Goal: Information Seeking & Learning: Learn about a topic

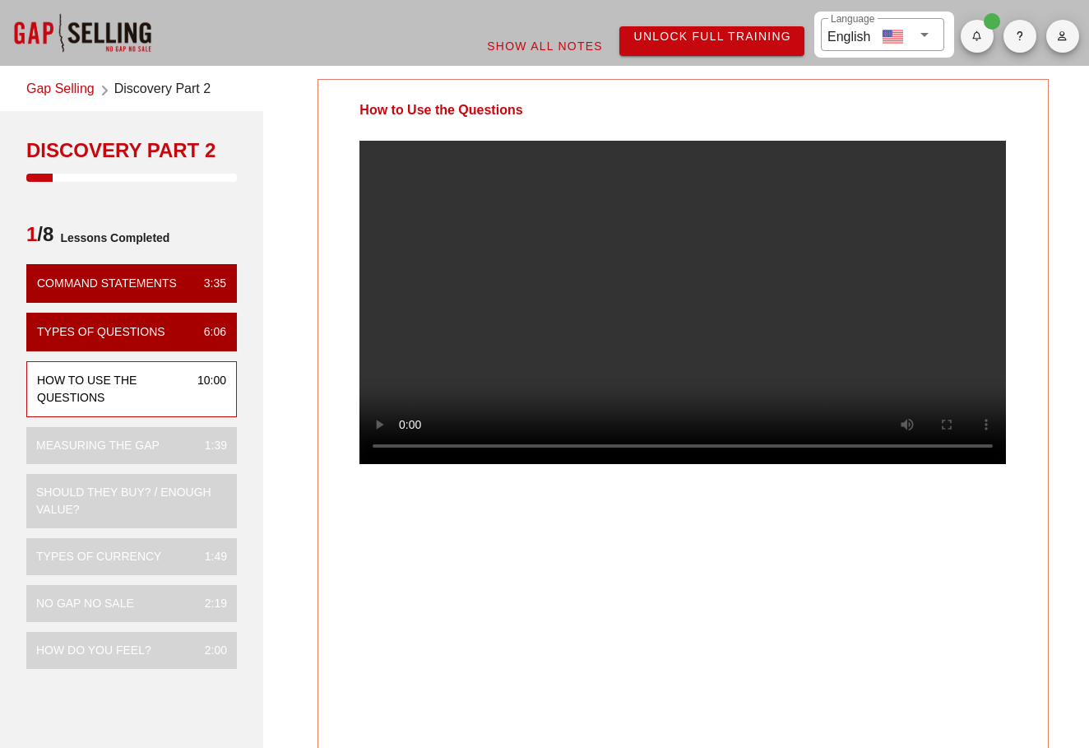
click at [742, 336] on video at bounding box center [683, 302] width 647 height 323
click at [538, 464] on video at bounding box center [683, 302] width 647 height 323
click at [522, 464] on video at bounding box center [683, 302] width 647 height 323
click at [669, 365] on video at bounding box center [683, 302] width 647 height 323
click at [637, 332] on video at bounding box center [683, 302] width 647 height 323
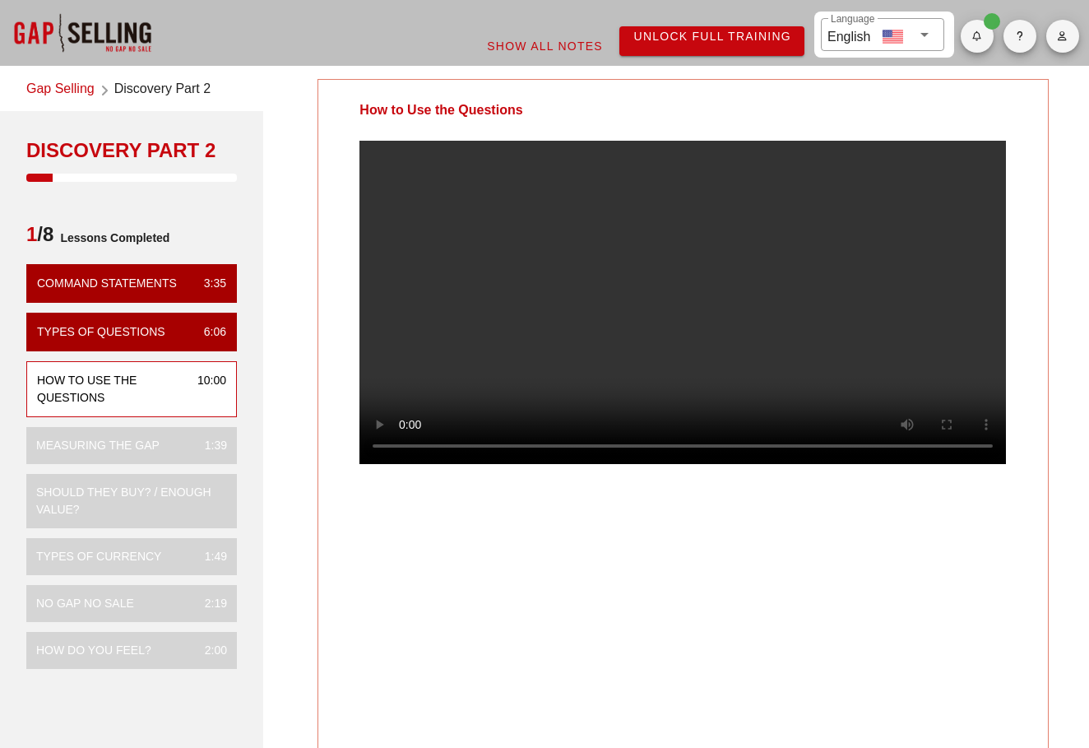
click at [701, 338] on video at bounding box center [683, 302] width 647 height 323
click at [825, 304] on video at bounding box center [683, 302] width 647 height 323
click at [642, 250] on video at bounding box center [683, 302] width 647 height 323
click at [559, 443] on video at bounding box center [683, 302] width 647 height 323
click at [576, 438] on video at bounding box center [683, 302] width 647 height 323
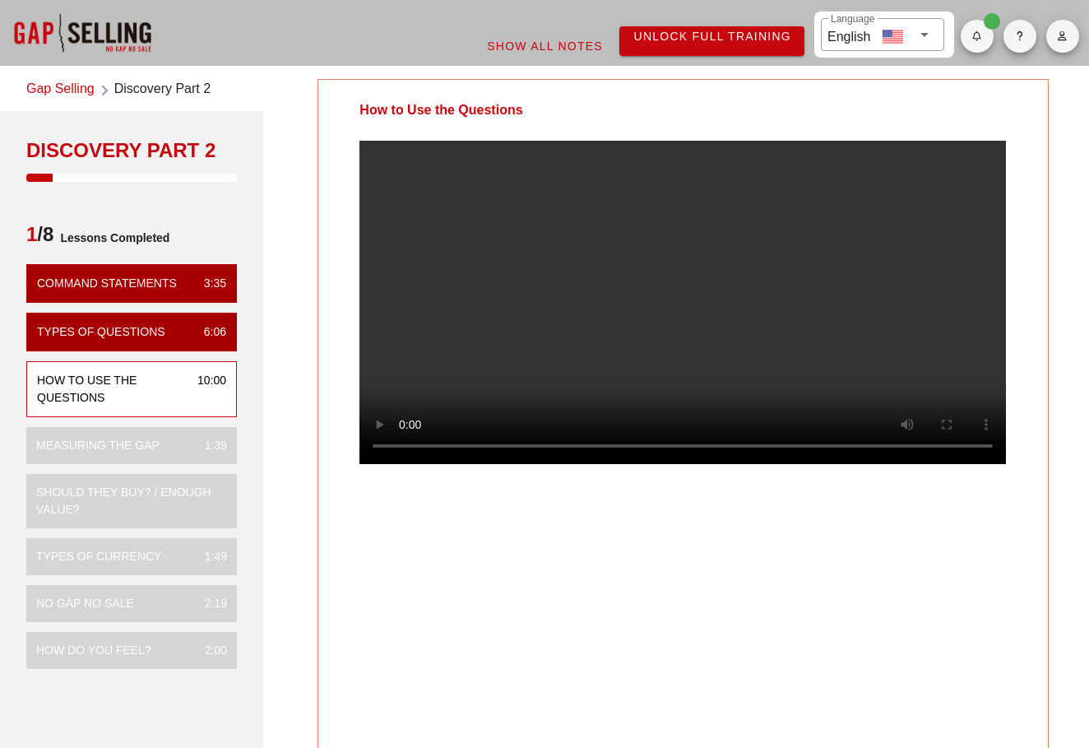
click at [509, 350] on video at bounding box center [683, 302] width 647 height 323
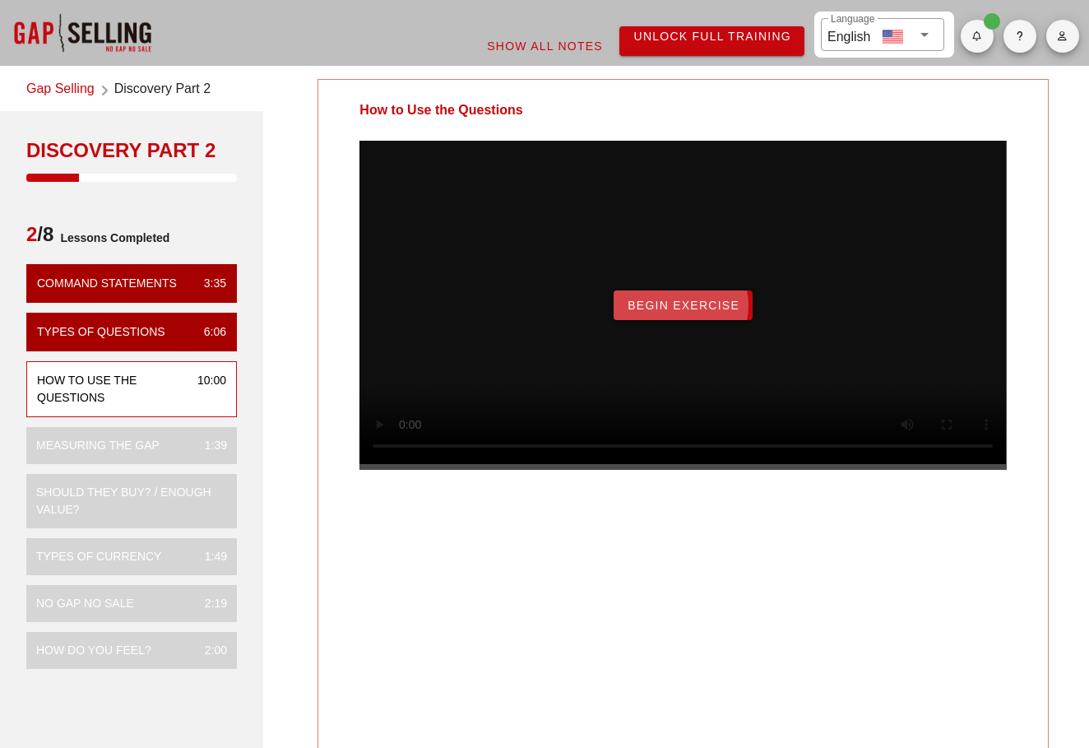
click at [702, 320] on button "Begin Exercise" at bounding box center [683, 305] width 139 height 30
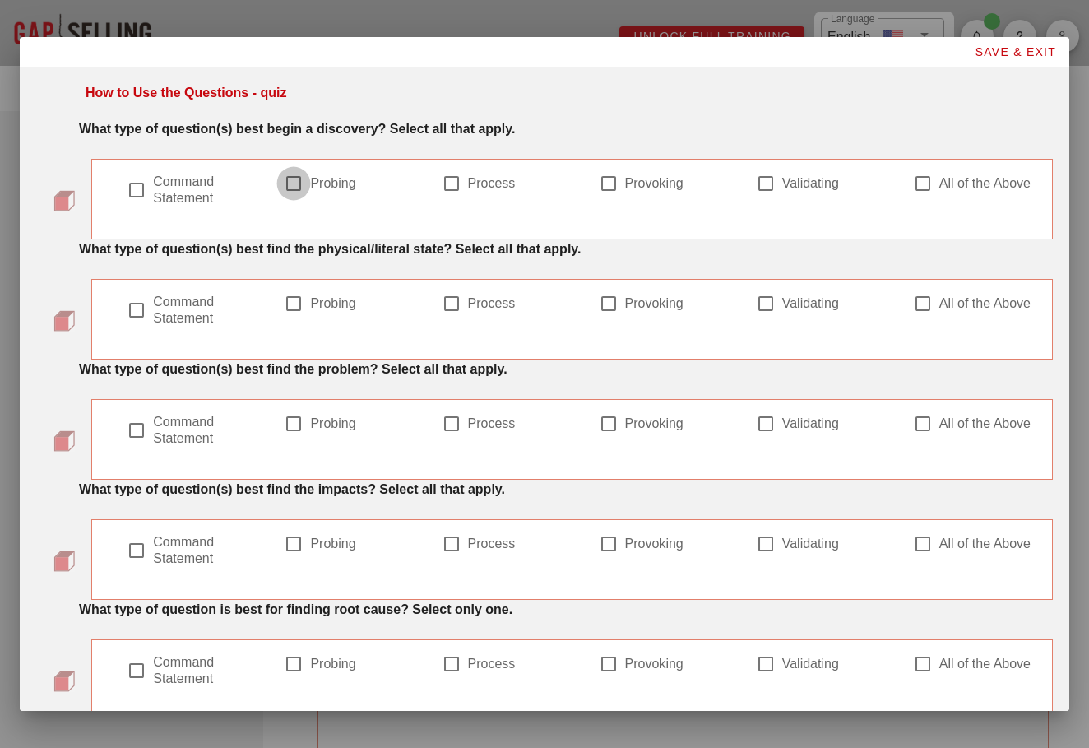
click at [295, 192] on div at bounding box center [294, 183] width 28 height 28
checkbox input "true"
click at [154, 182] on label "Command Statement" at bounding box center [200, 190] width 95 height 33
checkbox input "true"
click at [457, 193] on div at bounding box center [452, 183] width 28 height 28
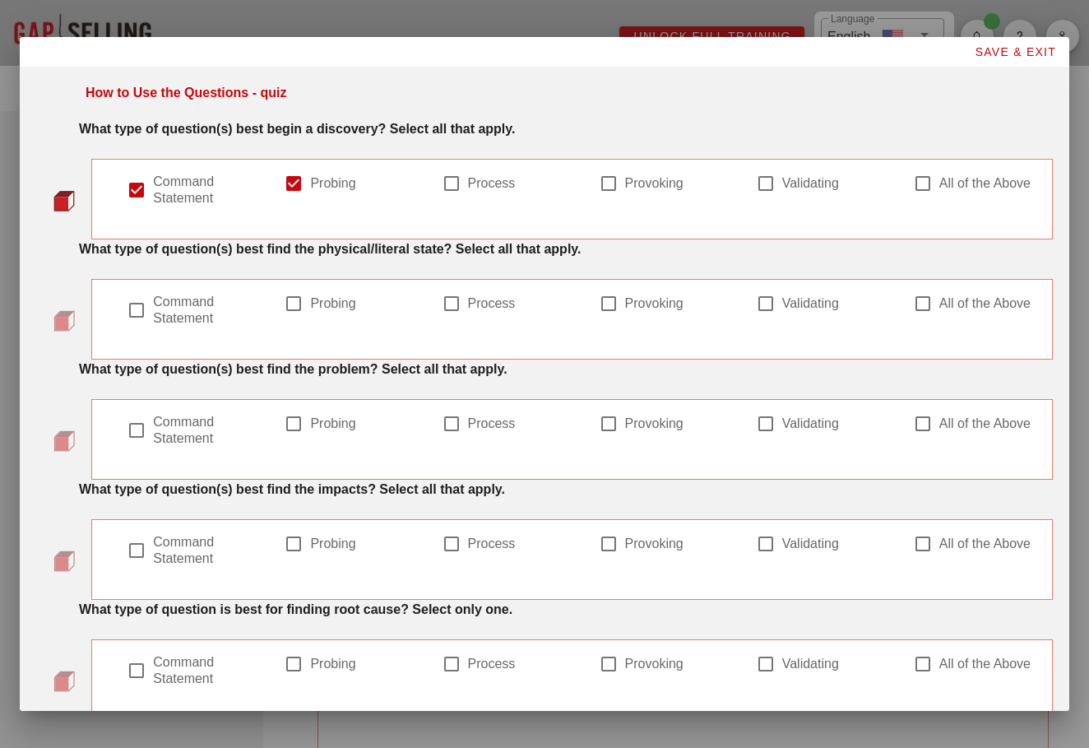
checkbox input "true"
click at [174, 307] on label "Command Statement" at bounding box center [200, 310] width 95 height 33
checkbox input "false"
click at [302, 308] on div at bounding box center [294, 304] width 28 height 28
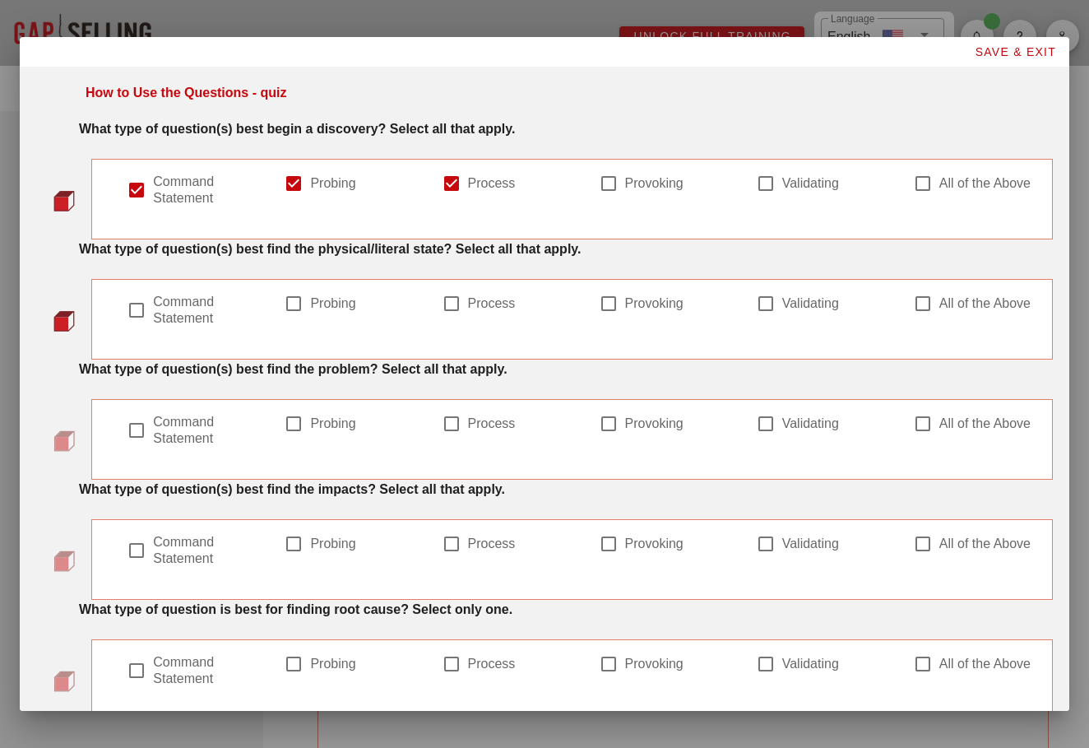
checkbox input "true"
click at [462, 313] on div at bounding box center [452, 304] width 28 height 28
checkbox input "true"
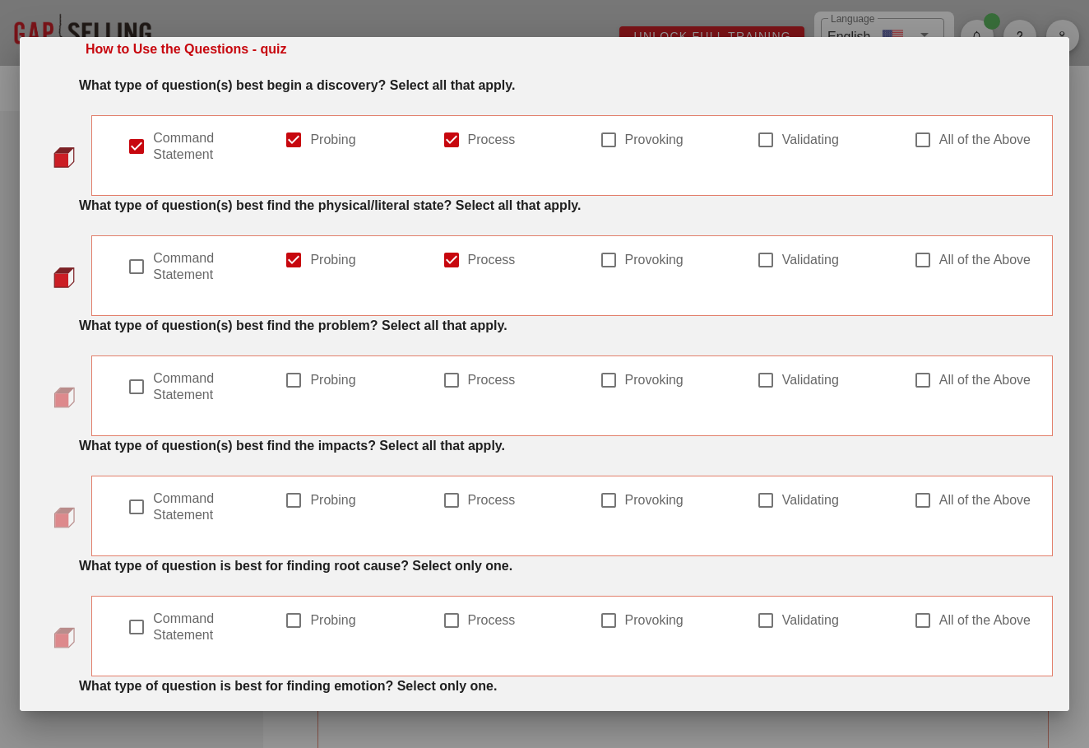
scroll to position [40, 0]
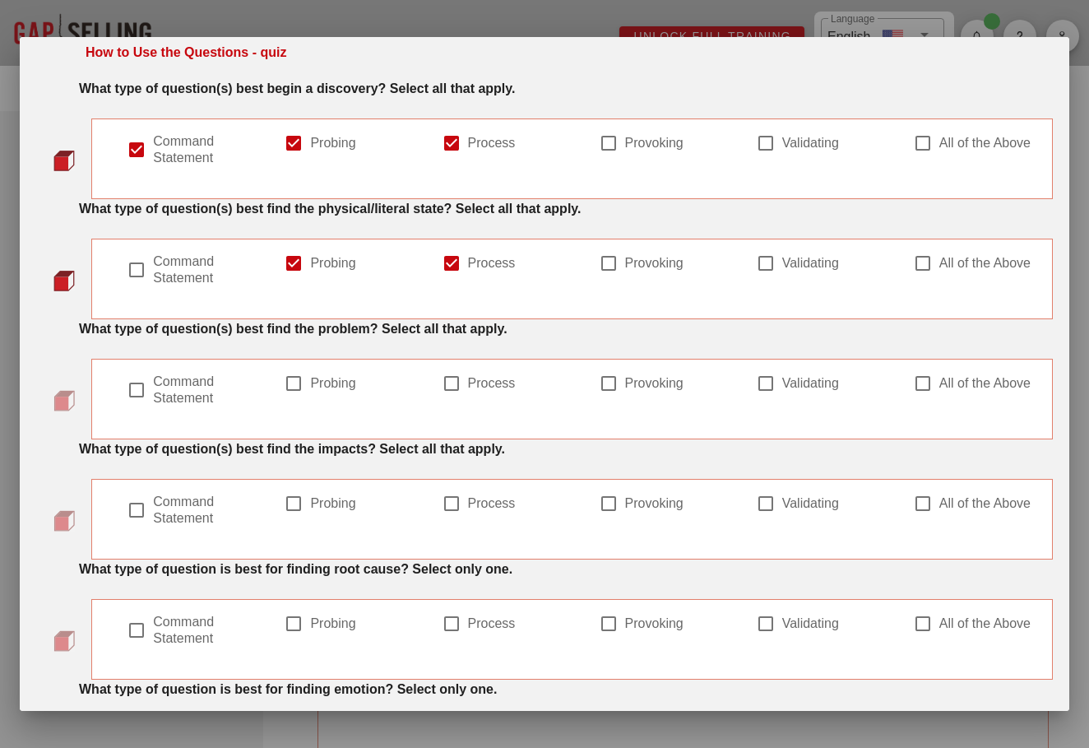
click at [167, 281] on label "Command Statement" at bounding box center [200, 269] width 95 height 33
checkbox input "true"
click at [931, 147] on div at bounding box center [923, 143] width 28 height 28
checkbox input "false"
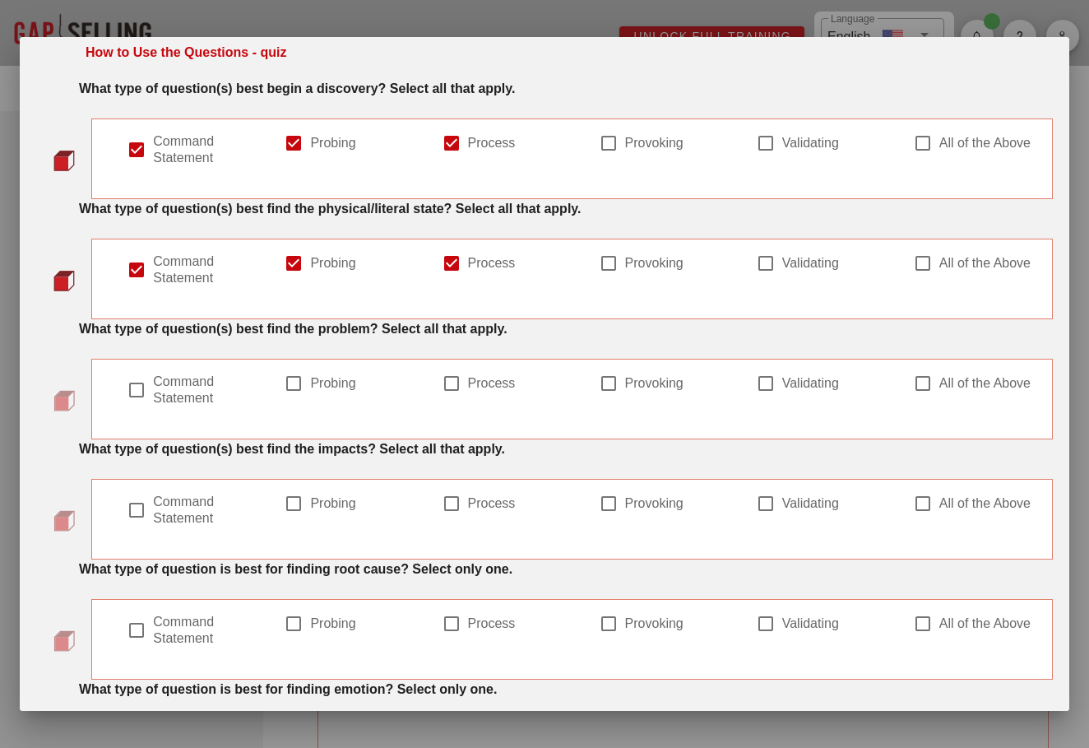
click at [476, 158] on div "Process" at bounding box center [502, 152] width 121 height 38
click at [480, 146] on label "Process" at bounding box center [515, 143] width 95 height 16
checkbox input "false"
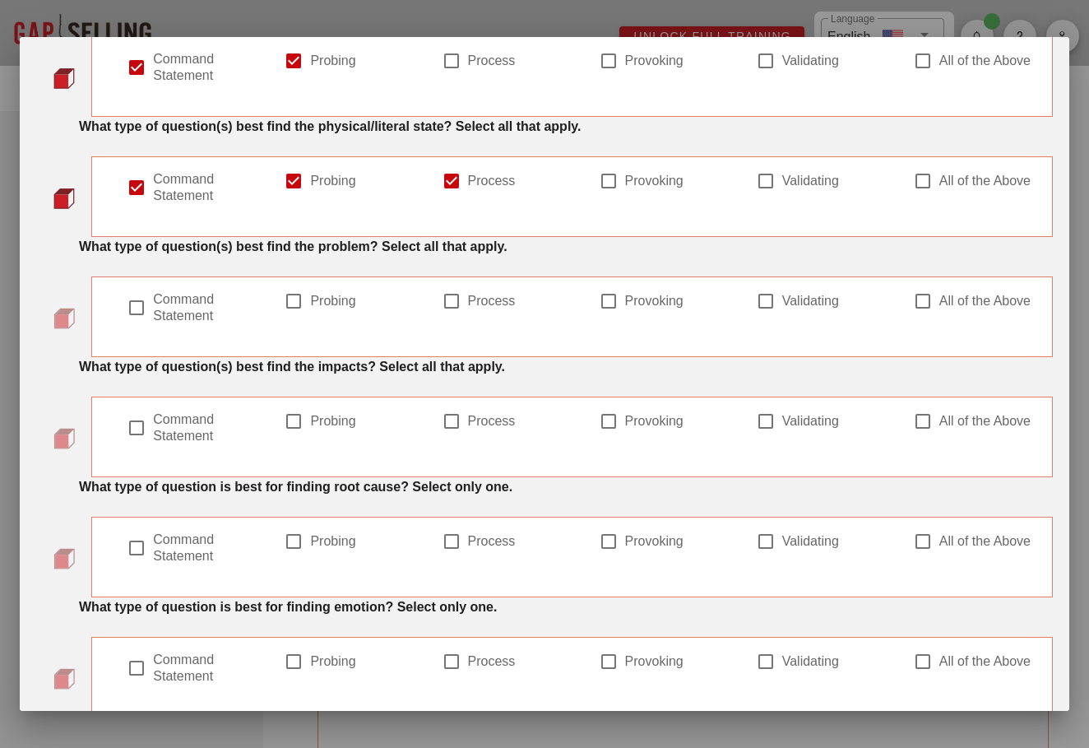
scroll to position [138, 0]
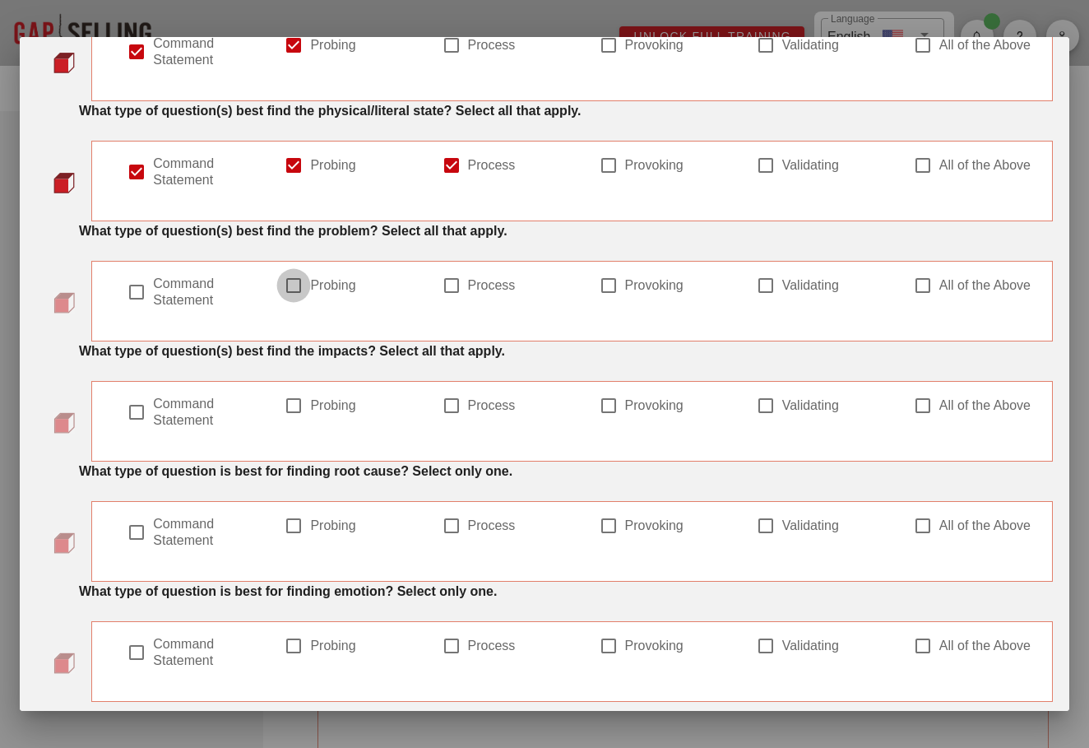
click at [306, 290] on div at bounding box center [294, 285] width 28 height 28
checkbox input "true"
click at [635, 294] on label "Provoking" at bounding box center [672, 285] width 95 height 16
checkbox input "true"
click at [930, 293] on div at bounding box center [923, 285] width 28 height 28
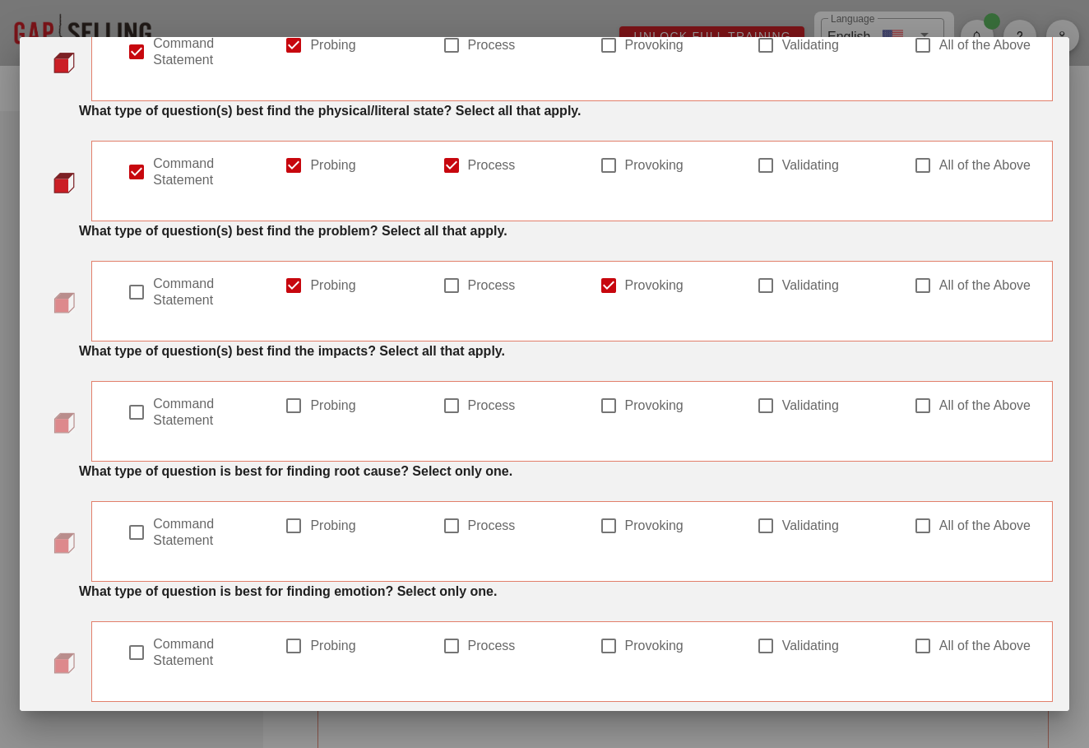
checkbox input "true"
click at [600, 286] on div at bounding box center [609, 285] width 28 height 28
checkbox input "false"
click at [314, 287] on label "Probing" at bounding box center [357, 285] width 95 height 16
checkbox input "false"
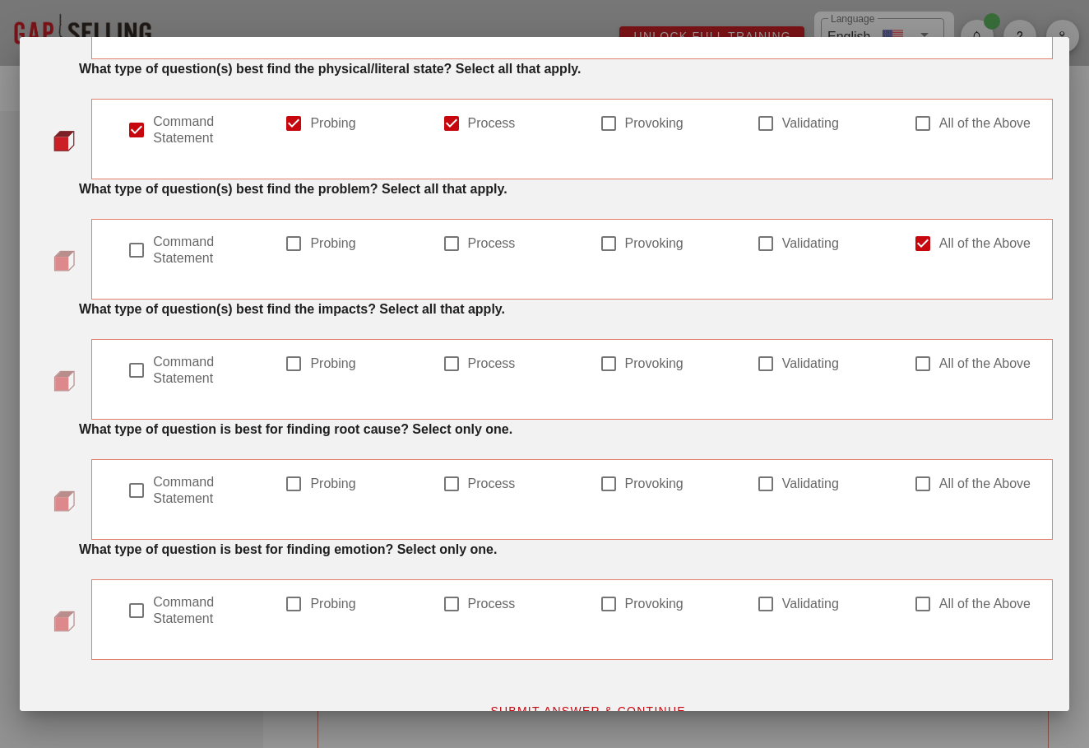
scroll to position [201, 0]
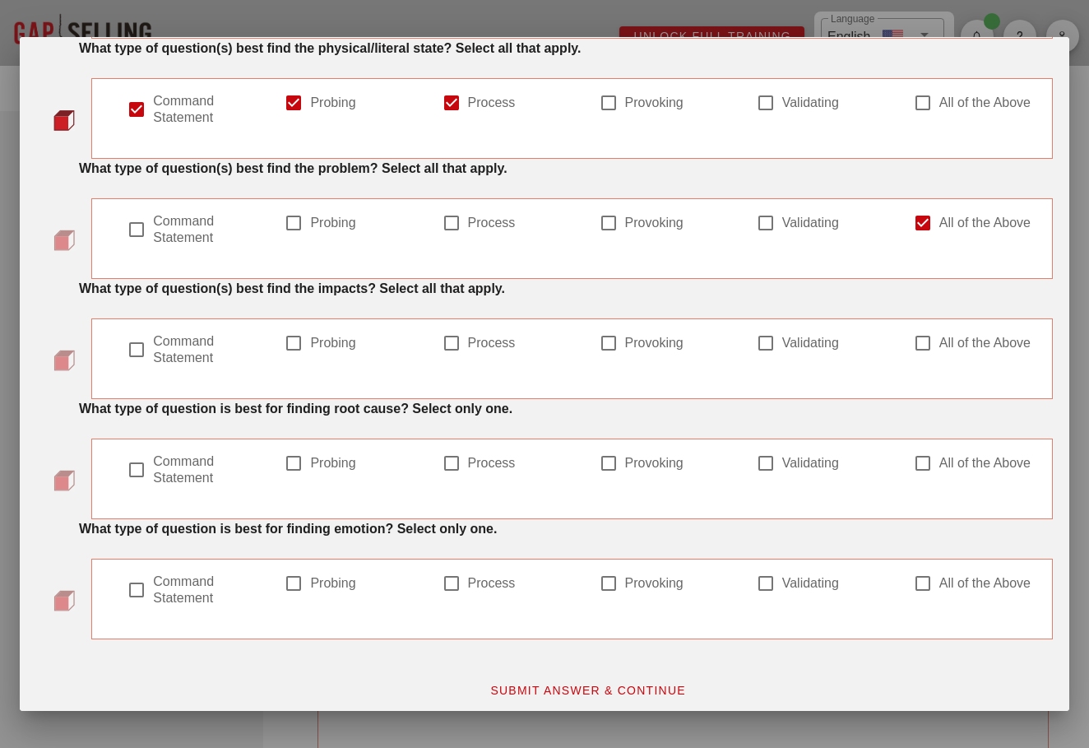
click at [652, 342] on label "Provoking" at bounding box center [672, 343] width 95 height 16
checkbox input "true"
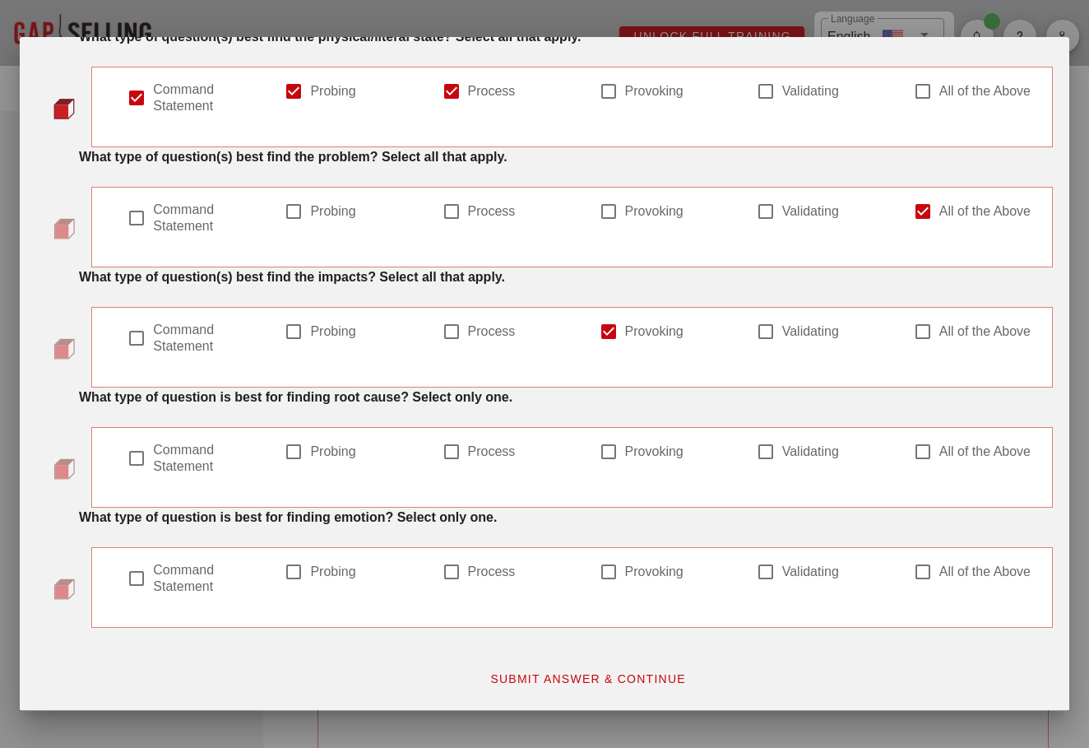
scroll to position [212, 0]
click at [461, 462] on div at bounding box center [452, 452] width 28 height 28
checkbox input "true"
click at [792, 578] on label "Validating" at bounding box center [829, 572] width 95 height 16
checkbox input "true"
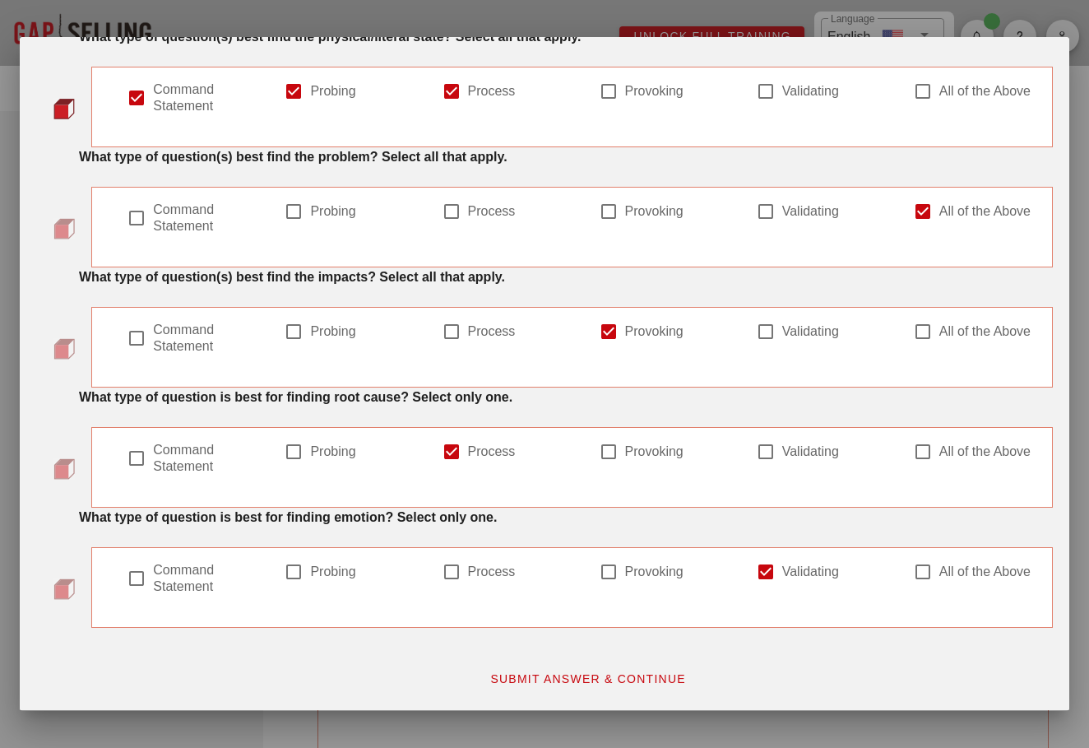
click at [549, 691] on button "SUBMIT ANSWER & CONTINUE" at bounding box center [587, 679] width 223 height 30
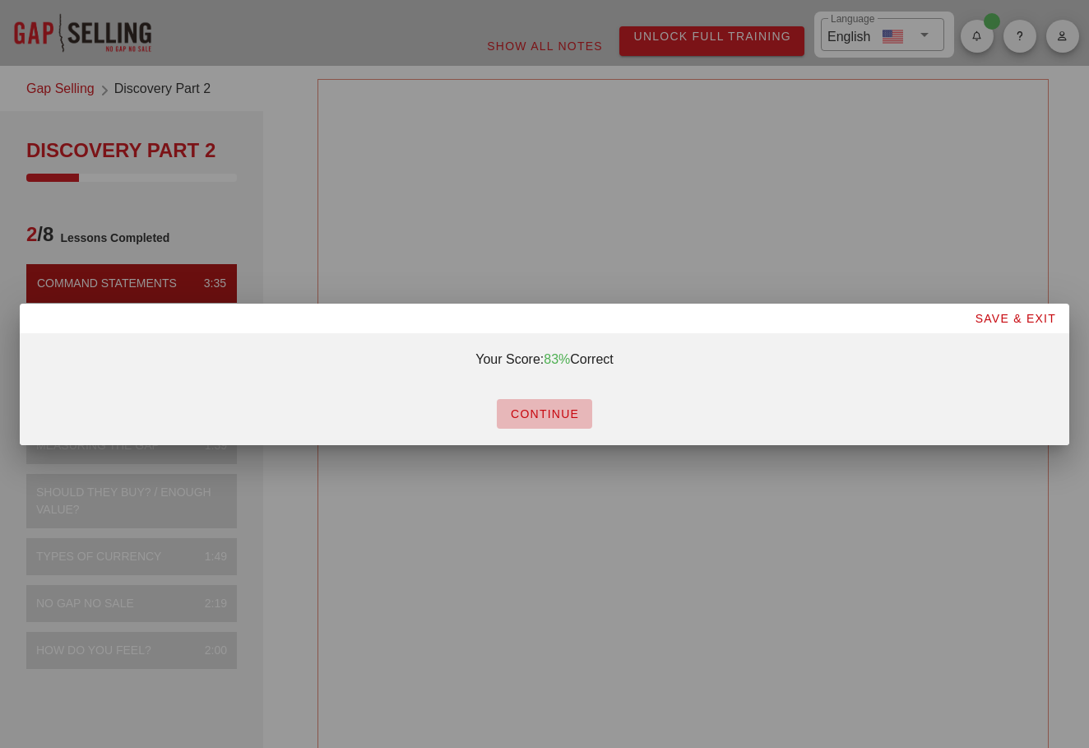
click at [560, 416] on span "CONTINUE" at bounding box center [544, 413] width 69 height 13
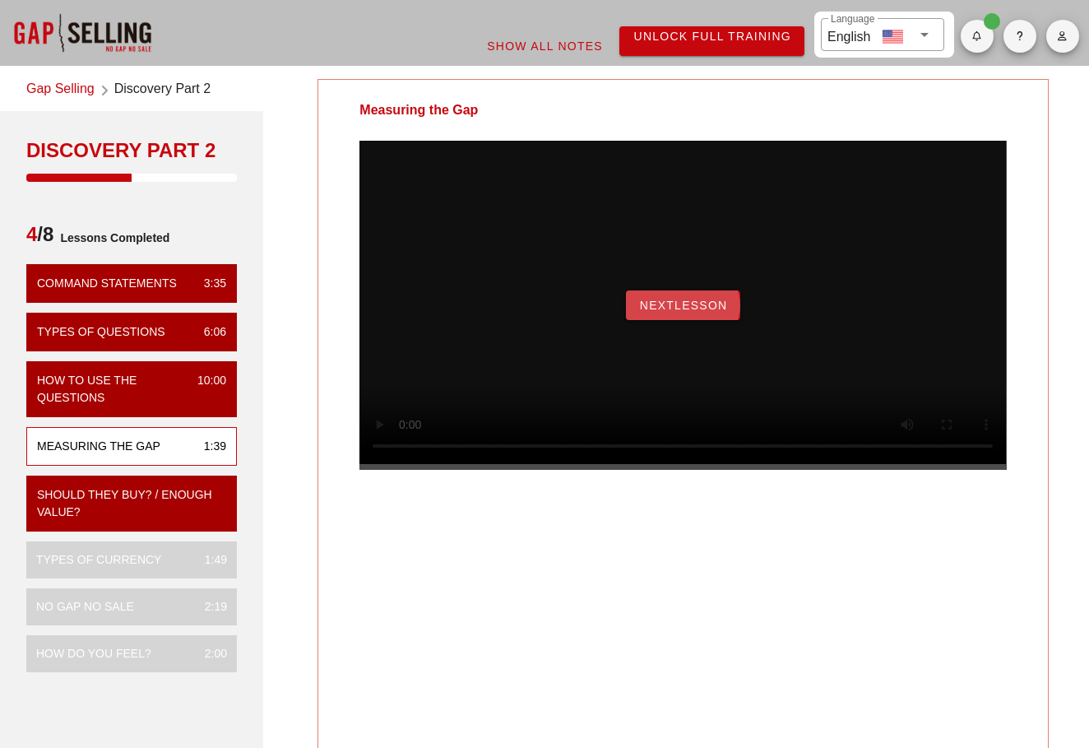
click at [680, 312] on span "NextLesson" at bounding box center [683, 305] width 89 height 13
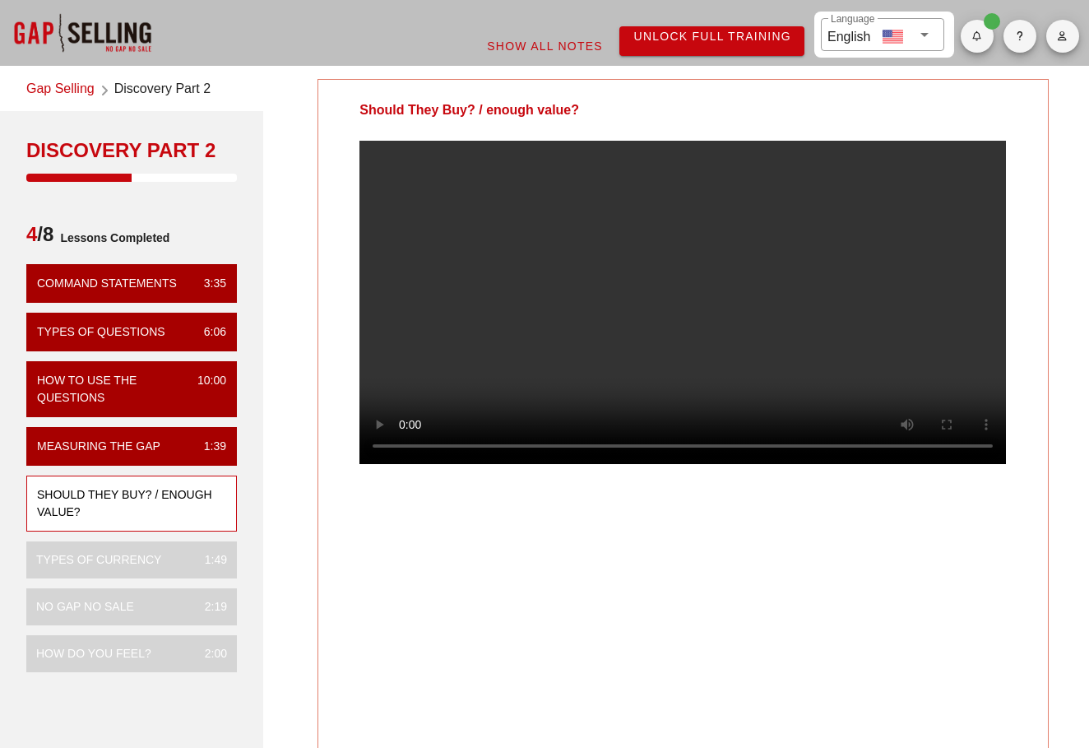
click at [612, 322] on video at bounding box center [683, 302] width 647 height 323
click at [625, 308] on video at bounding box center [683, 302] width 647 height 323
click at [579, 348] on video at bounding box center [683, 302] width 647 height 323
click at [545, 261] on video at bounding box center [683, 302] width 647 height 323
click at [625, 260] on video at bounding box center [683, 302] width 647 height 323
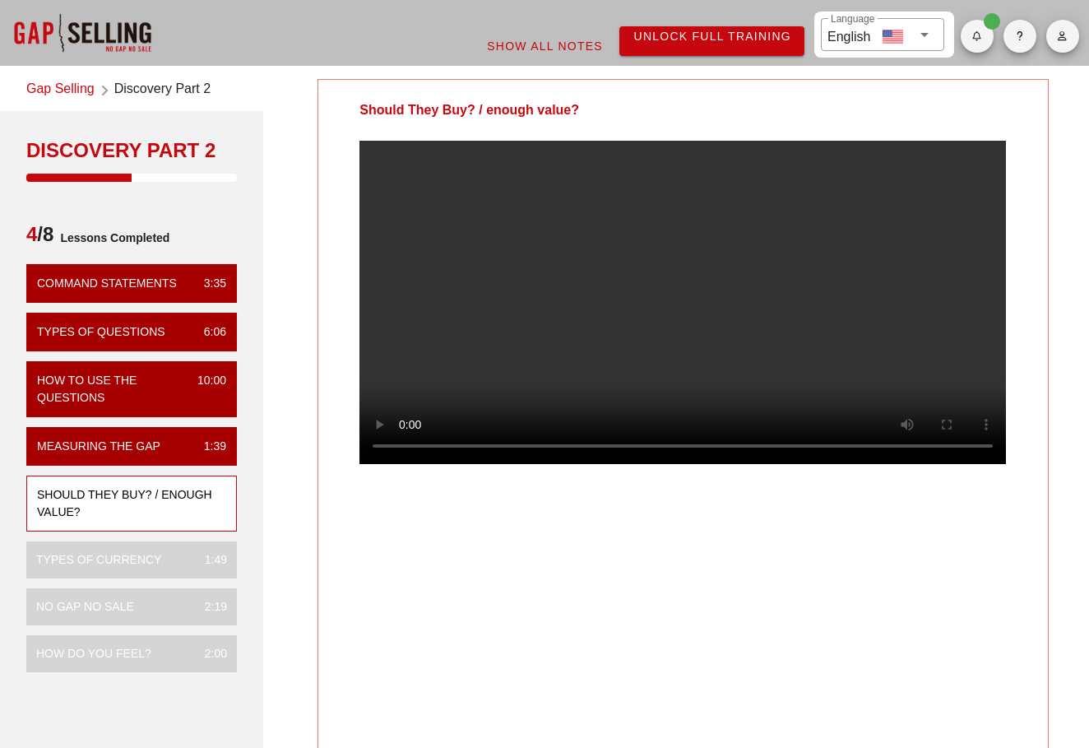
click at [632, 464] on video at bounding box center [683, 302] width 647 height 323
click at [613, 464] on video at bounding box center [683, 302] width 647 height 323
click at [570, 464] on video at bounding box center [683, 302] width 647 height 323
click at [635, 351] on video at bounding box center [683, 302] width 647 height 323
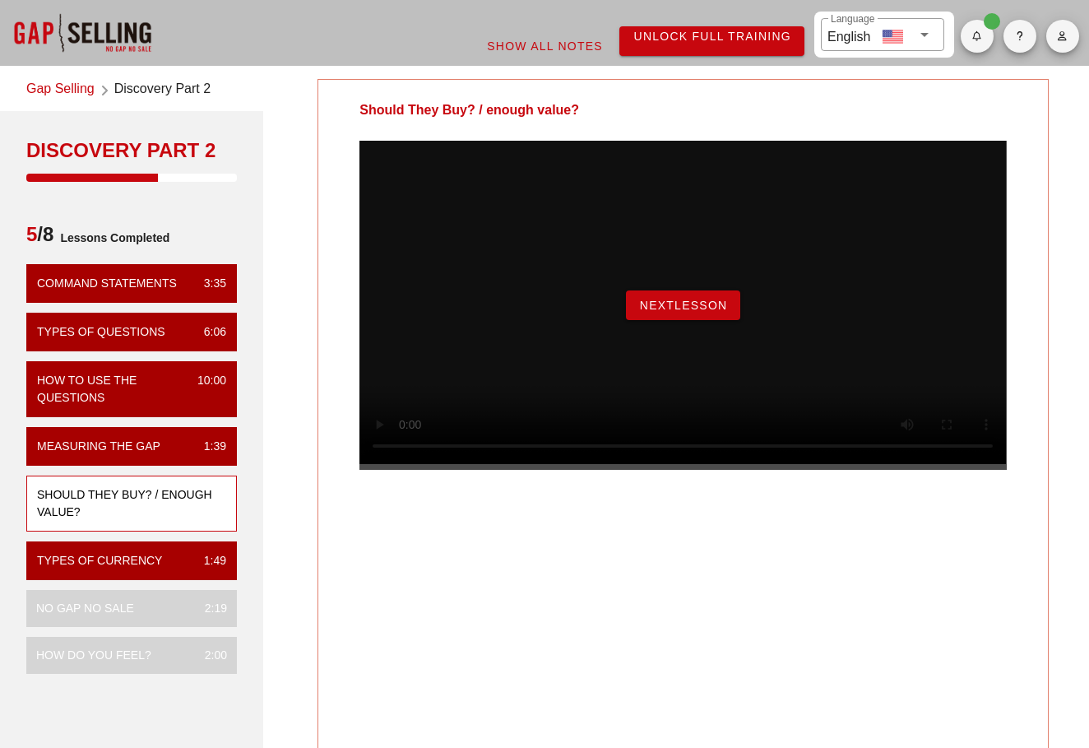
click at [680, 312] on span "NextLesson" at bounding box center [683, 305] width 89 height 13
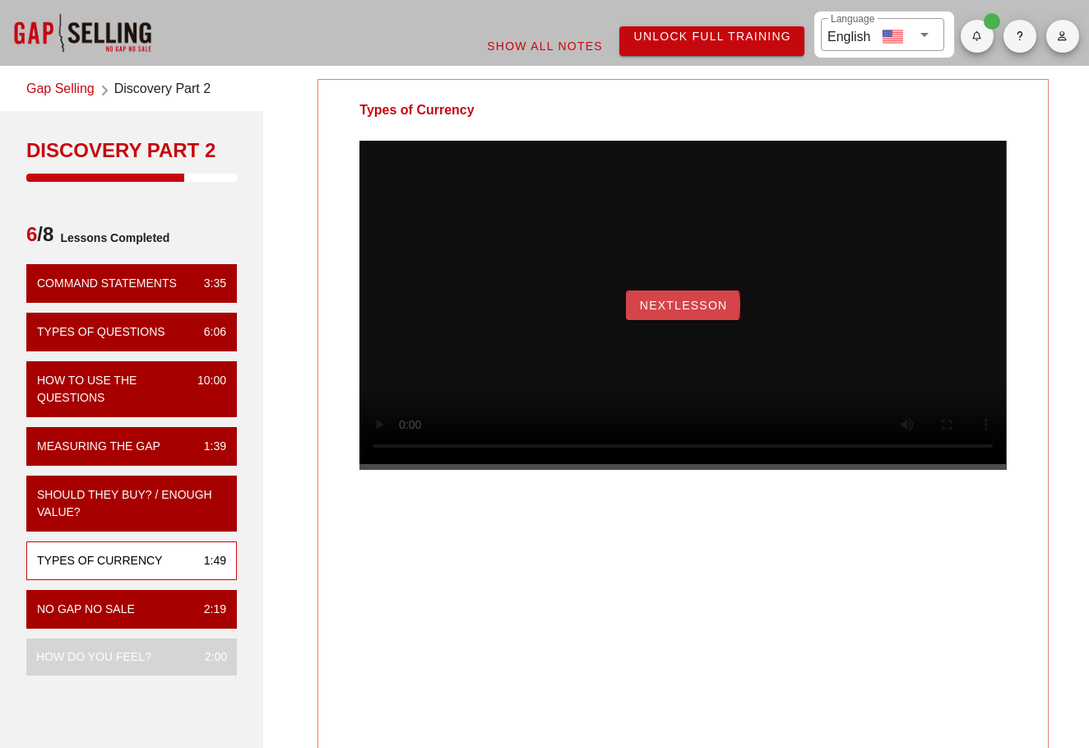
click at [716, 312] on span "NextLesson" at bounding box center [683, 305] width 89 height 13
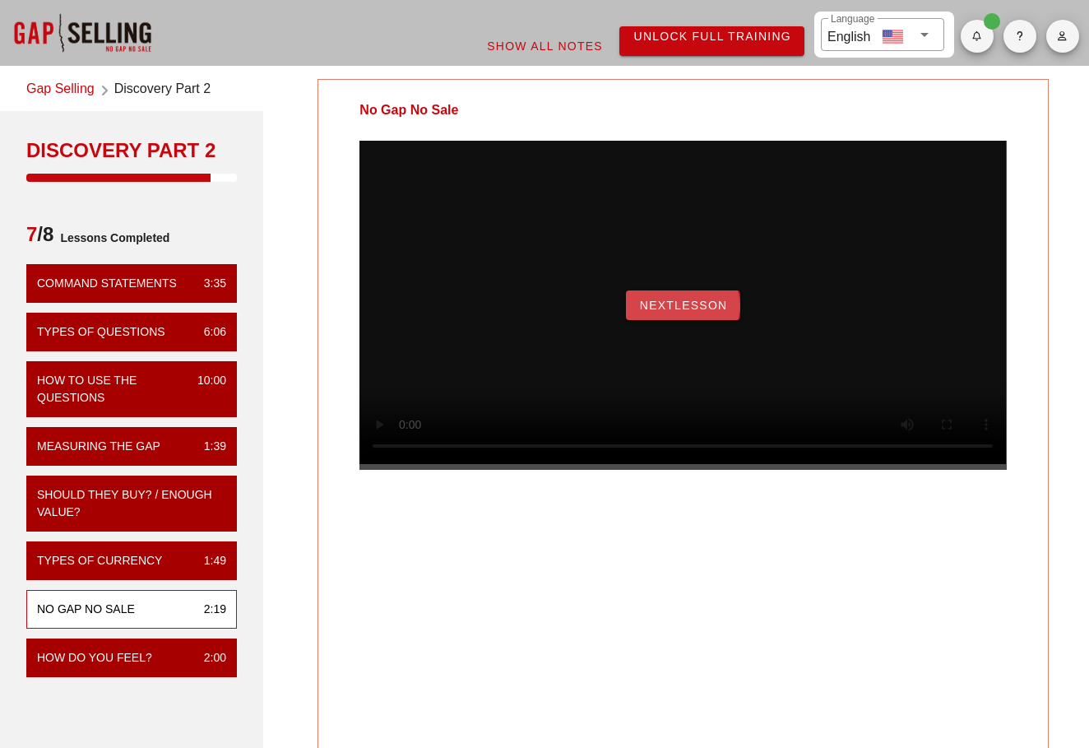
click at [684, 320] on button "NextLesson" at bounding box center [683, 305] width 115 height 30
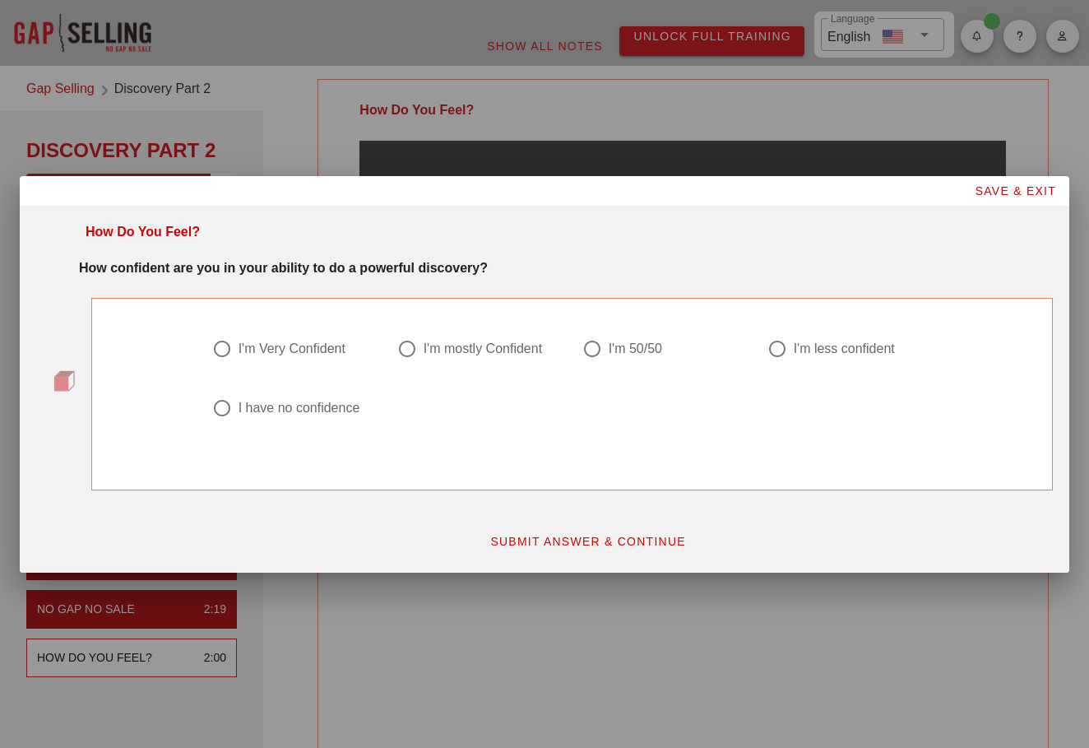
click at [430, 348] on div "I'm mostly Confident" at bounding box center [483, 349] width 118 height 16
radio input "true"
click at [310, 352] on div "I'm Very Confident" at bounding box center [292, 349] width 107 height 16
radio input "true"
click at [550, 543] on span "SUBMIT ANSWER & CONTINUE" at bounding box center [588, 541] width 197 height 13
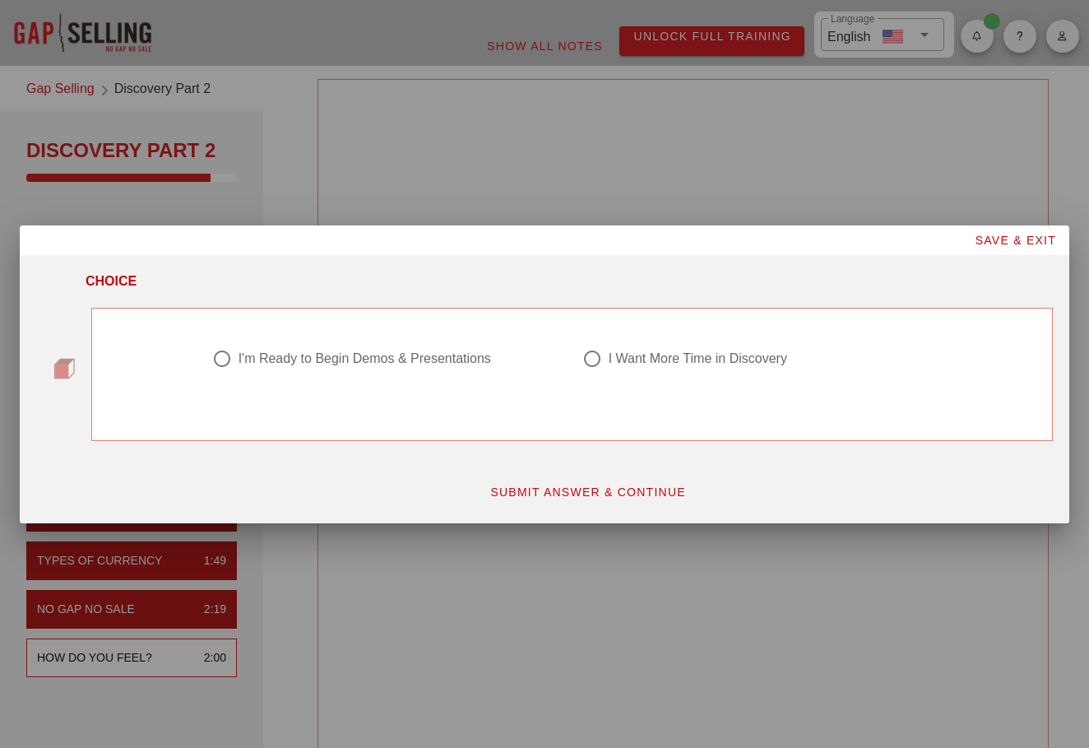
click at [387, 355] on div "I'm Ready to Begin Demos & Presentations" at bounding box center [365, 358] width 253 height 16
radio input "true"
click at [596, 482] on button "SUBMIT ANSWER & CONTINUE" at bounding box center [587, 492] width 223 height 30
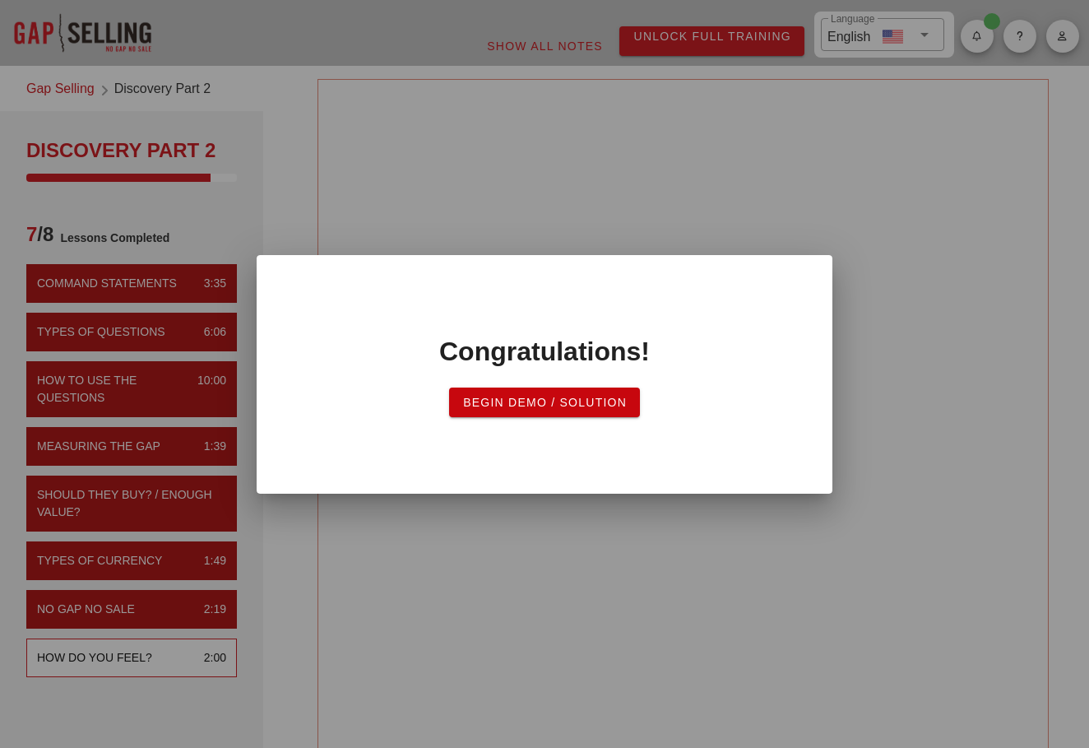
click at [563, 400] on span "Begin Demo / Solution" at bounding box center [544, 402] width 165 height 13
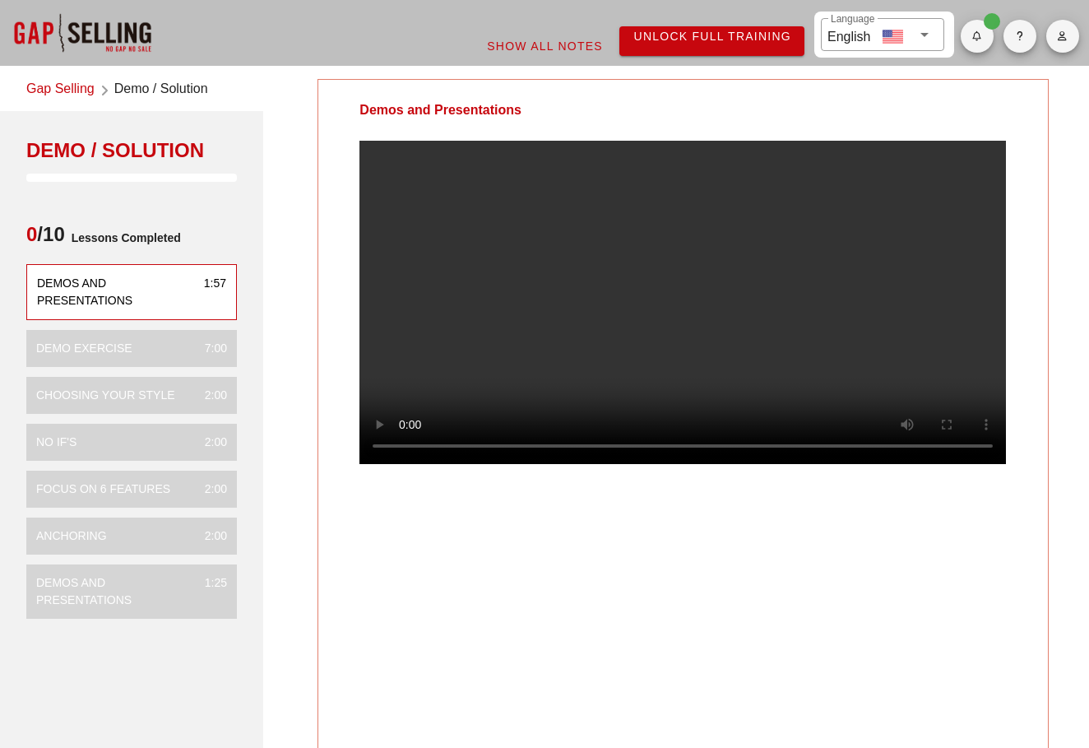
click at [657, 322] on video at bounding box center [683, 302] width 647 height 323
click at [618, 321] on video at bounding box center [683, 302] width 647 height 323
click at [692, 351] on video at bounding box center [683, 302] width 647 height 323
click at [631, 285] on video at bounding box center [683, 302] width 647 height 323
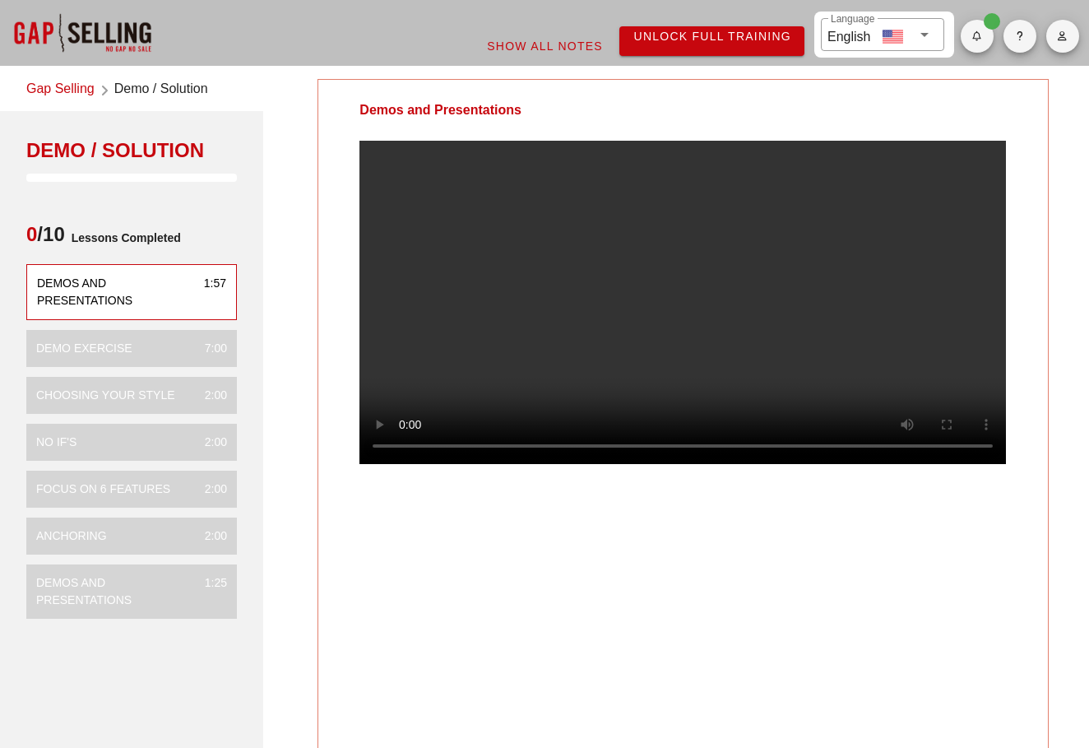
click at [689, 621] on div "Demos and Presentations" at bounding box center [683, 415] width 731 height 673
click at [749, 385] on video at bounding box center [683, 302] width 647 height 323
click at [724, 346] on video at bounding box center [683, 302] width 647 height 323
click at [664, 294] on video at bounding box center [683, 302] width 647 height 323
click at [745, 341] on video at bounding box center [683, 302] width 647 height 323
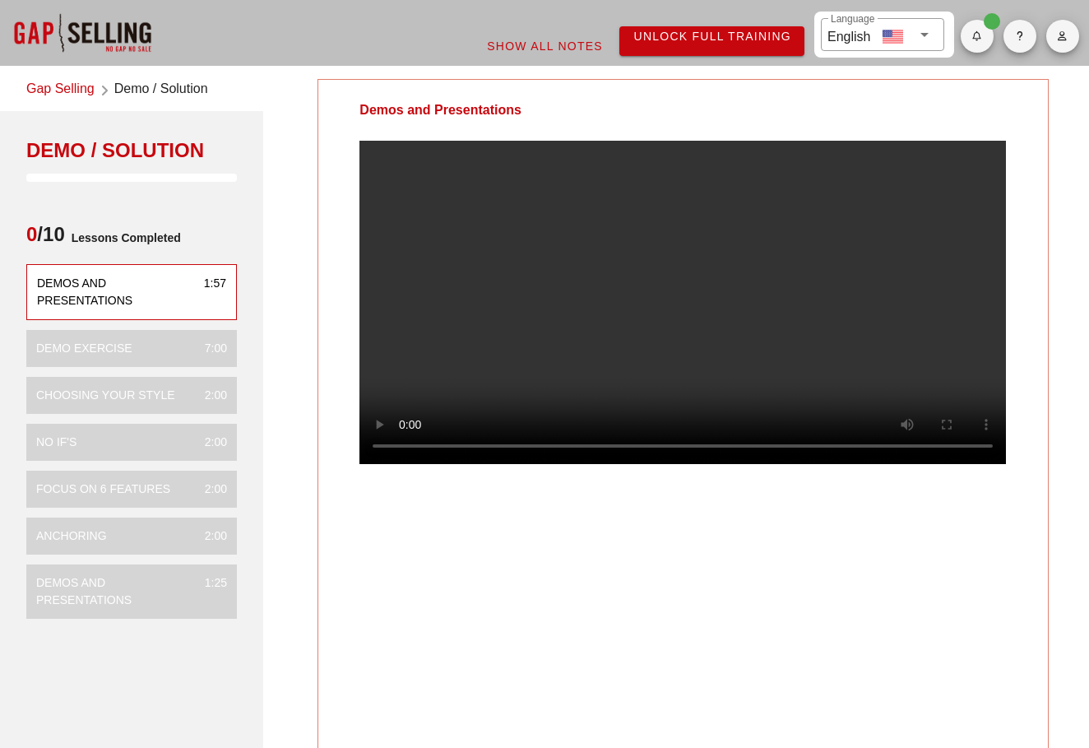
click at [666, 257] on video at bounding box center [683, 302] width 647 height 323
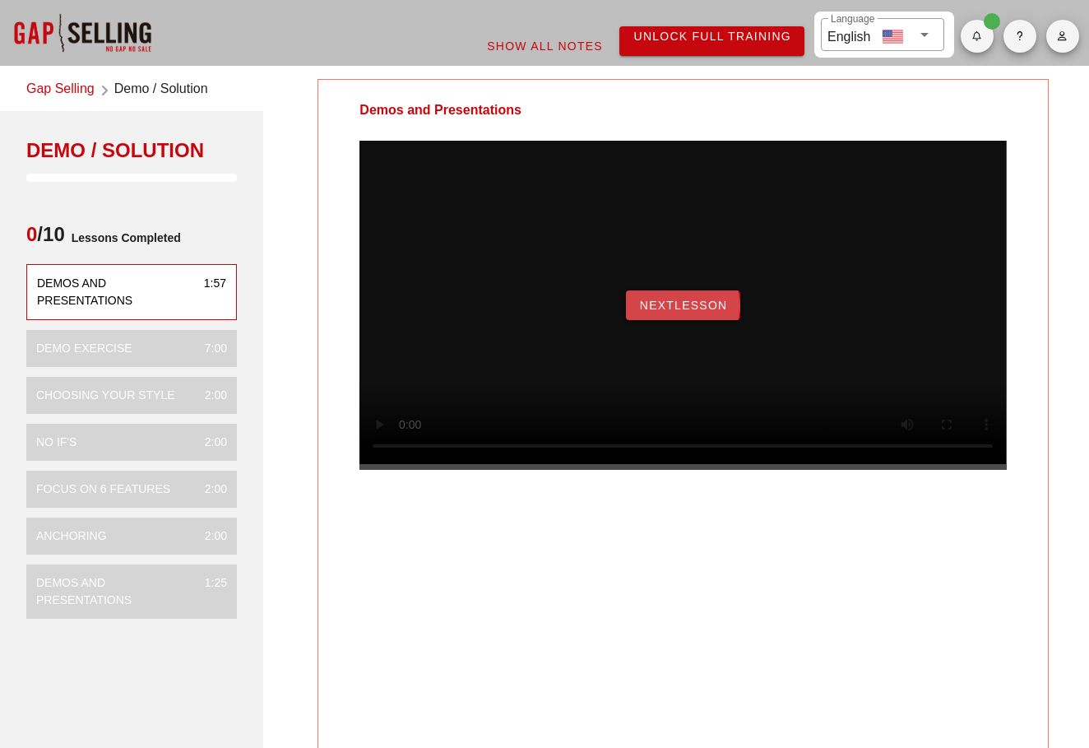
click at [674, 312] on span "NextLesson" at bounding box center [683, 305] width 89 height 13
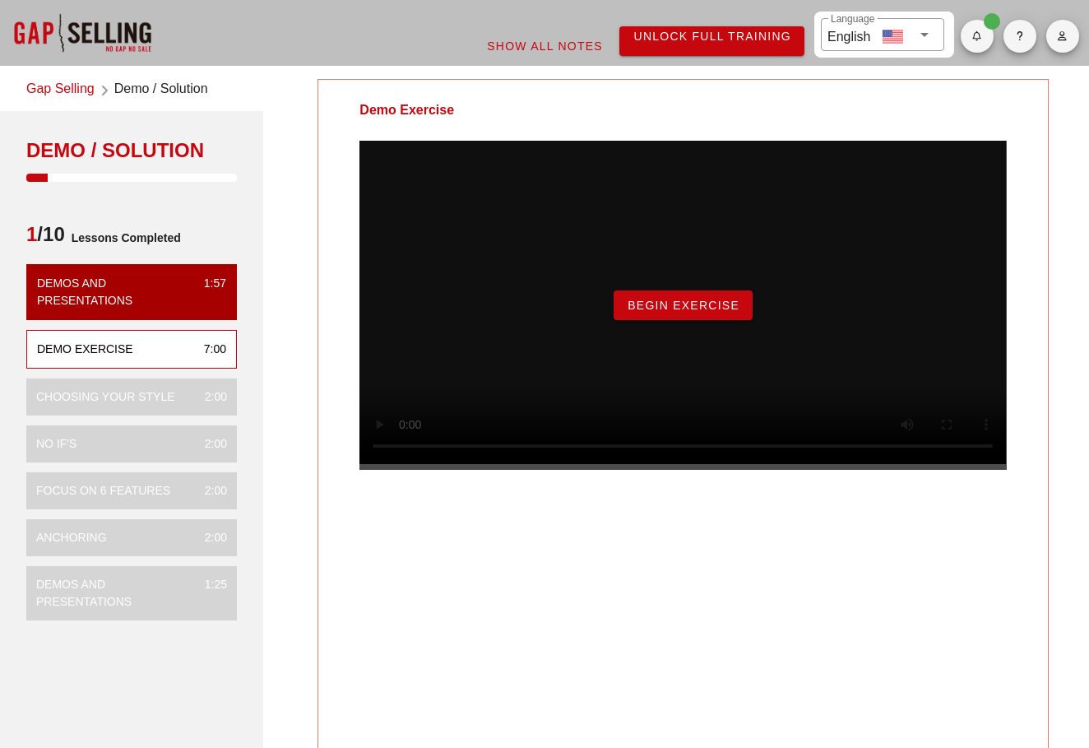
click at [682, 312] on span "Begin Exercise" at bounding box center [683, 305] width 113 height 13
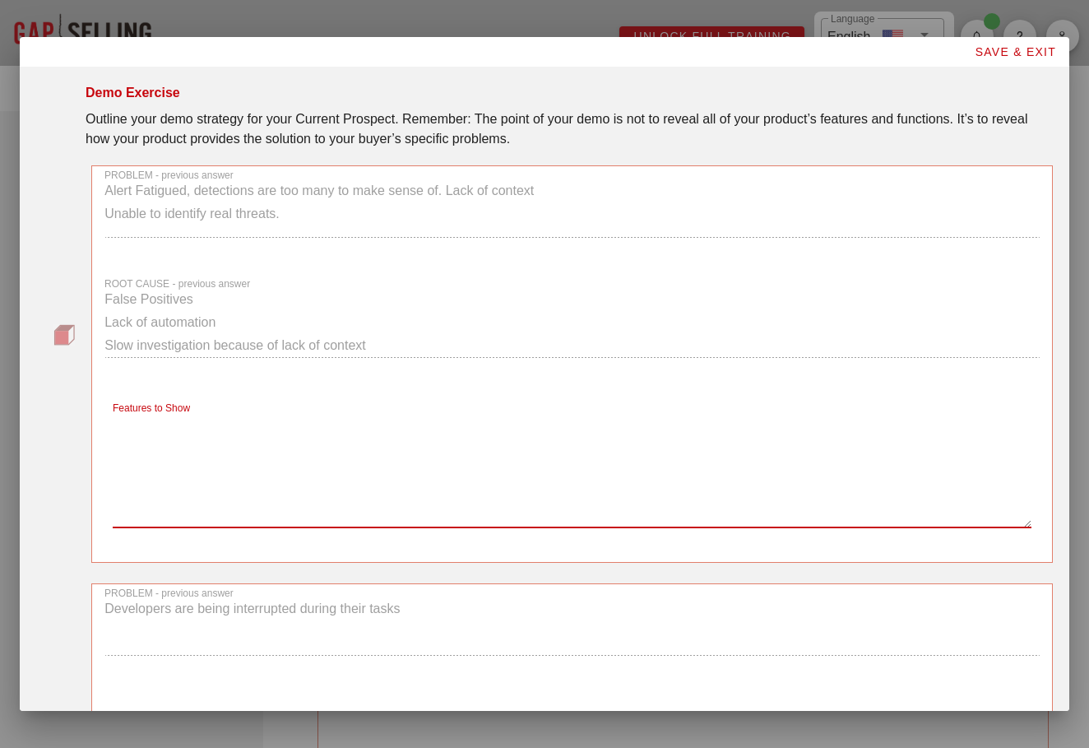
click at [180, 462] on textarea "Features to Show" at bounding box center [572, 469] width 919 height 115
type textarea "Threat Intelligence Overwatch Detection Tree"
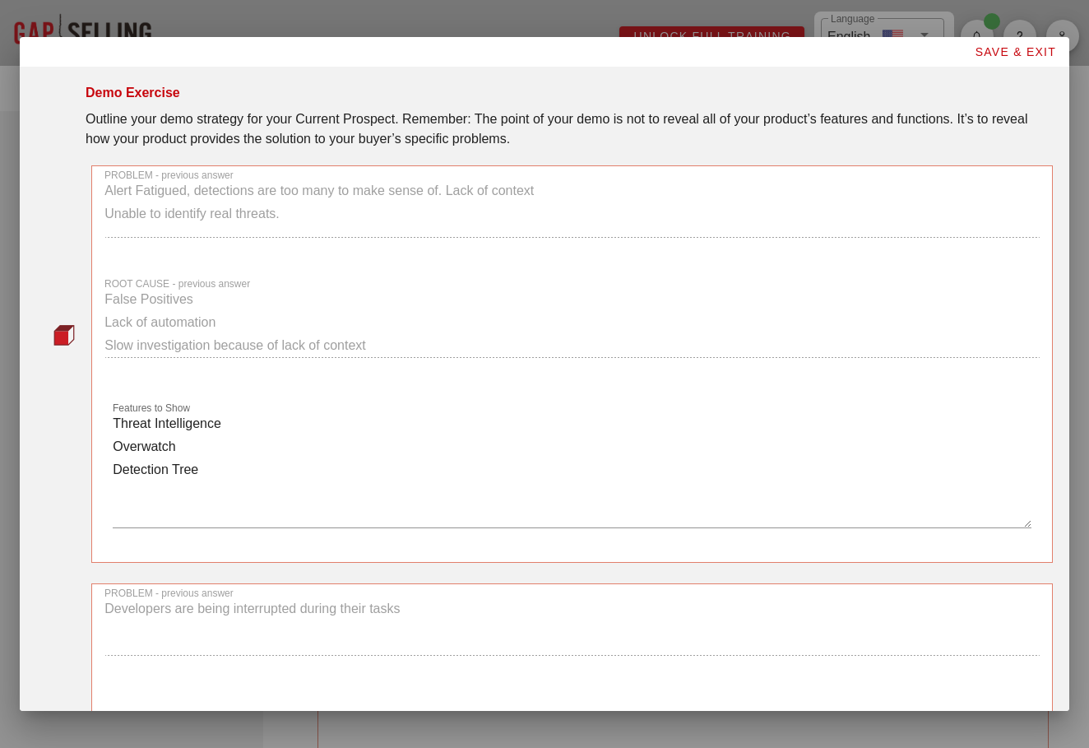
scroll to position [362, 0]
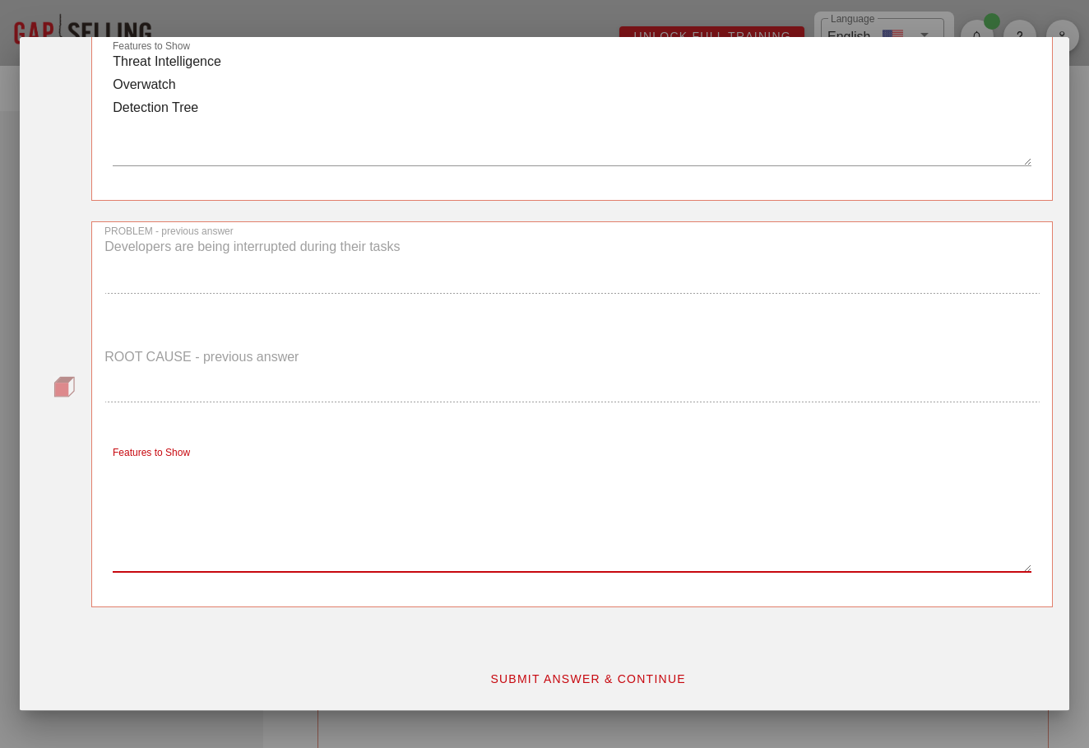
click at [171, 513] on textarea "Features to Show" at bounding box center [572, 514] width 919 height 115
click at [585, 677] on span "SUBMIT ANSWER & CONTINUE" at bounding box center [588, 678] width 197 height 13
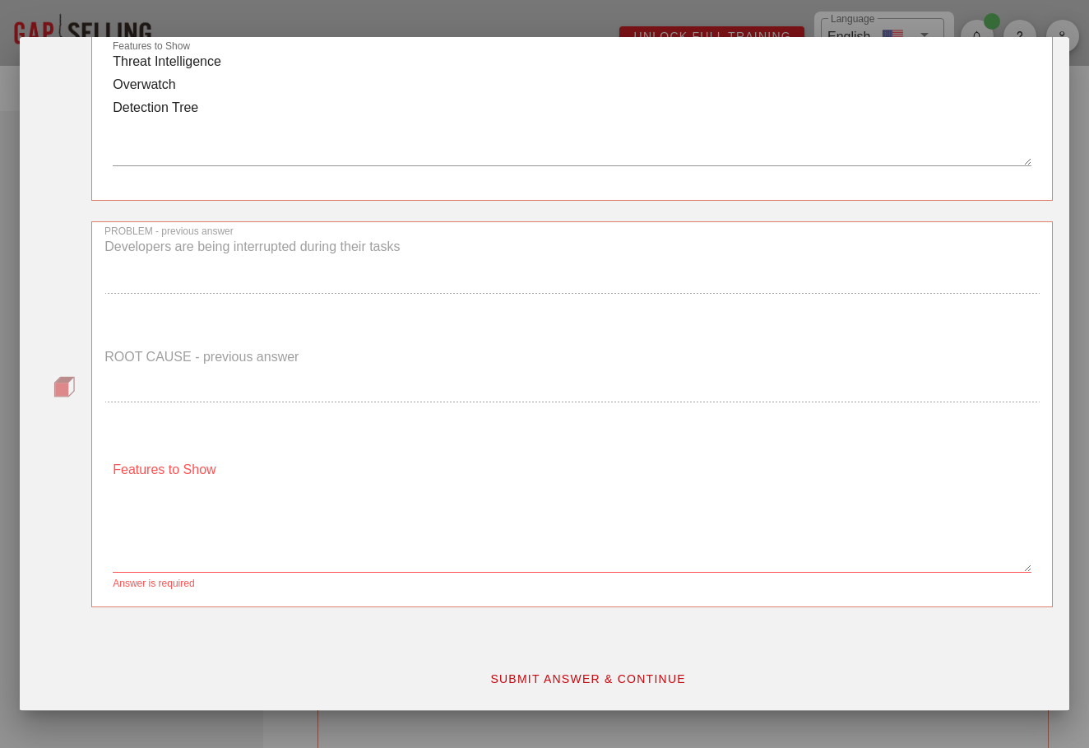
click at [323, 568] on textarea "Features to Show" at bounding box center [572, 514] width 919 height 115
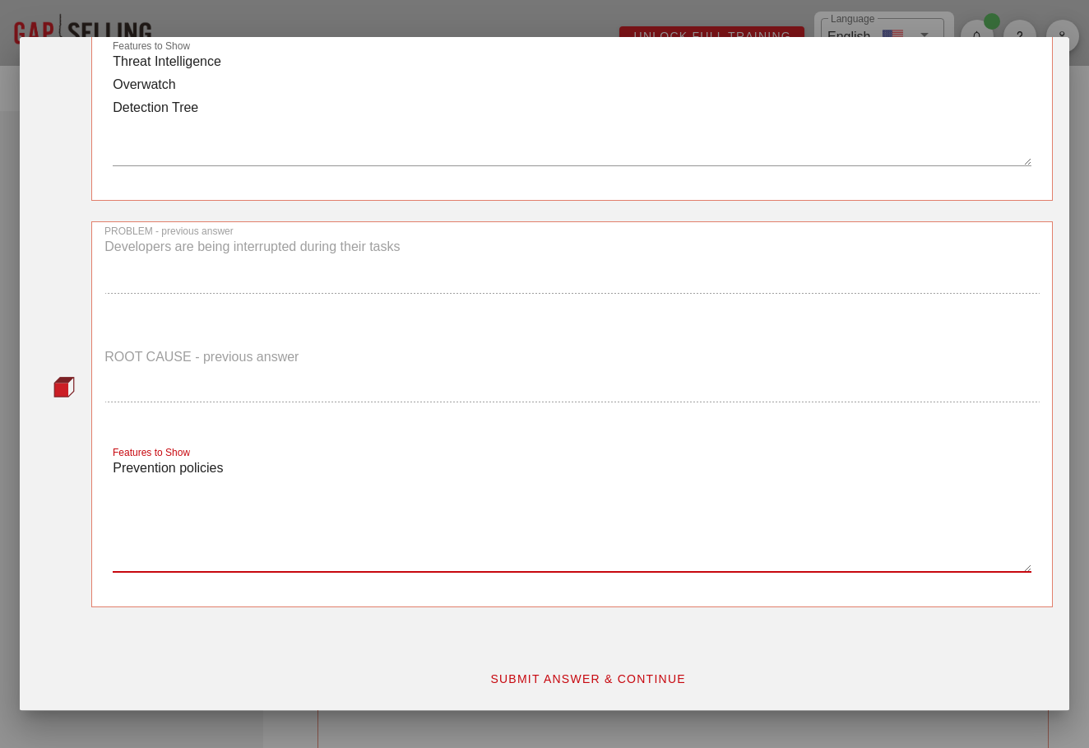
type textarea "Prevention policies"
click at [541, 666] on button "SUBMIT ANSWER & CONTINUE" at bounding box center [587, 679] width 223 height 30
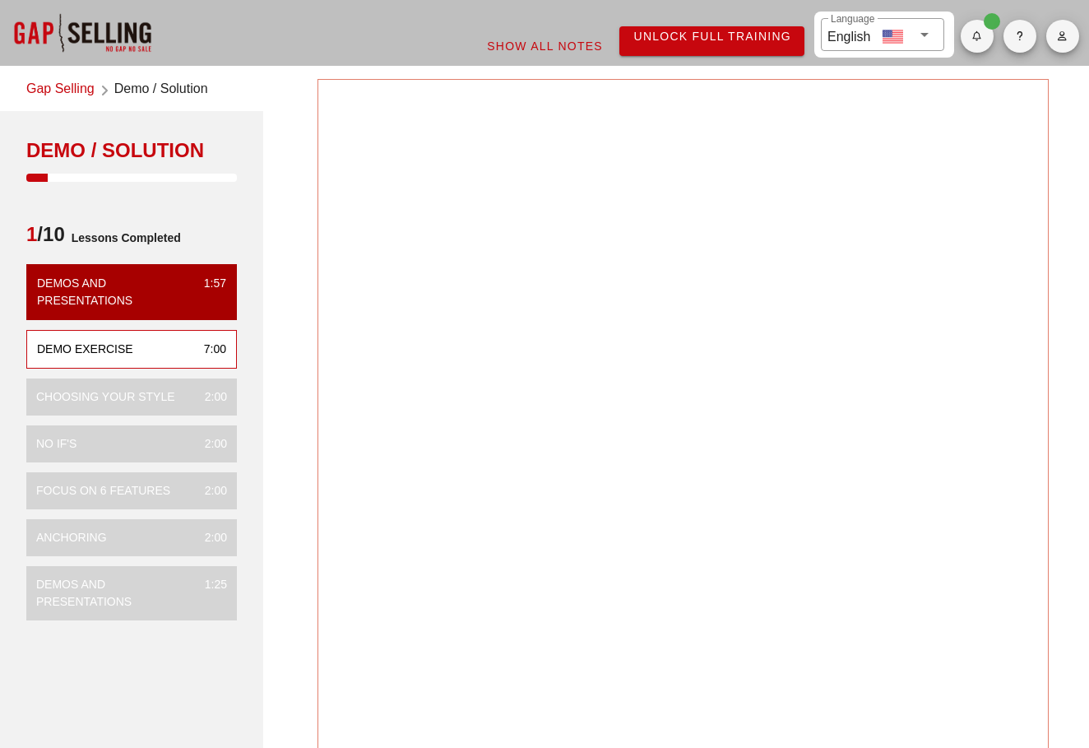
scroll to position [0, 0]
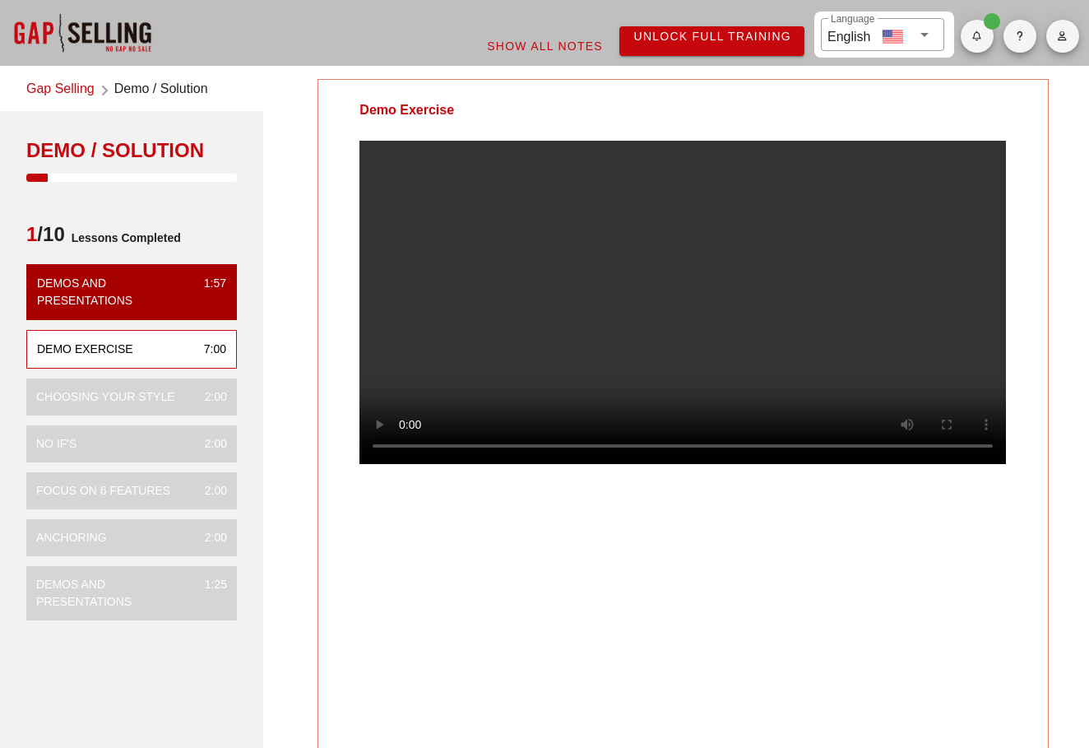
click at [513, 374] on video at bounding box center [683, 302] width 647 height 323
click at [510, 355] on video at bounding box center [683, 302] width 647 height 323
click at [512, 374] on video at bounding box center [683, 302] width 647 height 323
click at [712, 464] on video at bounding box center [683, 302] width 647 height 323
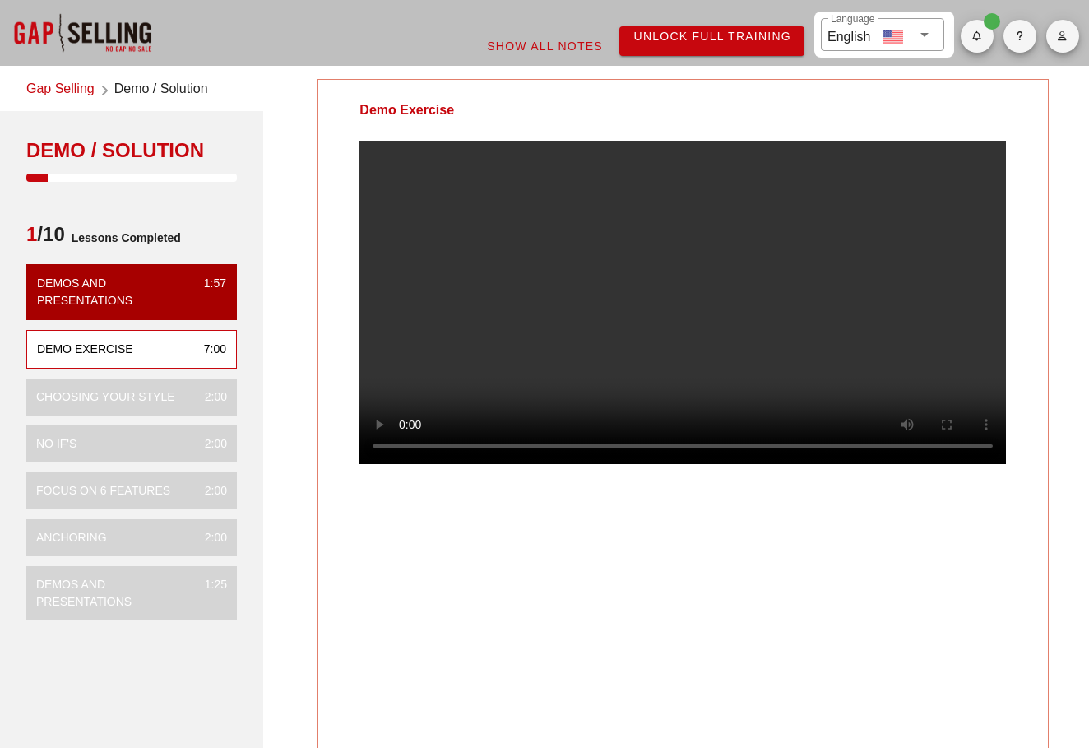
click at [685, 464] on video at bounding box center [683, 302] width 647 height 323
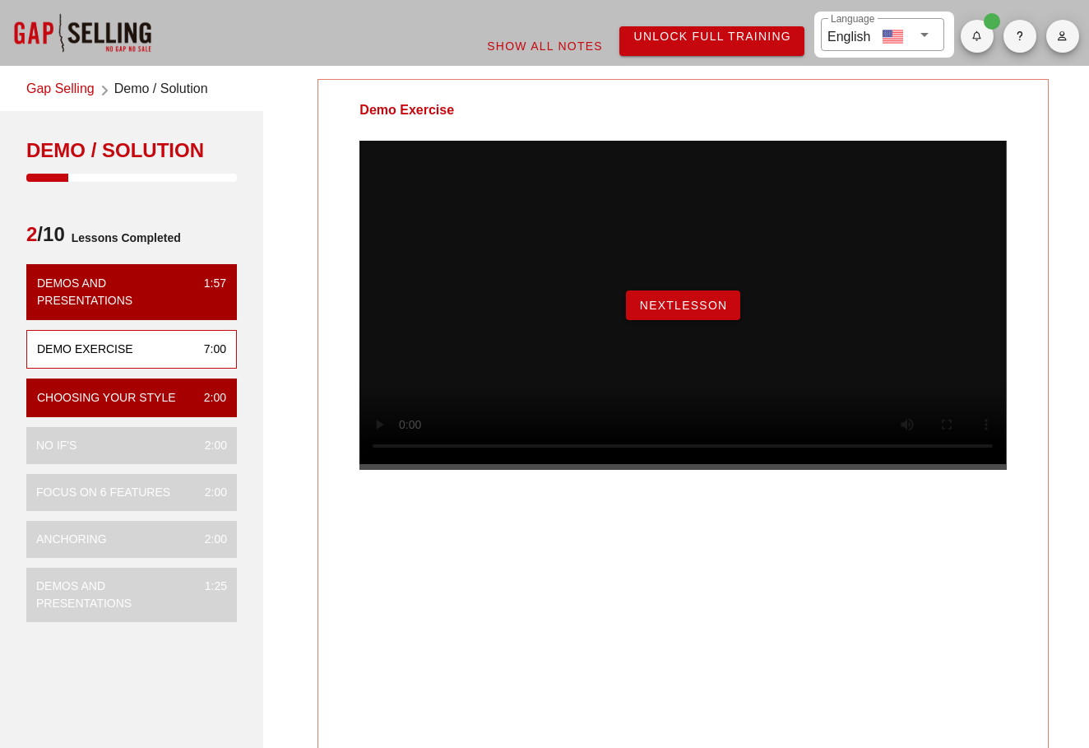
drag, startPoint x: 692, startPoint y: 320, endPoint x: 602, endPoint y: 504, distance: 204.9
click at [605, 470] on div "NextLesson" at bounding box center [683, 305] width 647 height 329
click at [668, 312] on span "NextLesson" at bounding box center [683, 305] width 89 height 13
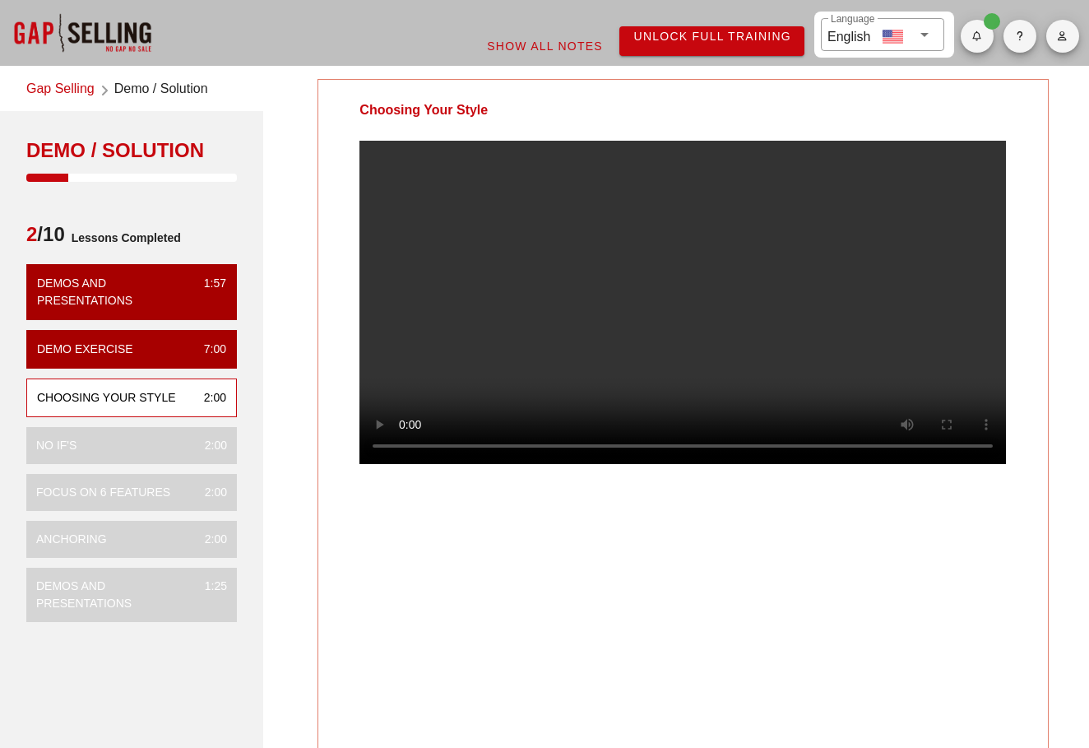
click at [430, 611] on div "Choosing Your Style" at bounding box center [683, 415] width 731 height 673
click at [737, 346] on video at bounding box center [683, 302] width 647 height 323
click at [617, 354] on video at bounding box center [683, 302] width 647 height 323
click at [512, 551] on div "Choosing Your Style" at bounding box center [683, 415] width 731 height 673
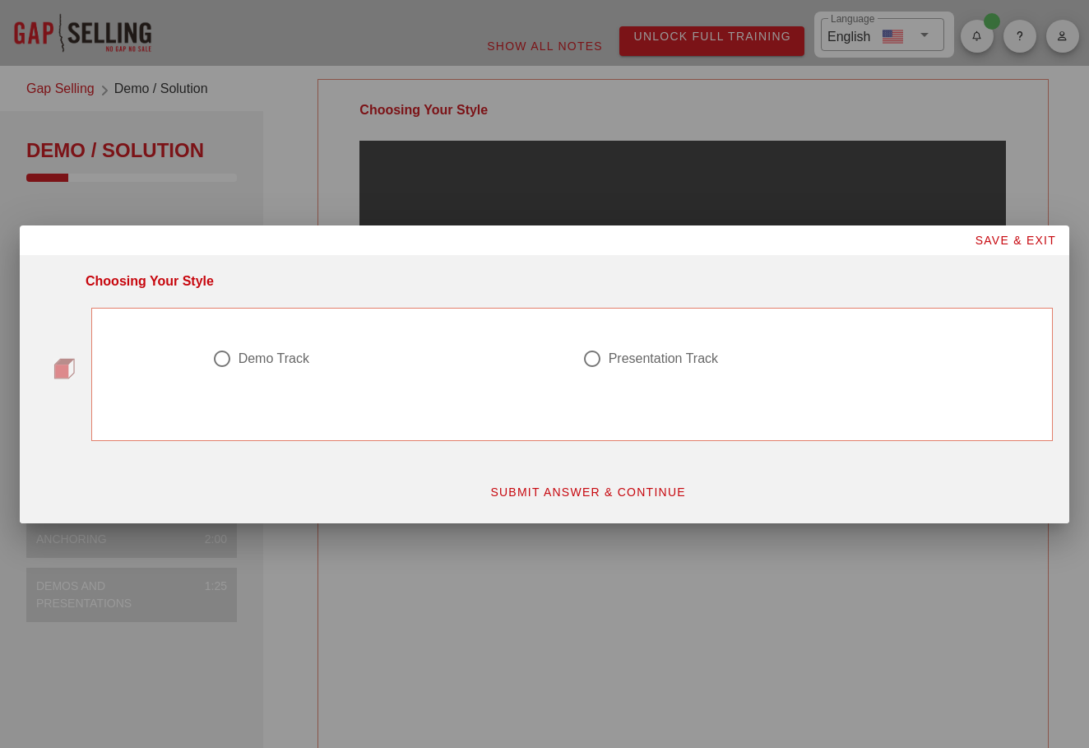
click at [428, 374] on div at bounding box center [387, 379] width 350 height 20
click at [247, 341] on div "Demo Track" at bounding box center [387, 368] width 370 height 59
click at [249, 350] on div "Demo Track" at bounding box center [274, 358] width 71 height 16
radio input "true"
click at [541, 486] on span "SUBMIT ANSWER & CONTINUE" at bounding box center [588, 491] width 197 height 13
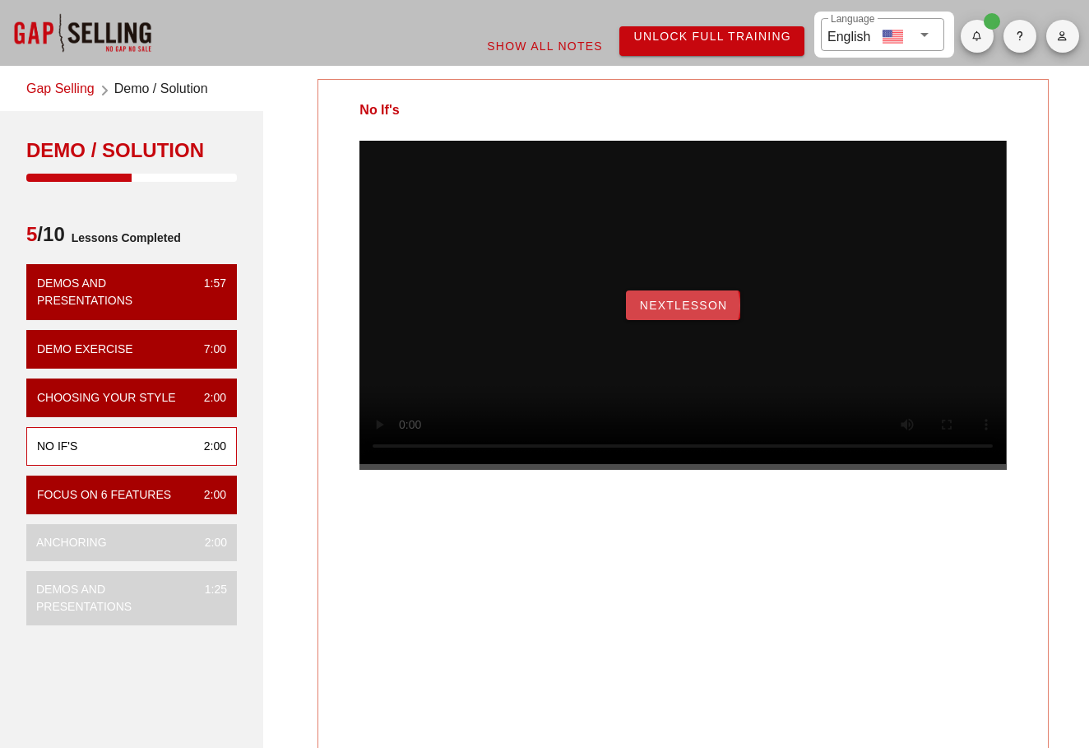
click at [698, 312] on span "NextLesson" at bounding box center [683, 305] width 89 height 13
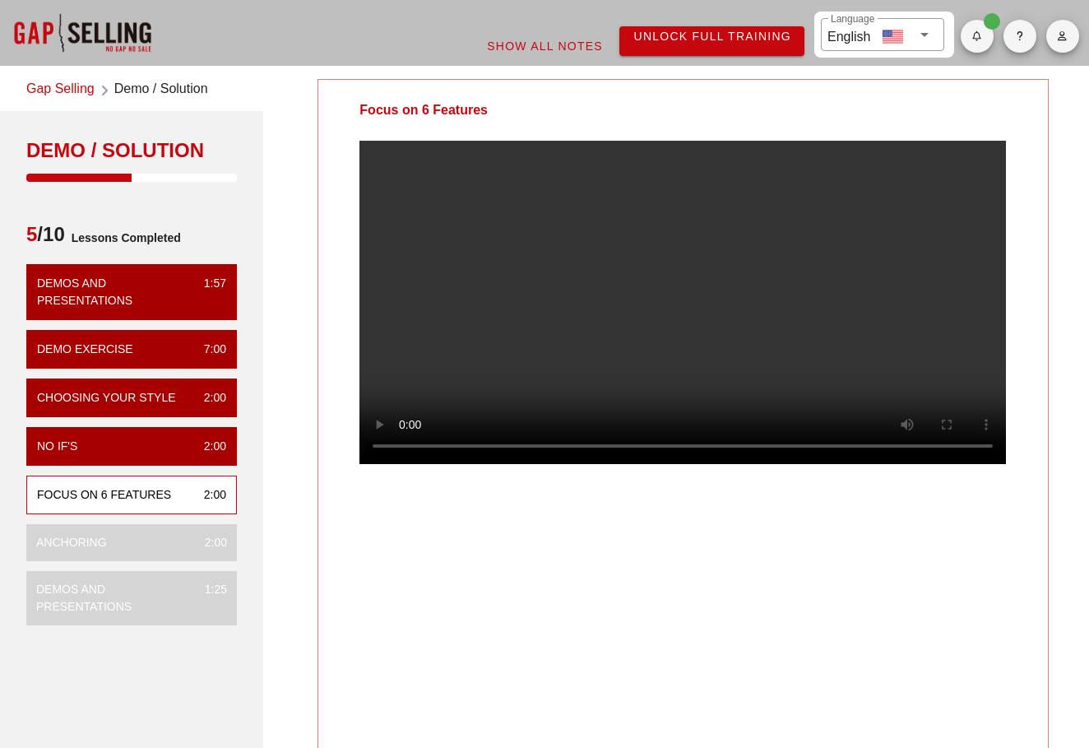
click at [451, 589] on div "Focus on 6 Features" at bounding box center [683, 415] width 731 height 673
click at [618, 607] on div "Focus on 6 Features" at bounding box center [683, 415] width 731 height 673
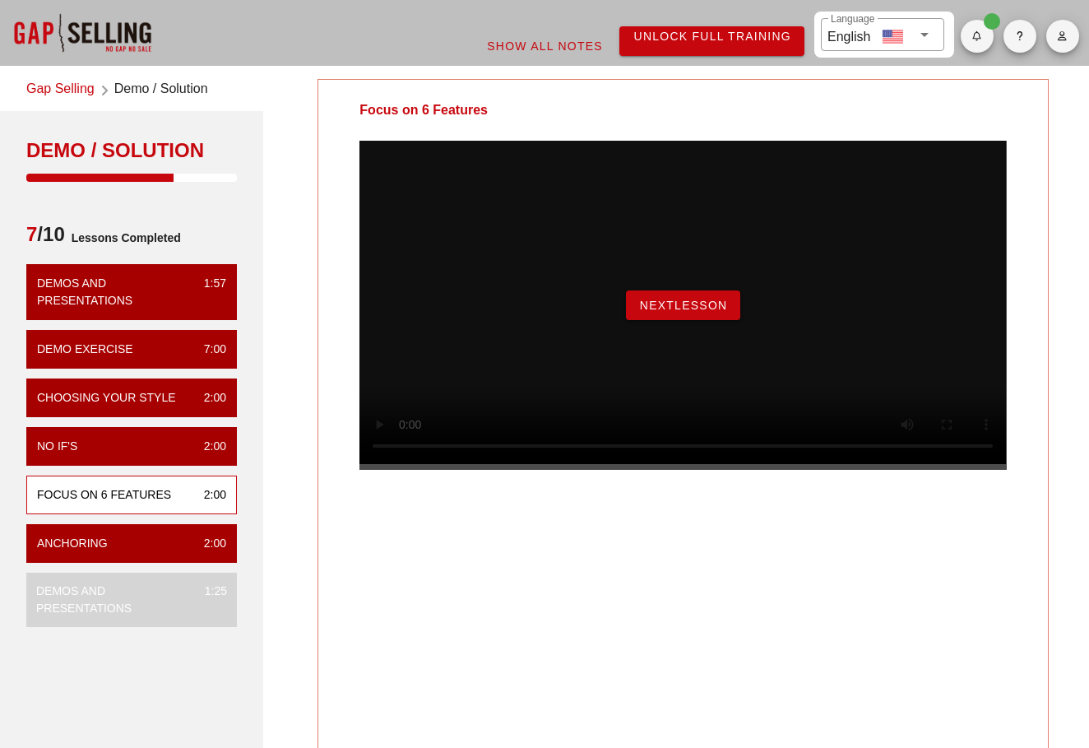
click at [683, 312] on span "NextLesson" at bounding box center [683, 305] width 89 height 13
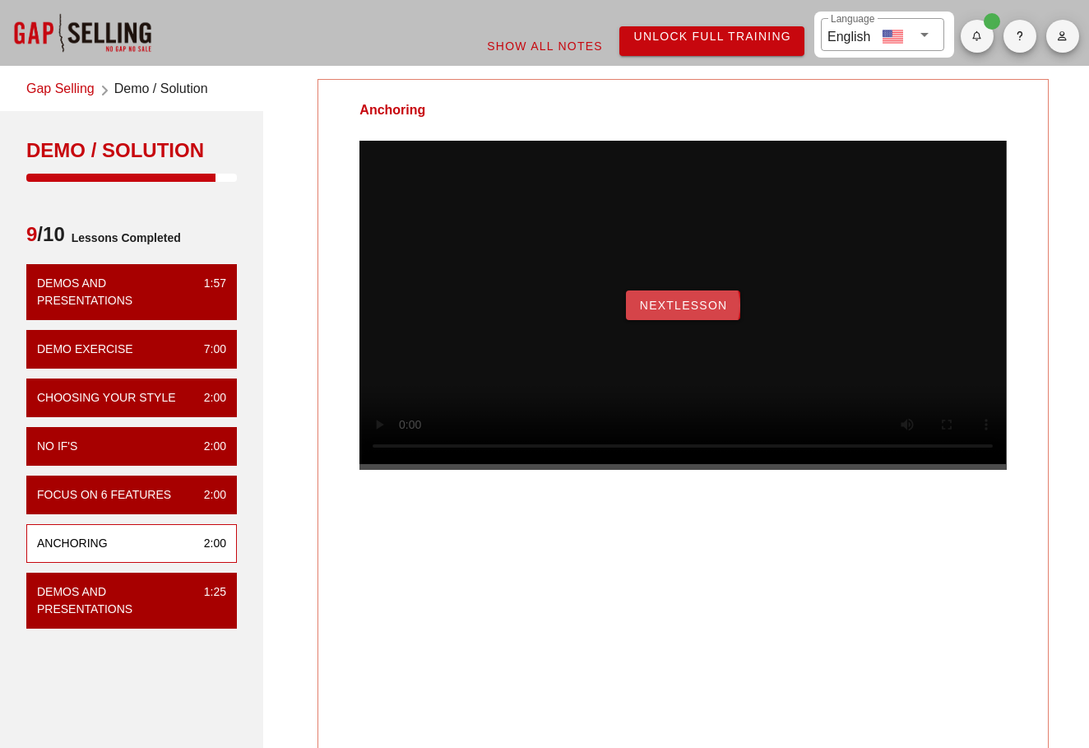
click at [708, 312] on span "NextLesson" at bounding box center [683, 305] width 89 height 13
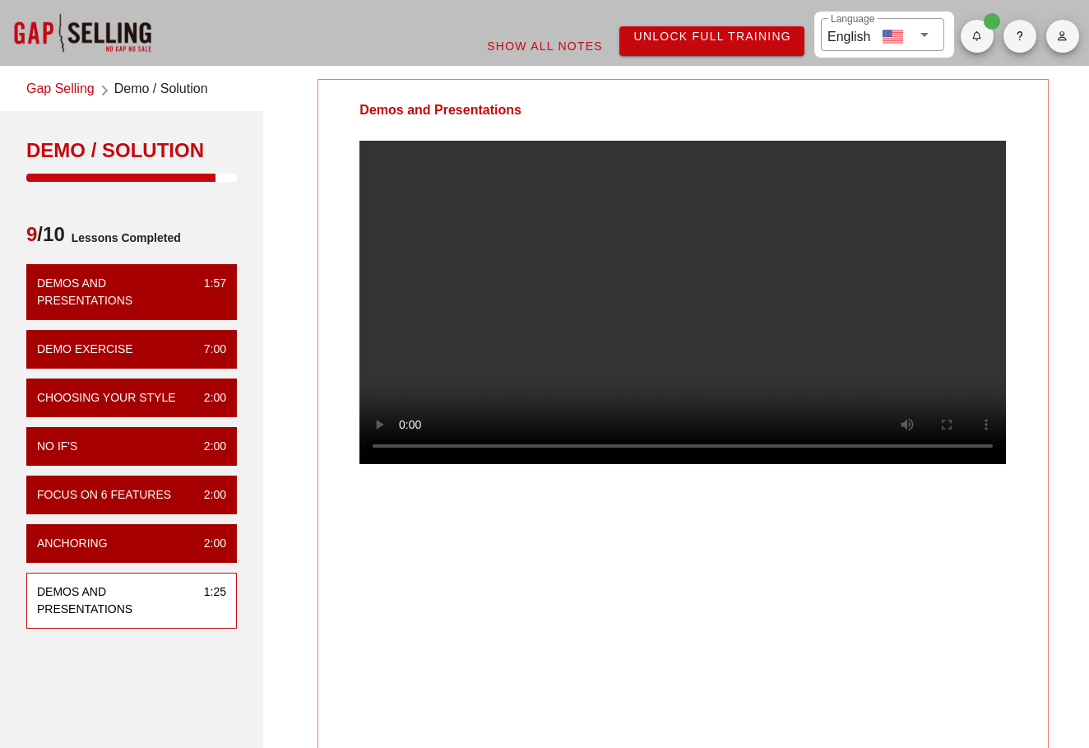
click at [647, 551] on div "Demos and Presentations" at bounding box center [683, 415] width 731 height 673
click at [816, 396] on video at bounding box center [683, 302] width 647 height 323
click at [717, 369] on video at bounding box center [683, 302] width 647 height 323
click at [685, 322] on video at bounding box center [683, 302] width 647 height 323
click at [525, 610] on div "Demos and Presentations" at bounding box center [683, 415] width 731 height 673
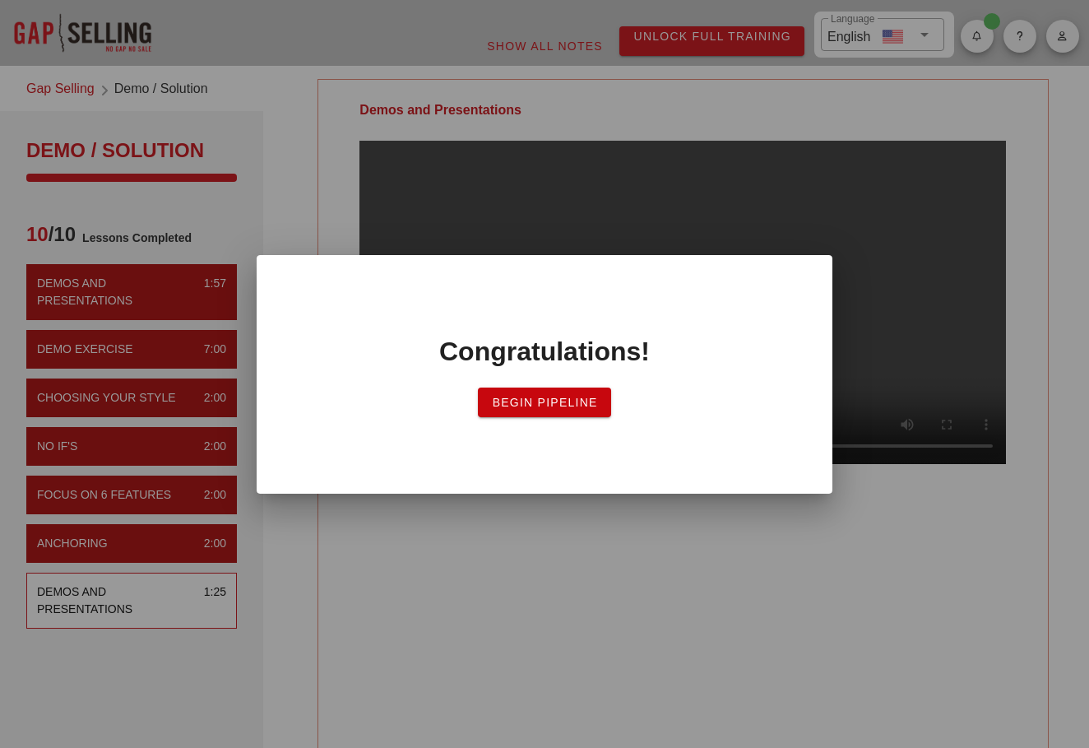
click at [529, 410] on button "Begin Pipeline" at bounding box center [544, 402] width 132 height 30
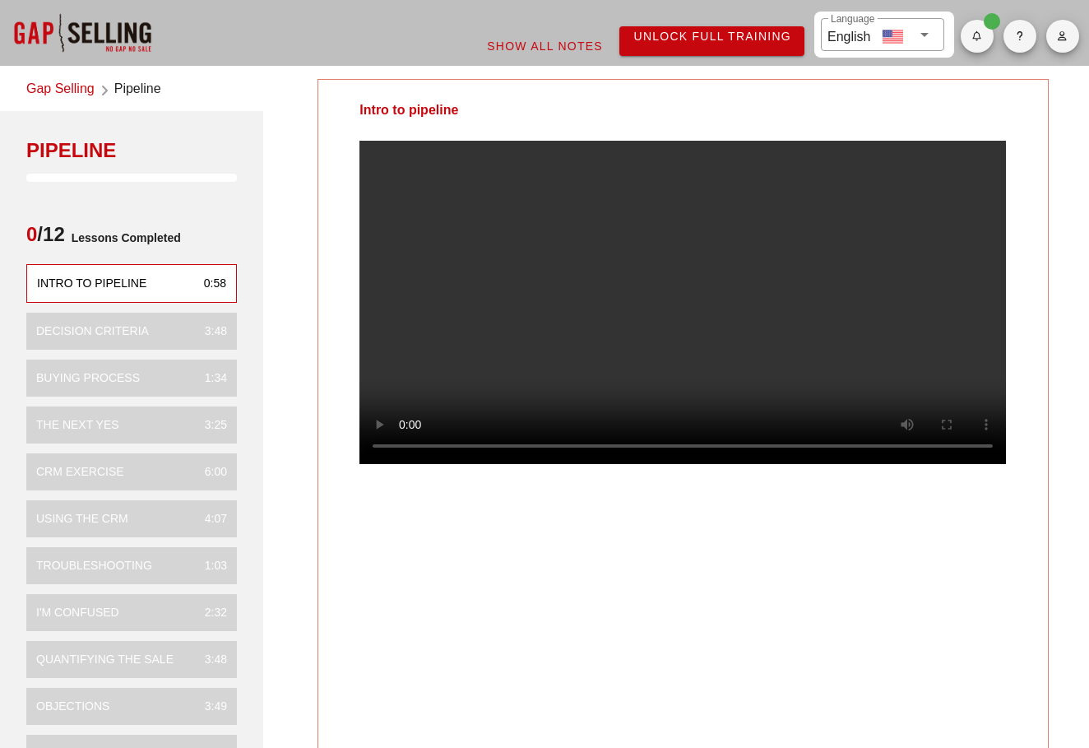
click at [70, 88] on link "Gap Selling" at bounding box center [60, 90] width 68 height 22
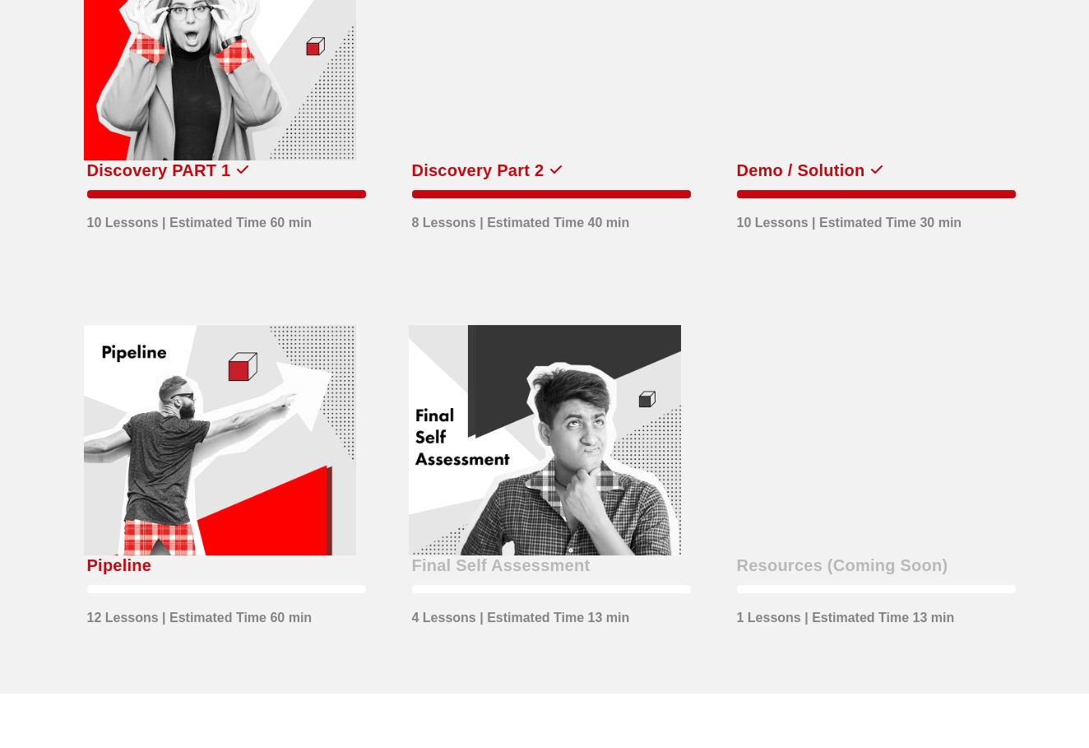
scroll to position [615, 0]
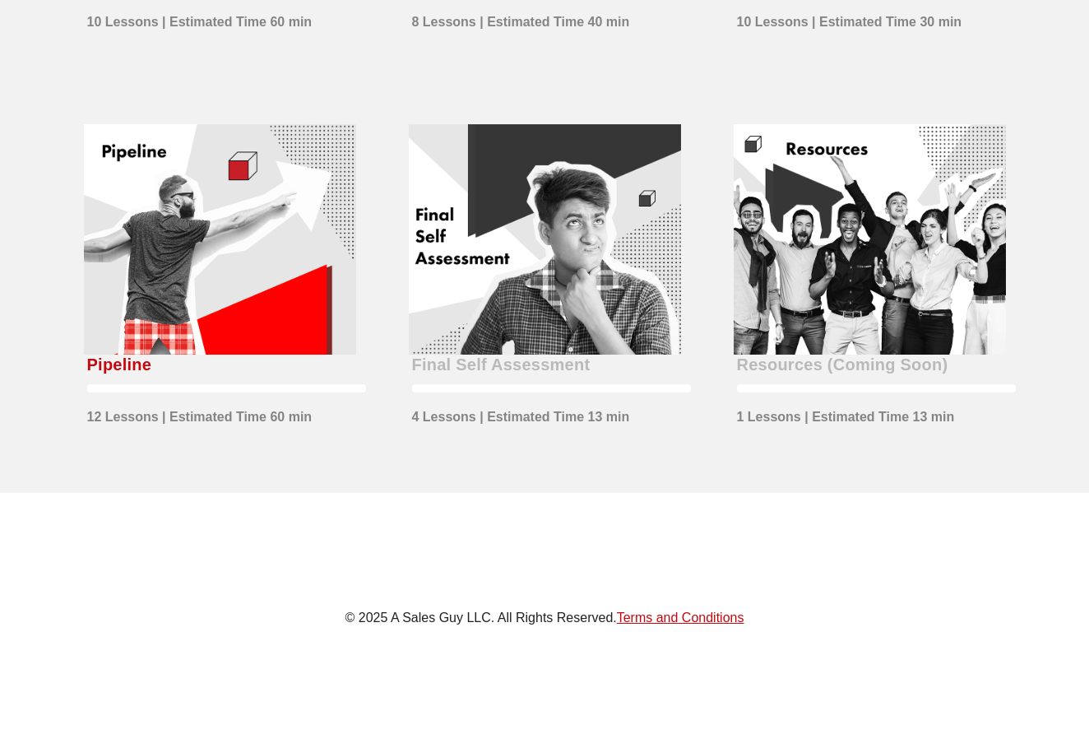
click at [285, 285] on div at bounding box center [220, 239] width 272 height 230
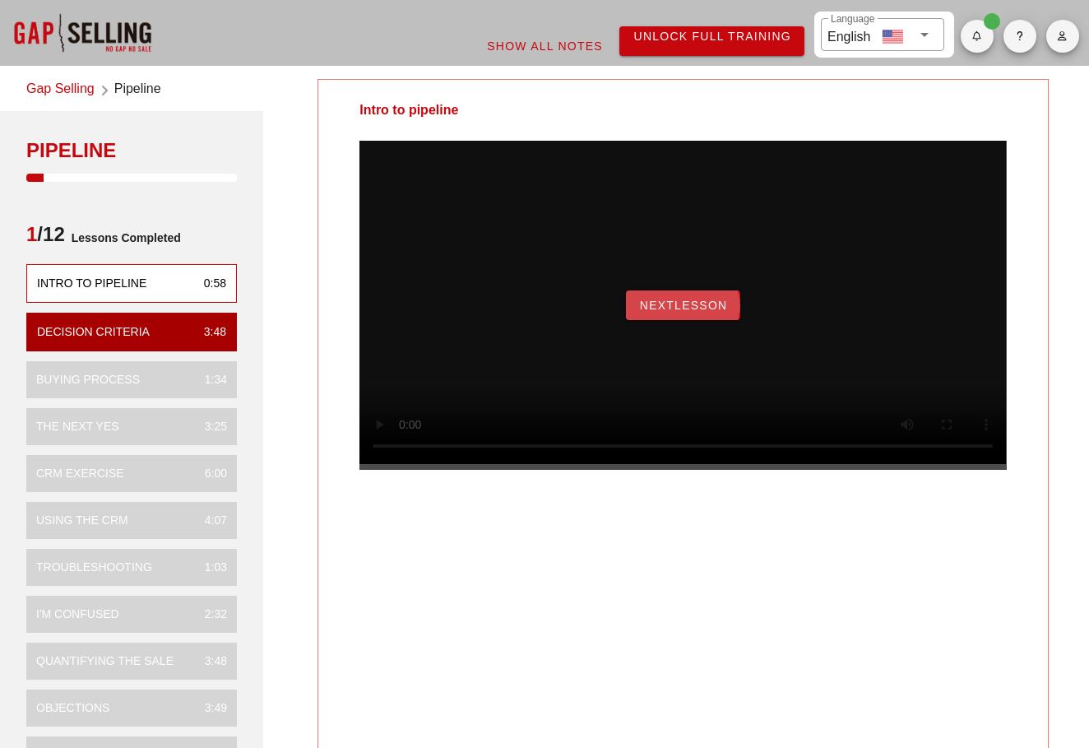
click at [689, 320] on button "NextLesson" at bounding box center [683, 305] width 115 height 30
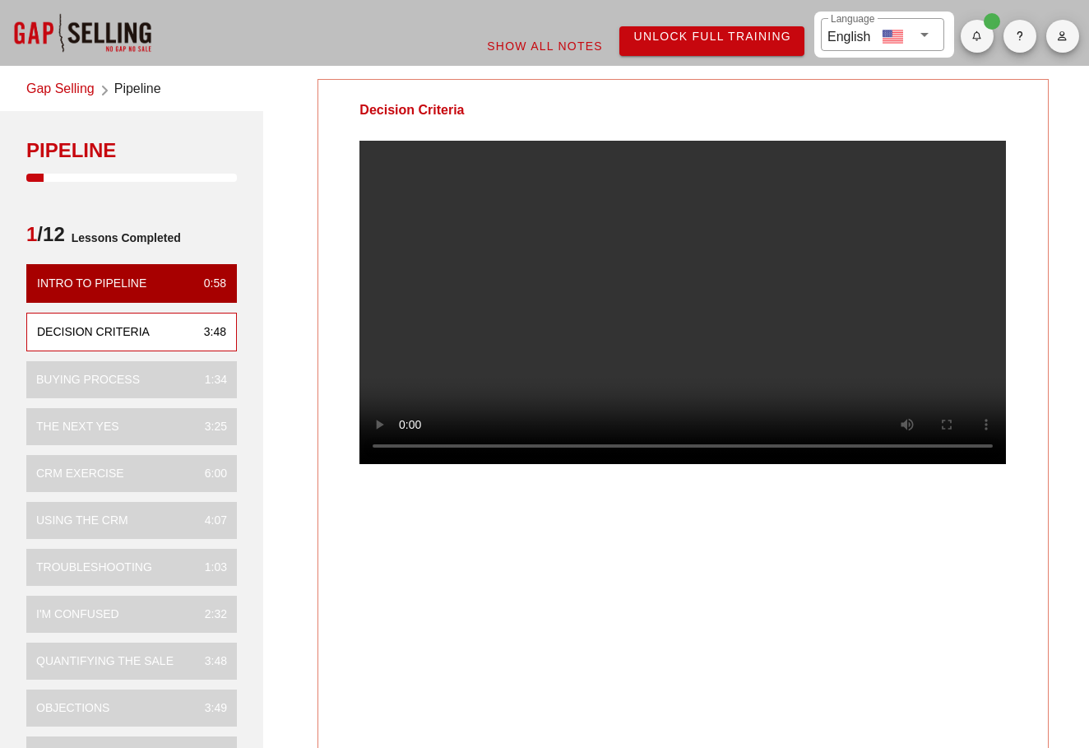
click at [527, 350] on video at bounding box center [683, 302] width 647 height 323
click at [674, 295] on video at bounding box center [683, 302] width 647 height 323
click at [719, 619] on div "Decision Criteria" at bounding box center [683, 415] width 731 height 673
click at [560, 379] on video at bounding box center [683, 302] width 647 height 323
click at [559, 374] on video at bounding box center [683, 302] width 647 height 323
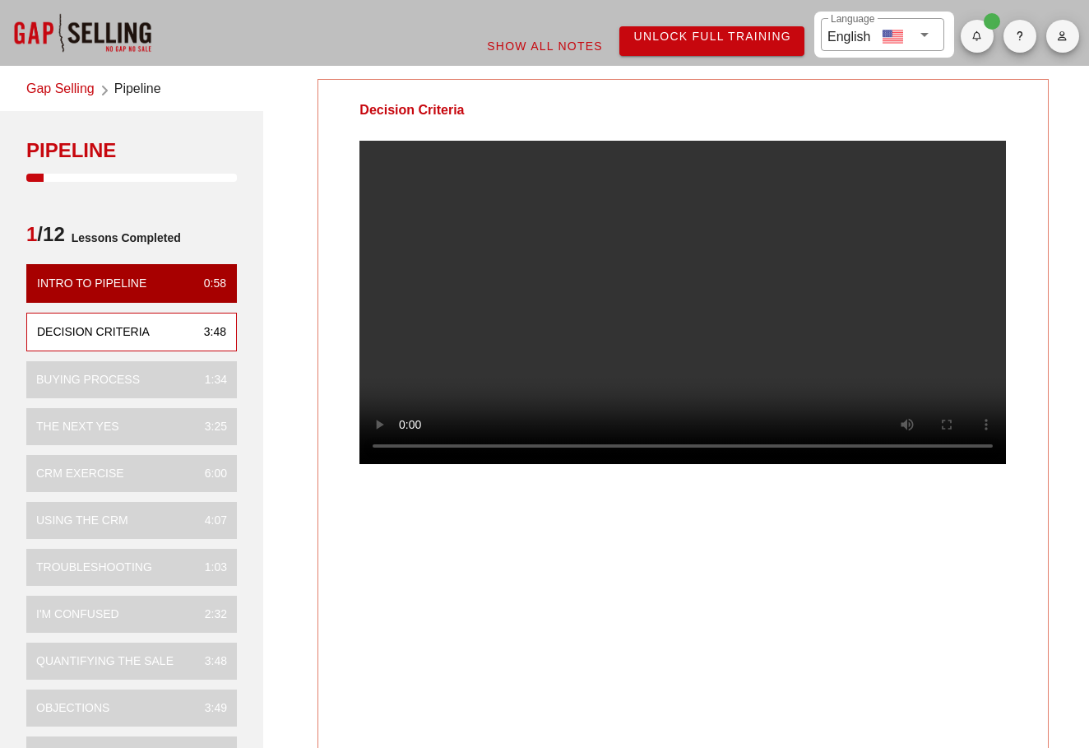
click at [619, 315] on video at bounding box center [683, 302] width 647 height 323
click at [619, 317] on video at bounding box center [683, 302] width 647 height 323
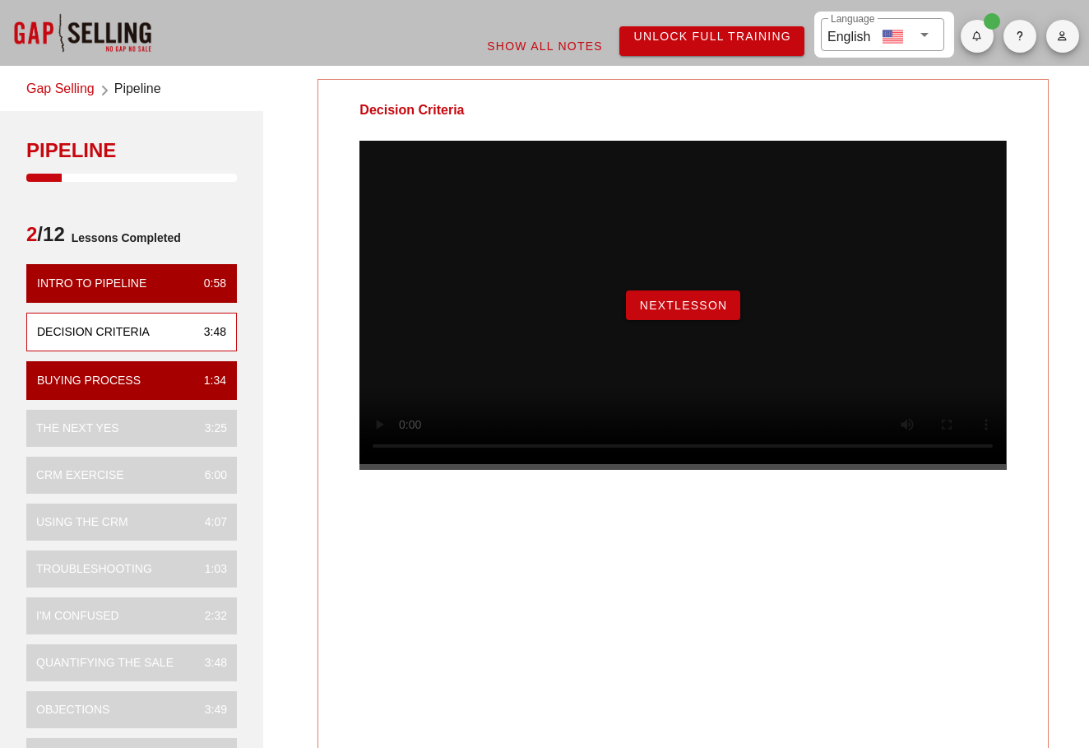
click at [717, 601] on div "Decision Criteria NextLesson" at bounding box center [683, 415] width 731 height 673
click at [694, 312] on span "NextLesson" at bounding box center [683, 305] width 89 height 13
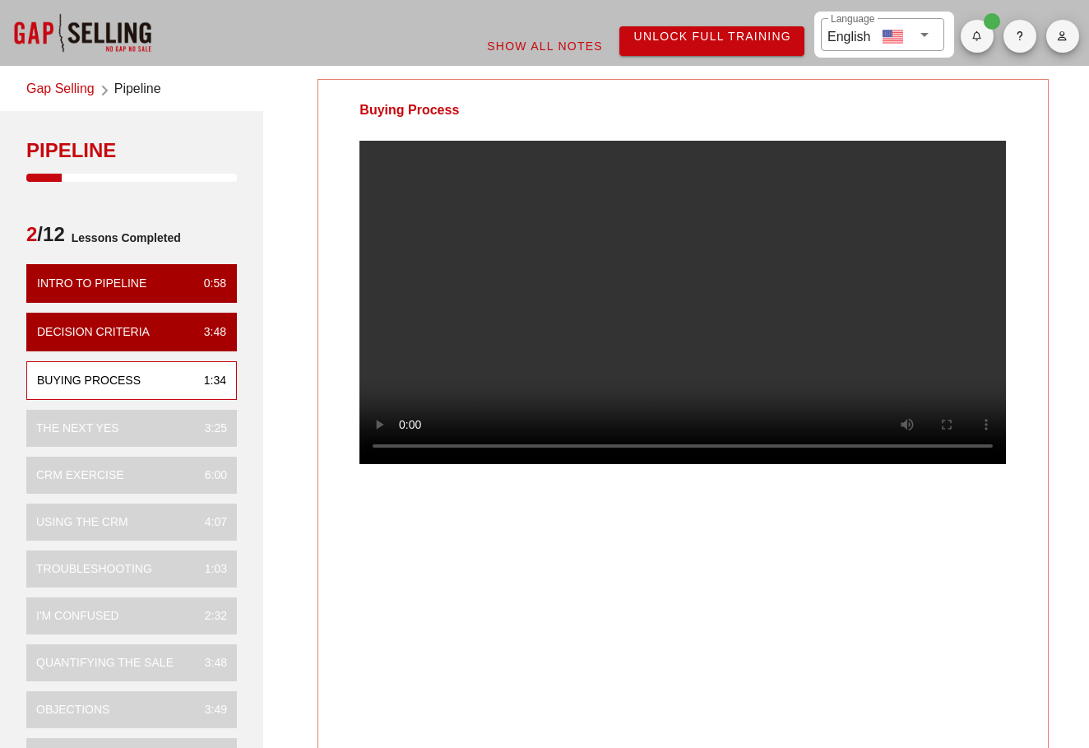
click at [719, 325] on video at bounding box center [683, 302] width 647 height 323
click at [512, 308] on video at bounding box center [683, 302] width 647 height 323
click at [308, 508] on div "Buying Process Your Notes Save Note Show All Notes" at bounding box center [683, 536] width 832 height 935
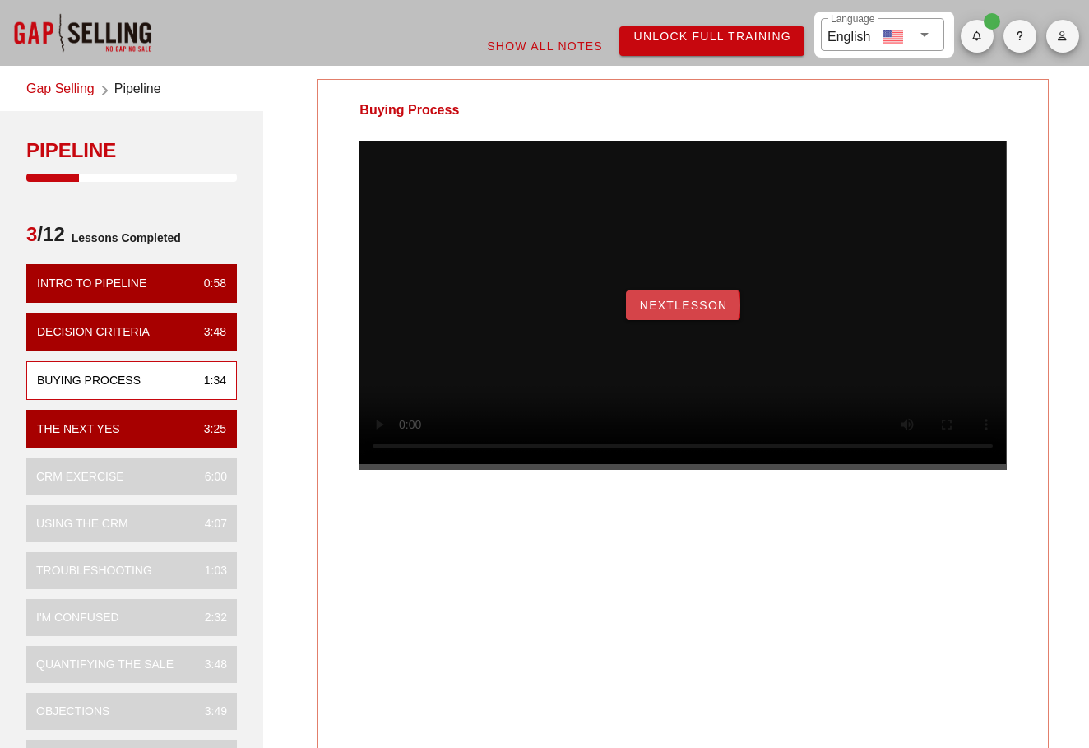
click at [690, 312] on span "NextLesson" at bounding box center [683, 305] width 89 height 13
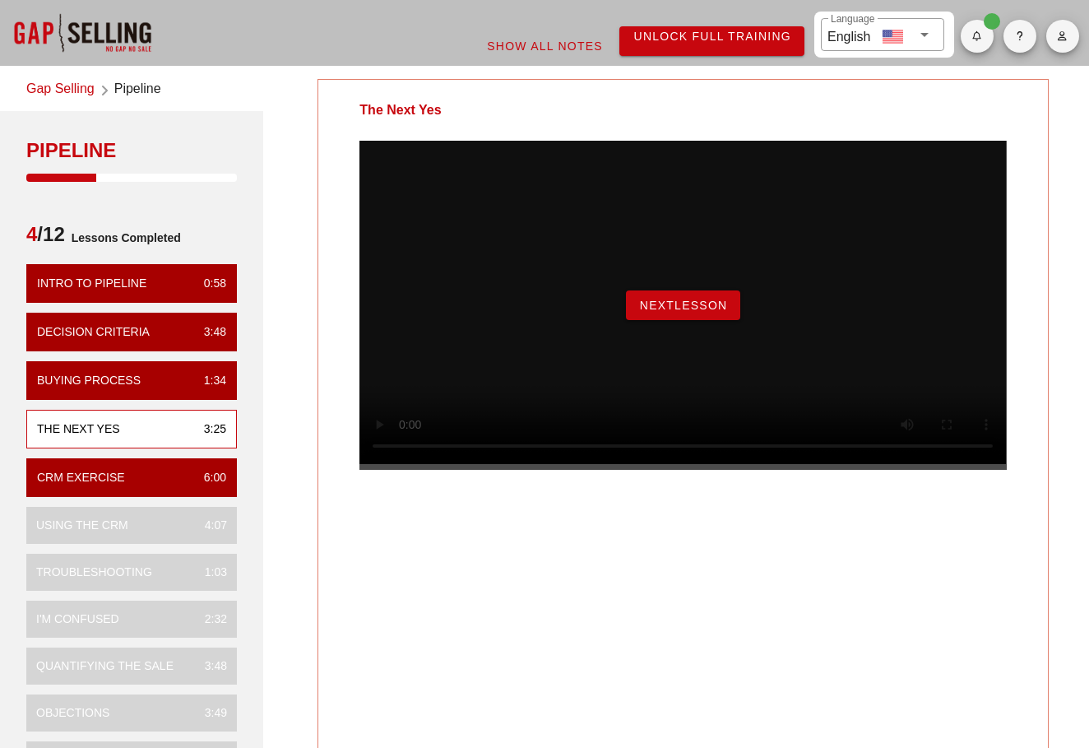
click at [698, 312] on span "NextLesson" at bounding box center [683, 305] width 89 height 13
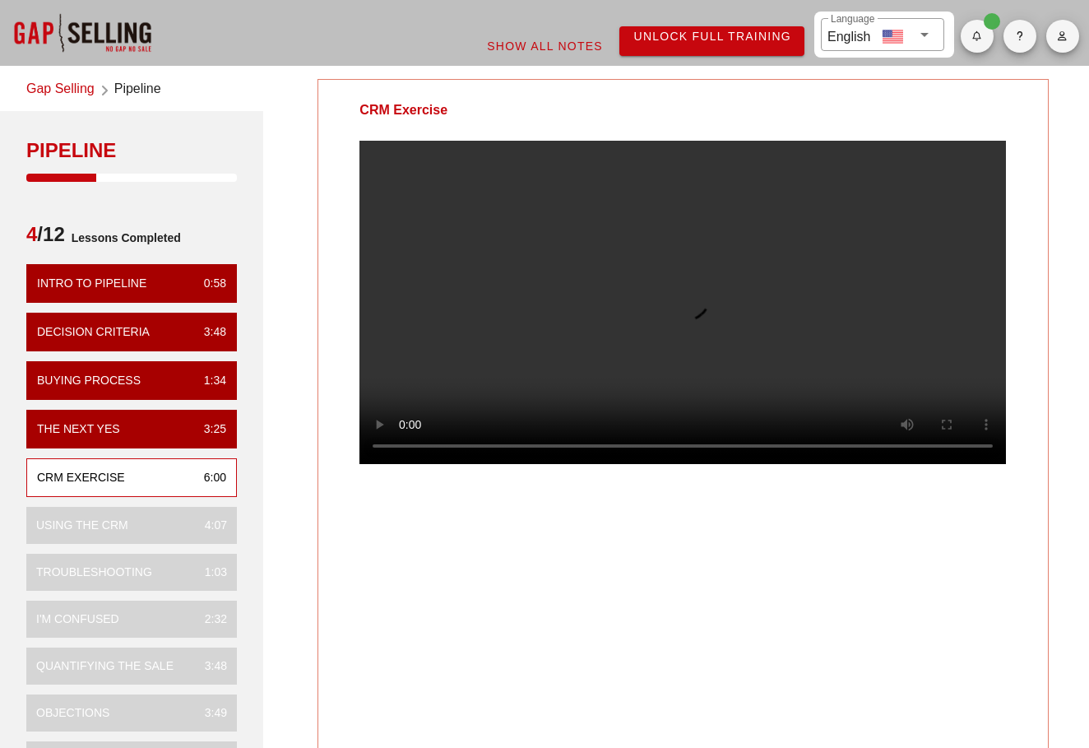
click at [526, 612] on div "CRM Exercise" at bounding box center [683, 415] width 731 height 673
click at [564, 598] on div "CRM Exercise" at bounding box center [683, 415] width 731 height 673
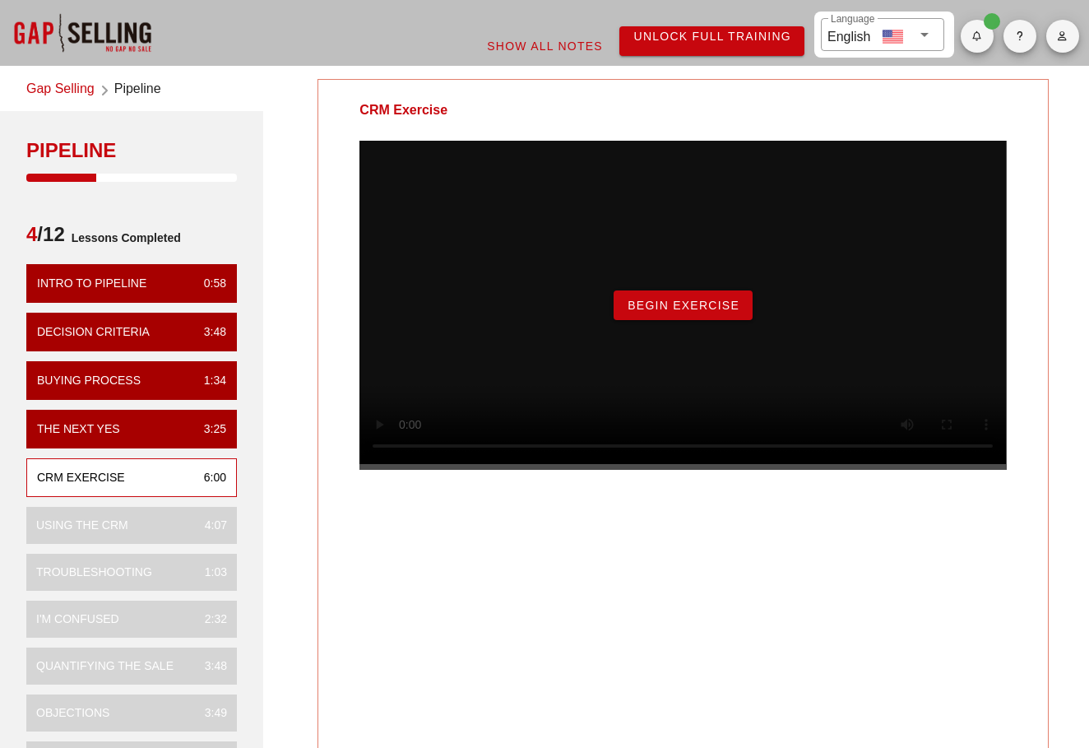
click at [652, 345] on div "Begin Exercise" at bounding box center [683, 305] width 647 height 329
click at [663, 320] on button "Begin Exercise" at bounding box center [683, 305] width 139 height 30
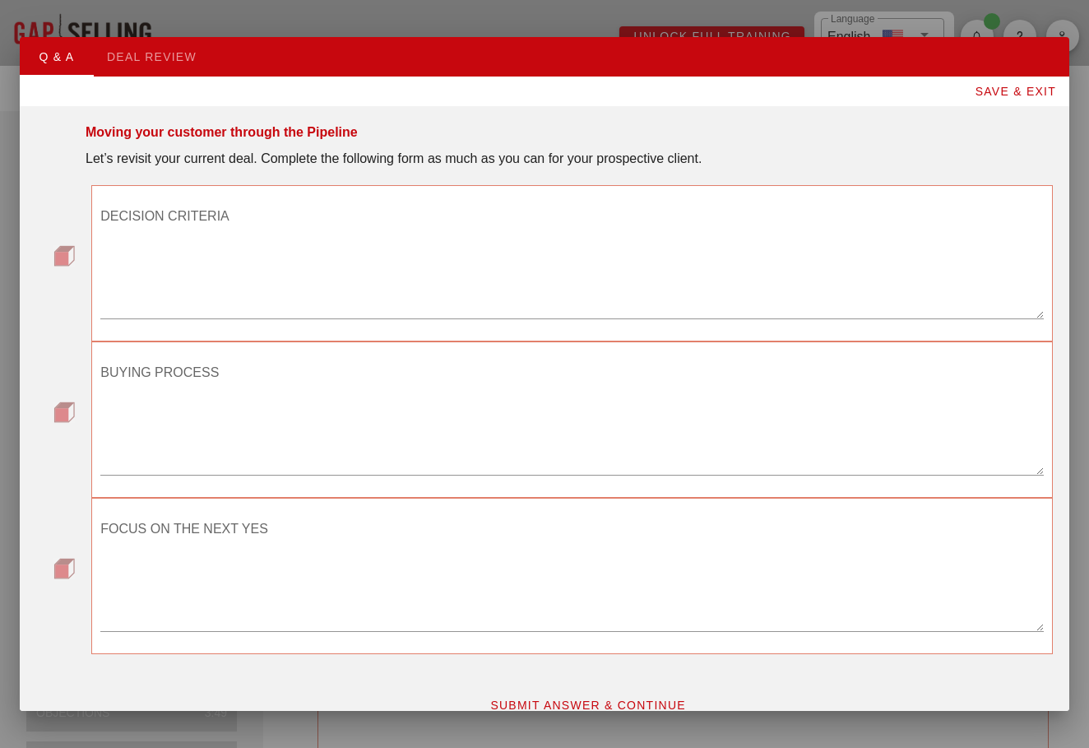
click at [356, 259] on textarea "DECISION CRITERIA" at bounding box center [572, 260] width 944 height 115
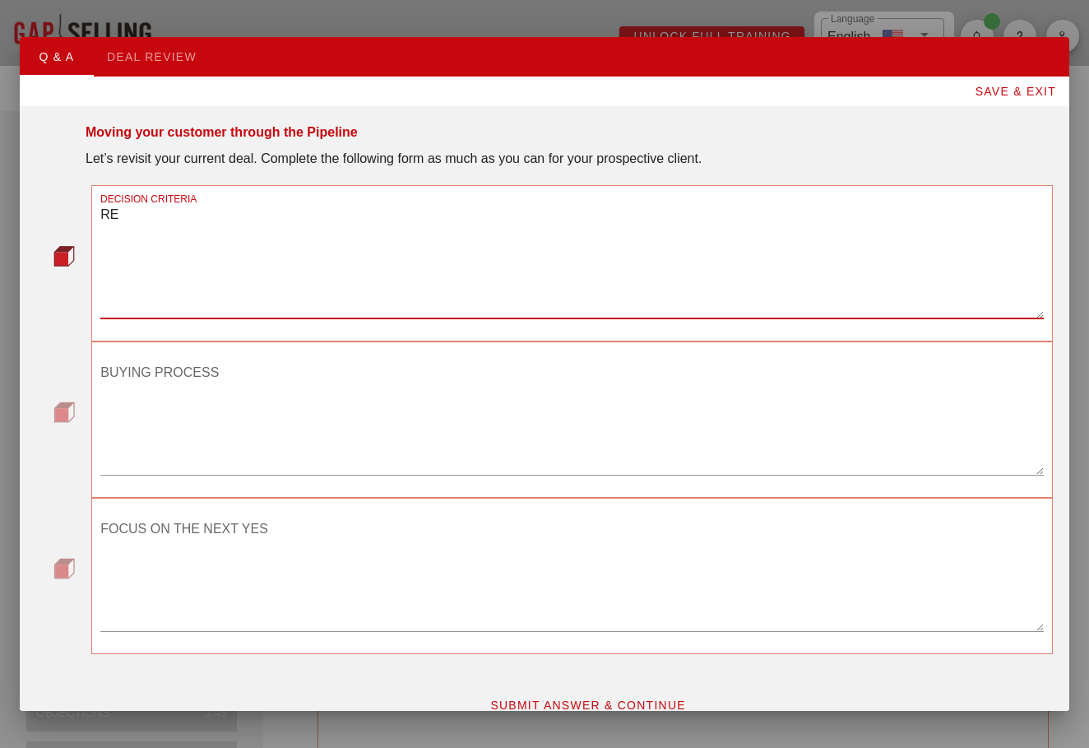
type textarea "R"
type textarea "Reduction False Positives Actionable insights in detections No manual scanning"
click at [246, 440] on textarea "BUYING PROCESS" at bounding box center [572, 417] width 944 height 115
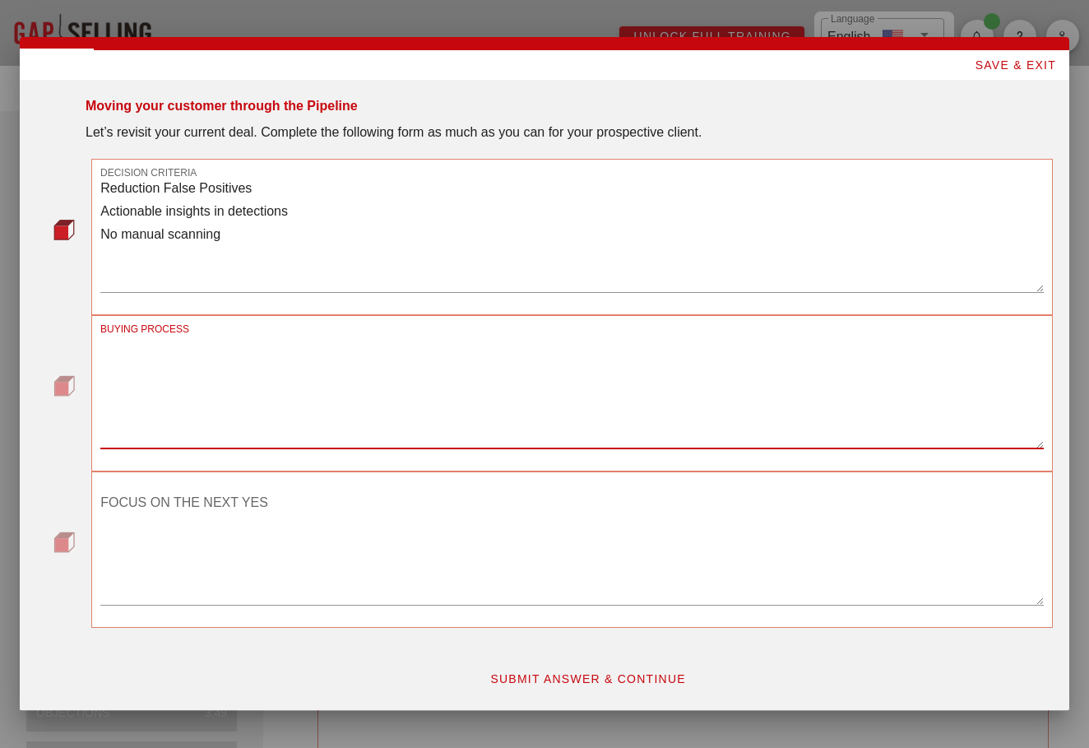
scroll to position [26, 0]
click at [203, 383] on textarea "BUYING PROCESS" at bounding box center [572, 390] width 944 height 115
click at [270, 341] on textarea "Internal budget approval Testing" at bounding box center [572, 390] width 944 height 115
click at [218, 397] on textarea "Internal budget approval Partner selection Testing" at bounding box center [572, 390] width 944 height 115
type textarea "Internal budget approval Partner selection Testing Billing in 2026."
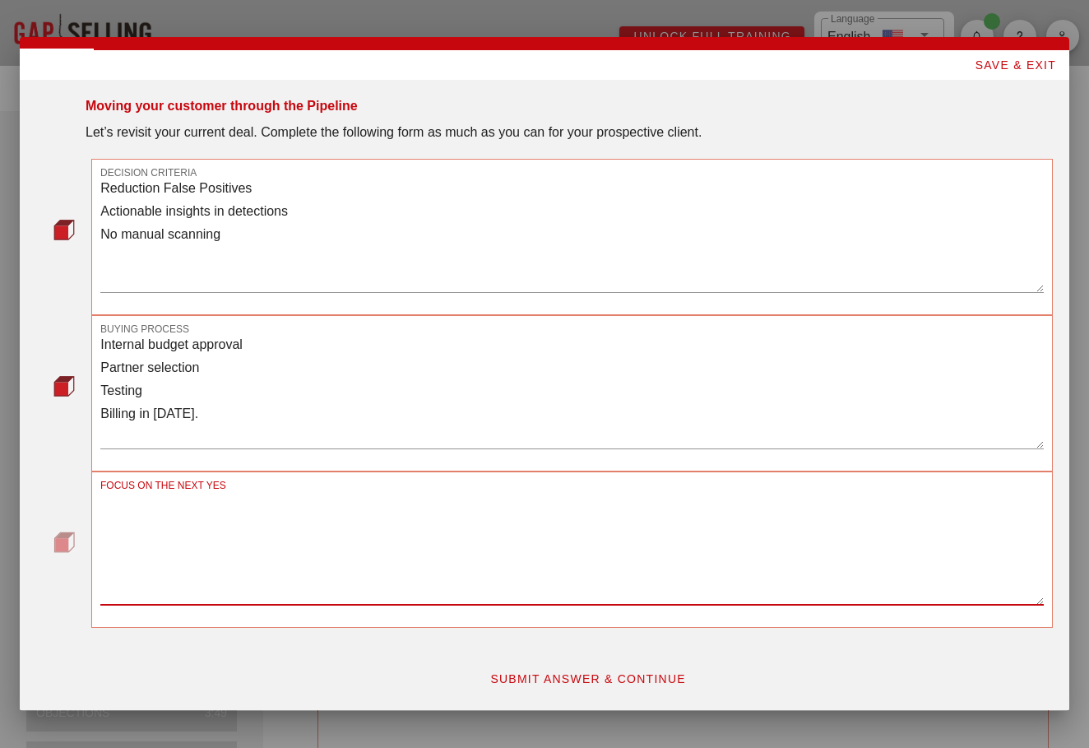
click at [188, 512] on textarea "FOCUS ON THE NEXT YES" at bounding box center [572, 547] width 944 height 115
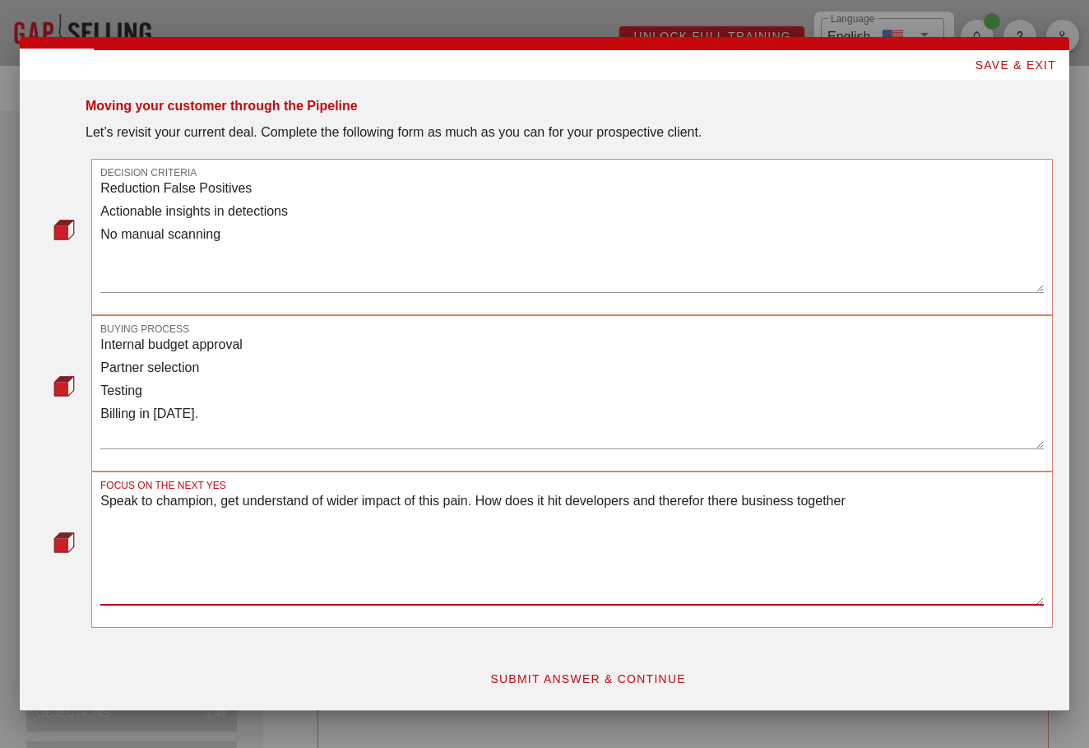
type textarea "Speak to champion, get understand of wider impact of this pain. How does it hit…"
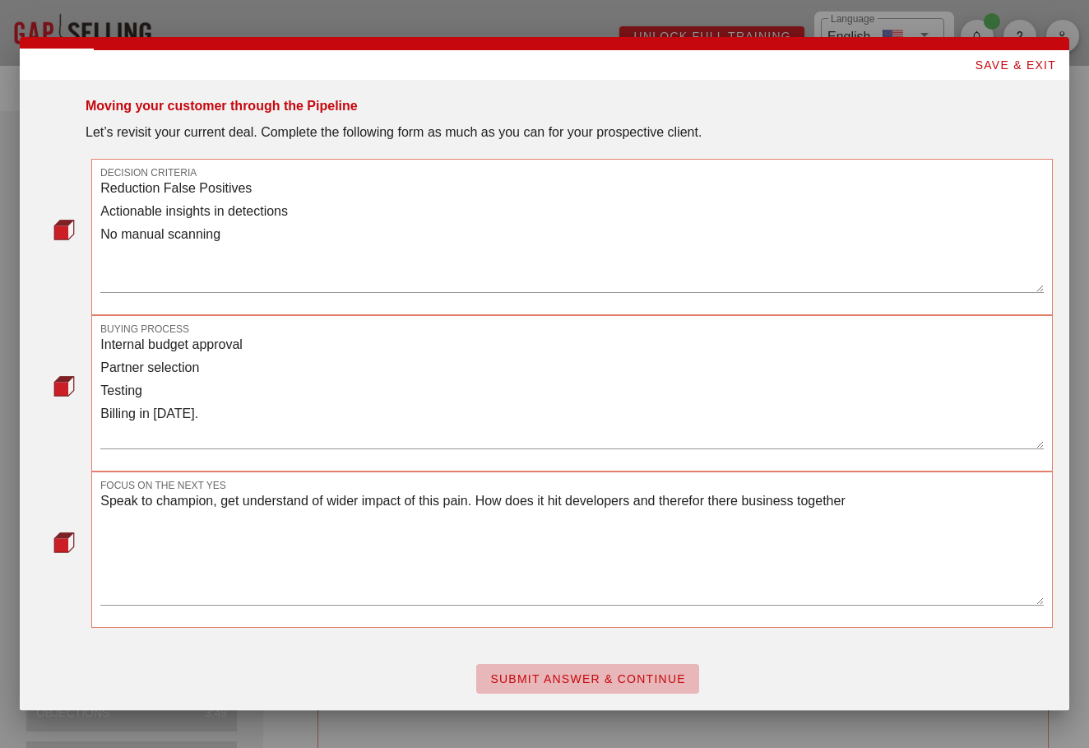
click at [536, 675] on span "SUBMIT ANSWER & CONTINUE" at bounding box center [588, 678] width 197 height 13
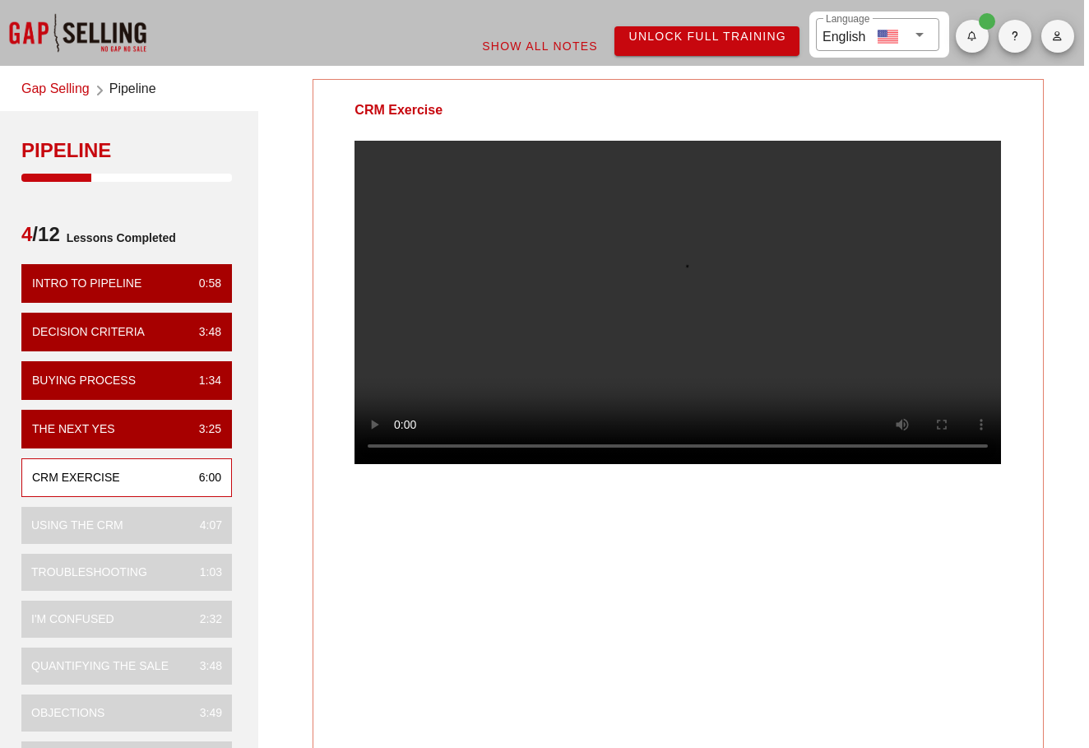
scroll to position [0, 5]
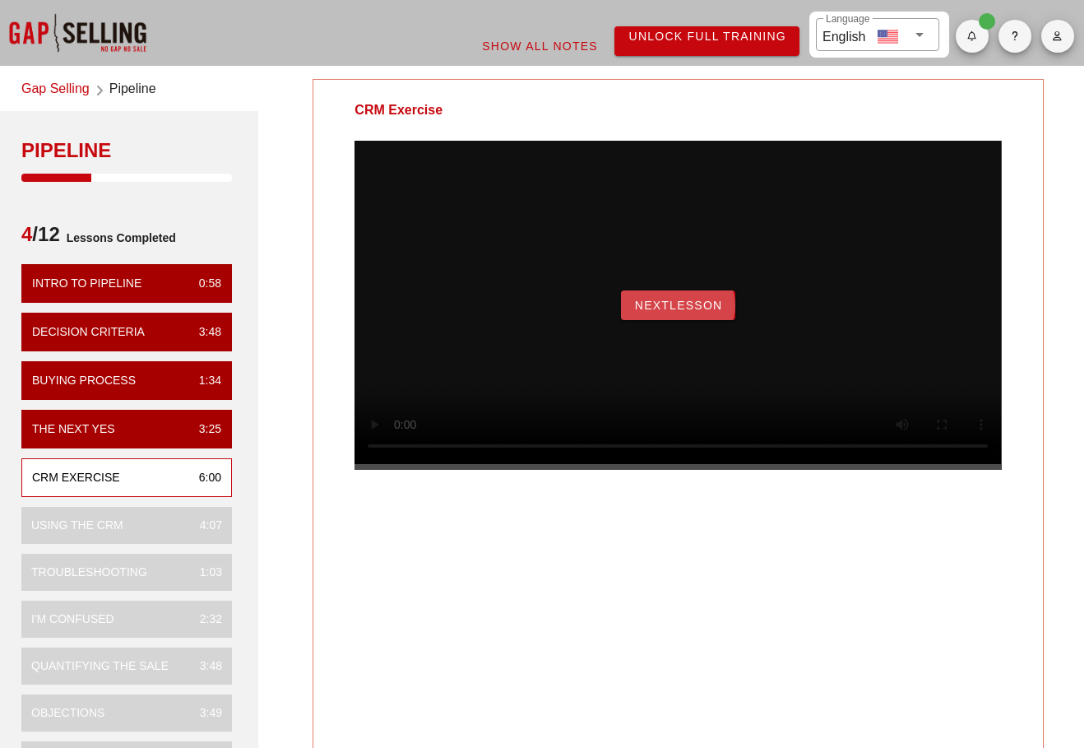
click at [683, 312] on span "NextLesson" at bounding box center [678, 305] width 89 height 13
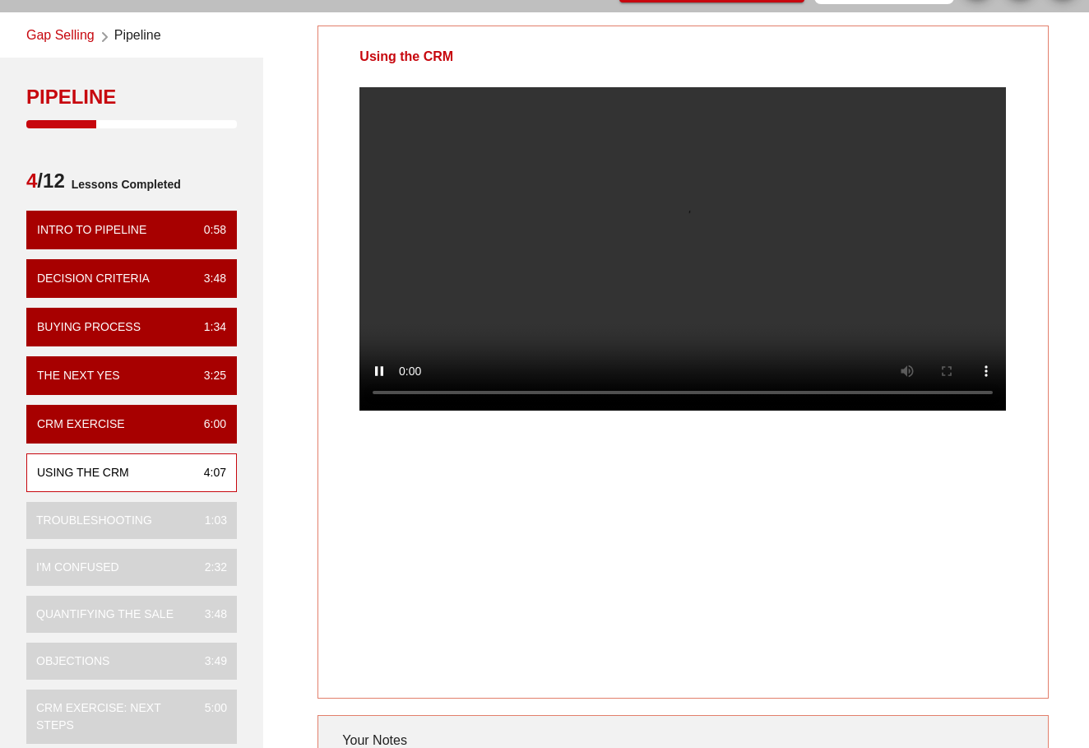
scroll to position [45, 0]
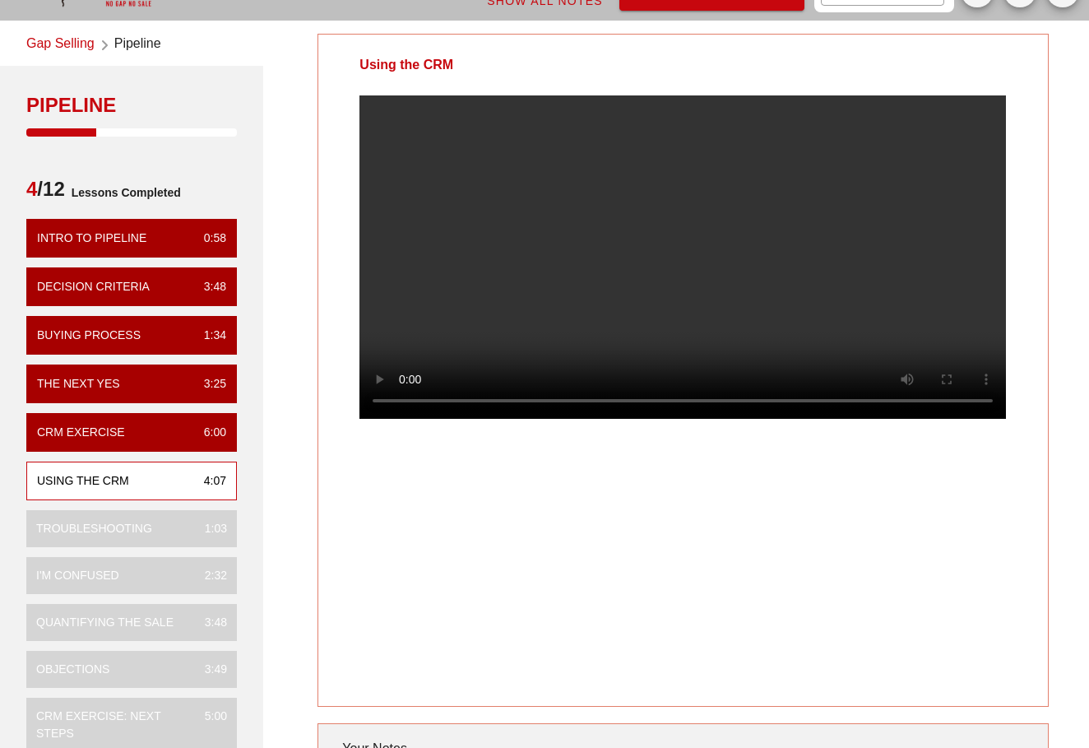
click at [766, 299] on video at bounding box center [683, 256] width 647 height 323
click at [739, 266] on video at bounding box center [683, 256] width 647 height 323
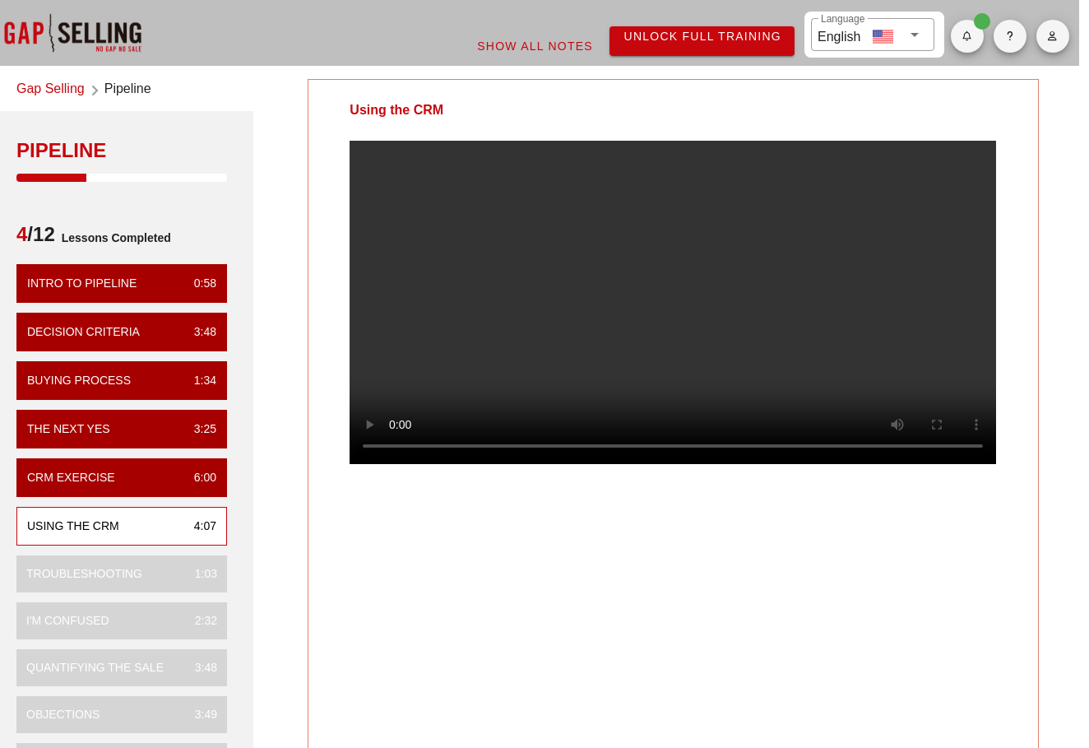
scroll to position [0, 10]
click at [550, 443] on video at bounding box center [673, 302] width 647 height 323
click at [748, 343] on video at bounding box center [673, 302] width 647 height 323
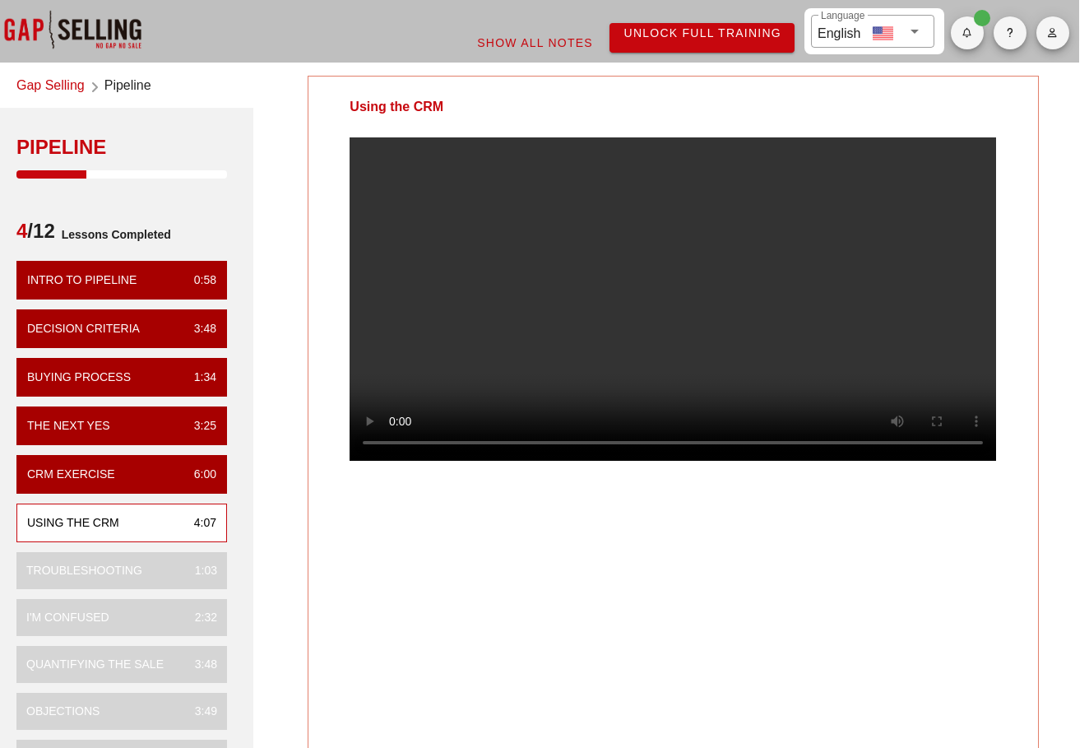
scroll to position [3, 10]
click at [942, 425] on video at bounding box center [673, 298] width 647 height 323
click at [695, 592] on div "Using the CRM" at bounding box center [673, 412] width 731 height 673
click at [607, 621] on div "Using the CRM" at bounding box center [673, 412] width 731 height 673
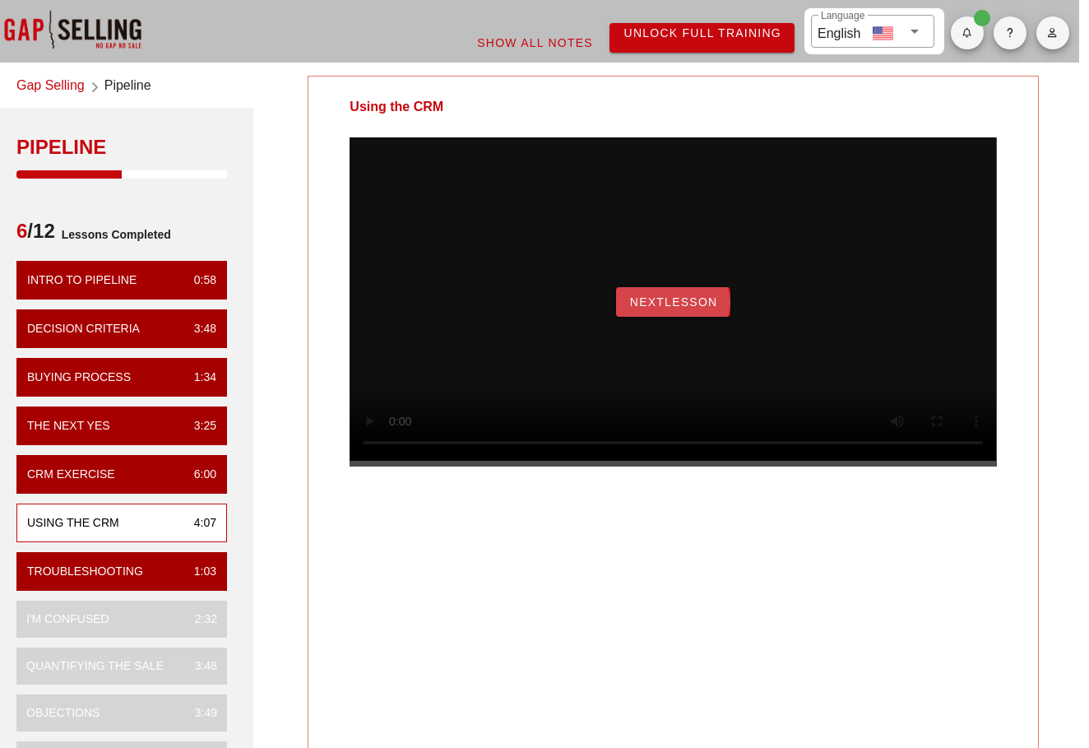
click at [698, 309] on span "NextLesson" at bounding box center [673, 301] width 89 height 13
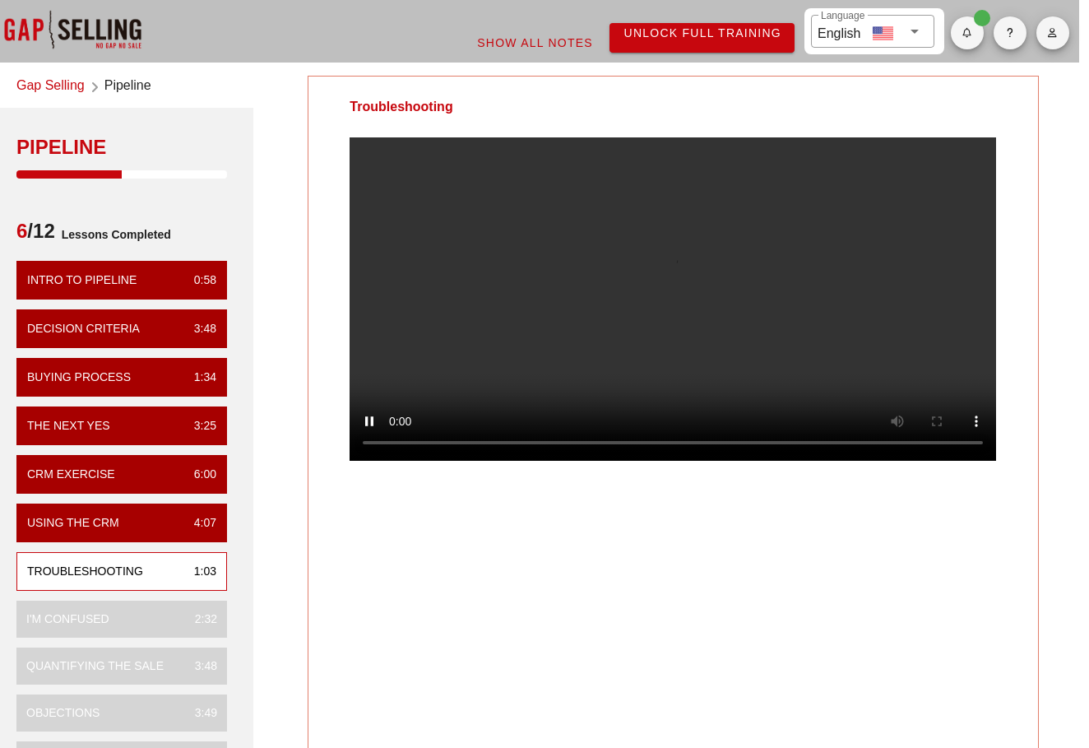
scroll to position [0, 0]
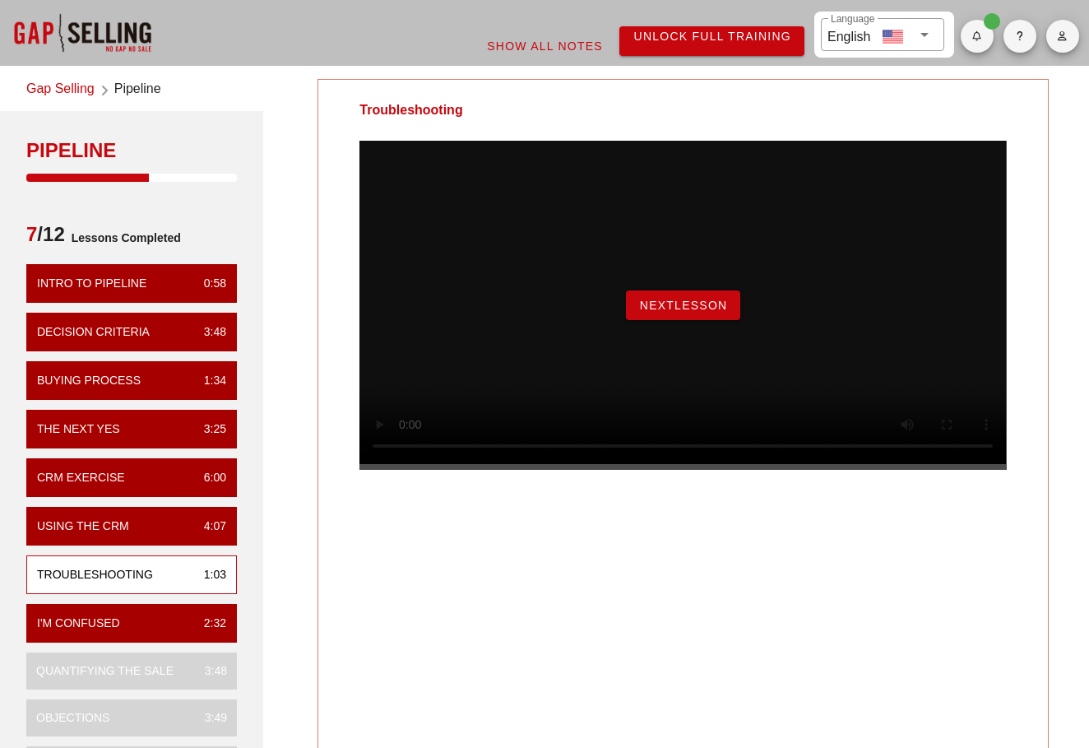
click at [673, 312] on span "NextLesson" at bounding box center [683, 305] width 89 height 13
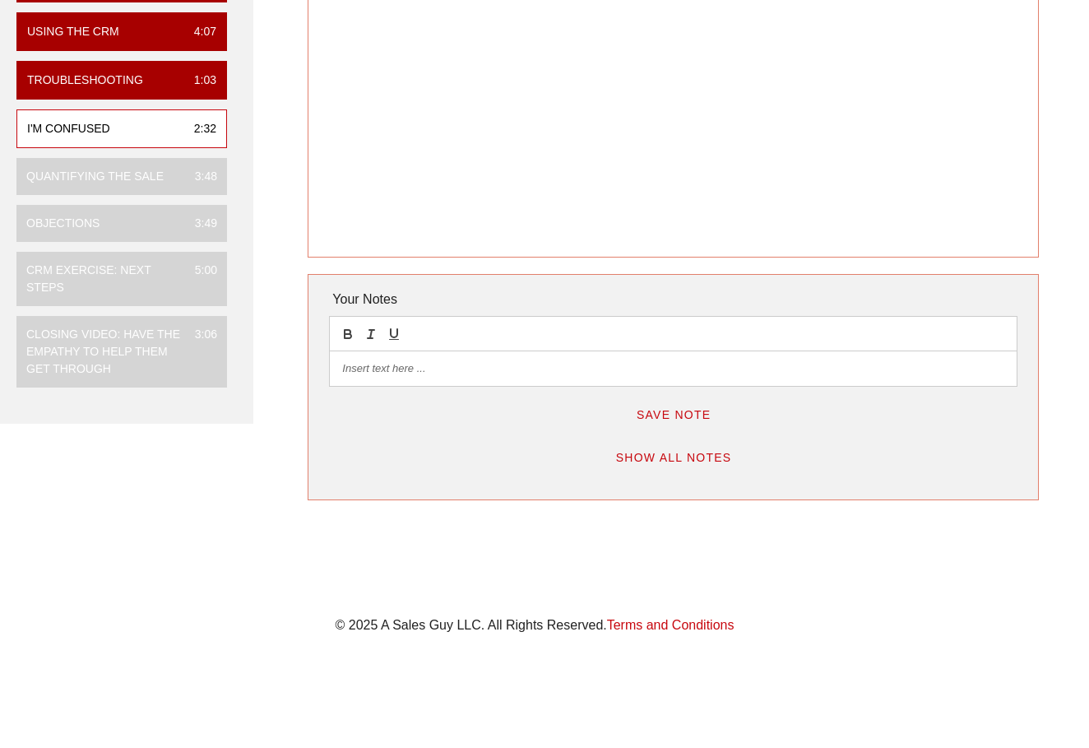
scroll to position [16, 10]
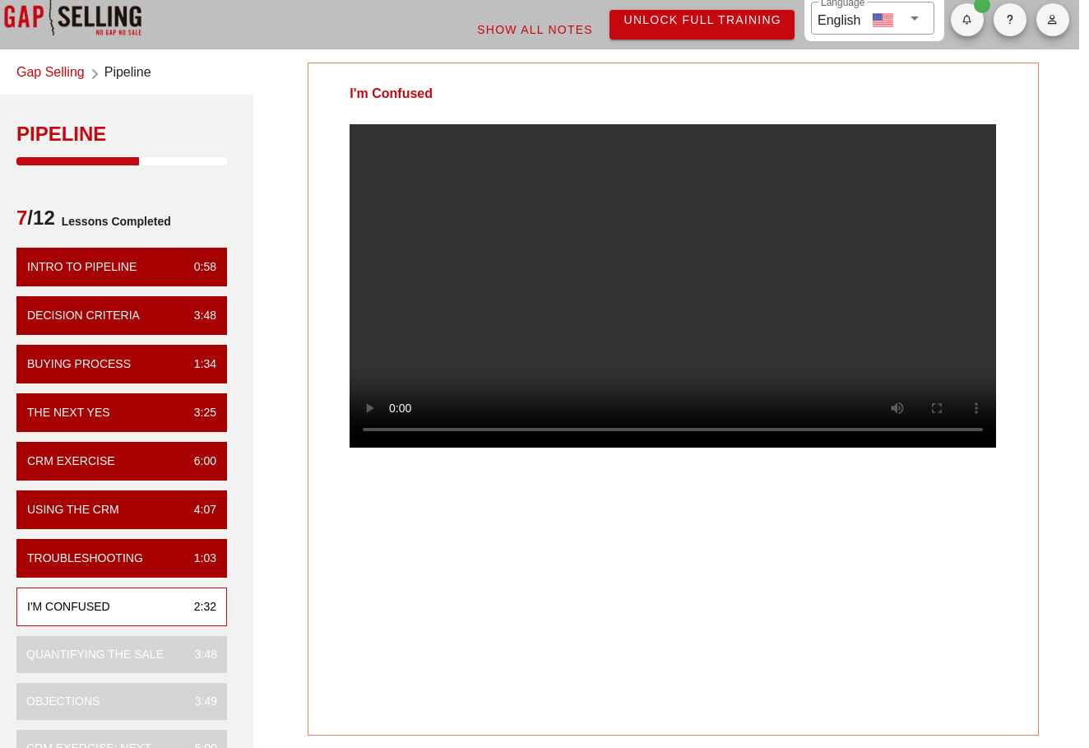
click at [652, 243] on video at bounding box center [673, 285] width 647 height 323
click at [896, 448] on video at bounding box center [673, 285] width 647 height 323
click at [163, 664] on div "Quantifying the Sale 3:48" at bounding box center [121, 654] width 211 height 37
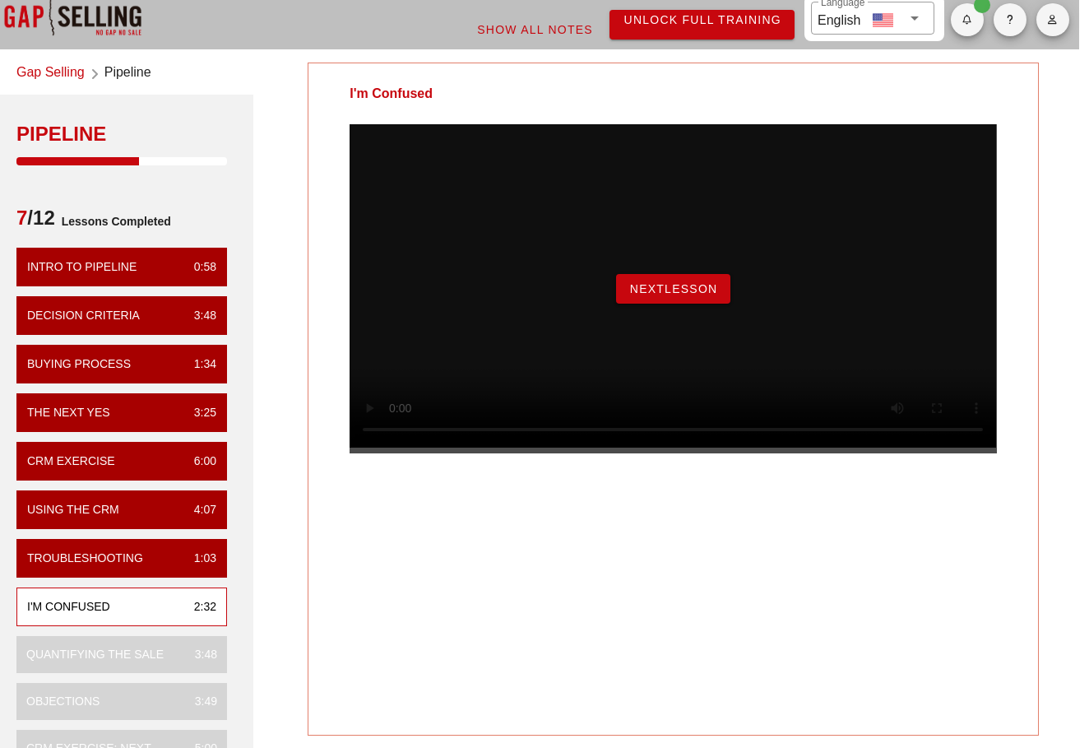
click at [666, 304] on button "NextLesson" at bounding box center [673, 289] width 115 height 30
click at [670, 295] on span "NextLesson" at bounding box center [673, 288] width 89 height 13
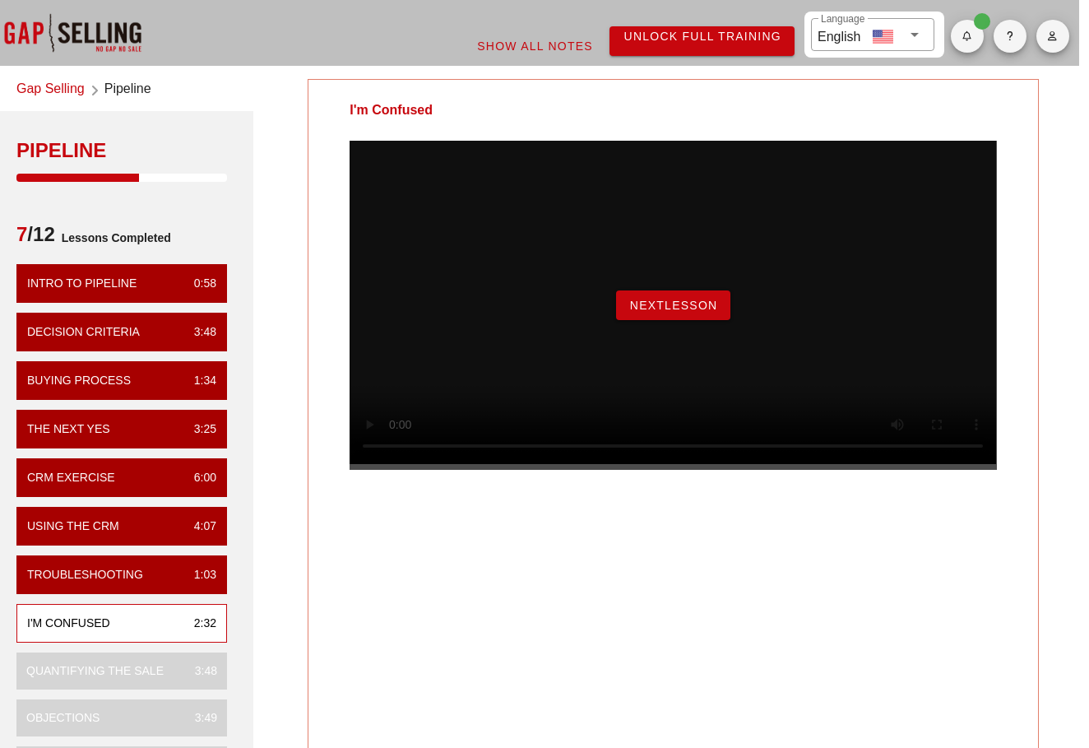
scroll to position [0, 10]
click at [525, 644] on div "I'm Confused NextLesson" at bounding box center [673, 415] width 731 height 673
click at [657, 312] on span "NextLesson" at bounding box center [673, 305] width 89 height 13
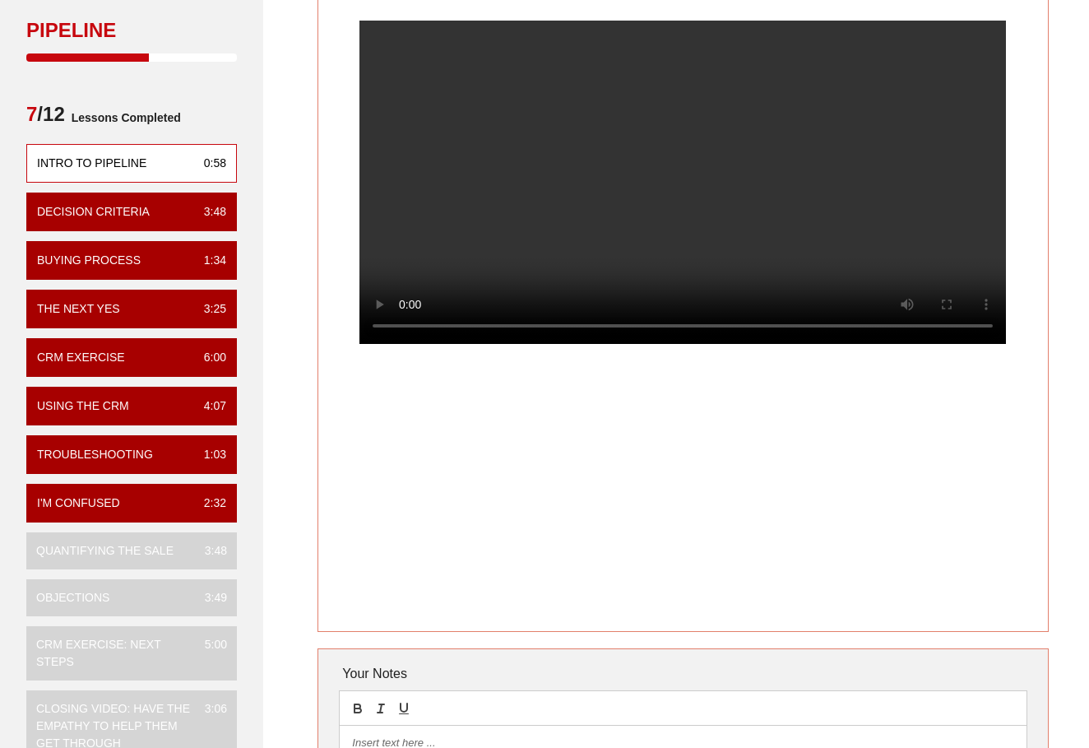
scroll to position [123, 0]
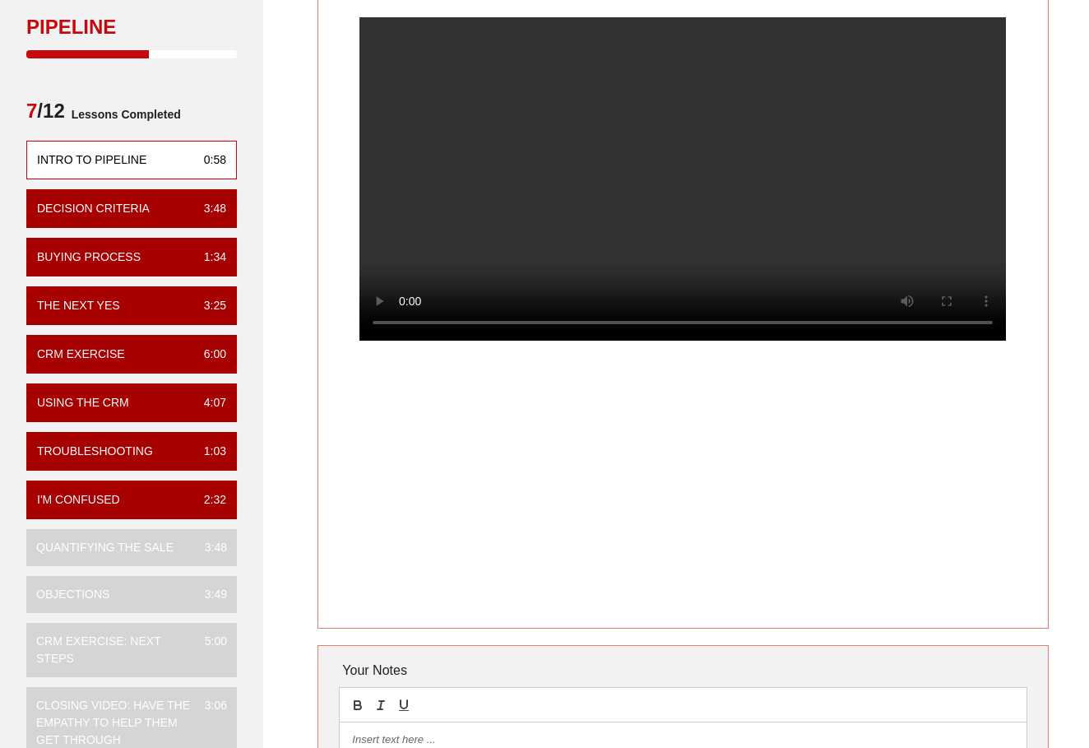
click at [154, 535] on div "Quantifying the Sale 3:48" at bounding box center [131, 547] width 211 height 37
click at [154, 542] on div "Quantifying the Sale" at bounding box center [104, 547] width 137 height 17
click at [158, 523] on div "Intro to pipeline 0:58 Decision Criteria 3:48 Buying Process 1:34 The Next Yes …" at bounding box center [131, 450] width 211 height 618
click at [171, 499] on div "I'm Confused 2:32" at bounding box center [131, 499] width 211 height 39
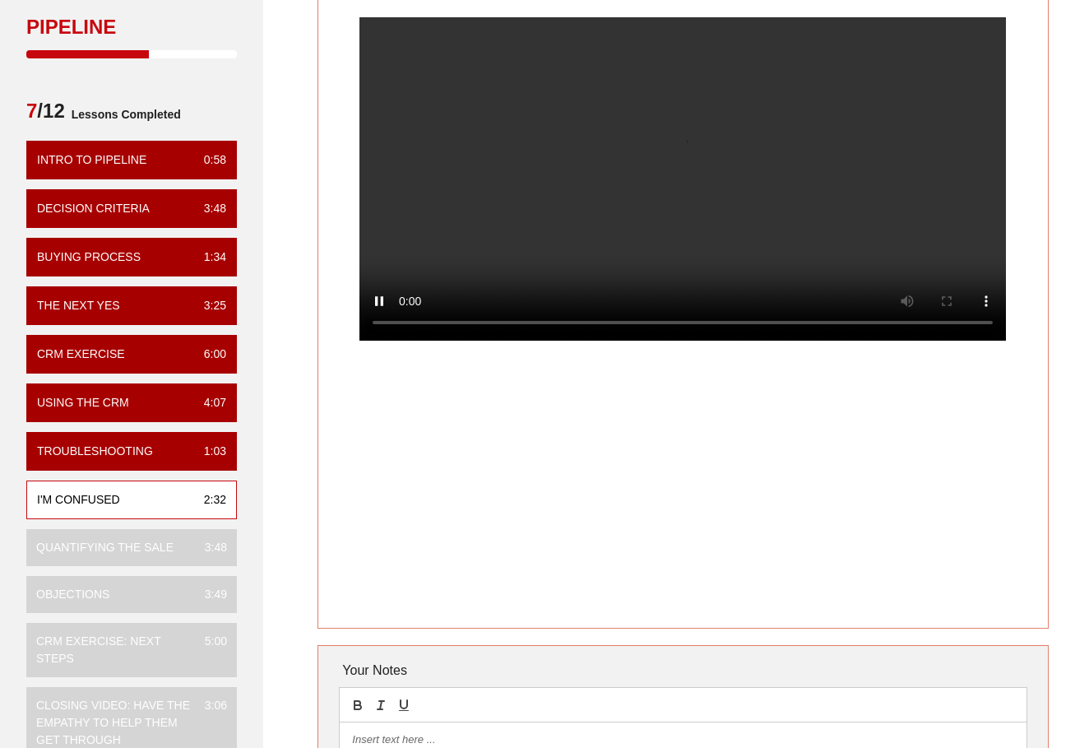
scroll to position [0, 0]
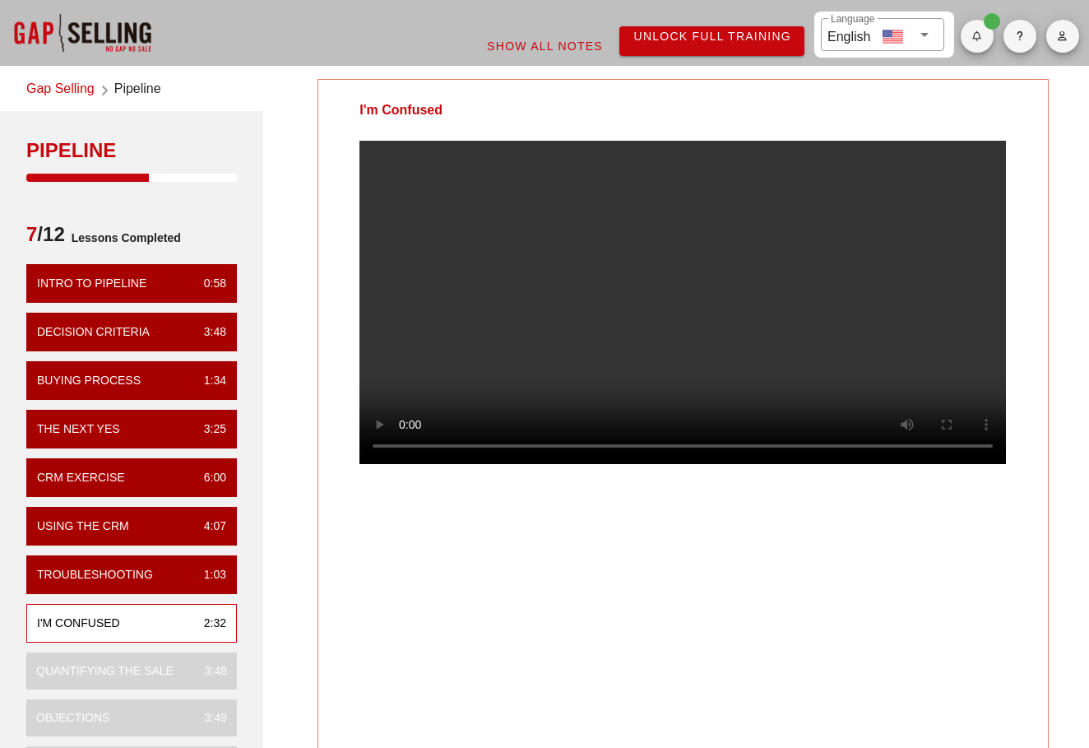
click at [468, 464] on video at bounding box center [683, 302] width 647 height 323
click at [981, 464] on video at bounding box center [683, 302] width 647 height 323
click at [756, 584] on div "I'm Confused" at bounding box center [683, 415] width 731 height 673
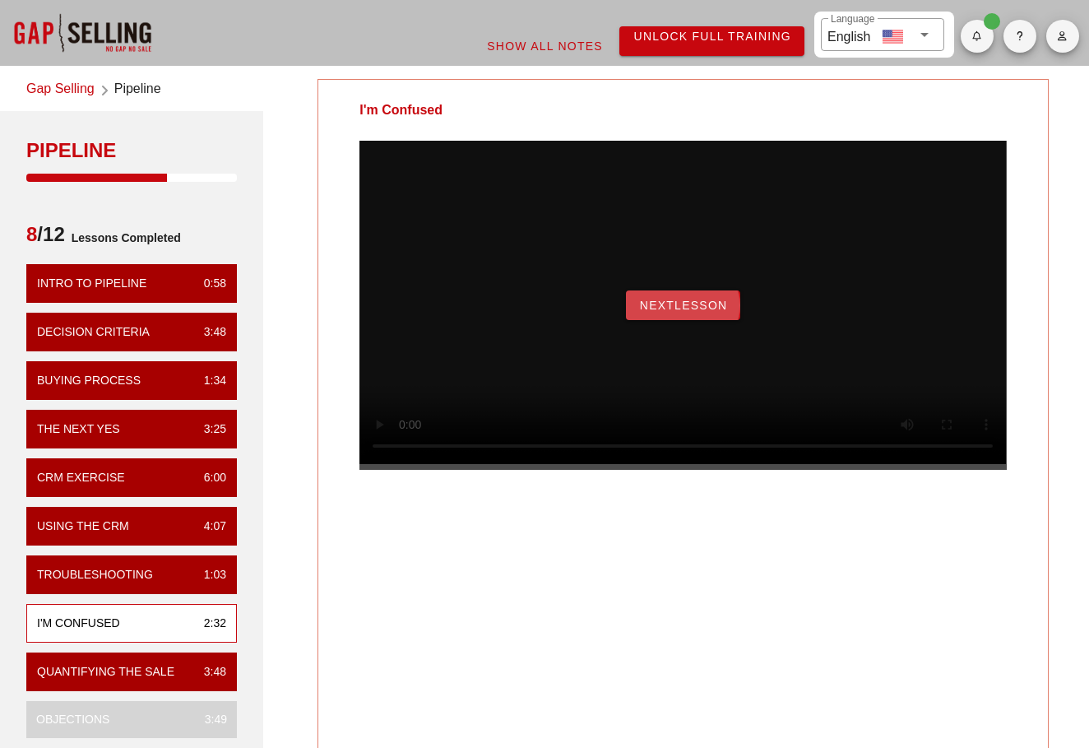
click at [685, 312] on span "NextLesson" at bounding box center [683, 305] width 89 height 13
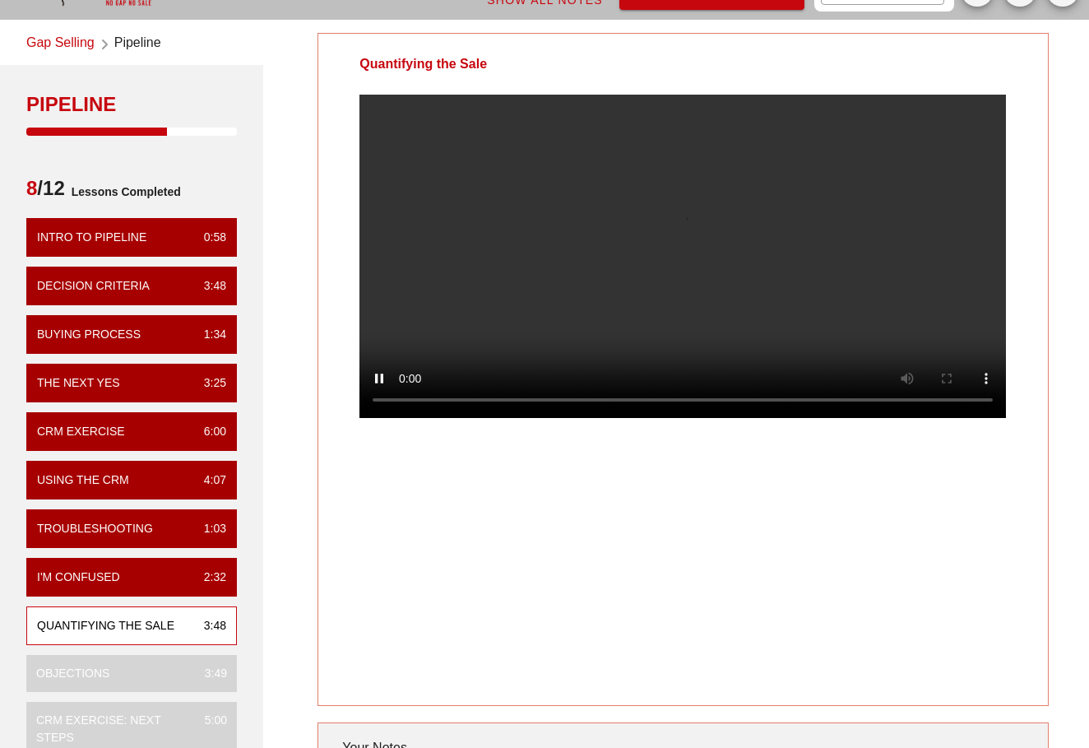
scroll to position [58, 0]
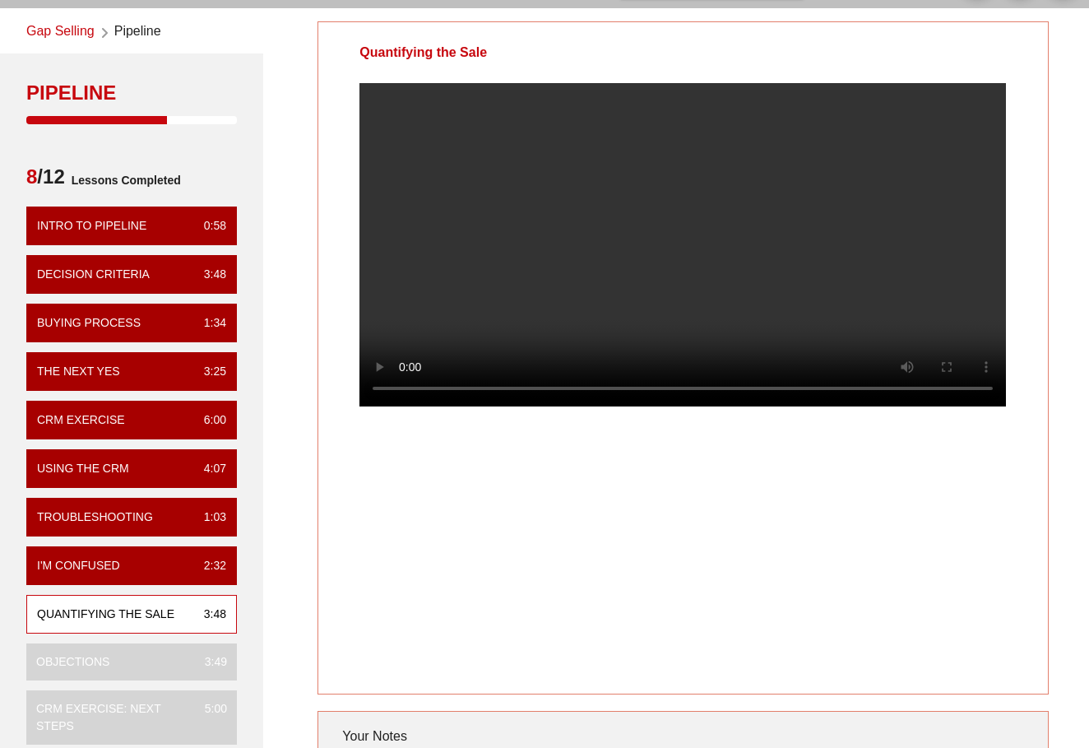
click at [980, 406] on video at bounding box center [683, 244] width 647 height 323
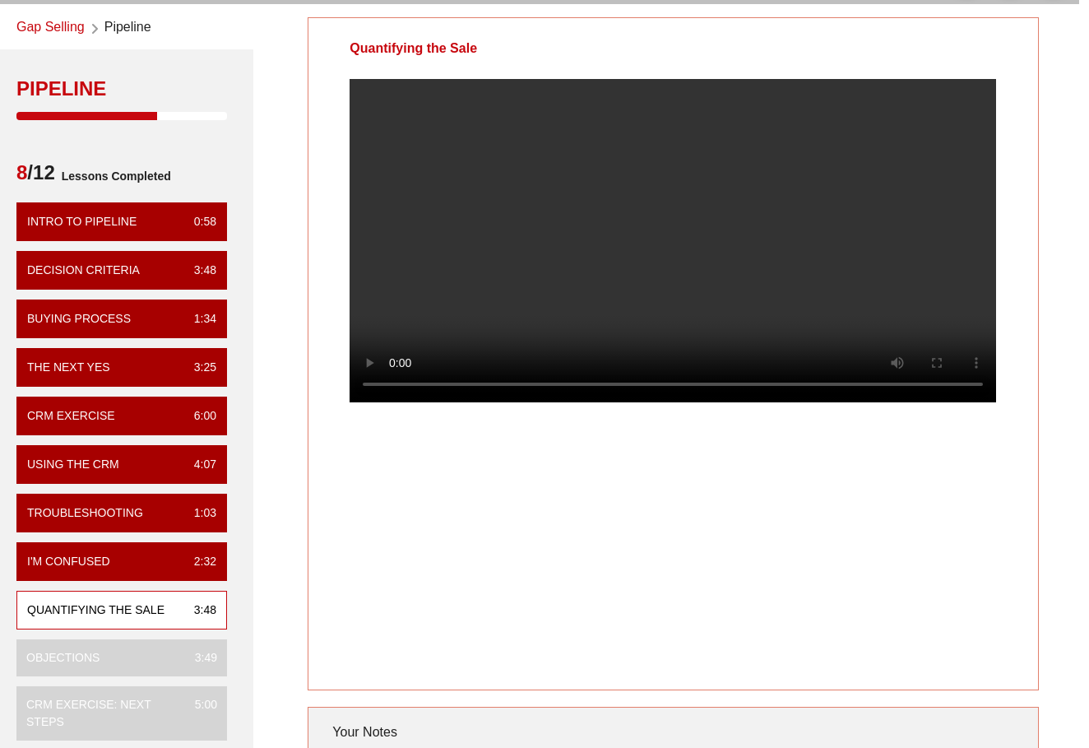
scroll to position [62, 10]
click at [573, 303] on video at bounding box center [673, 240] width 647 height 323
click at [601, 299] on video at bounding box center [673, 240] width 647 height 323
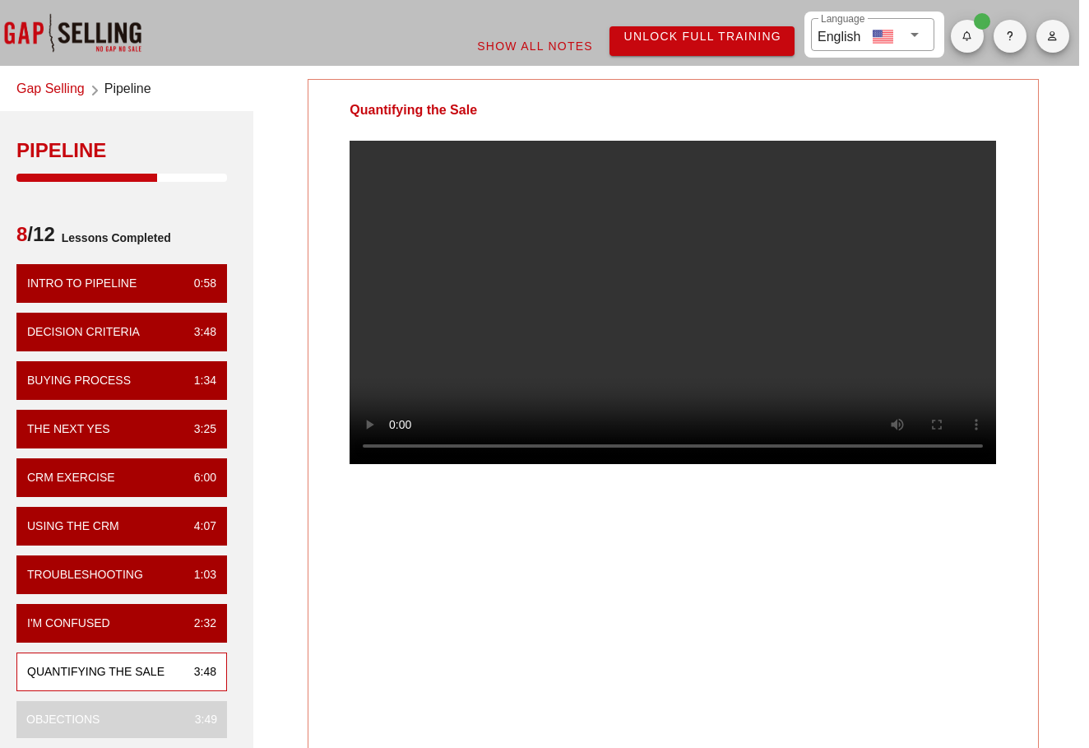
scroll to position [0, 10]
click at [670, 584] on div "Quantifying the Sale" at bounding box center [673, 415] width 731 height 673
click at [618, 291] on video at bounding box center [673, 302] width 647 height 323
click at [698, 283] on video at bounding box center [673, 302] width 647 height 323
click at [673, 464] on video at bounding box center [673, 302] width 647 height 323
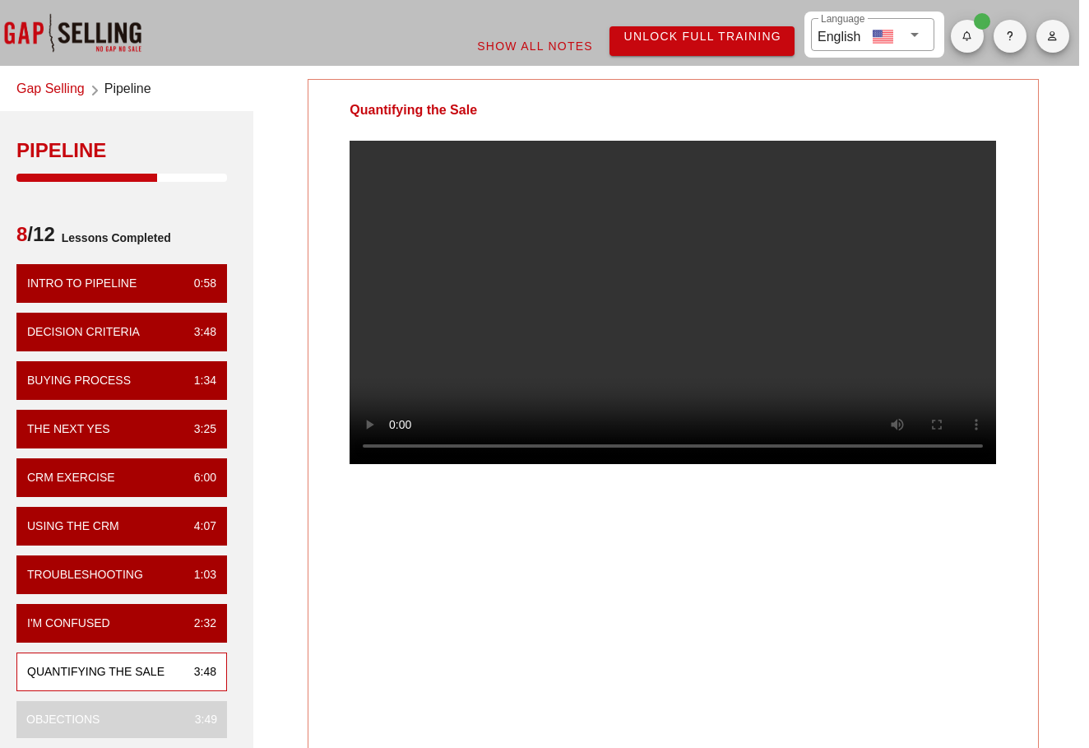
click at [657, 273] on video at bounding box center [673, 302] width 647 height 323
click at [693, 264] on video at bounding box center [673, 302] width 647 height 323
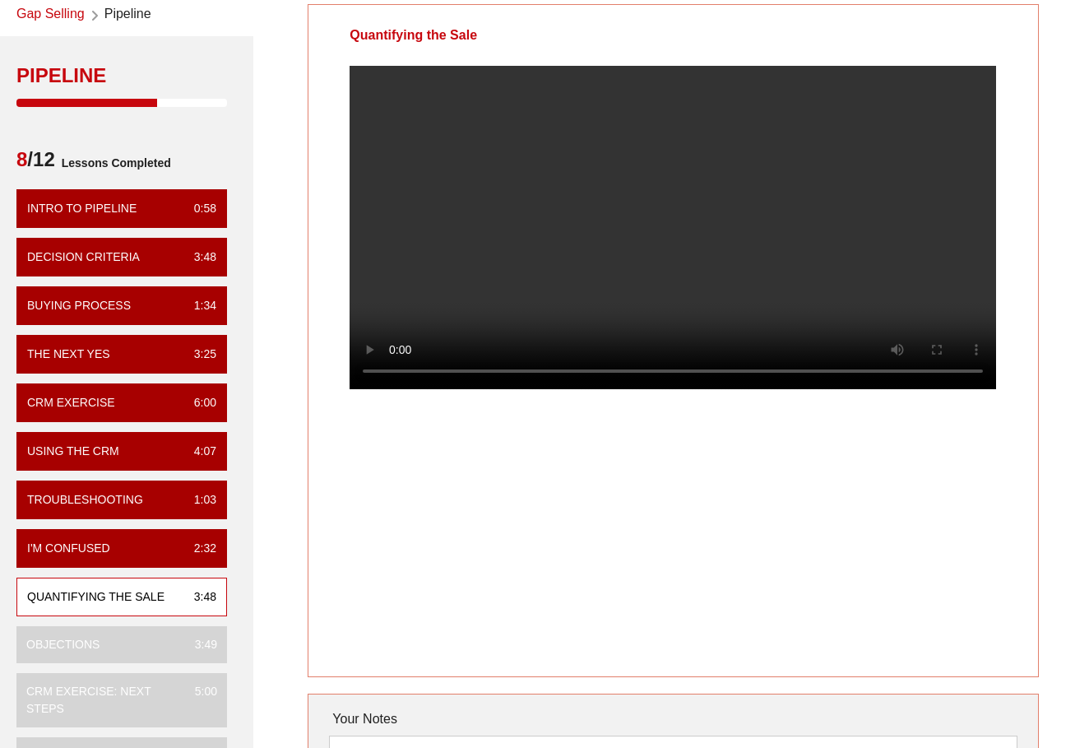
scroll to position [55, 10]
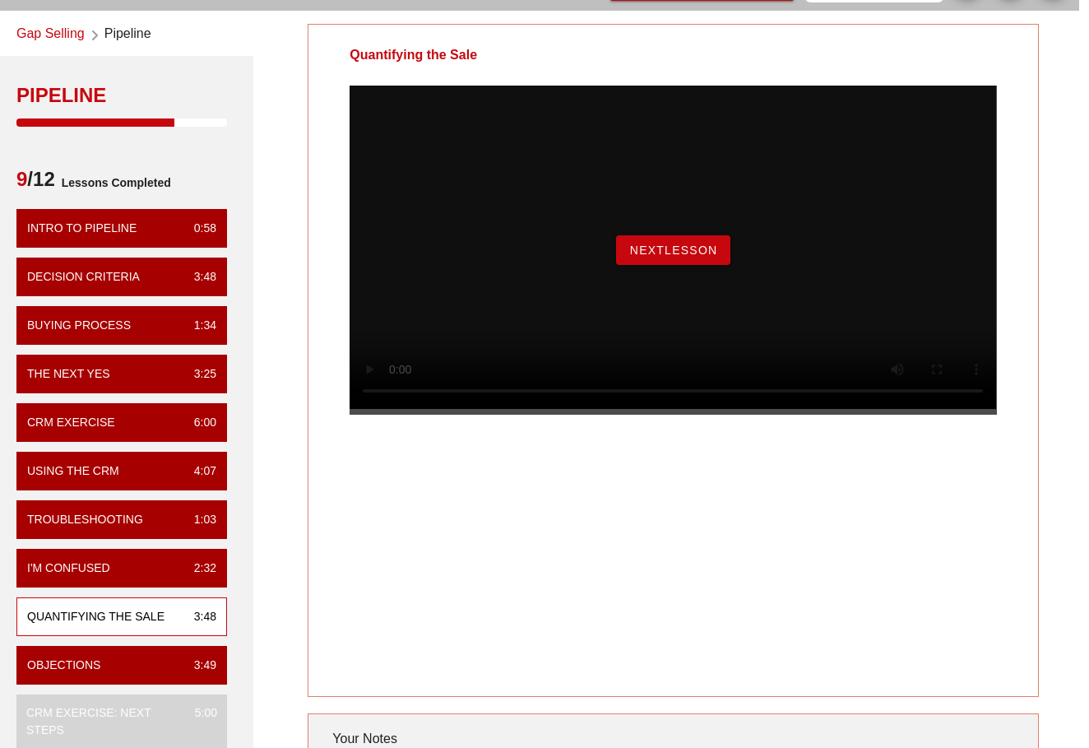
click at [699, 257] on span "NextLesson" at bounding box center [673, 250] width 89 height 13
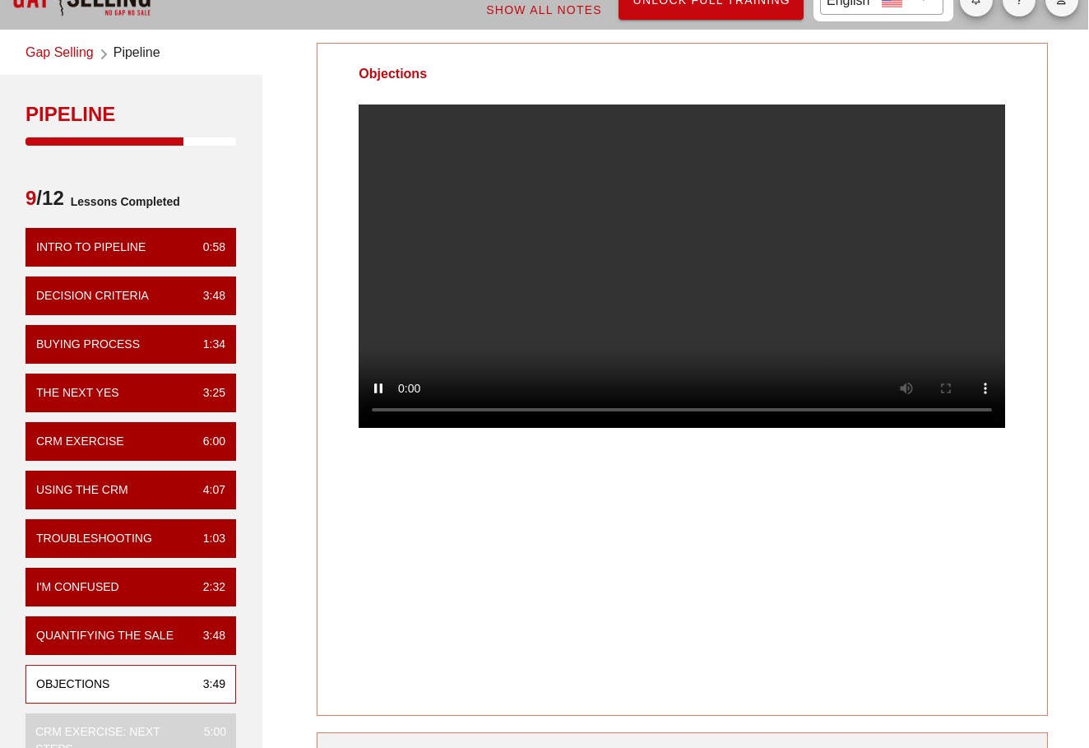
scroll to position [21, 1]
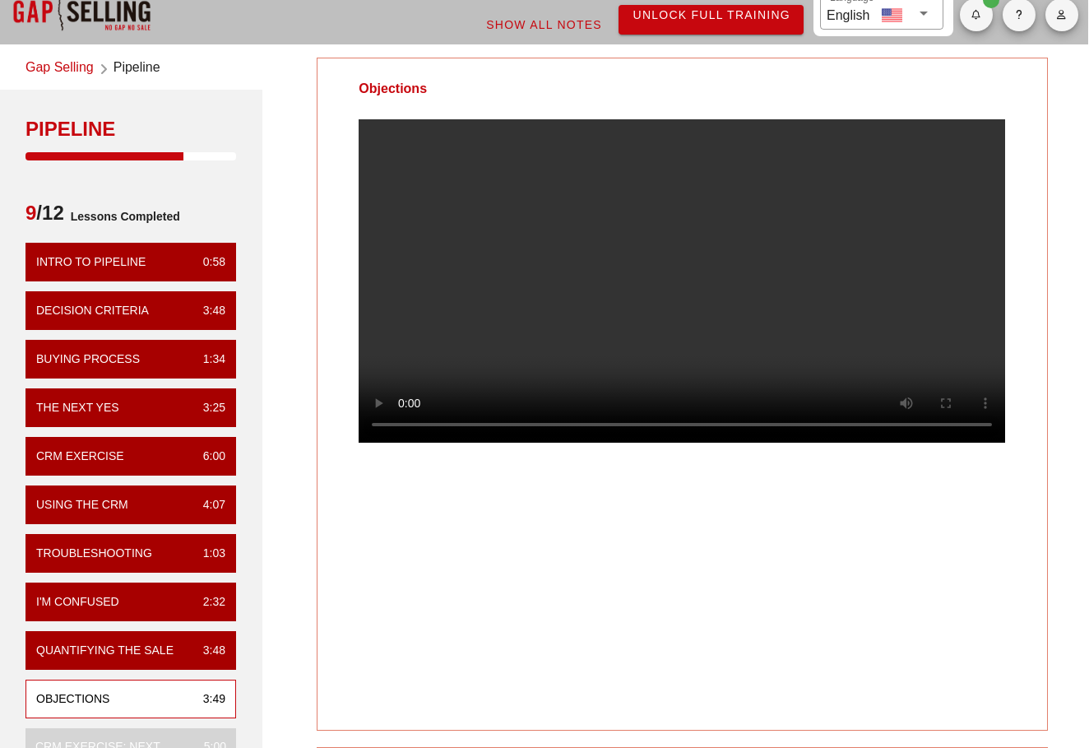
click at [556, 443] on video at bounding box center [682, 280] width 647 height 323
click at [510, 443] on video at bounding box center [682, 280] width 647 height 323
click at [519, 595] on div "Objections" at bounding box center [682, 394] width 731 height 673
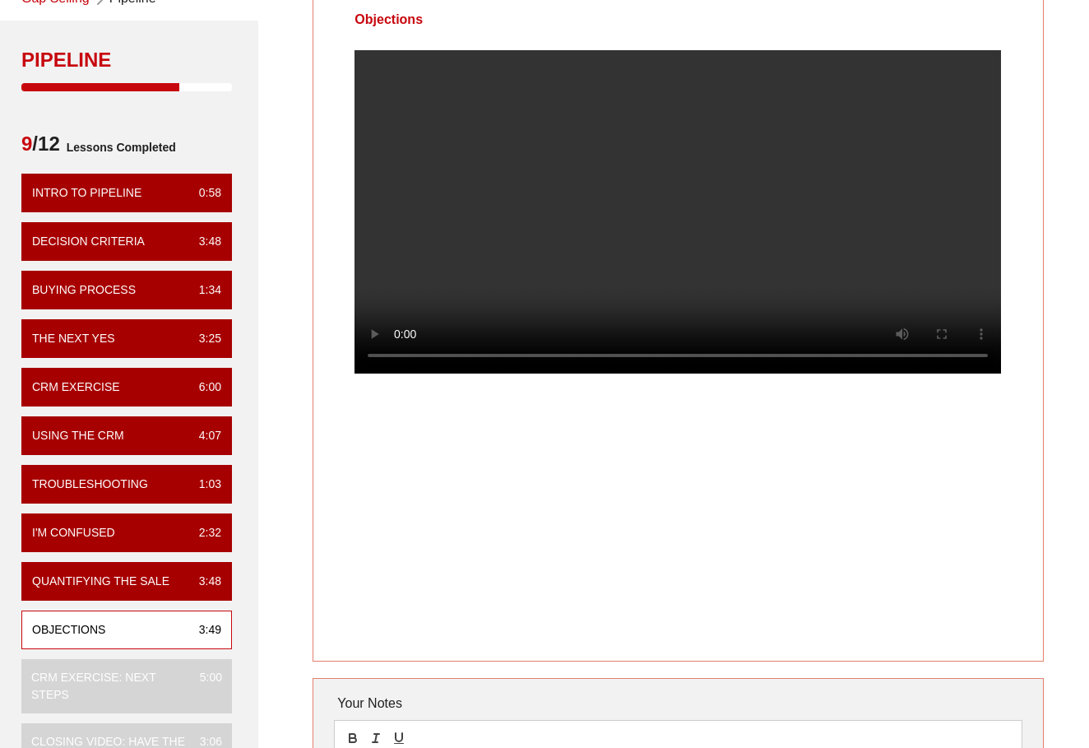
scroll to position [96, 5]
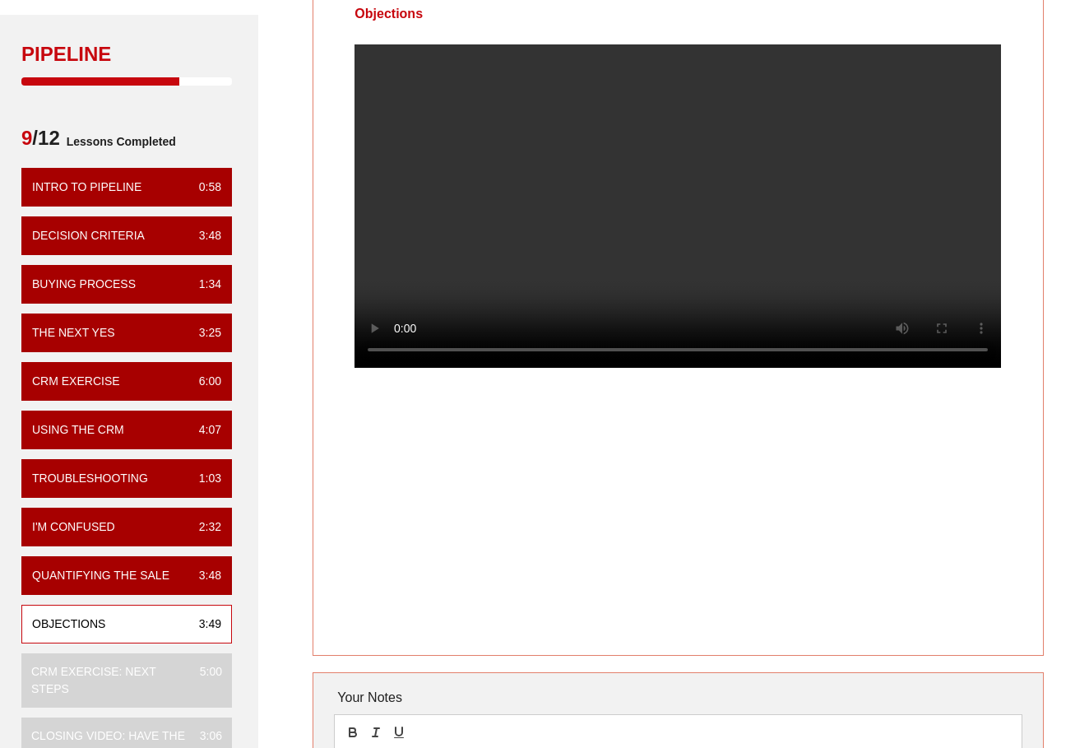
click at [670, 368] on video at bounding box center [678, 205] width 647 height 323
drag, startPoint x: 670, startPoint y: 393, endPoint x: 627, endPoint y: 392, distance: 42.8
click at [627, 368] on video at bounding box center [678, 205] width 647 height 323
click at [374, 58] on video at bounding box center [678, 205] width 647 height 323
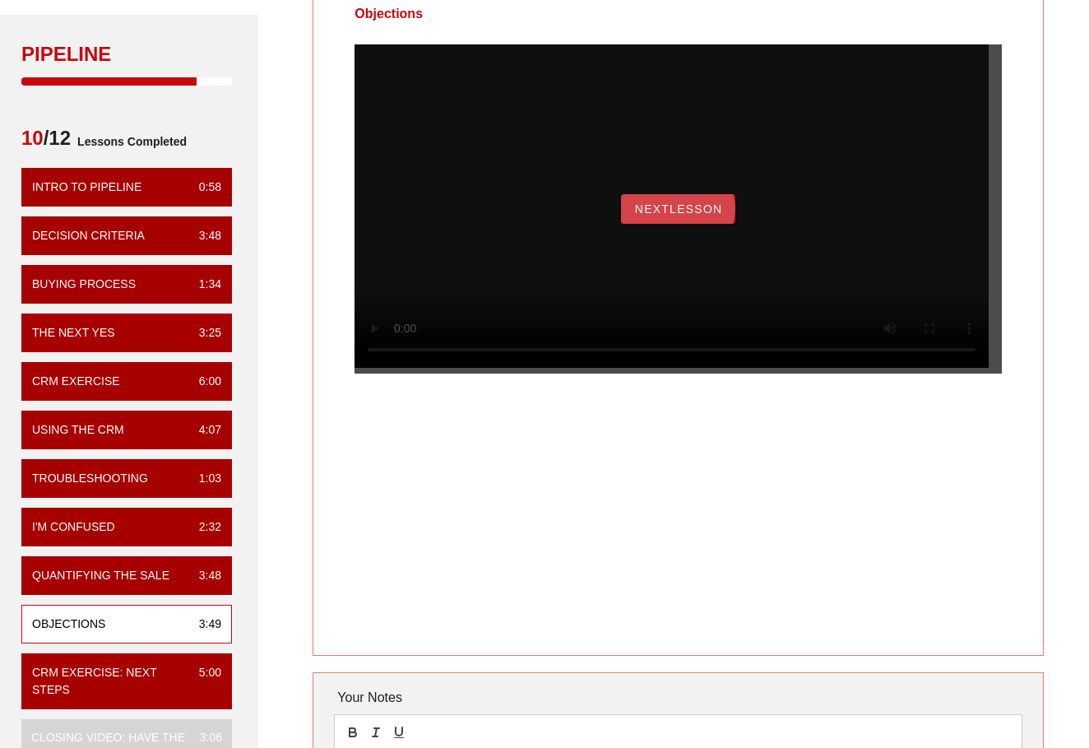
click at [684, 216] on span "NextLesson" at bounding box center [678, 208] width 89 height 13
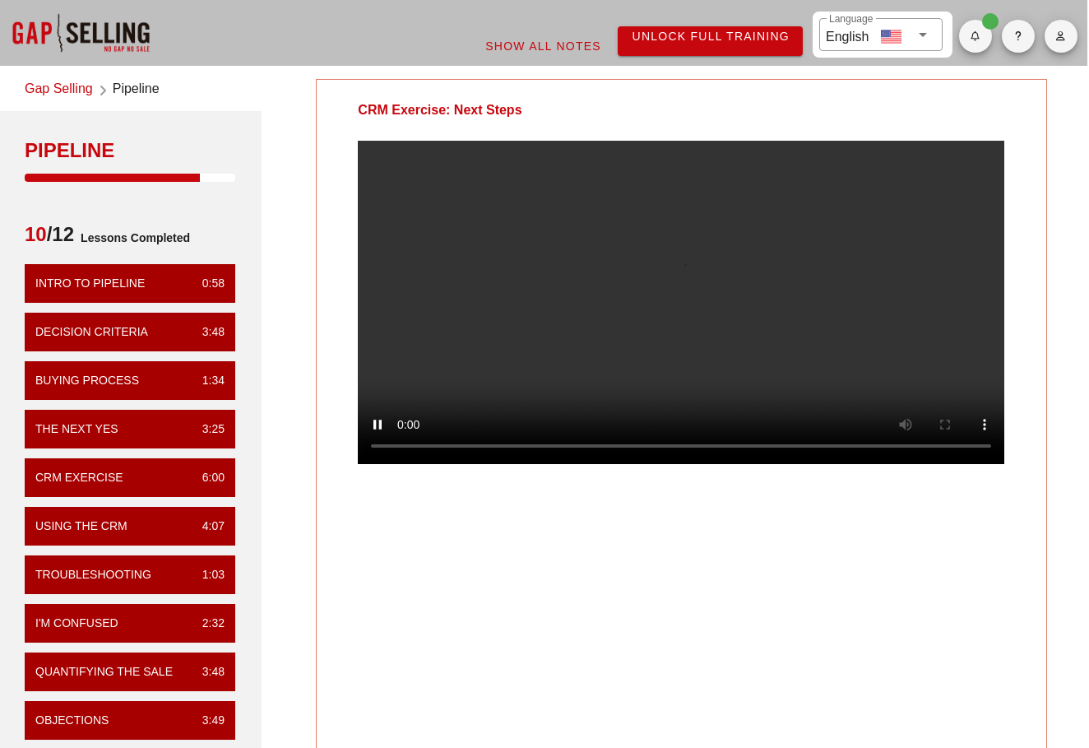
scroll to position [0, 2]
click at [631, 464] on video at bounding box center [681, 302] width 647 height 323
click at [565, 464] on video at bounding box center [681, 302] width 647 height 323
click at [573, 464] on video at bounding box center [681, 302] width 647 height 323
click at [564, 326] on video at bounding box center [681, 302] width 647 height 323
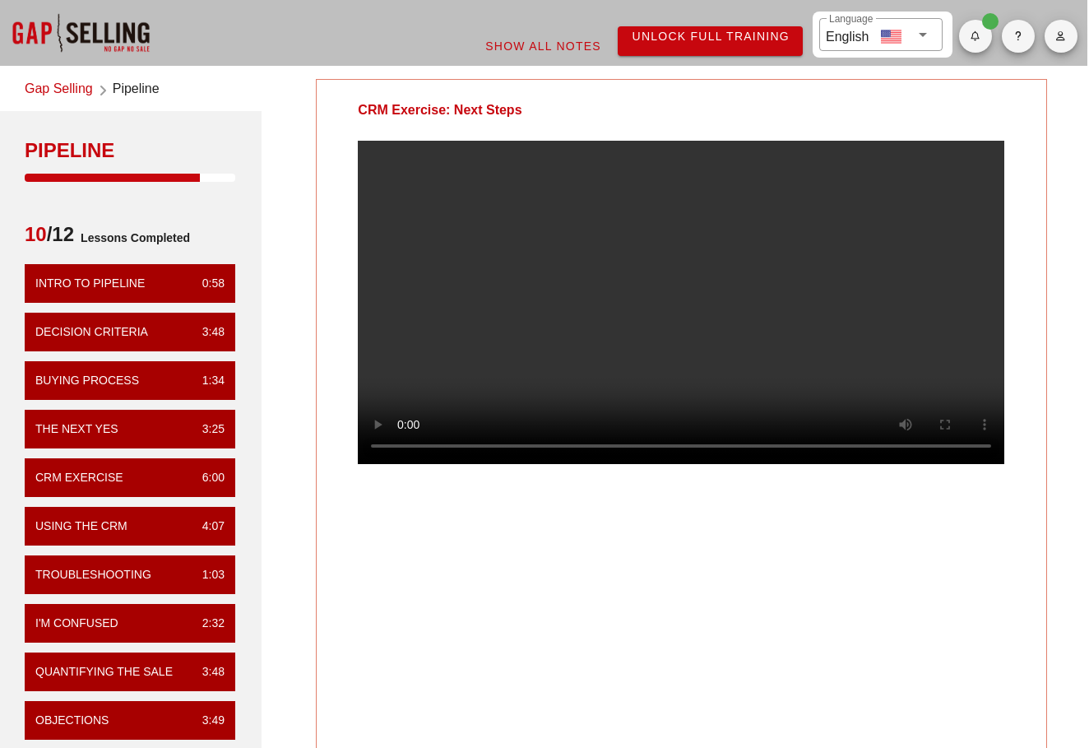
click at [564, 326] on video at bounding box center [681, 302] width 647 height 323
click at [549, 294] on video at bounding box center [681, 302] width 647 height 323
click at [731, 406] on video at bounding box center [681, 302] width 647 height 323
click at [632, 326] on video at bounding box center [681, 302] width 647 height 323
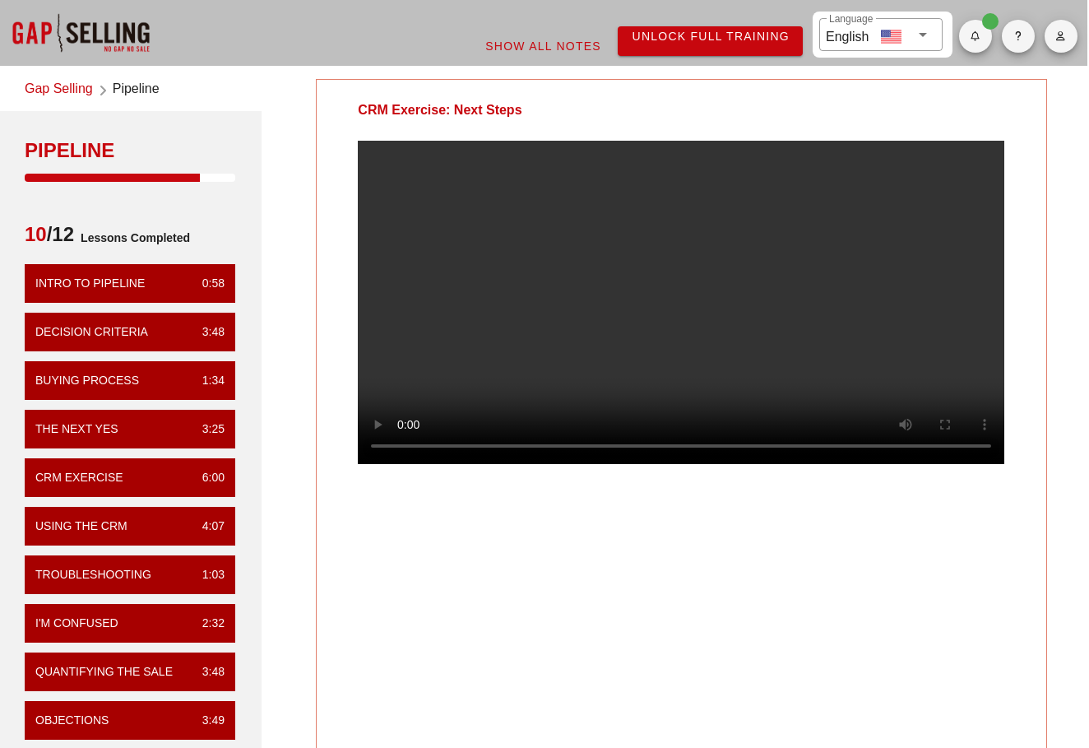
click at [632, 326] on video at bounding box center [681, 302] width 647 height 323
click at [726, 341] on video at bounding box center [681, 302] width 647 height 323
click at [634, 326] on video at bounding box center [681, 302] width 647 height 323
click at [468, 464] on video at bounding box center [681, 302] width 647 height 323
click at [485, 464] on video at bounding box center [681, 302] width 647 height 323
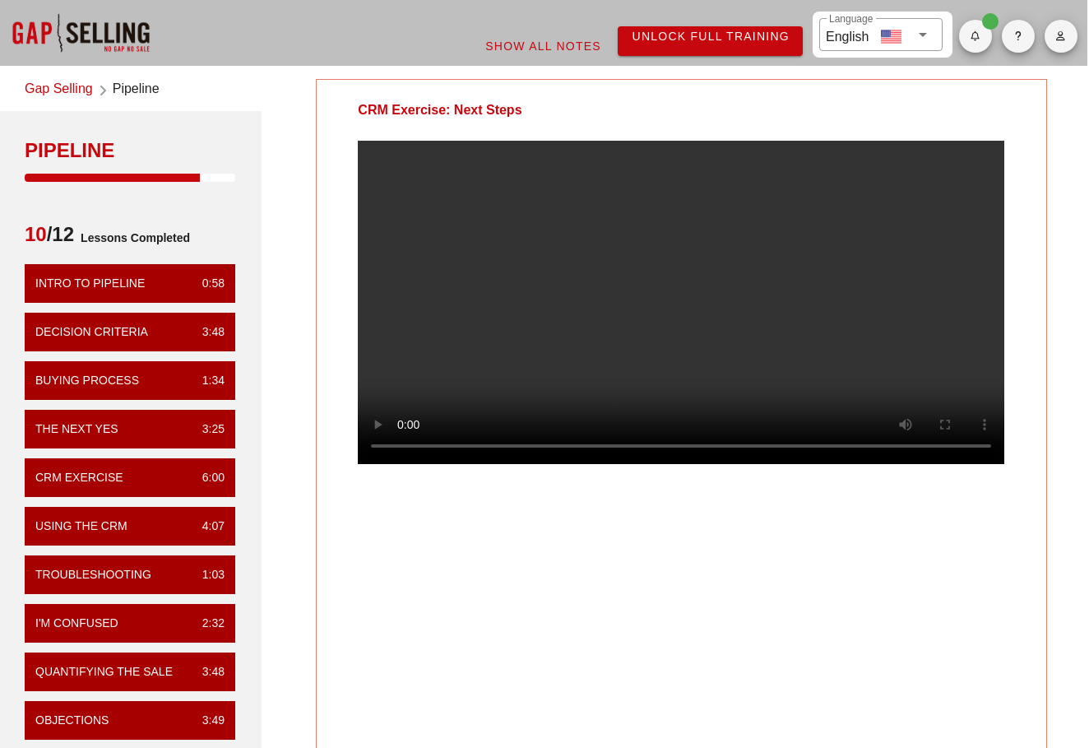
click at [519, 464] on video at bounding box center [681, 302] width 647 height 323
click at [531, 387] on video at bounding box center [681, 302] width 647 height 323
click at [531, 385] on video at bounding box center [681, 302] width 647 height 323
click at [624, 325] on video at bounding box center [681, 302] width 647 height 323
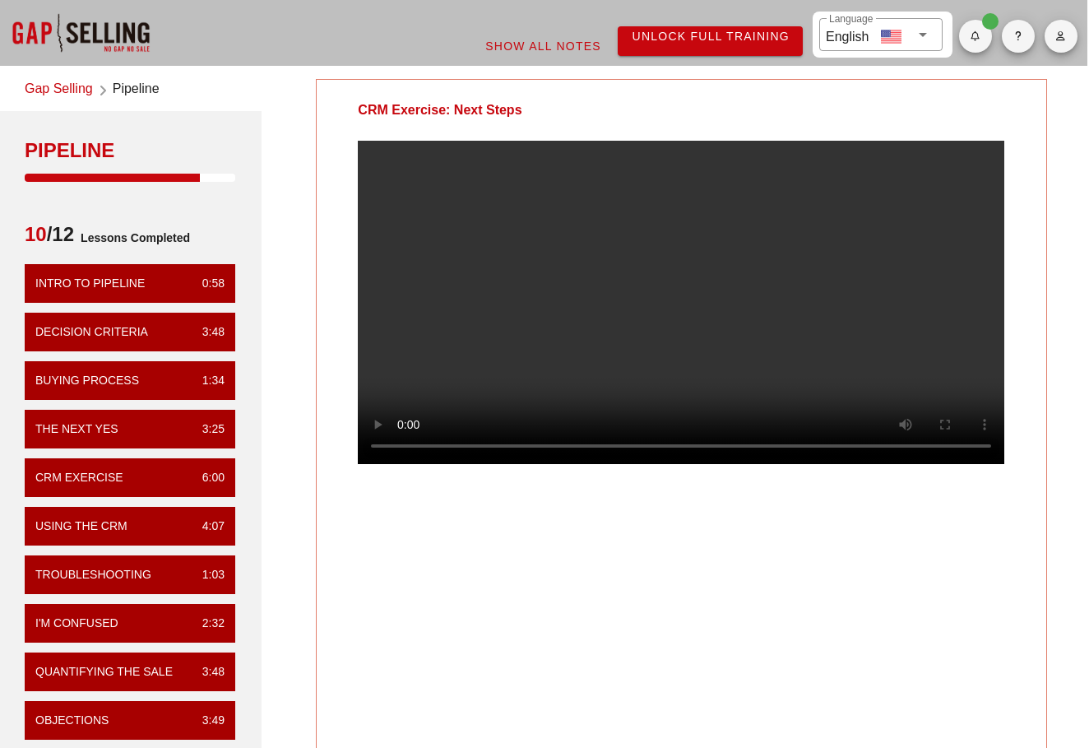
click at [712, 285] on video at bounding box center [681, 302] width 647 height 323
click at [475, 313] on video at bounding box center [681, 302] width 647 height 323
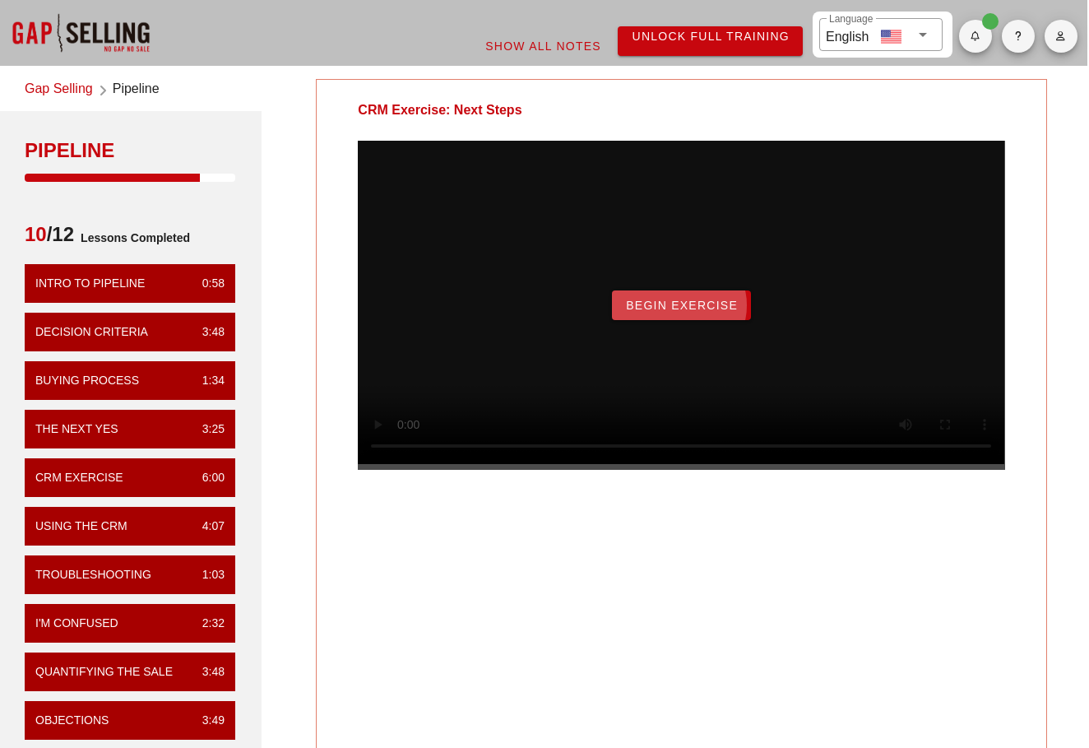
click at [658, 312] on span "Begin Exercise" at bounding box center [681, 305] width 113 height 13
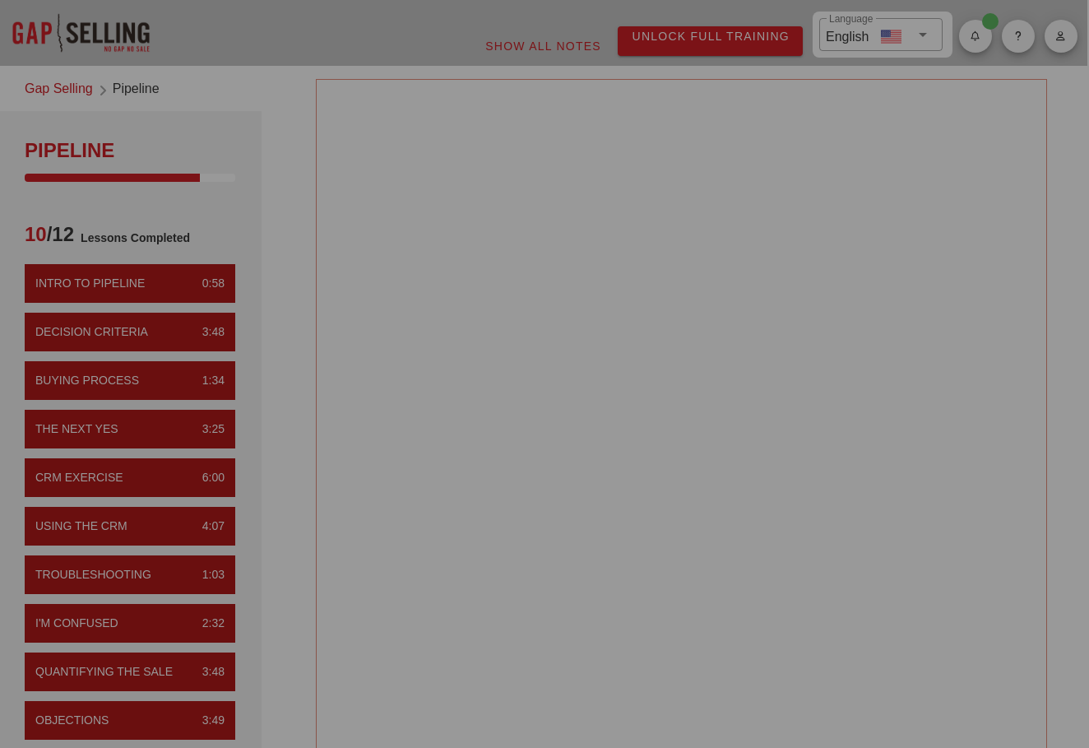
scroll to position [0, 0]
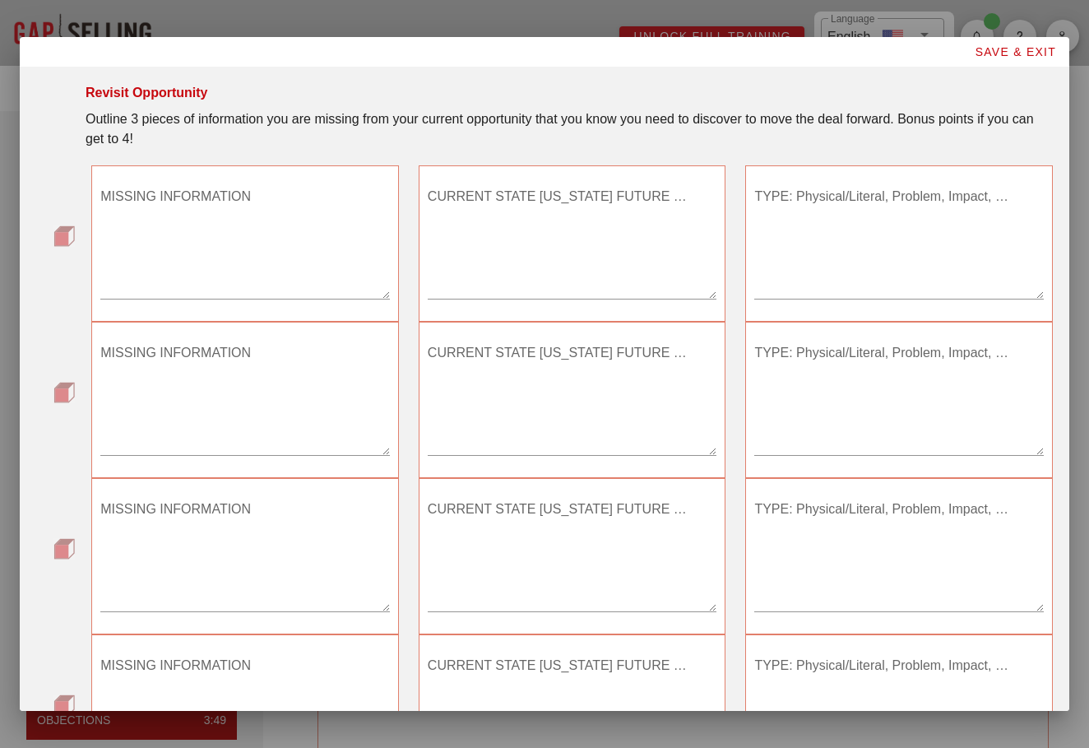
click at [266, 271] on textarea "MISSING INFORMATION" at bounding box center [245, 240] width 290 height 115
type textarea "Business Problem"
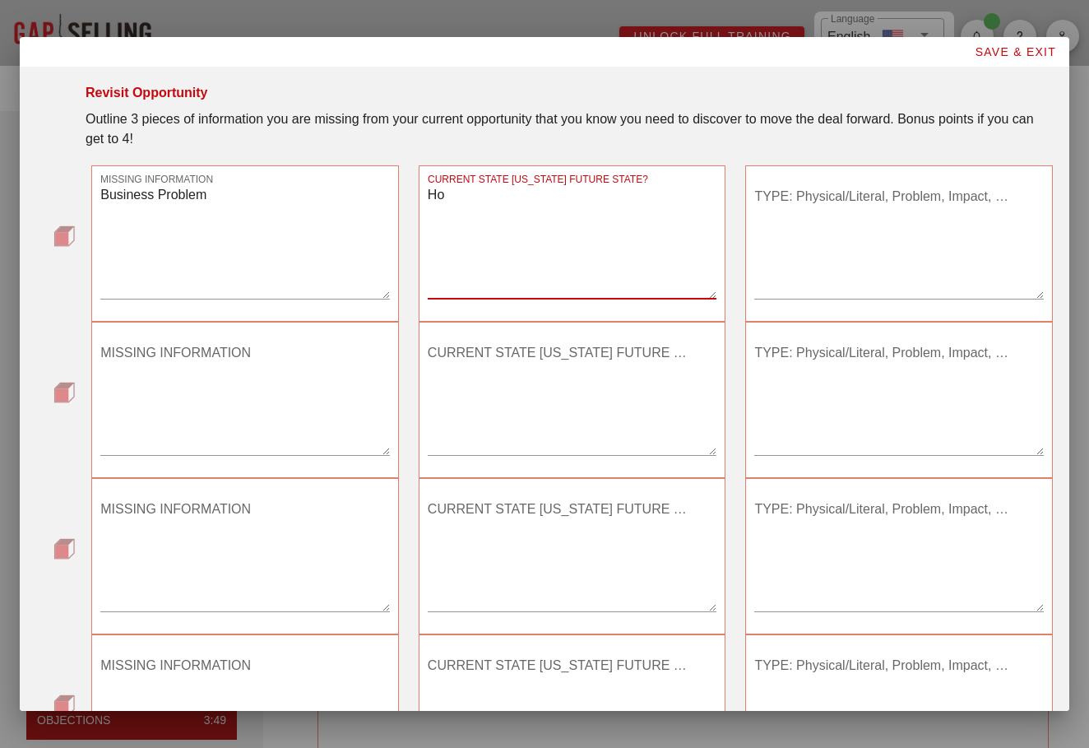
type textarea "H"
type textarea "What is the impact of developers being slowed down? How does that impact their …"
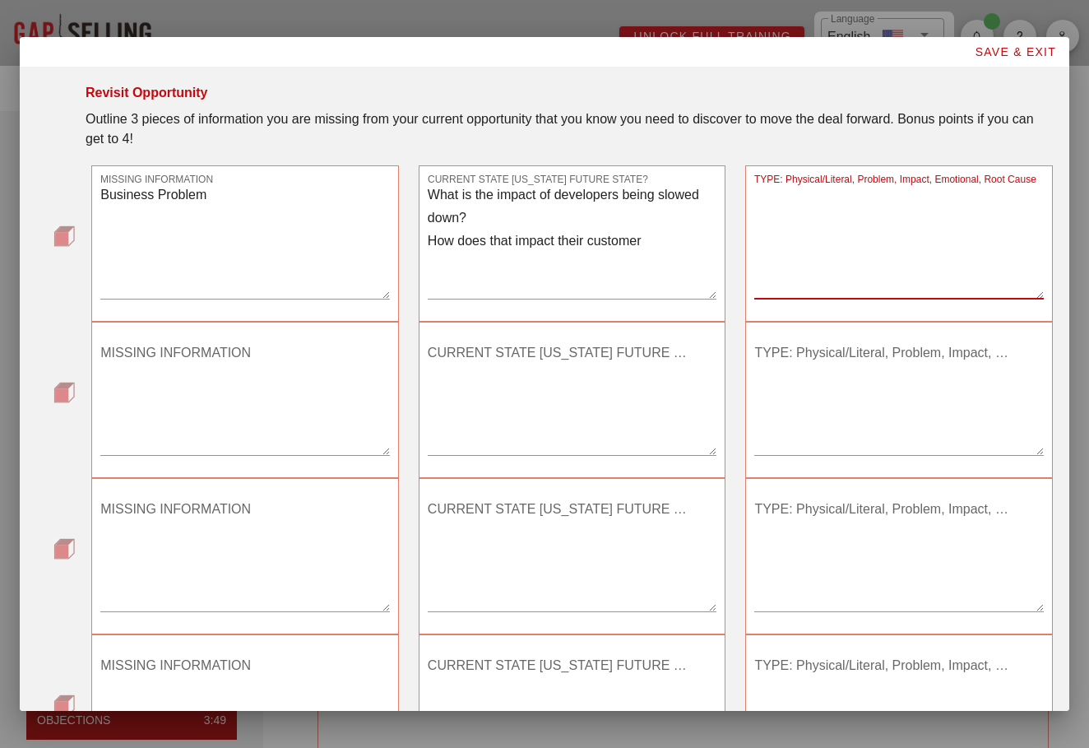
click at [760, 239] on textarea "TYPE: Physical/Literal, Problem, Impact, Emotional, Root Cause" at bounding box center [899, 240] width 290 height 115
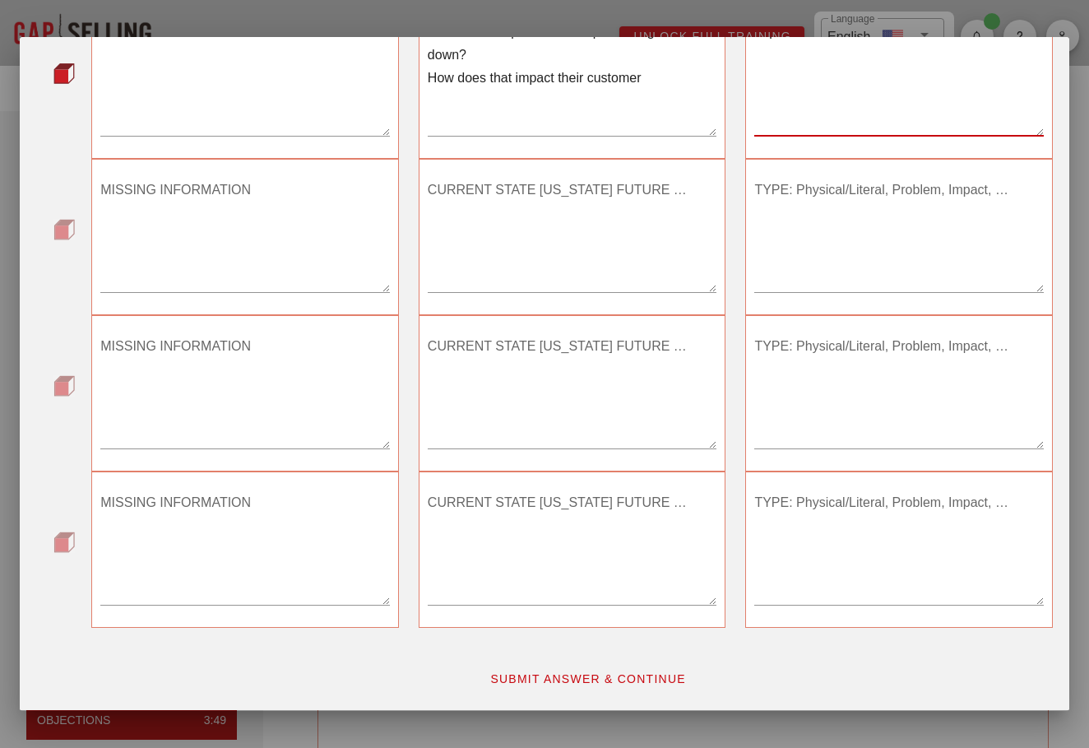
scroll to position [163, 0]
type textarea "Impact"
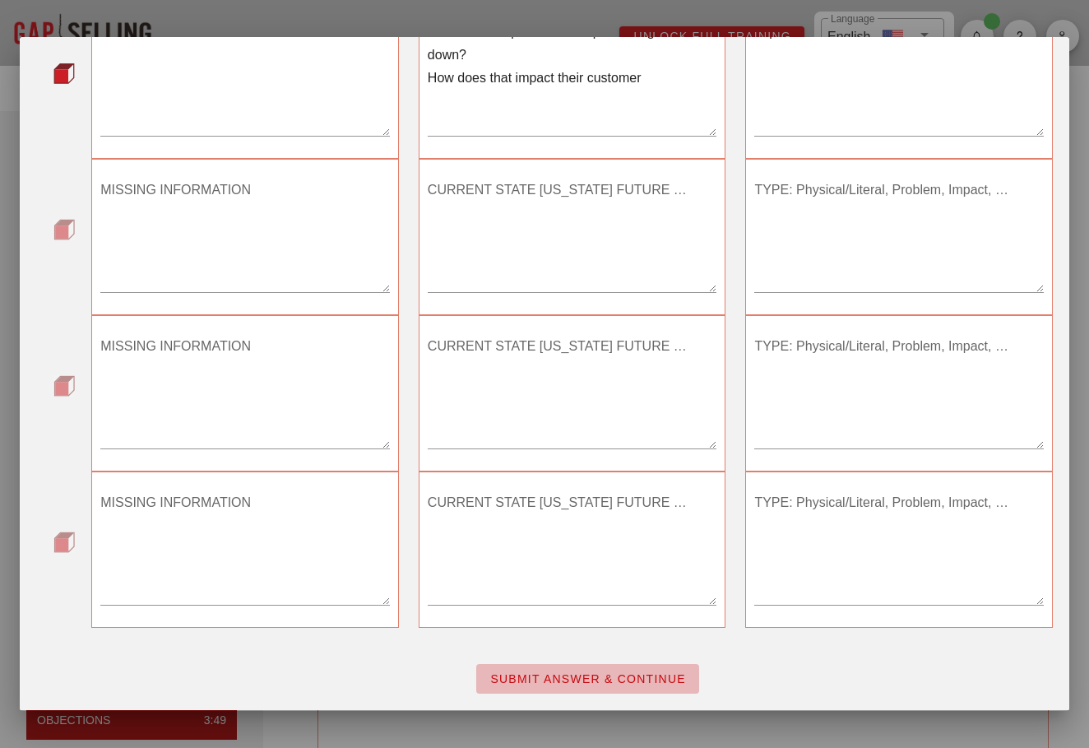
click at [559, 676] on span "SUBMIT ANSWER & CONTINUE" at bounding box center [588, 678] width 197 height 13
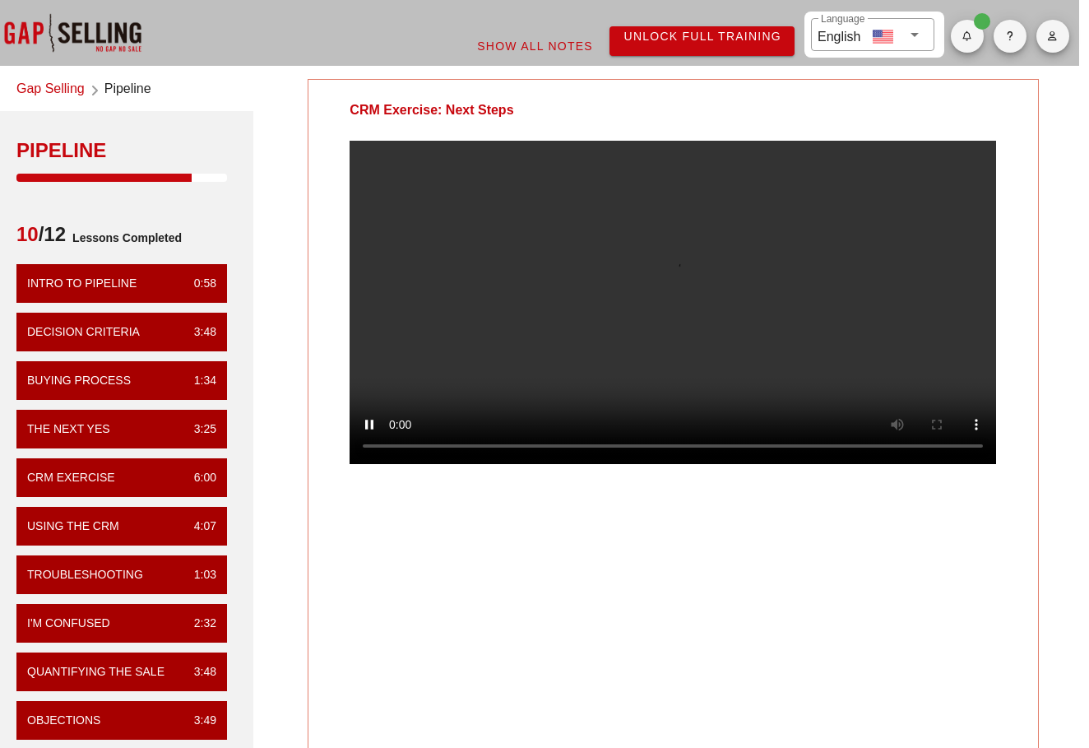
scroll to position [0, 10]
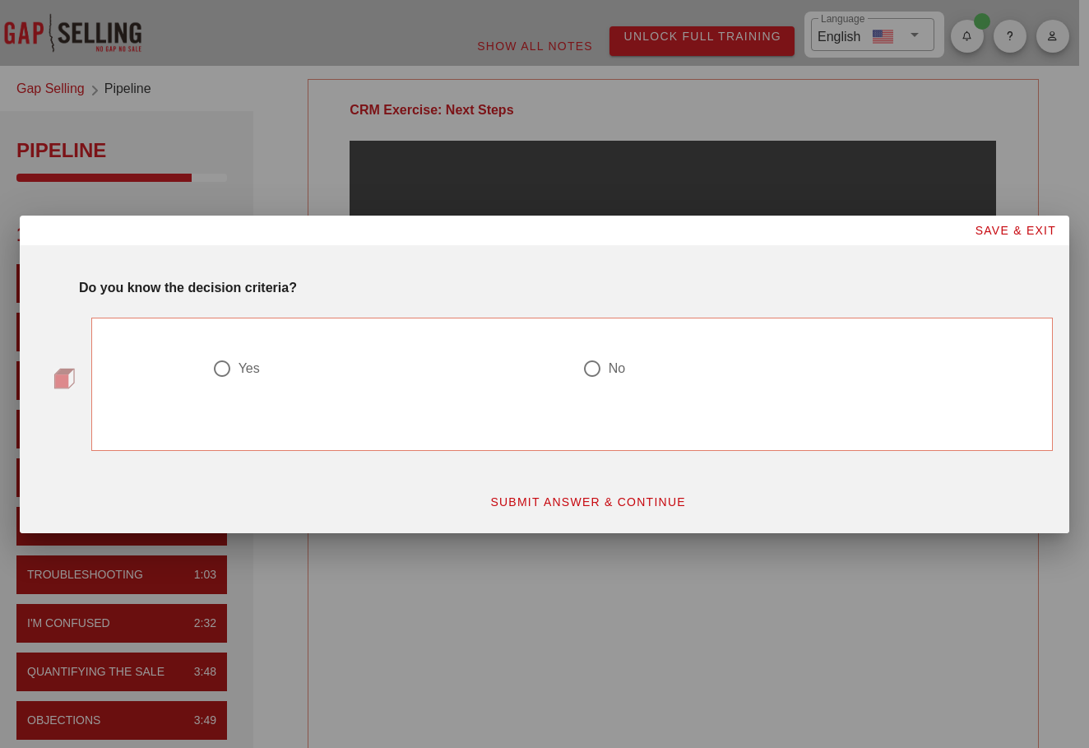
click at [245, 374] on div "Yes" at bounding box center [249, 368] width 21 height 16
radio input "true"
click at [590, 513] on button "SUBMIT ANSWER & CONTINUE" at bounding box center [587, 502] width 223 height 30
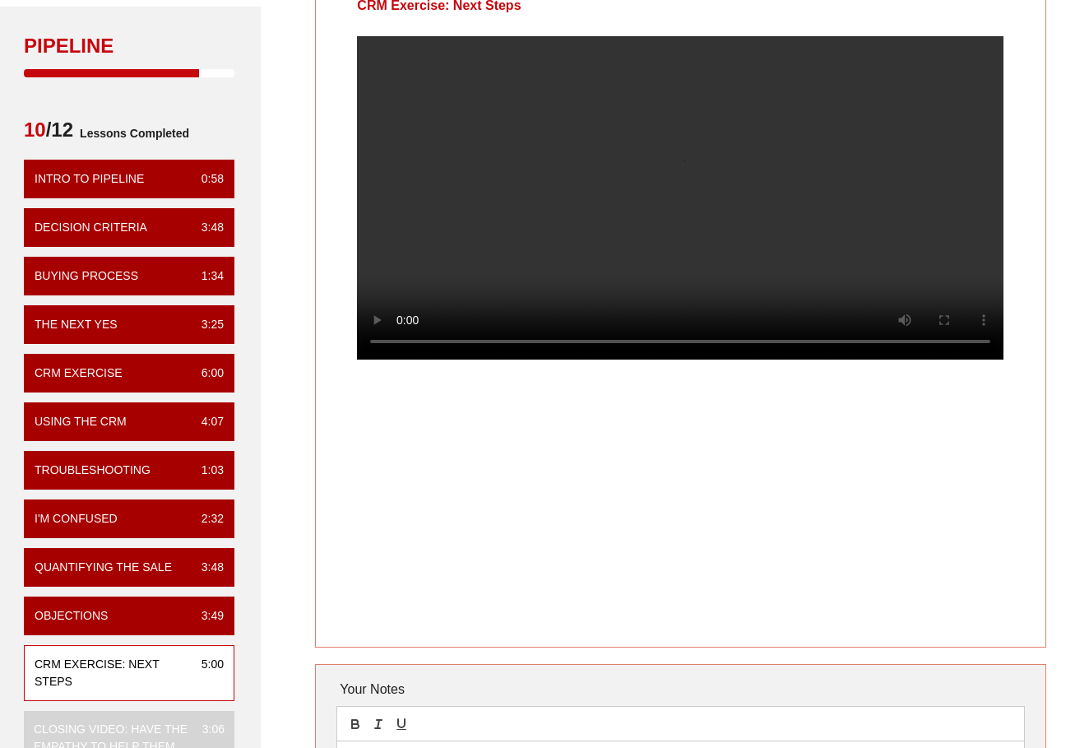
scroll to position [77, 2]
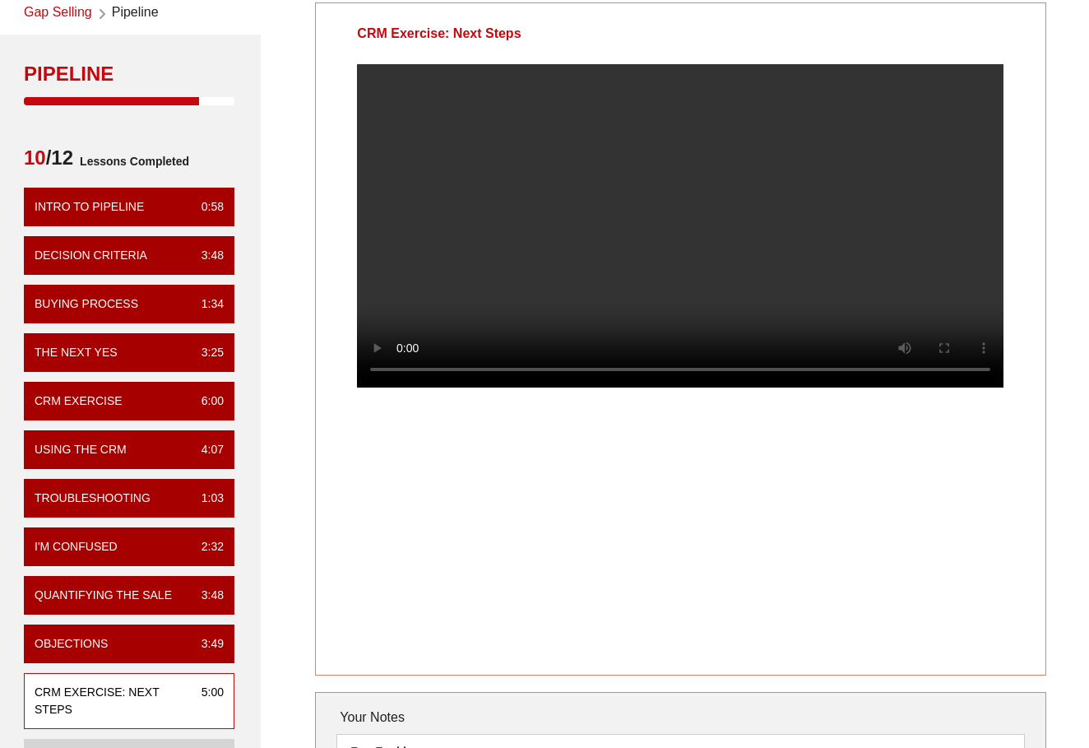
click at [688, 230] on video at bounding box center [680, 225] width 647 height 323
click at [668, 276] on video at bounding box center [680, 225] width 647 height 323
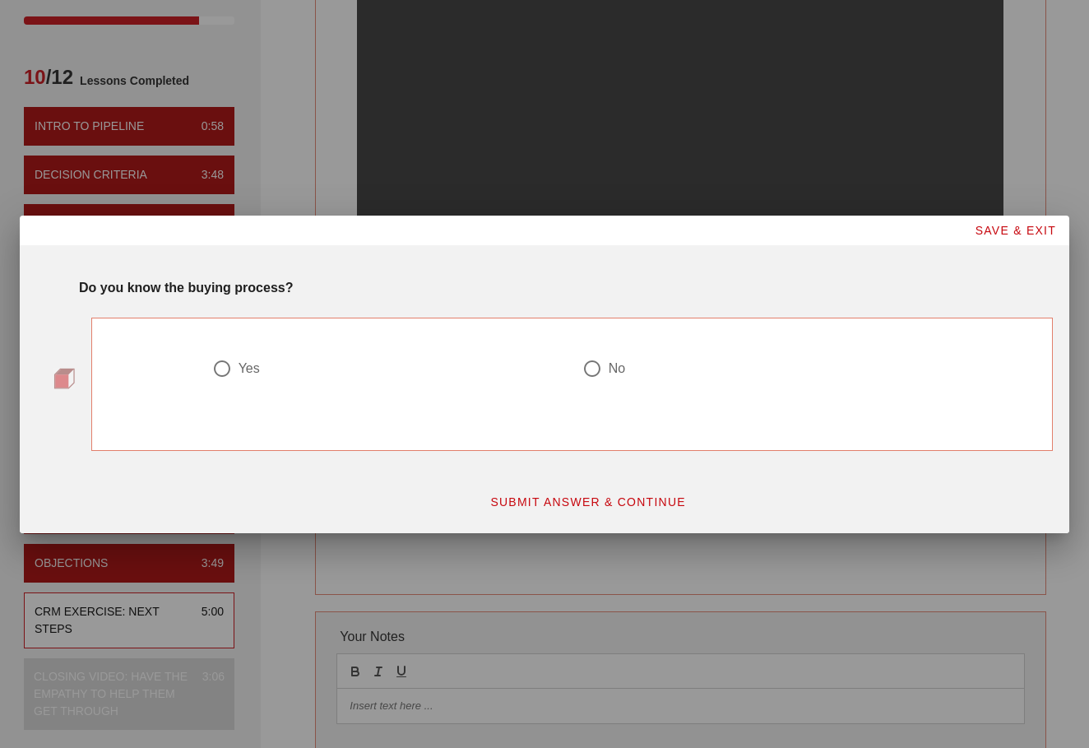
scroll to position [175, 2]
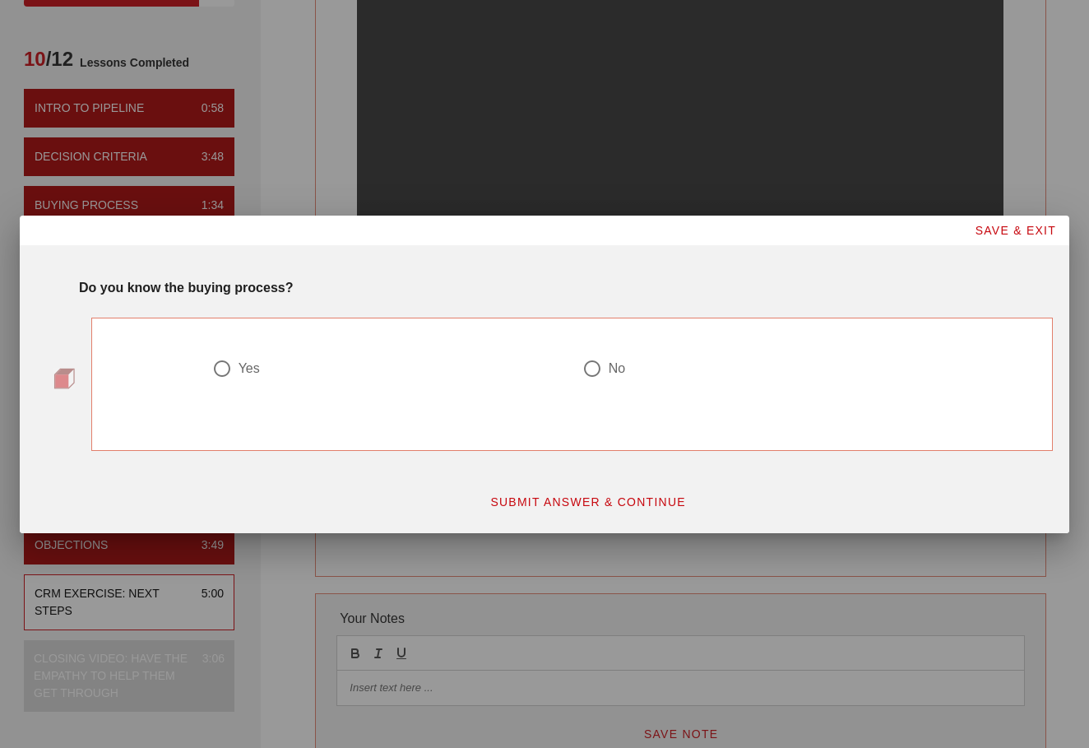
click at [220, 367] on div at bounding box center [222, 369] width 28 height 28
radio input "true"
click at [536, 499] on span "SUBMIT ANSWER & CONTINUE" at bounding box center [588, 501] width 197 height 13
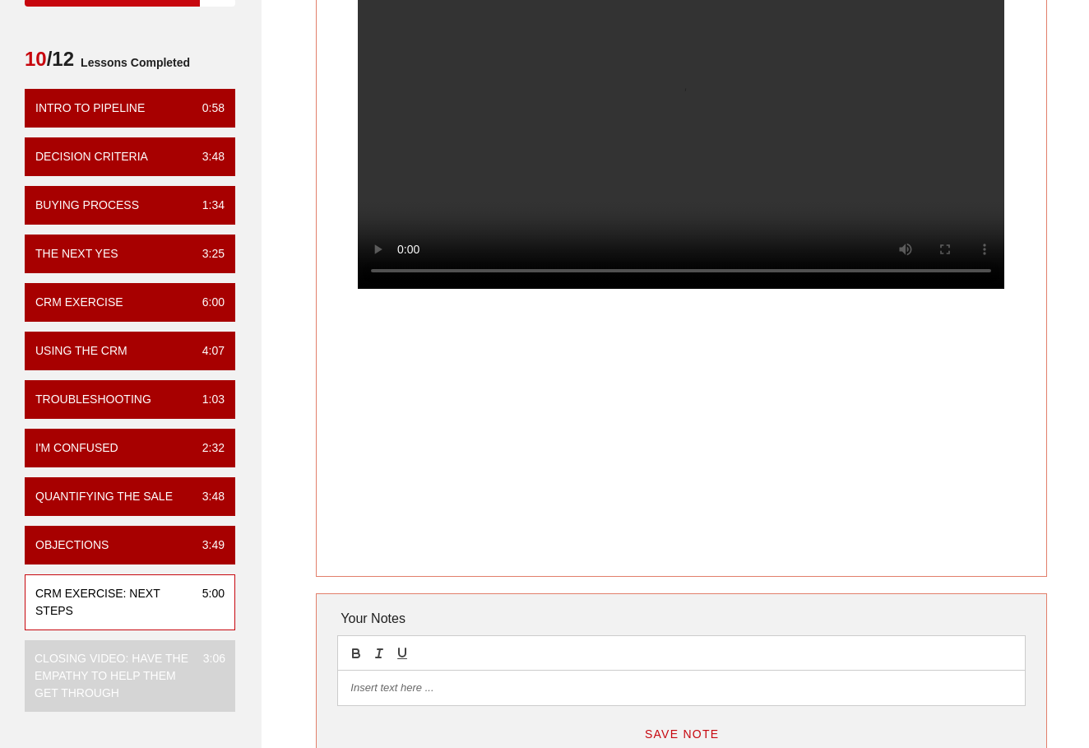
scroll to position [172, 2]
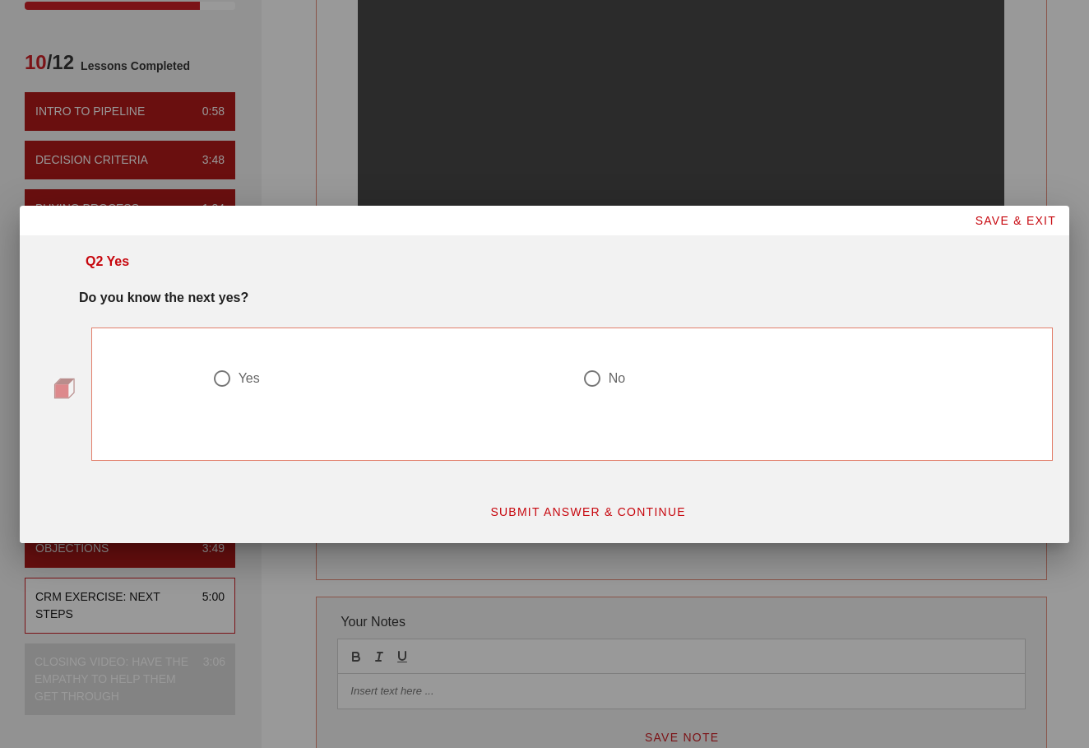
click at [224, 383] on div at bounding box center [222, 378] width 28 height 28
radio input "true"
click at [523, 494] on div "SUBMIT ANSWER & CONTINUE" at bounding box center [588, 511] width 950 height 49
click at [541, 517] on span "SUBMIT ANSWER & CONTINUE" at bounding box center [588, 511] width 197 height 13
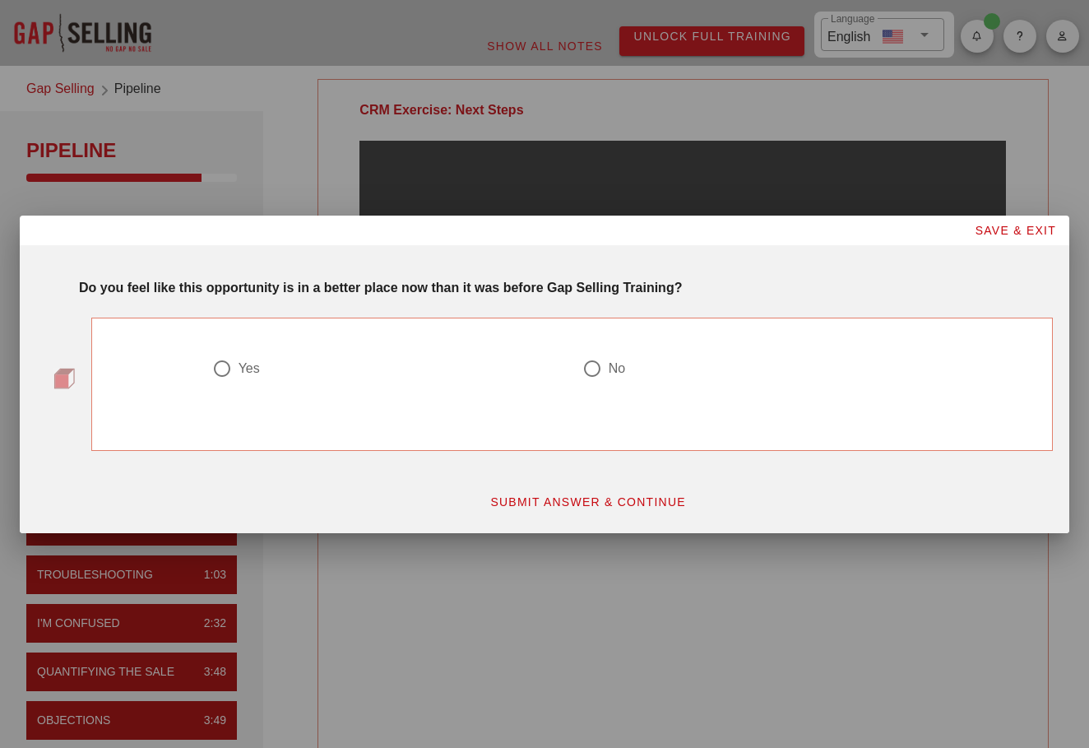
click at [448, 290] on strong "Do you feel like this opportunity is in a better place now than it was before G…" at bounding box center [380, 288] width 603 height 14
click at [241, 370] on div "Yes" at bounding box center [249, 368] width 21 height 16
radio input "true"
click at [557, 508] on span "SUBMIT ANSWER & CONTINUE" at bounding box center [588, 501] width 197 height 13
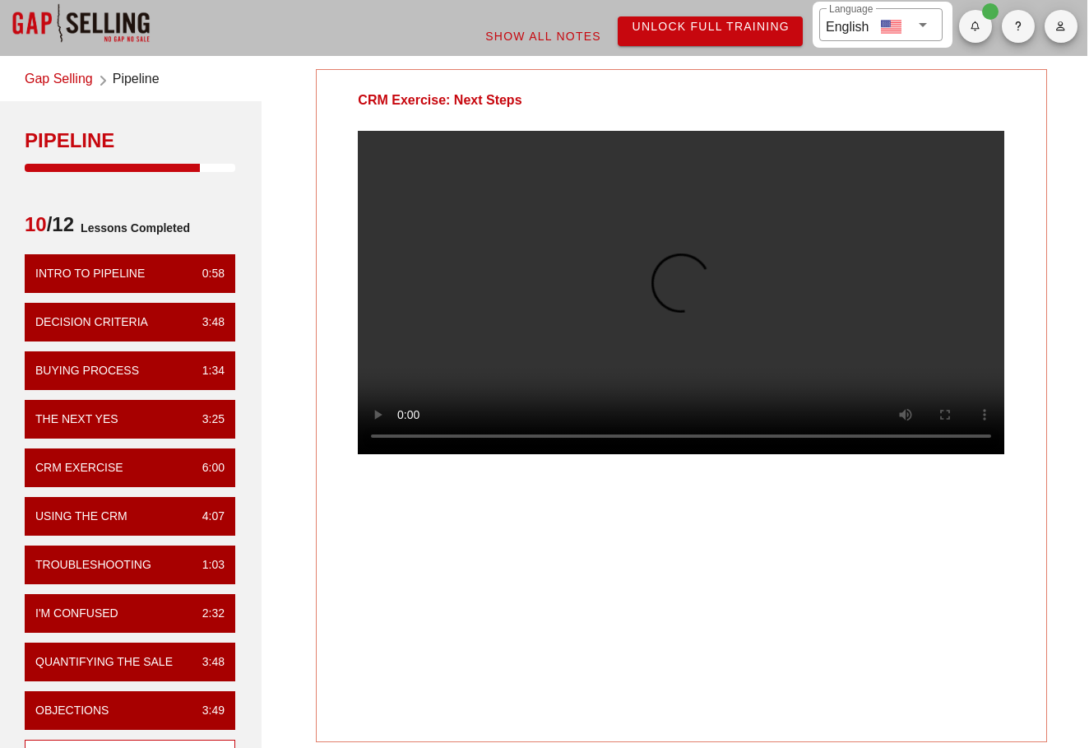
scroll to position [0, 2]
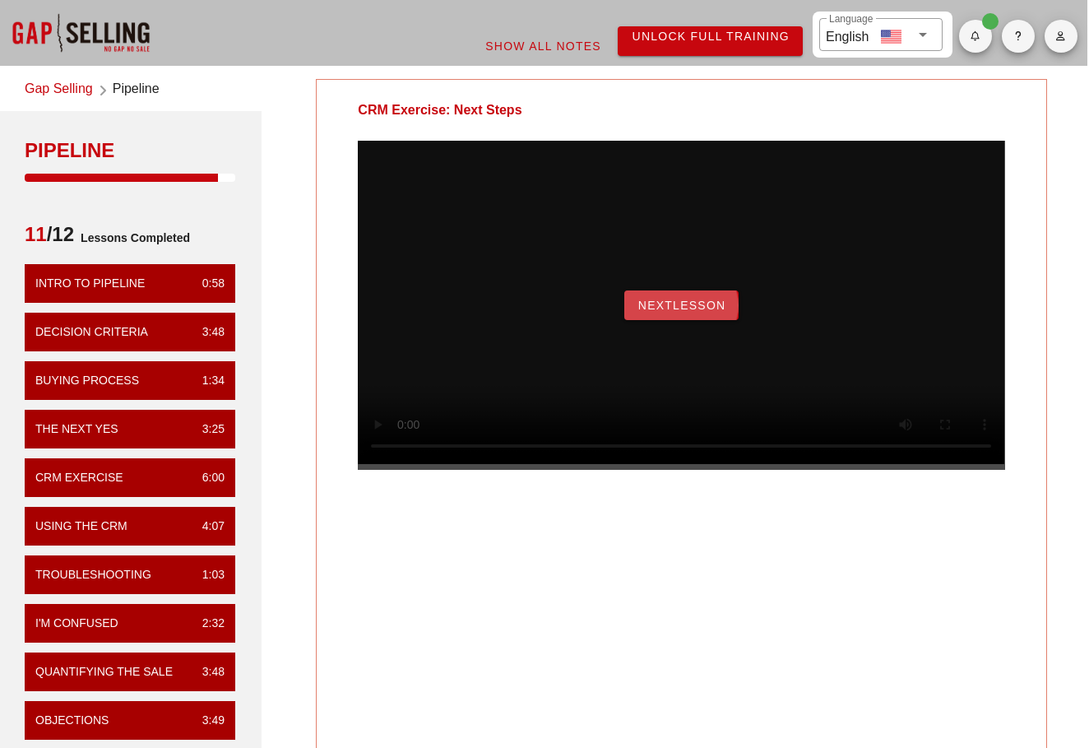
click at [686, 312] on span "NextLesson" at bounding box center [682, 305] width 89 height 13
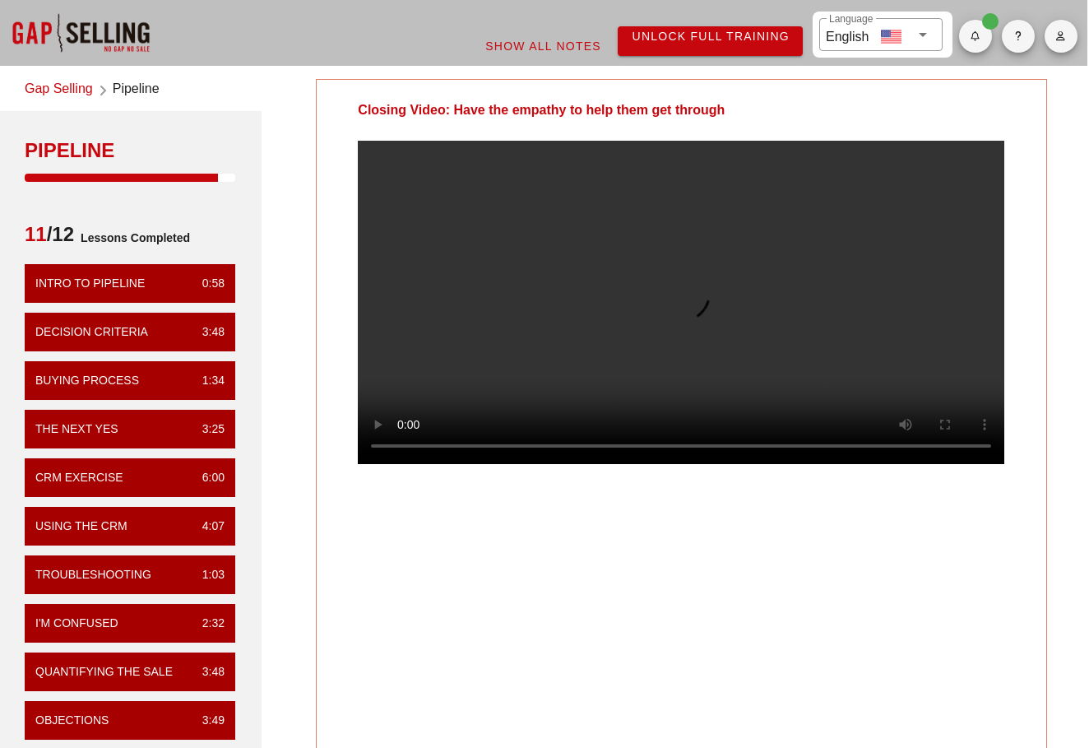
click at [684, 624] on div "Closing Video: Have the empathy to help them get through" at bounding box center [681, 415] width 731 height 673
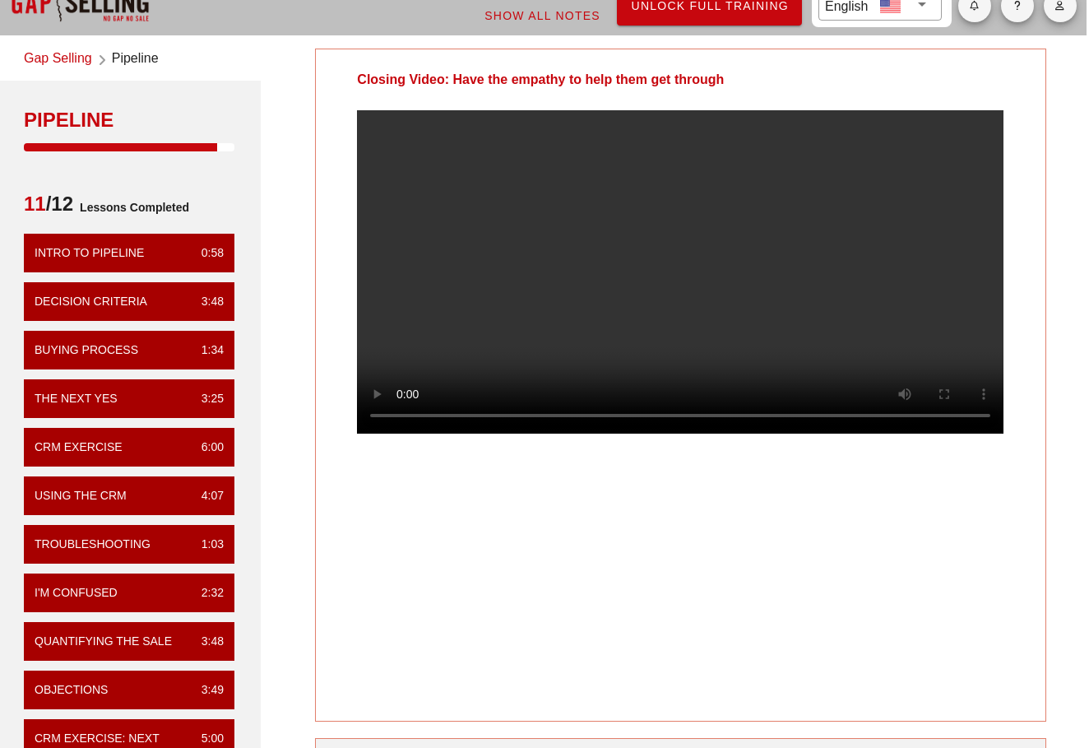
scroll to position [12, 2]
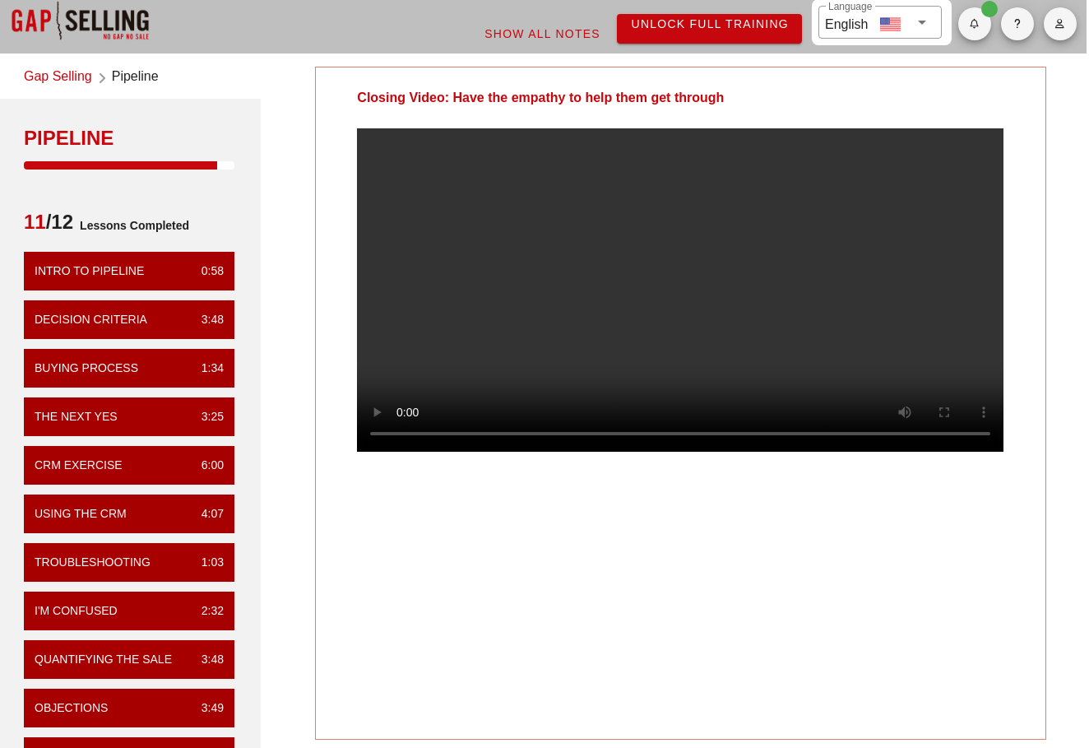
click at [657, 587] on div "Closing Video: Have the empathy to help them get through" at bounding box center [680, 403] width 731 height 673
click at [790, 579] on div "Closing Video: Have the empathy to help them get through" at bounding box center [680, 403] width 731 height 673
click at [598, 607] on div "Closing Video: Have the empathy to help them get through" at bounding box center [680, 403] width 731 height 673
click at [703, 606] on div "Closing Video: Have the empathy to help them get through" at bounding box center [680, 403] width 731 height 673
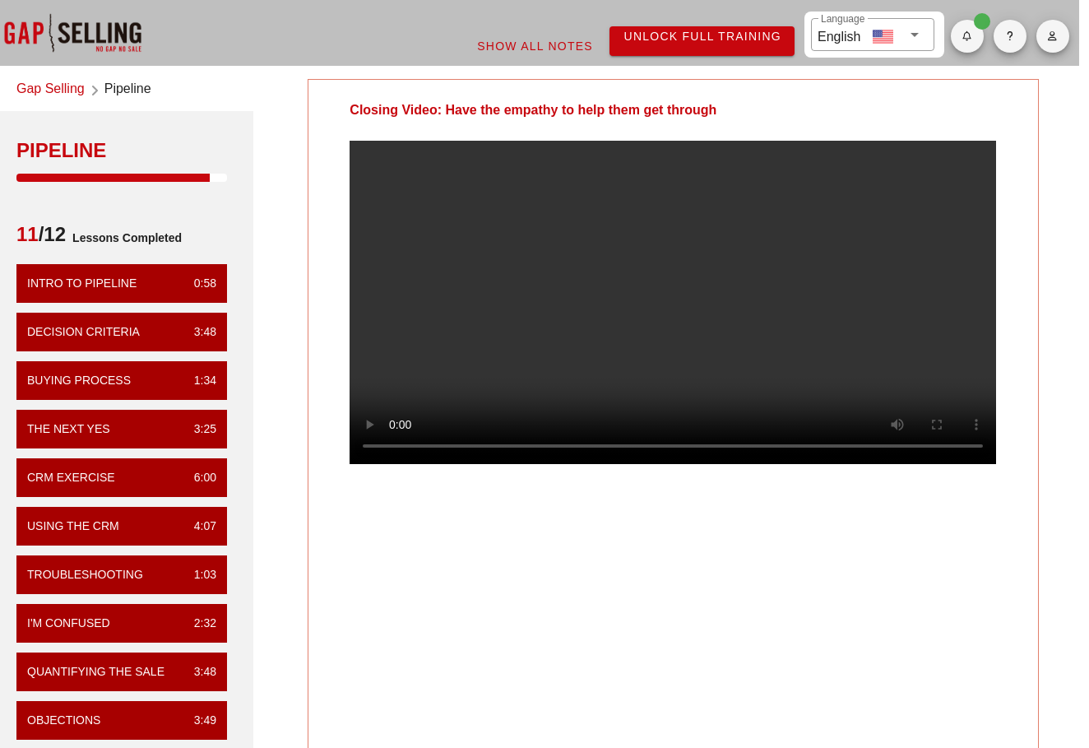
scroll to position [0, 10]
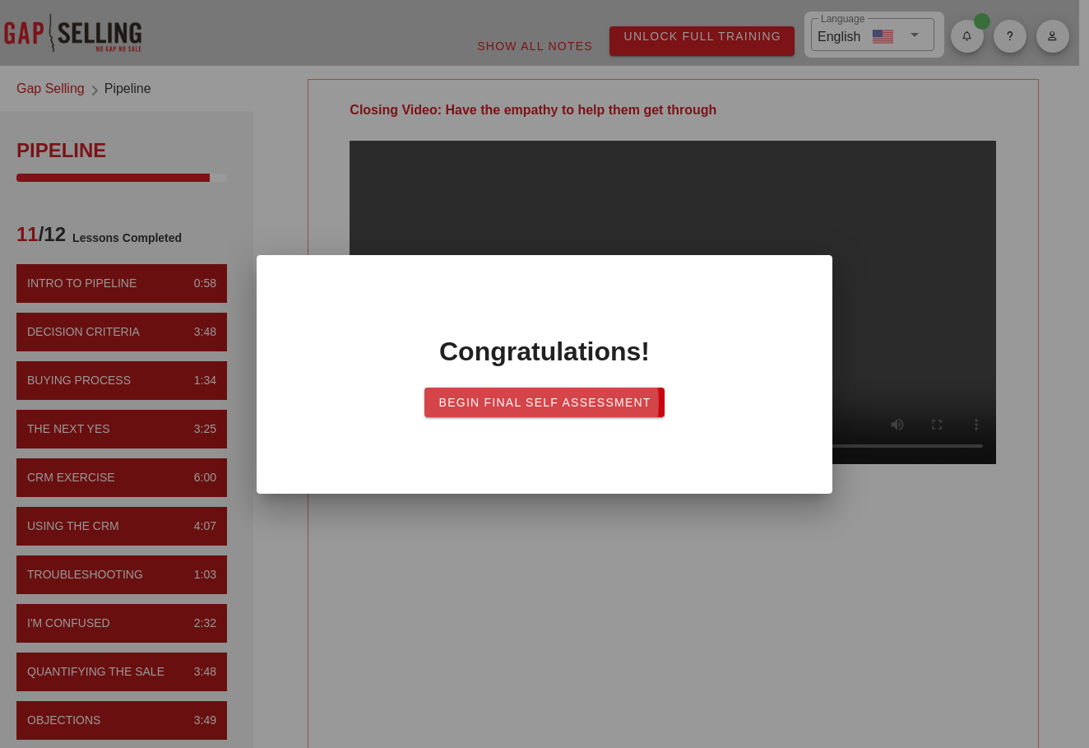
click at [605, 404] on span "Begin Final Self Assessment" at bounding box center [544, 402] width 213 height 13
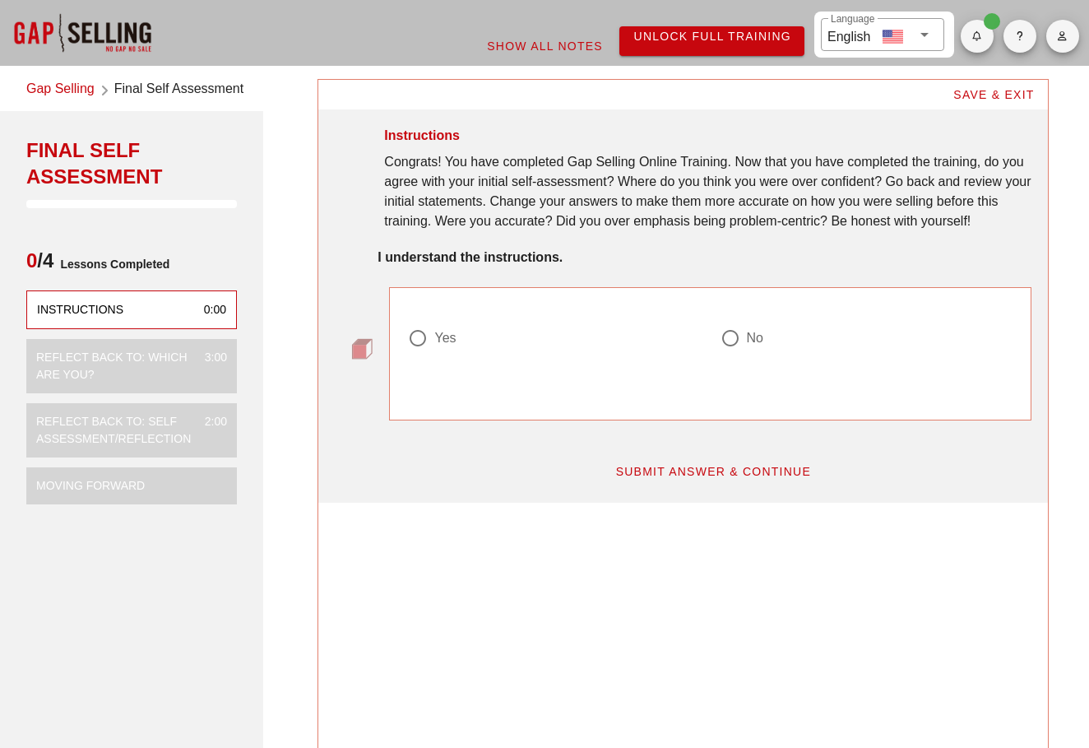
click at [555, 188] on div "Congrats! You have completed Gap Selling Online Training. Now that you have com…" at bounding box center [707, 191] width 647 height 79
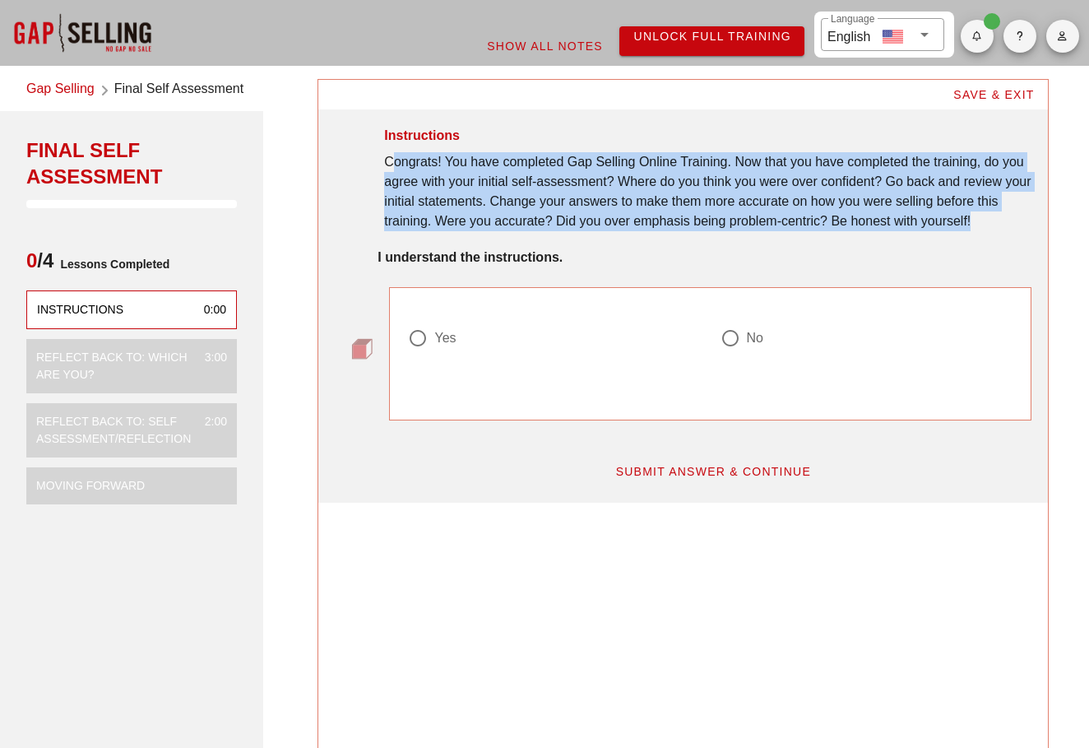
click at [555, 188] on div "Congrats! You have completed Gap Selling Online Training. Now that you have com…" at bounding box center [707, 191] width 647 height 79
click at [634, 198] on div "Congrats! You have completed Gap Selling Online Training. Now that you have com…" at bounding box center [707, 191] width 647 height 79
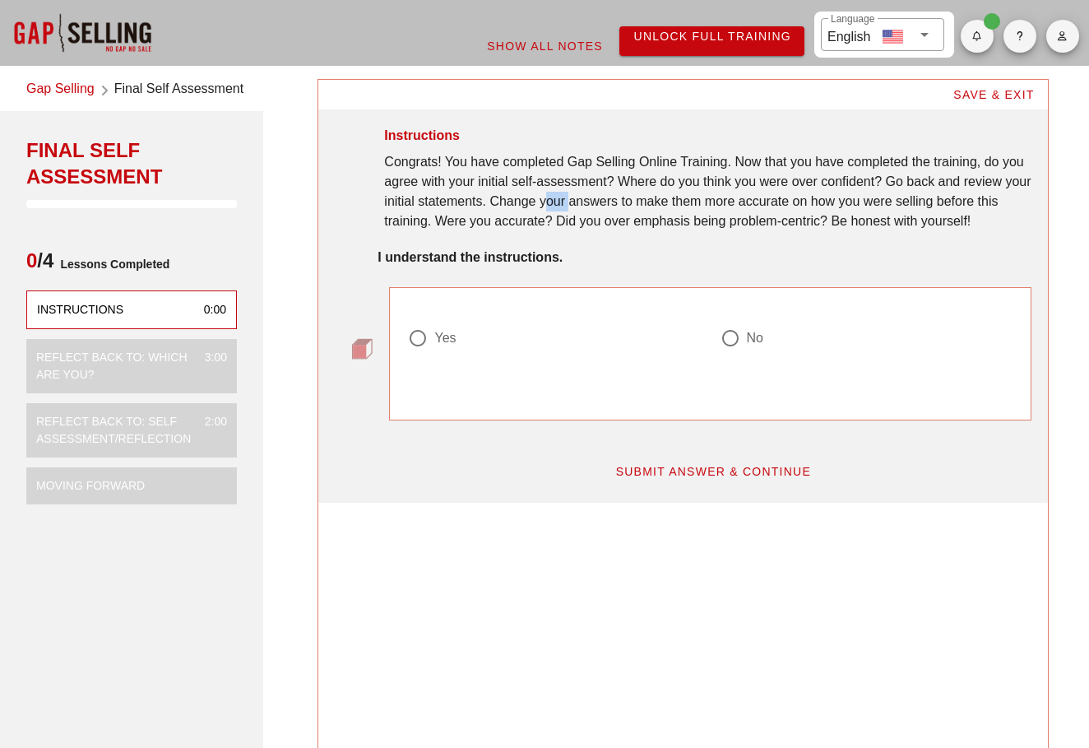
click at [634, 198] on div "Congrats! You have completed Gap Selling Online Training. Now that you have com…" at bounding box center [707, 191] width 647 height 79
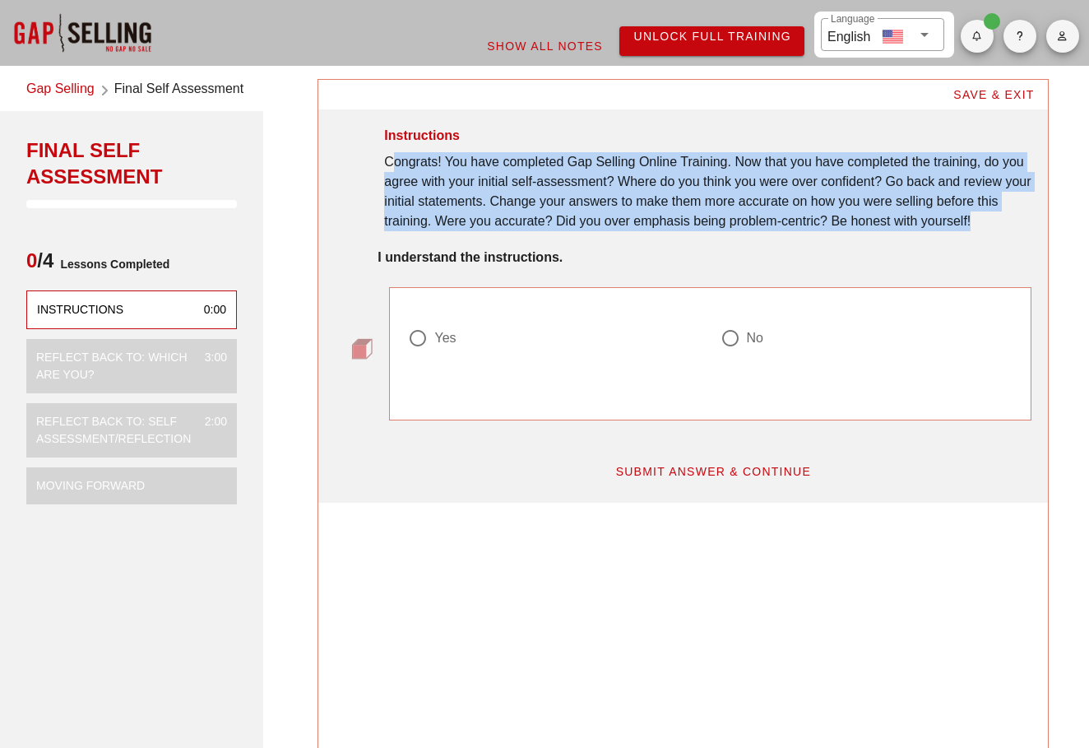
click at [634, 198] on div "Congrats! You have completed Gap Selling Online Training. Now that you have com…" at bounding box center [707, 191] width 647 height 79
click at [429, 352] on div at bounding box center [418, 338] width 28 height 28
radio input "true"
click at [664, 478] on span "SUBMIT ANSWER & CONTINUE" at bounding box center [713, 471] width 197 height 13
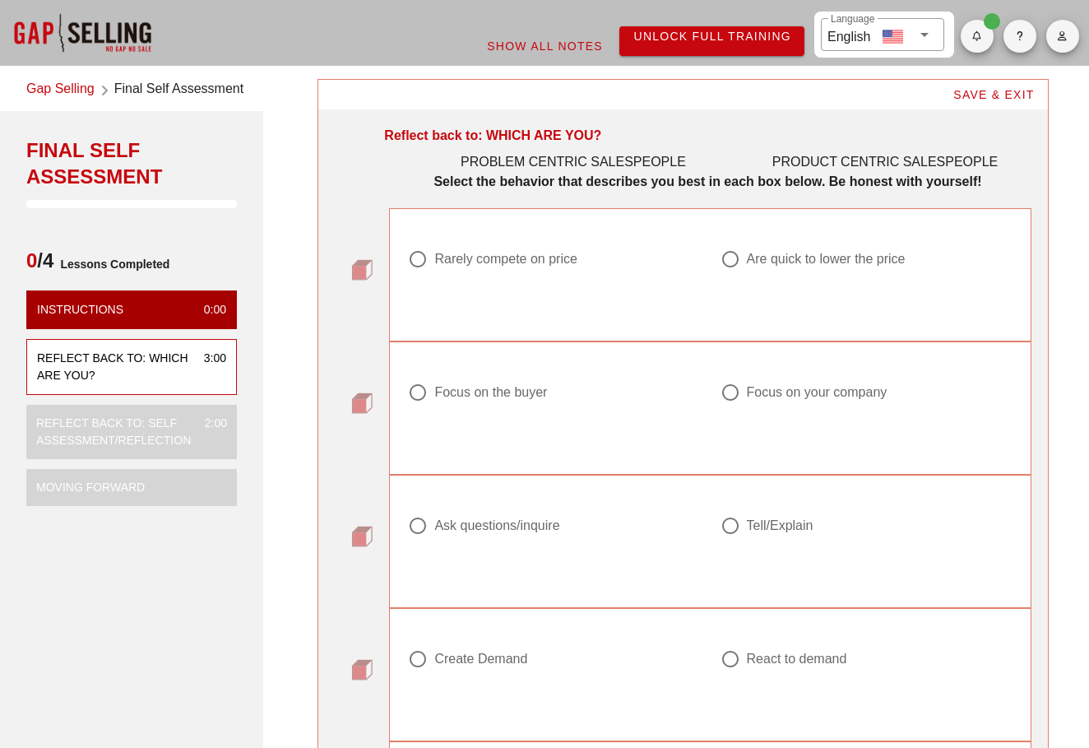
click at [573, 261] on div "Rarely compete on price" at bounding box center [505, 259] width 142 height 16
click at [822, 268] on div "Are quick to lower the price" at bounding box center [860, 259] width 279 height 20
radio input "false"
radio input "true"
click at [632, 271] on div at bounding box center [554, 279] width 292 height 20
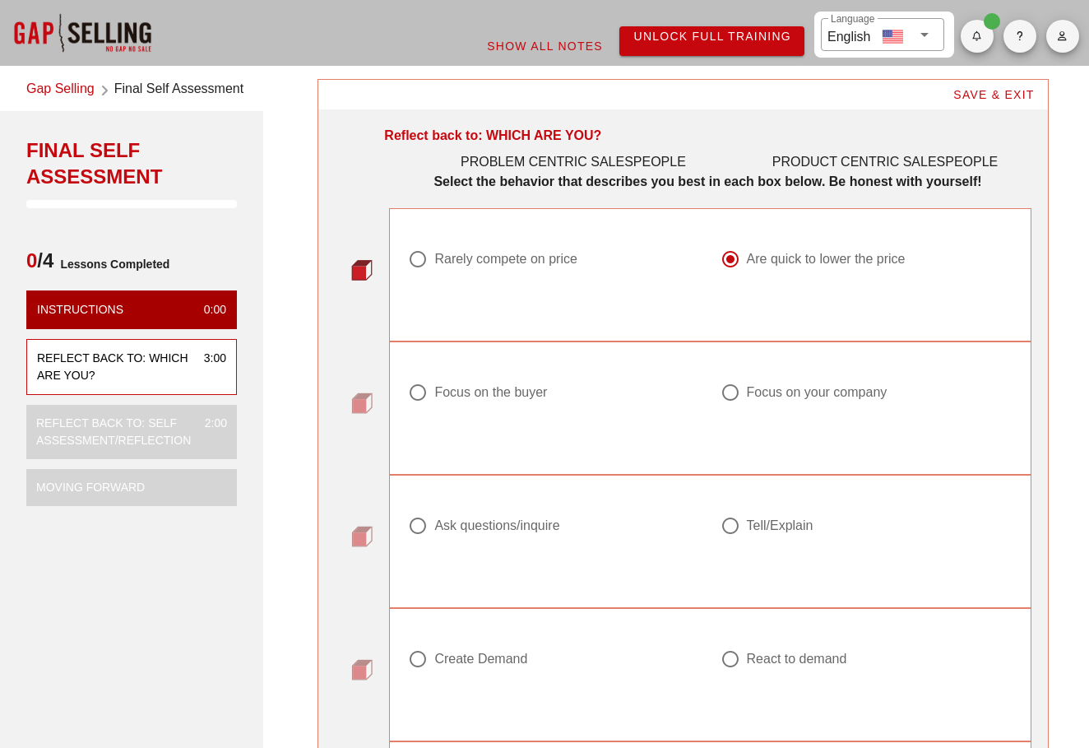
click at [534, 285] on div at bounding box center [554, 279] width 292 height 20
click at [522, 262] on div "Rarely compete on price" at bounding box center [505, 259] width 142 height 16
radio input "true"
click at [495, 428] on div "Focus on the buyer" at bounding box center [554, 402] width 312 height 59
click at [510, 384] on div "Focus on the buyer" at bounding box center [490, 392] width 113 height 16
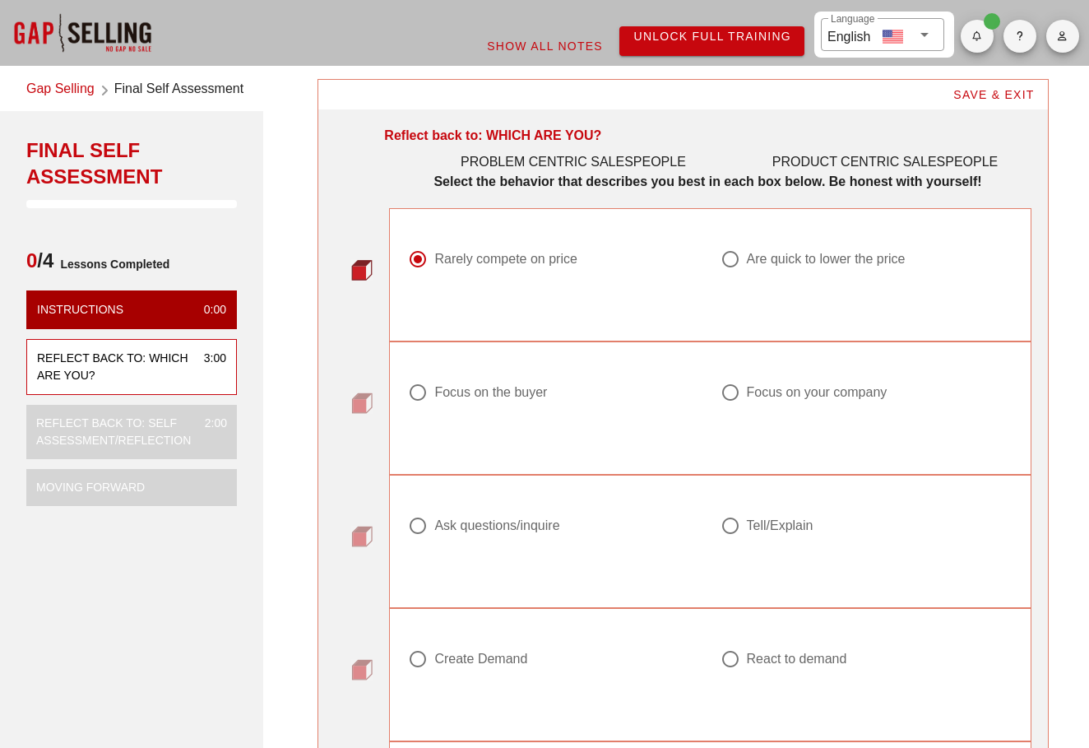
radio input "true"
click at [514, 520] on div "Ask questions/inquire" at bounding box center [496, 525] width 125 height 16
radio input "true"
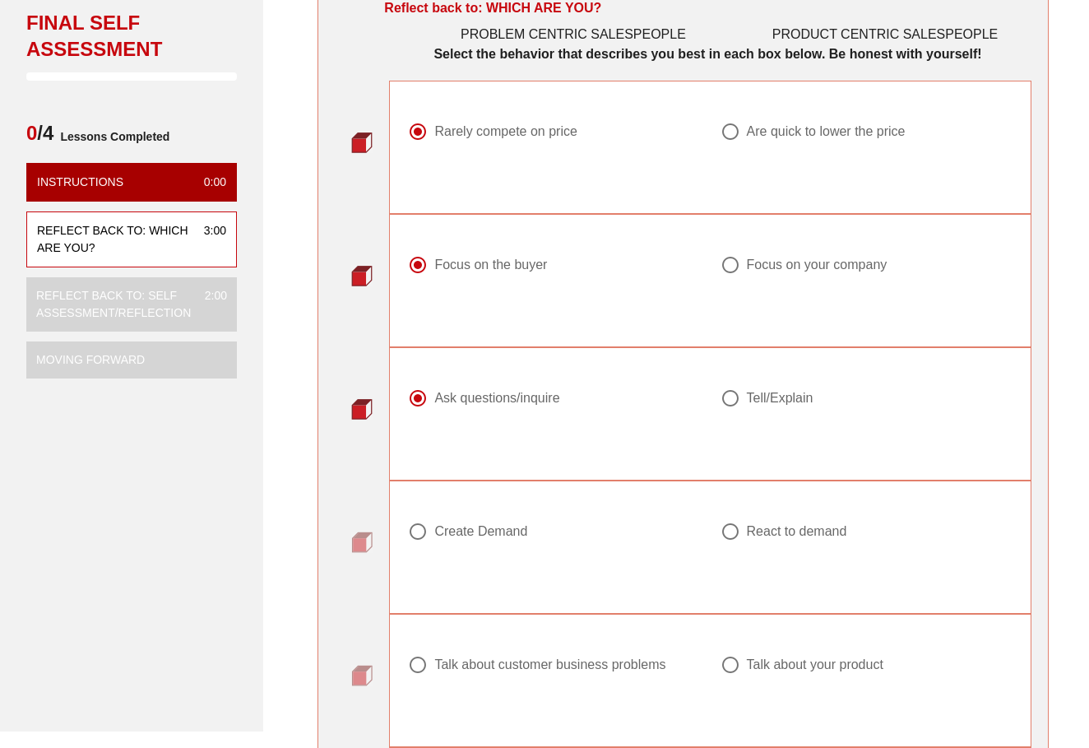
scroll to position [145, 0]
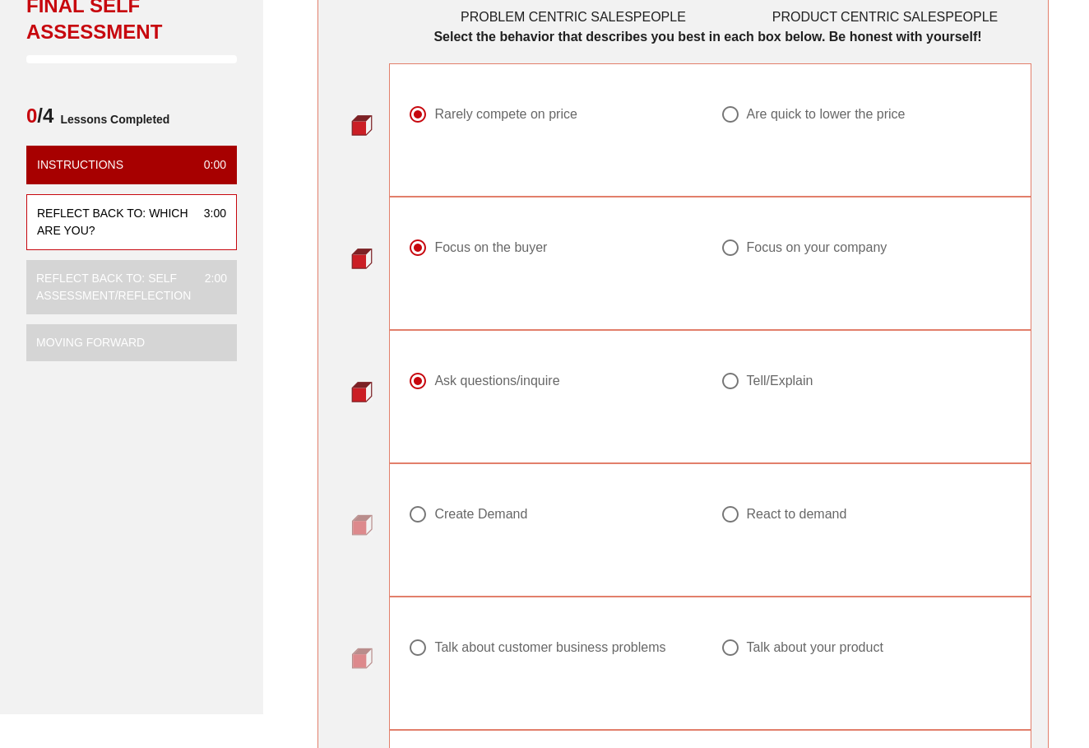
click at [510, 486] on div "Create Demand React to demand" at bounding box center [710, 520] width 624 height 104
click at [508, 527] on div at bounding box center [554, 534] width 292 height 20
click at [519, 514] on div "Create Demand" at bounding box center [480, 514] width 93 height 16
click at [779, 508] on div "React to demand" at bounding box center [797, 514] width 100 height 16
radio input "false"
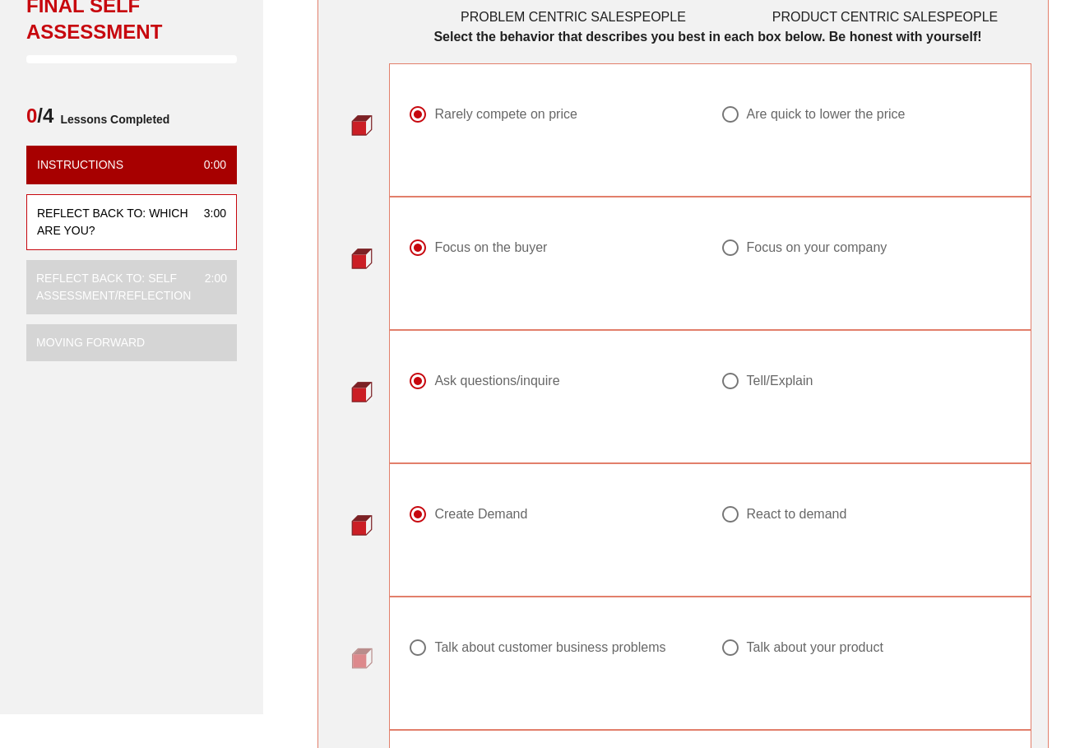
radio input "true"
click at [379, 525] on div "Create Demand React to demand" at bounding box center [709, 529] width 661 height 153
click at [469, 526] on div at bounding box center [554, 534] width 292 height 20
click at [489, 504] on div "Create Demand" at bounding box center [554, 523] width 312 height 59
click at [496, 526] on div at bounding box center [554, 534] width 292 height 20
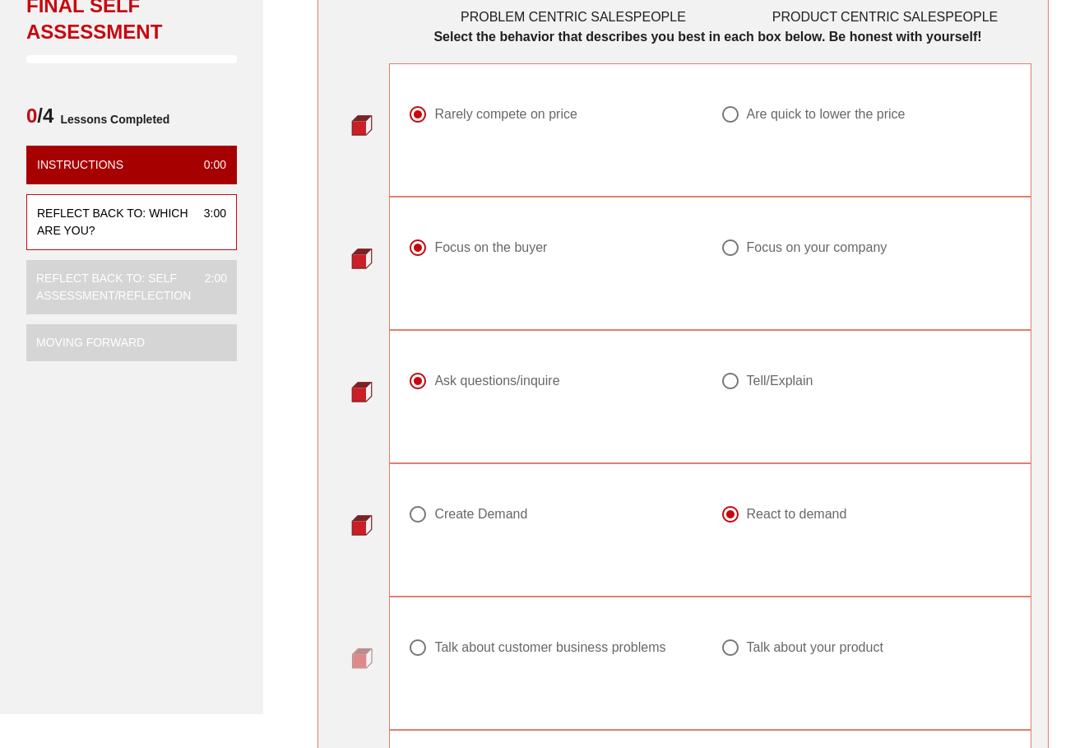
click at [497, 517] on div "Create Demand" at bounding box center [480, 514] width 93 height 16
radio input "true"
click at [797, 666] on div at bounding box center [867, 667] width 292 height 20
click at [623, 648] on div "Talk about customer business problems" at bounding box center [549, 647] width 231 height 16
radio input "true"
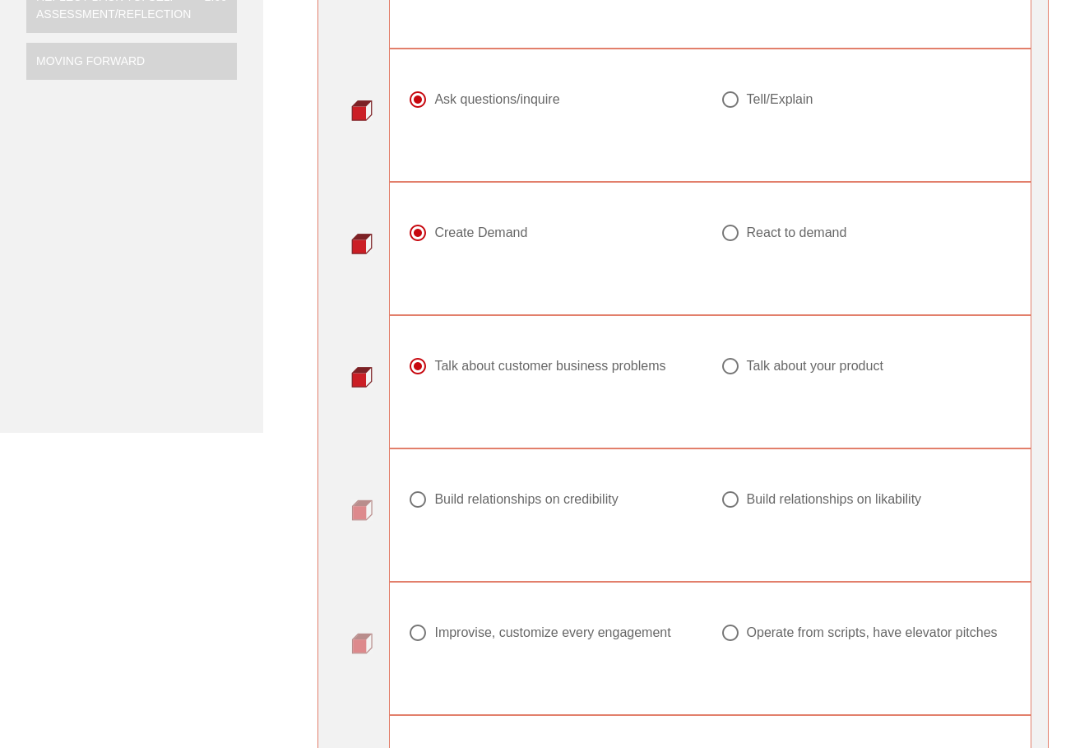
scroll to position [450, 0]
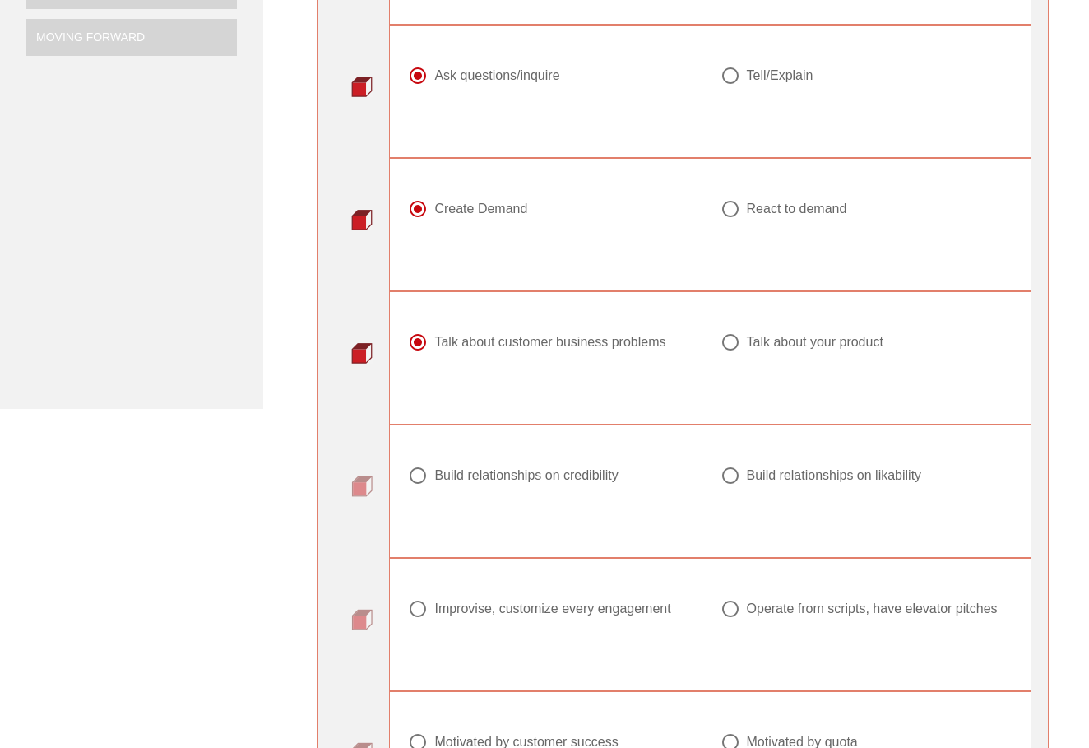
click at [583, 473] on div "Build relationships on credibility" at bounding box center [525, 475] width 183 height 16
radio input "true"
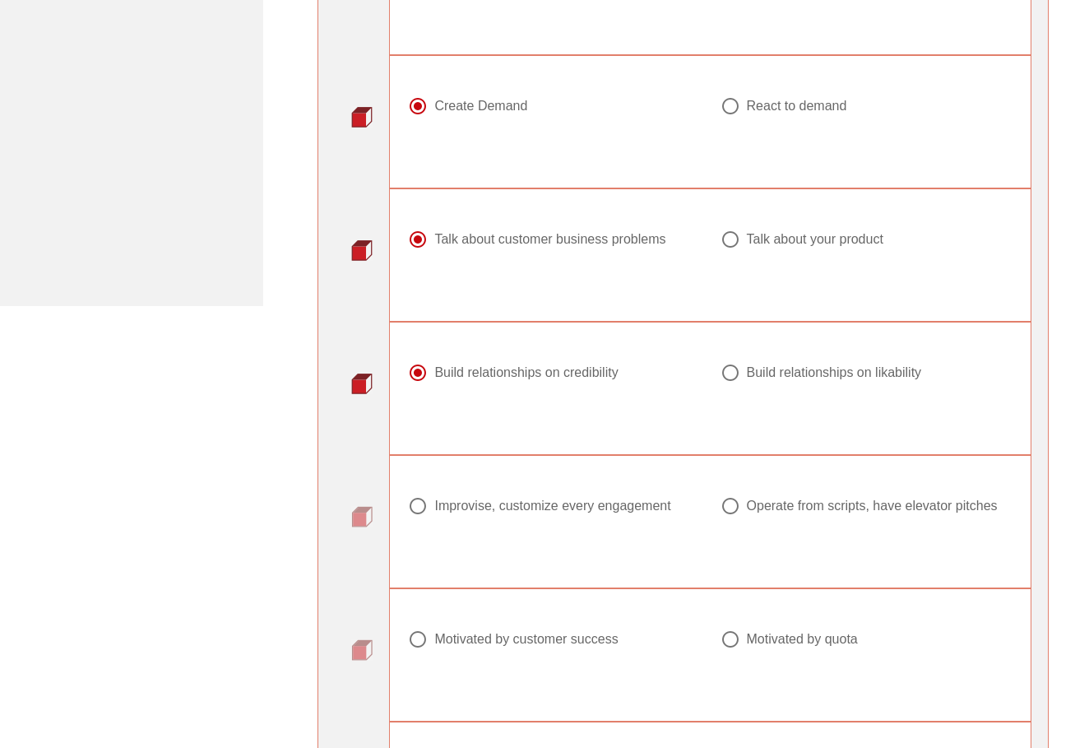
scroll to position [564, 0]
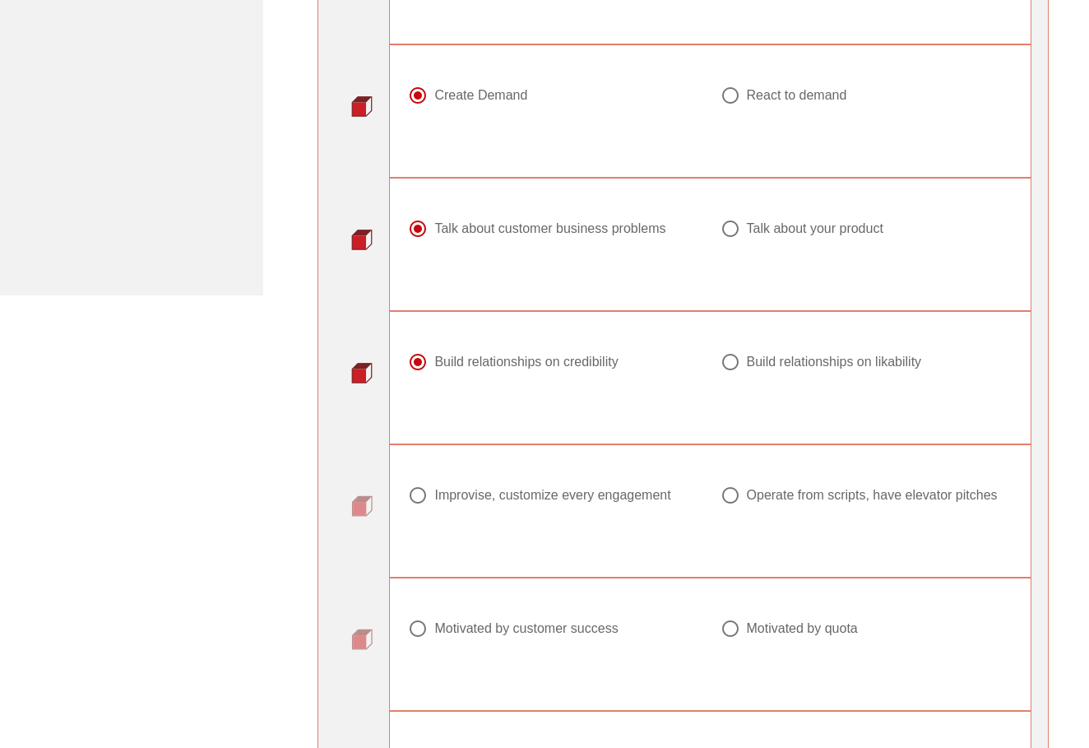
click at [583, 471] on div "Improvise, customize every engagement Operate from scripts, have elevator pitch…" at bounding box center [710, 501] width 624 height 104
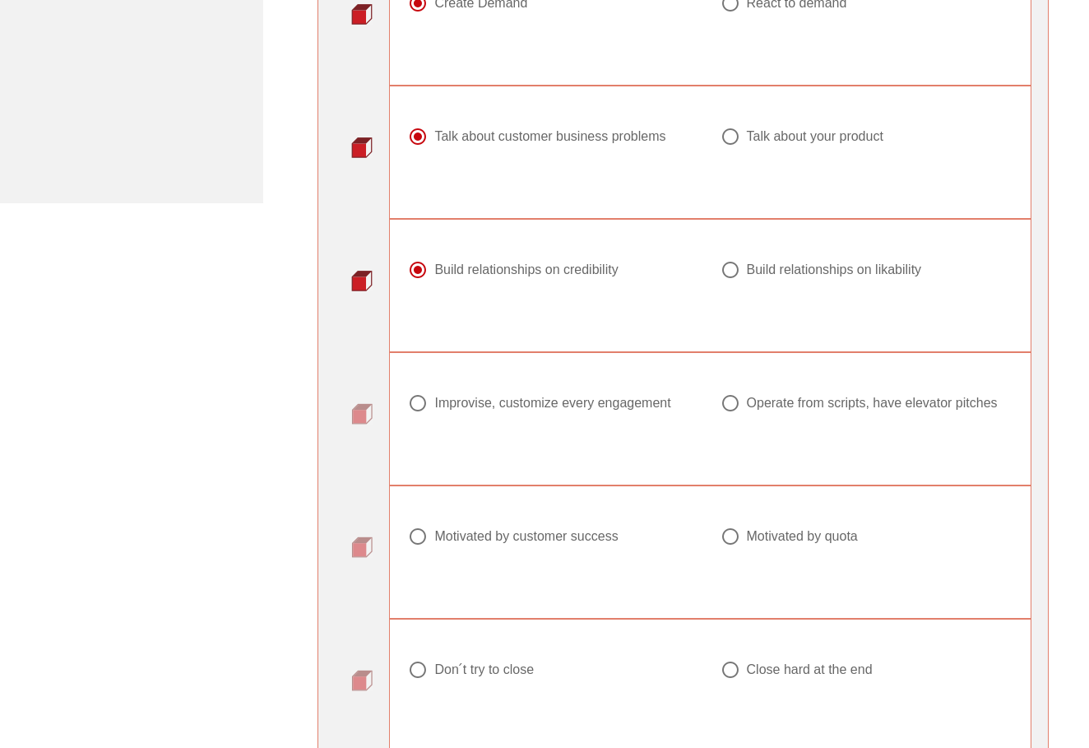
scroll to position [666, 0]
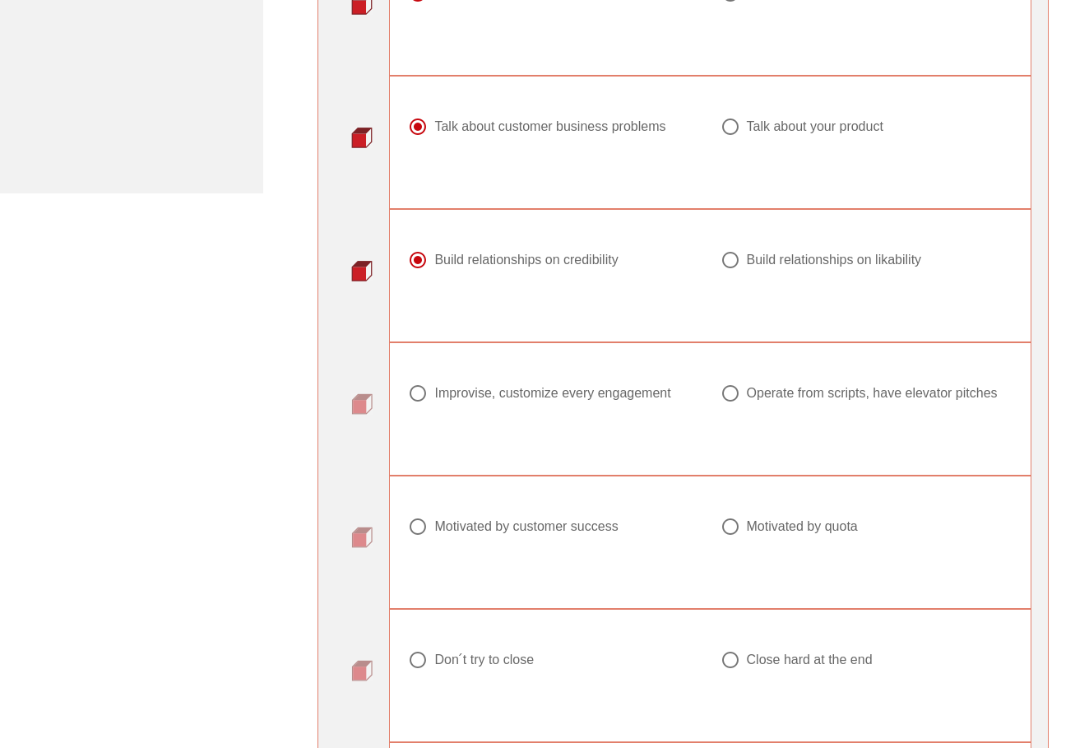
click at [592, 397] on div "Improvise, customize every engagement" at bounding box center [552, 393] width 236 height 16
radio input "true"
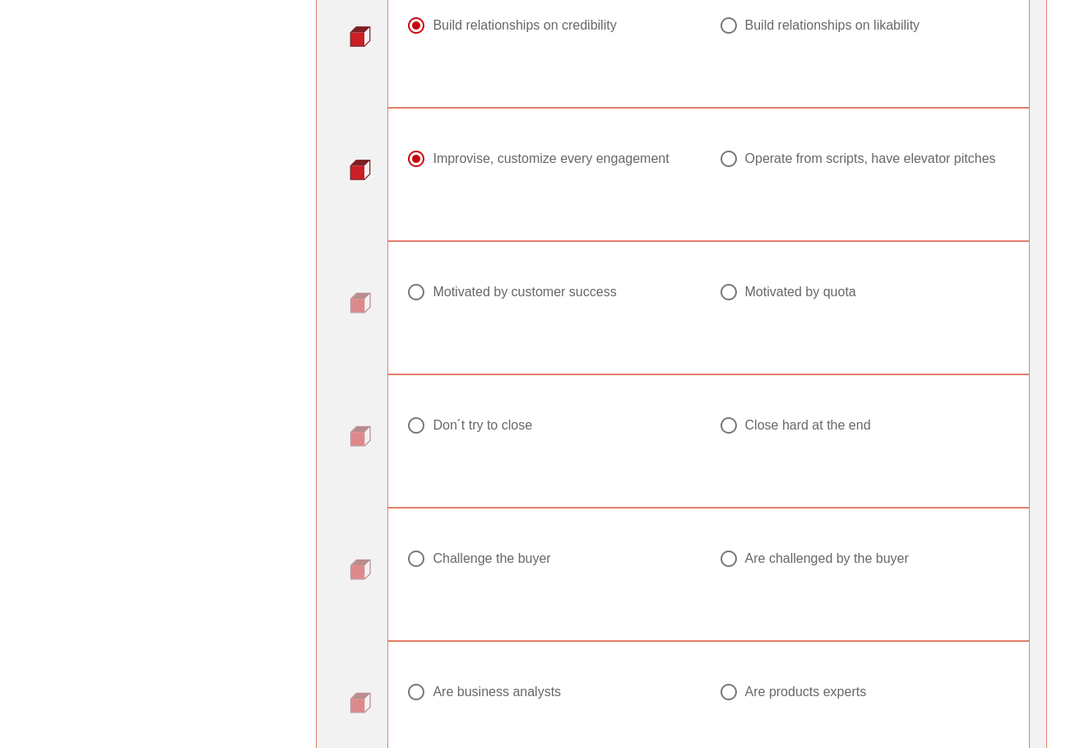
scroll to position [904, 2]
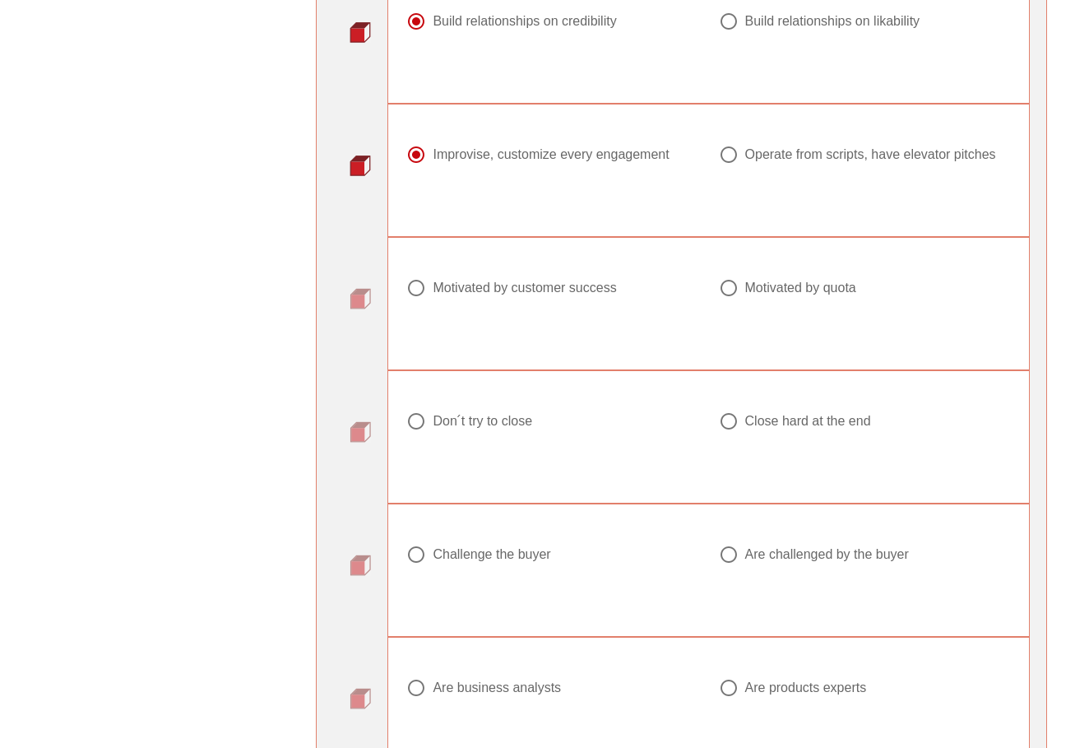
click at [553, 296] on div "Motivated by customer success" at bounding box center [524, 288] width 183 height 16
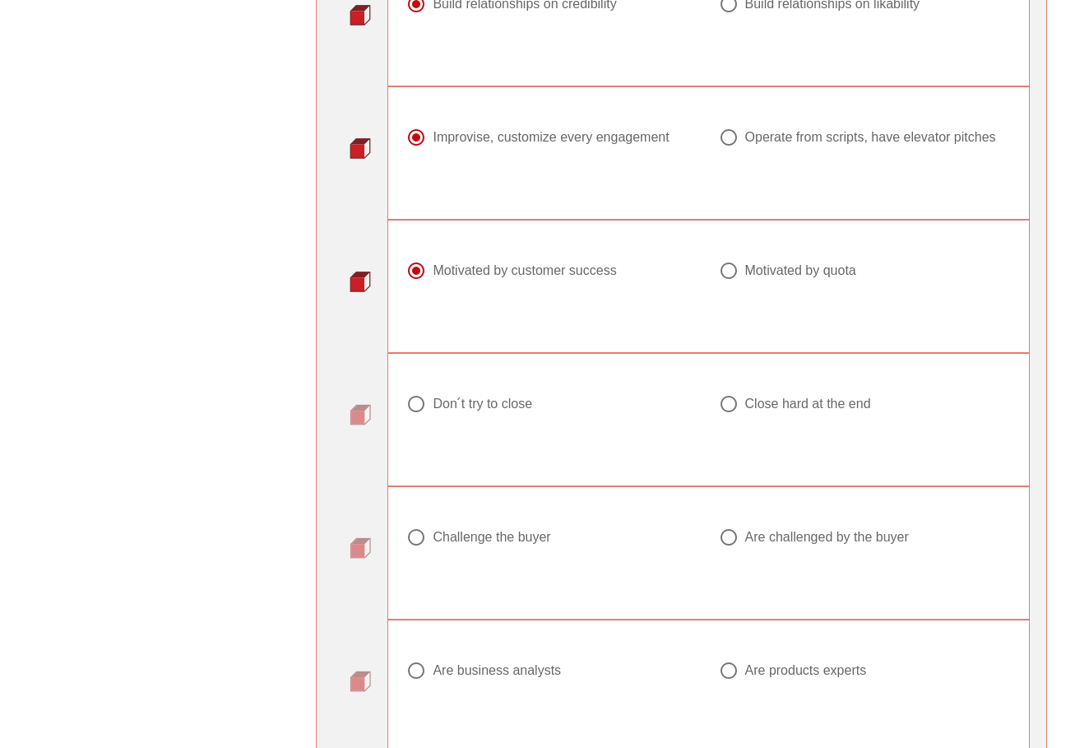
scroll to position [936, 2]
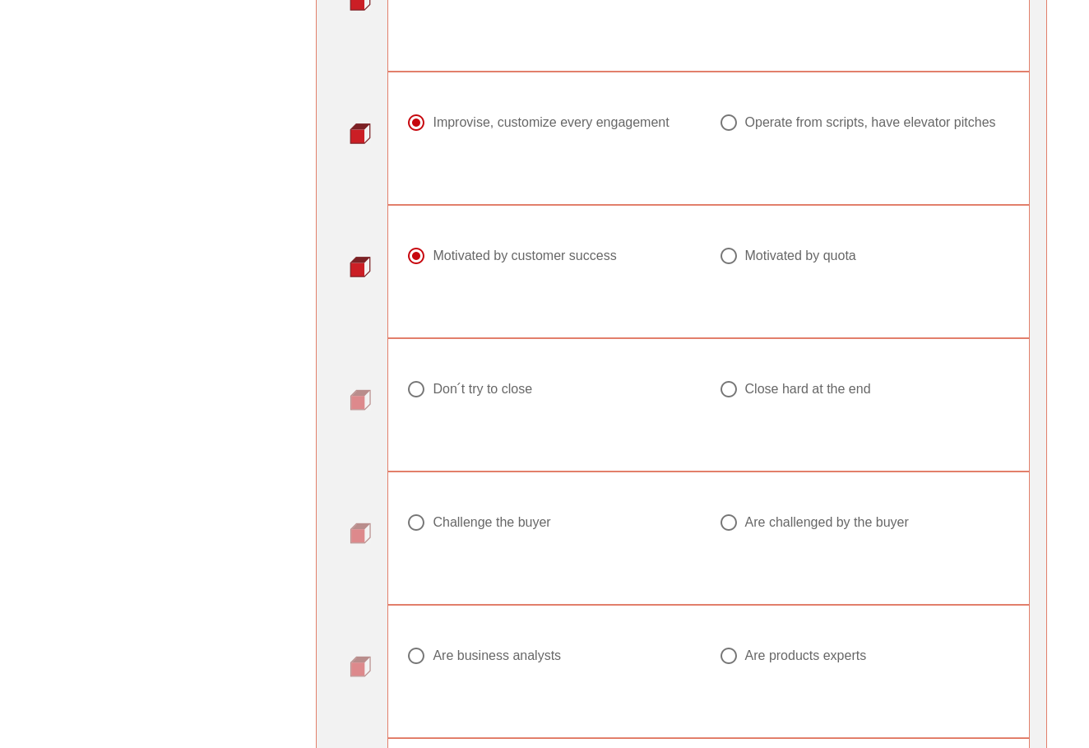
click at [745, 261] on div "Motivated by quota" at bounding box center [800, 256] width 111 height 16
radio input "false"
radio input "true"
click at [517, 264] on div "Motivated by customer success" at bounding box center [524, 256] width 183 height 16
click at [503, 414] on div at bounding box center [552, 409] width 292 height 20
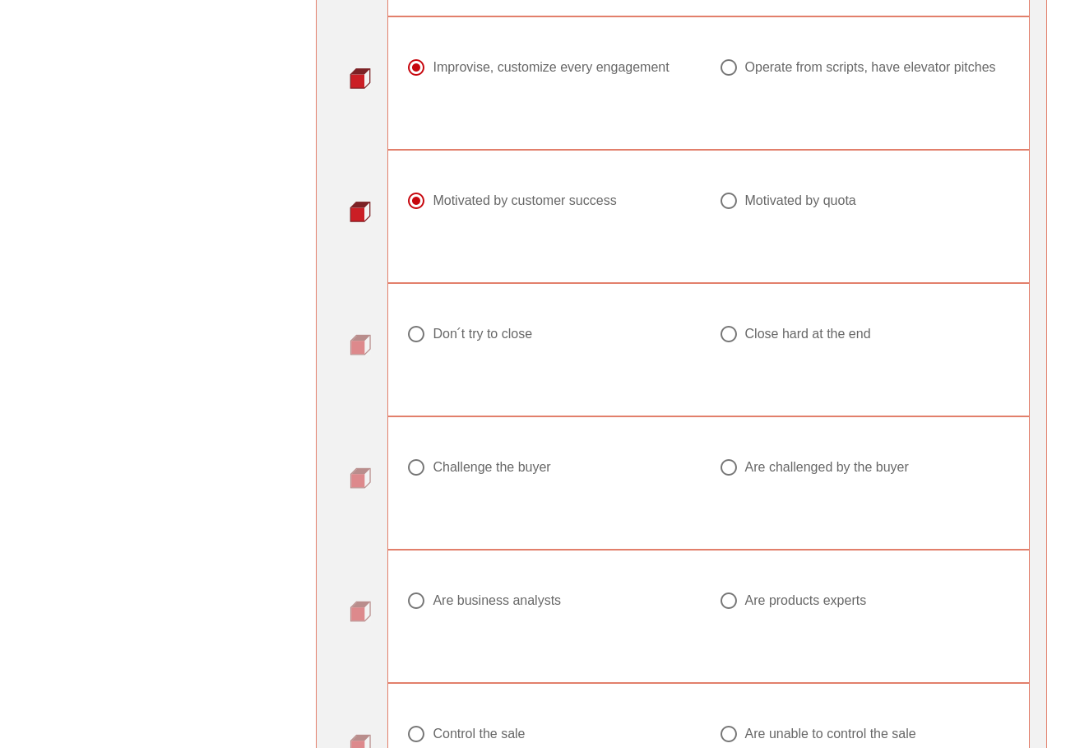
scroll to position [1005, 2]
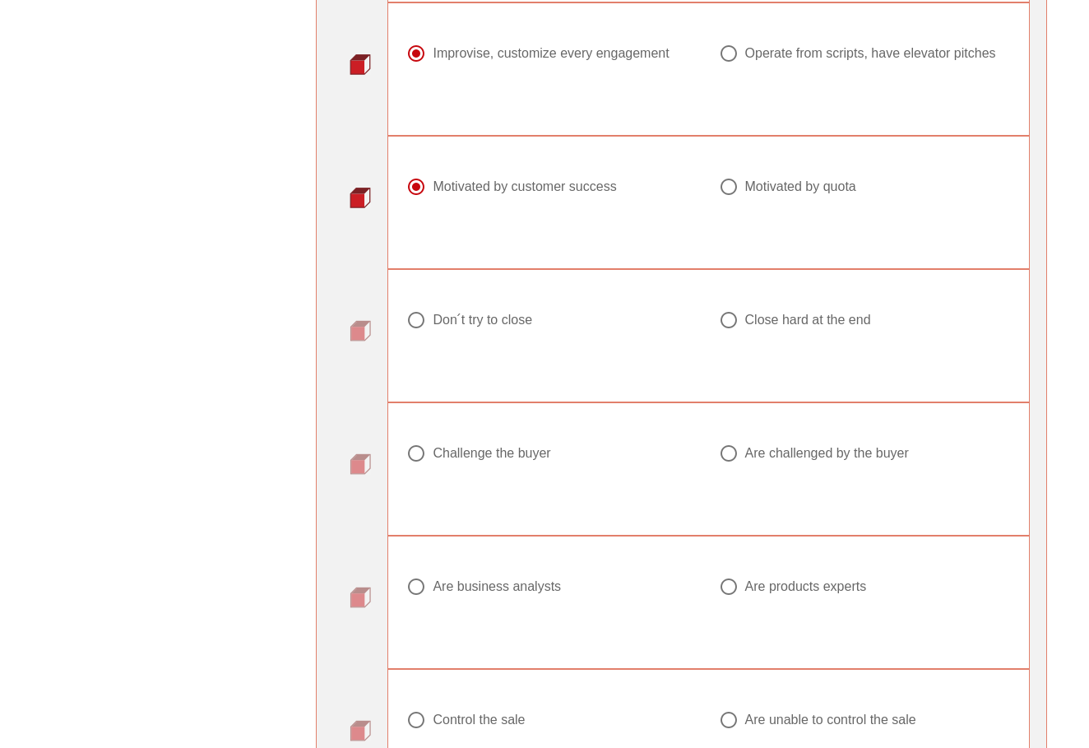
click at [770, 195] on div "Motivated by quota" at bounding box center [800, 187] width 111 height 16
radio input "false"
radio input "true"
click at [482, 344] on div at bounding box center [552, 340] width 292 height 20
click at [492, 328] on div "Don ́t try to close" at bounding box center [483, 320] width 100 height 16
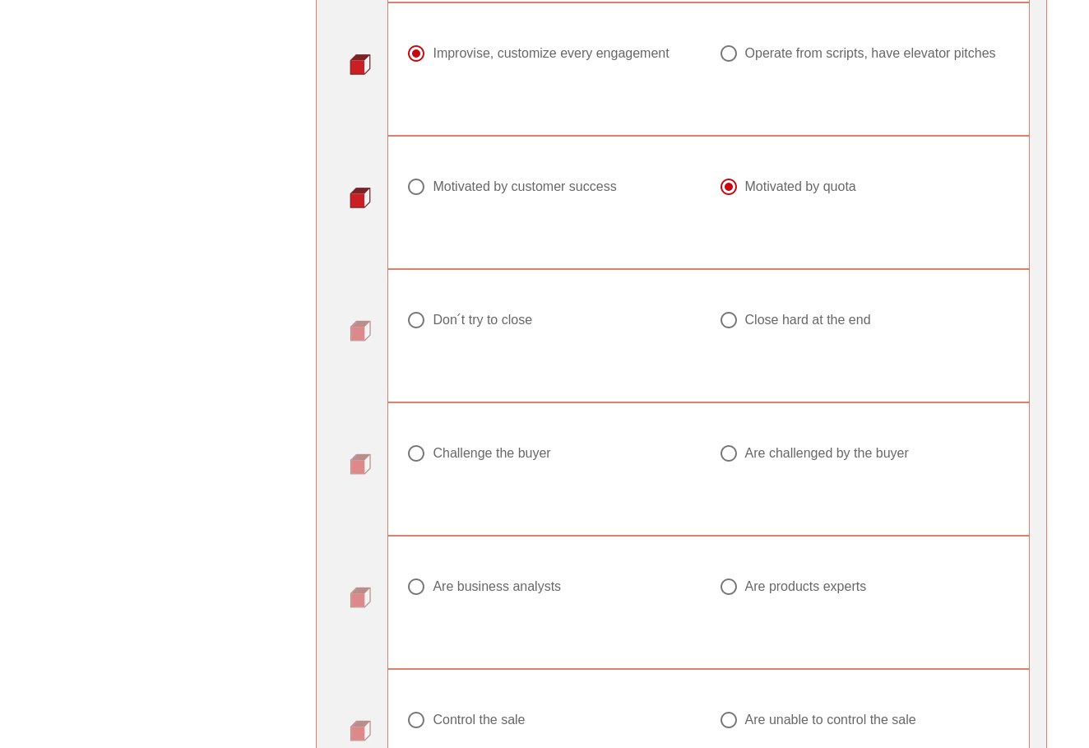
radio input "true"
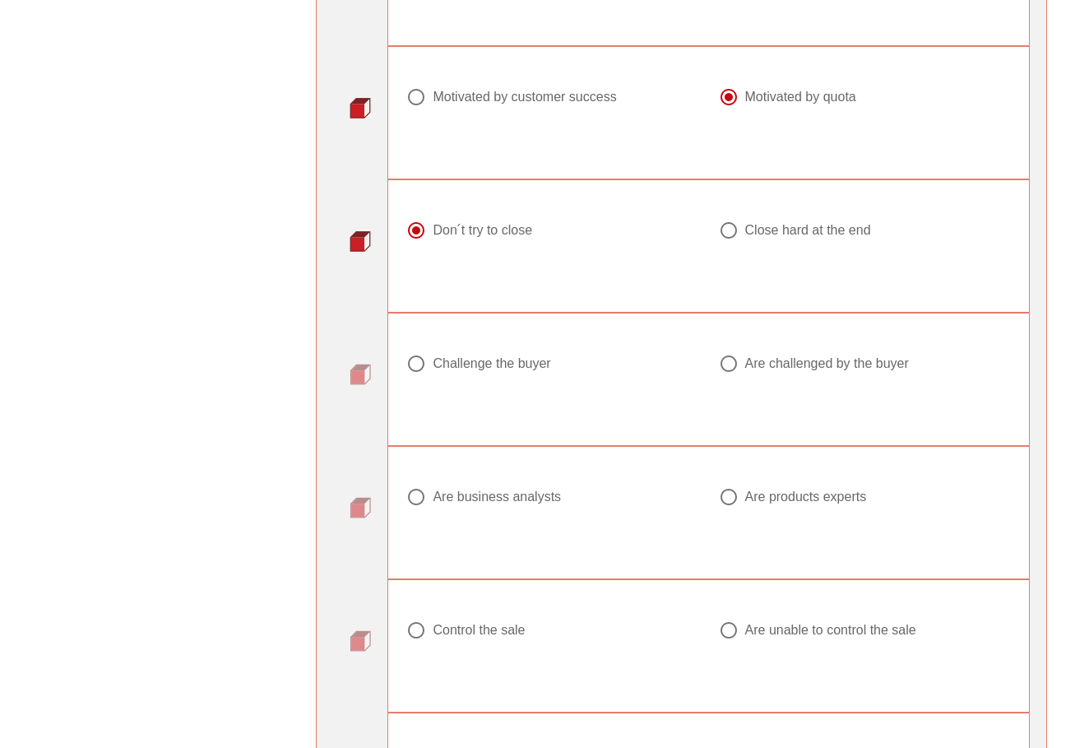
scroll to position [1098, 2]
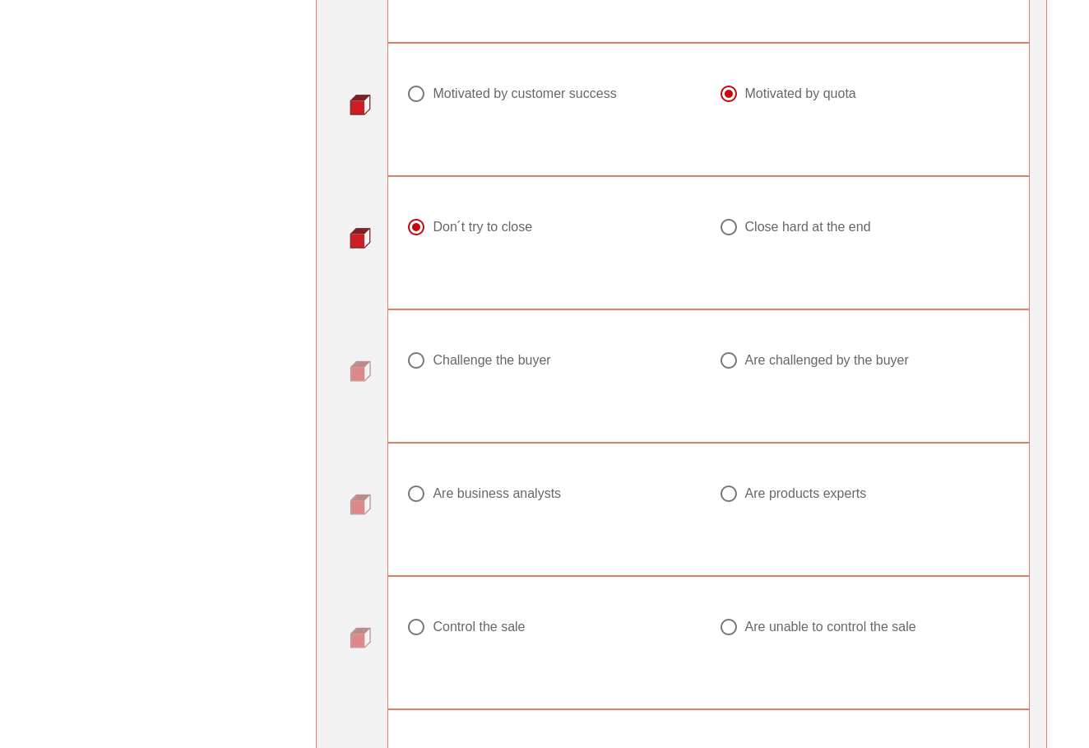
click at [494, 369] on div "Challenge the buyer" at bounding box center [492, 360] width 118 height 16
radio input "true"
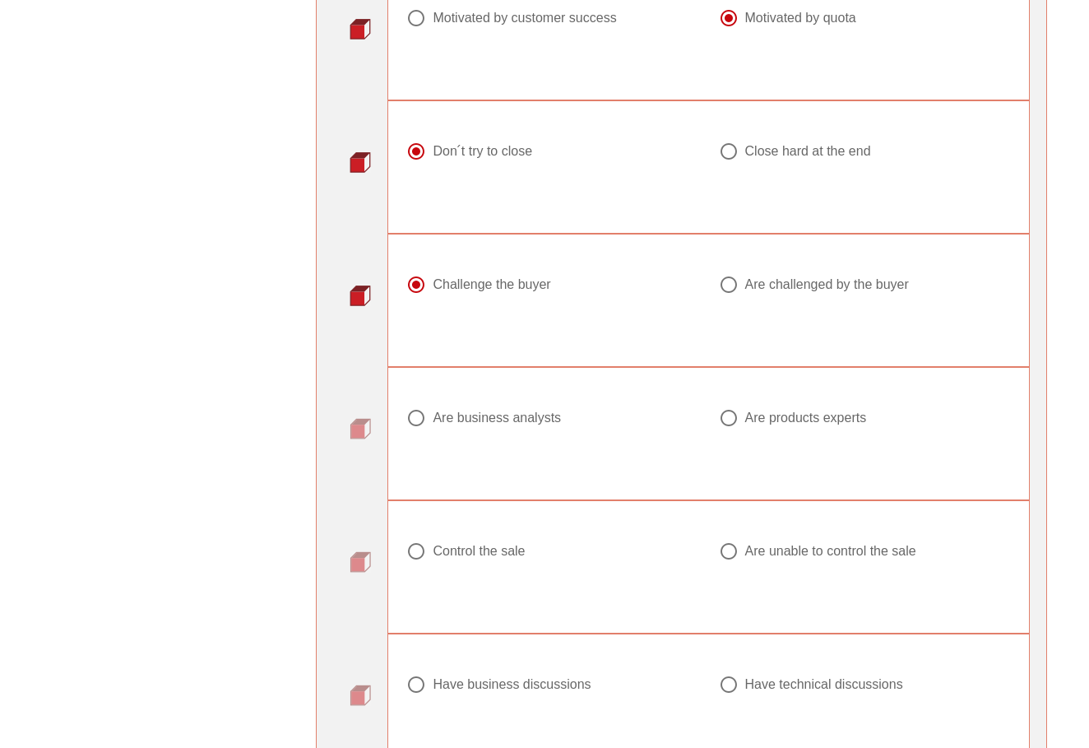
scroll to position [1190, 2]
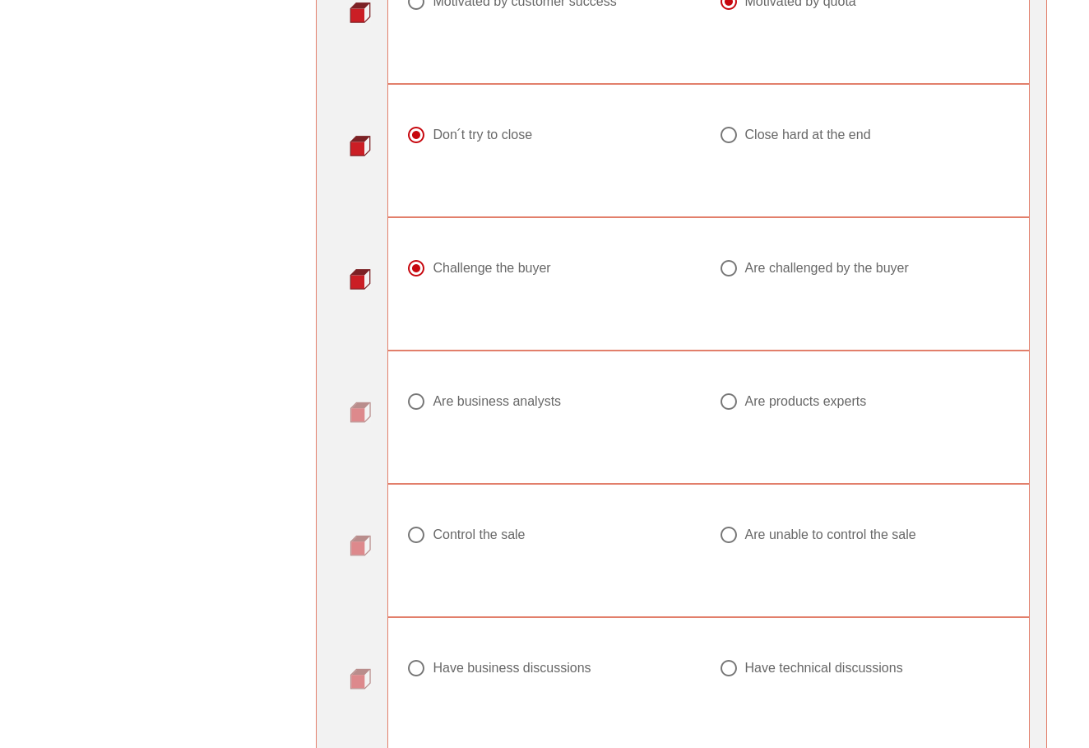
click at [494, 410] on div "Are business analysts" at bounding box center [497, 401] width 128 height 16
radio input "true"
click at [582, 26] on div at bounding box center [552, 22] width 292 height 20
click at [587, 10] on div "Motivated by customer success" at bounding box center [524, 1] width 183 height 16
click at [765, 10] on div "Motivated by quota" at bounding box center [800, 1] width 111 height 16
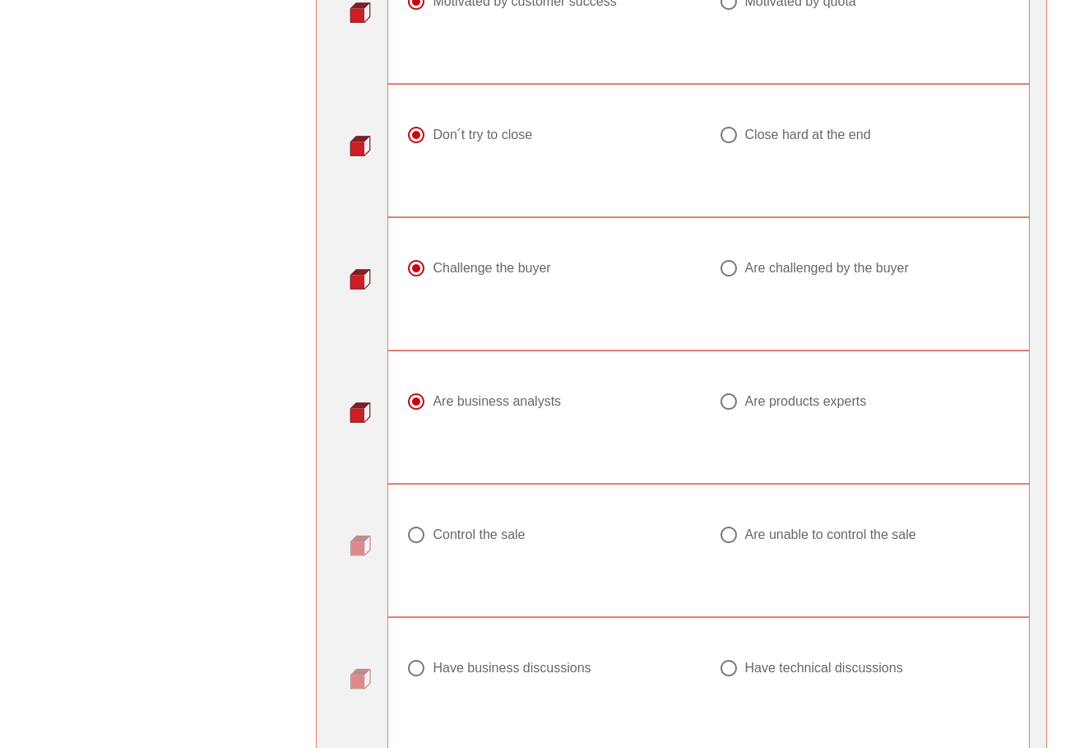
radio input "false"
radio input "true"
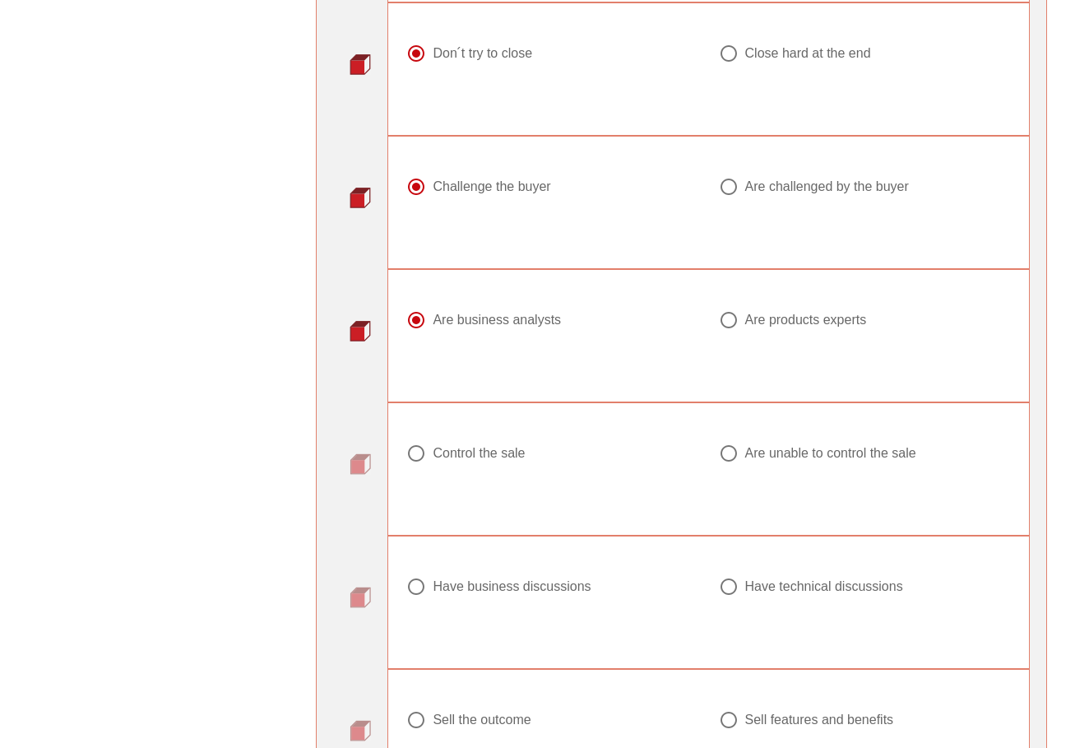
scroll to position [1274, 2]
click at [468, 460] on div "Control the sale" at bounding box center [479, 451] width 92 height 16
radio input "true"
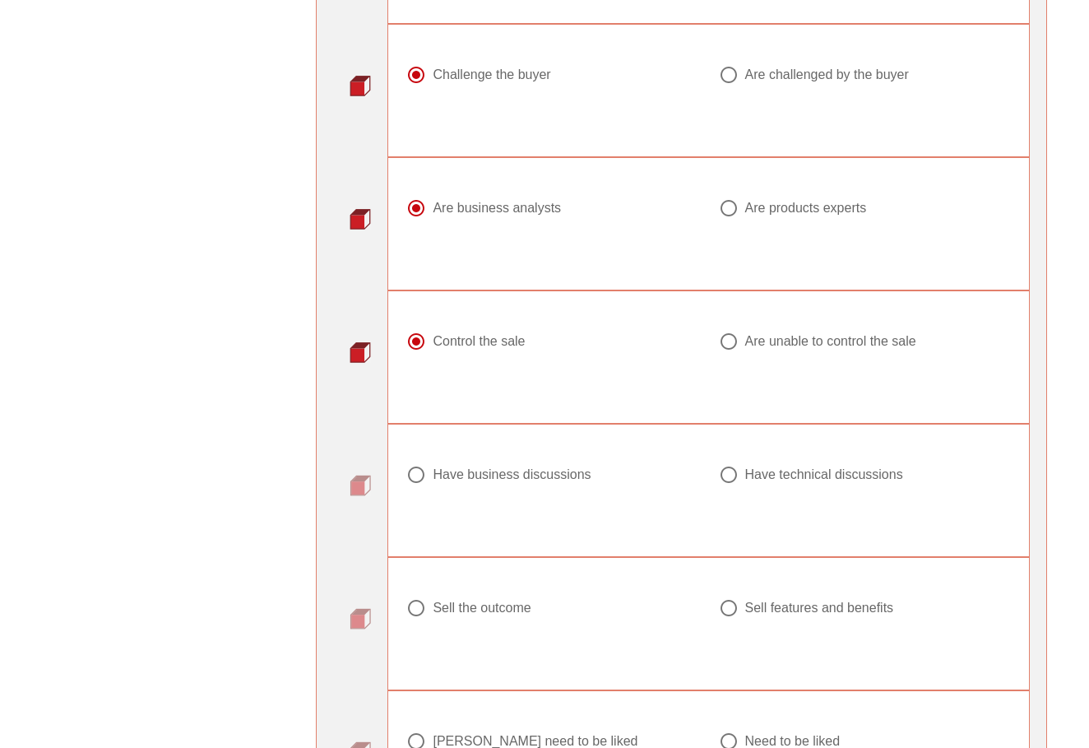
click at [485, 483] on div "Have business discussions" at bounding box center [512, 474] width 158 height 16
radio input "true"
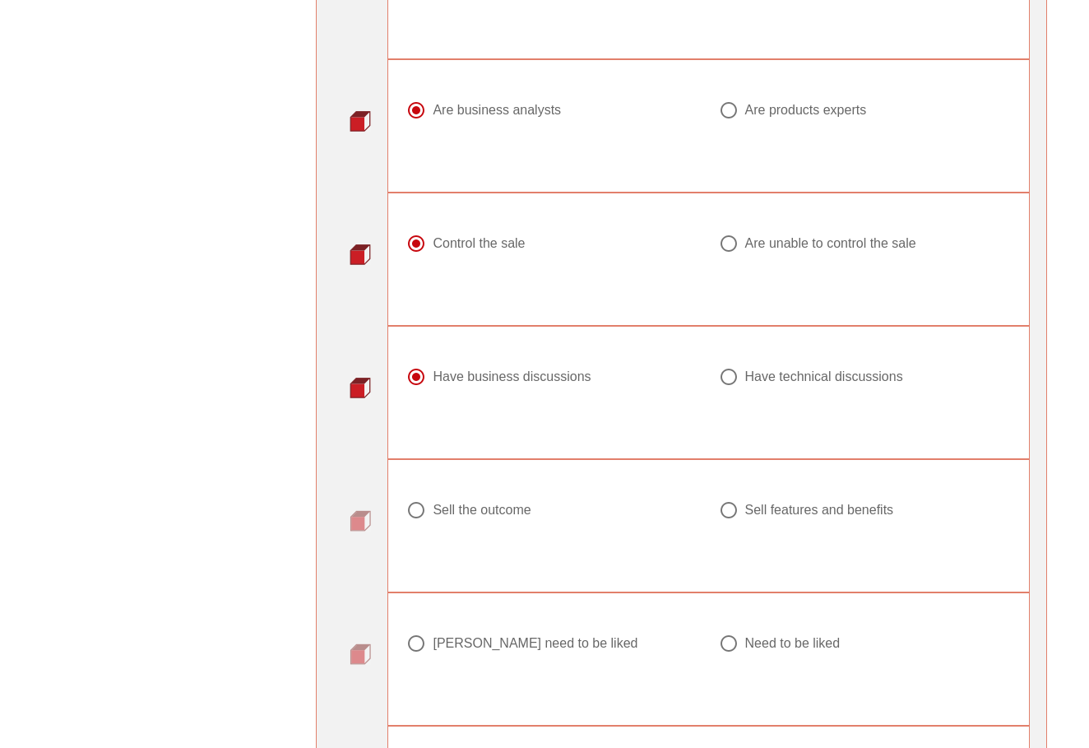
scroll to position [1497, 2]
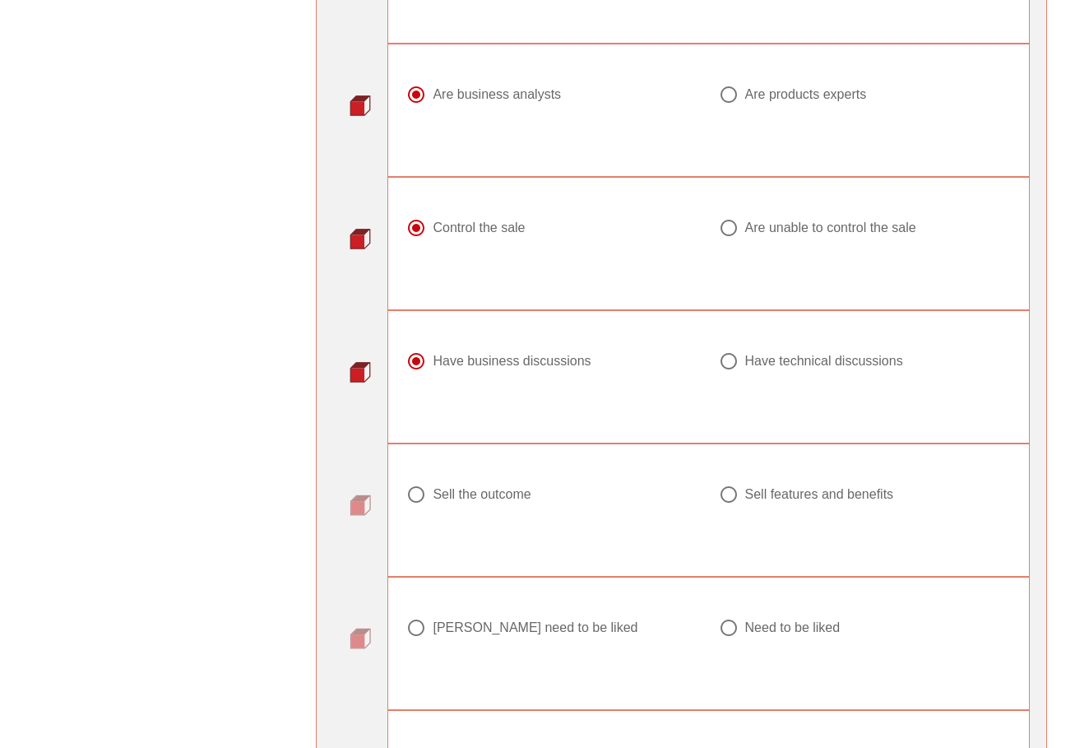
click at [485, 484] on div "Sell the outcome Sell features and benefits" at bounding box center [709, 500] width 624 height 104
click at [486, 503] on div "Sell the outcome" at bounding box center [482, 494] width 98 height 16
radio input "true"
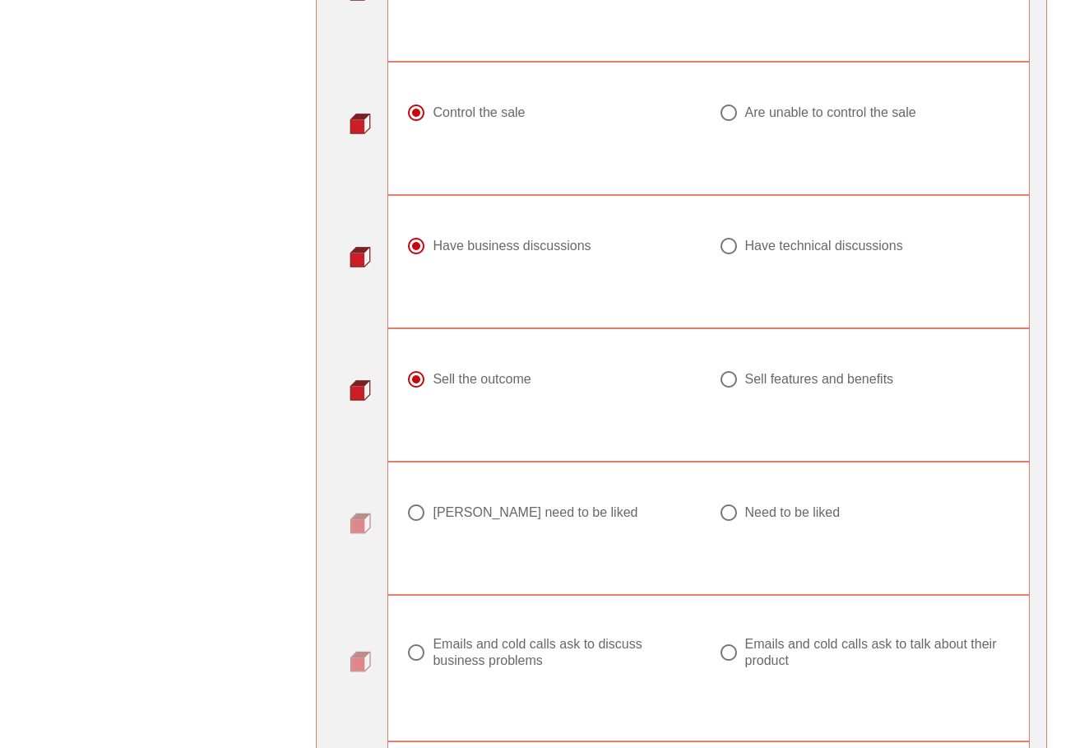
click at [490, 521] on div "[PERSON_NAME] need to be liked" at bounding box center [535, 512] width 205 height 16
radio input "true"
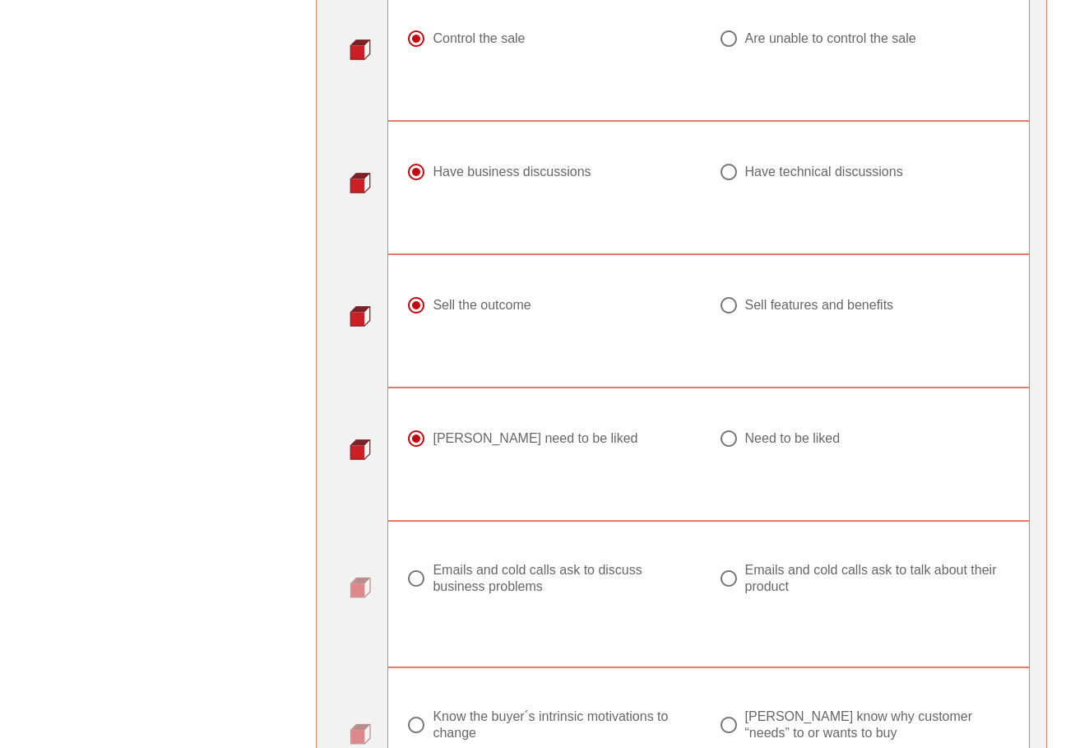
scroll to position [1701, 2]
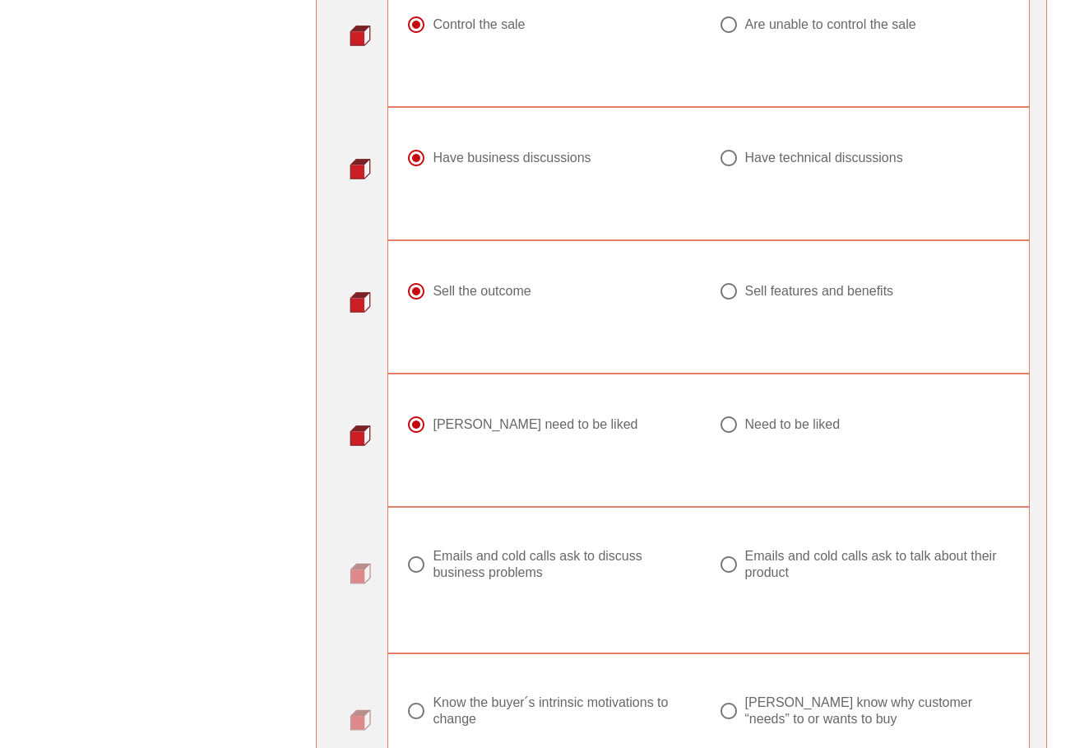
click at [814, 160] on div "Have technical discussions" at bounding box center [865, 167] width 312 height 59
click at [810, 166] on div "Have technical discussions" at bounding box center [824, 158] width 158 height 16
radio input "false"
radio input "true"
click at [514, 182] on div at bounding box center [552, 178] width 292 height 20
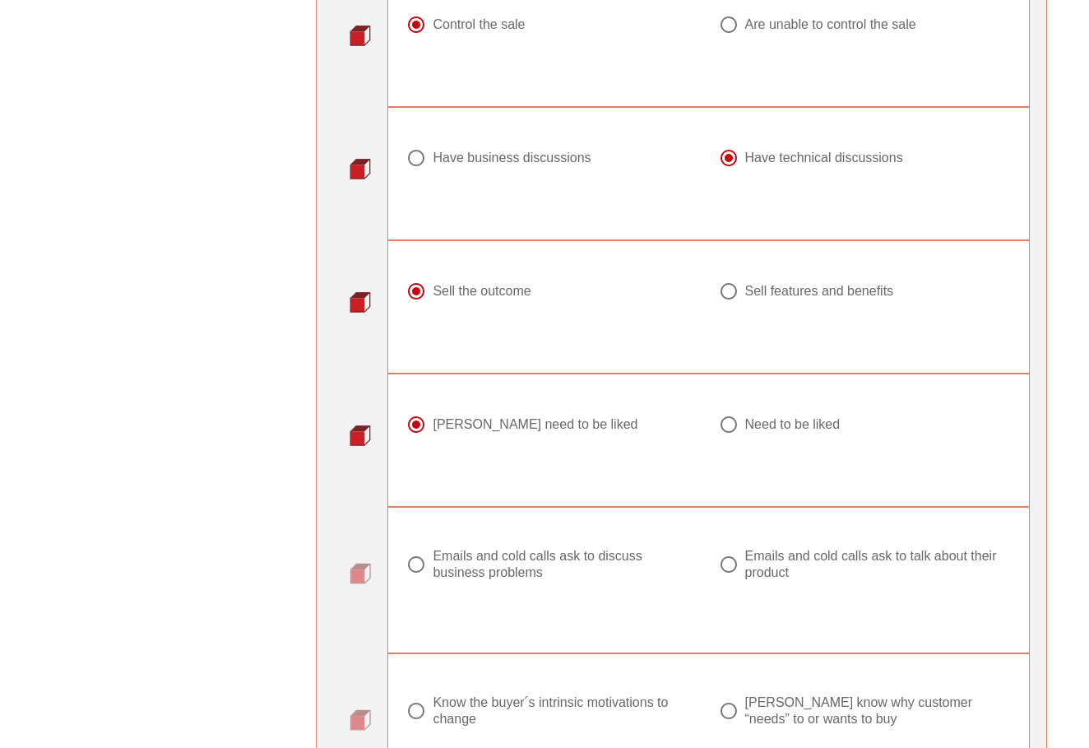
click at [527, 165] on div "Have business discussions" at bounding box center [512, 158] width 158 height 16
radio input "true"
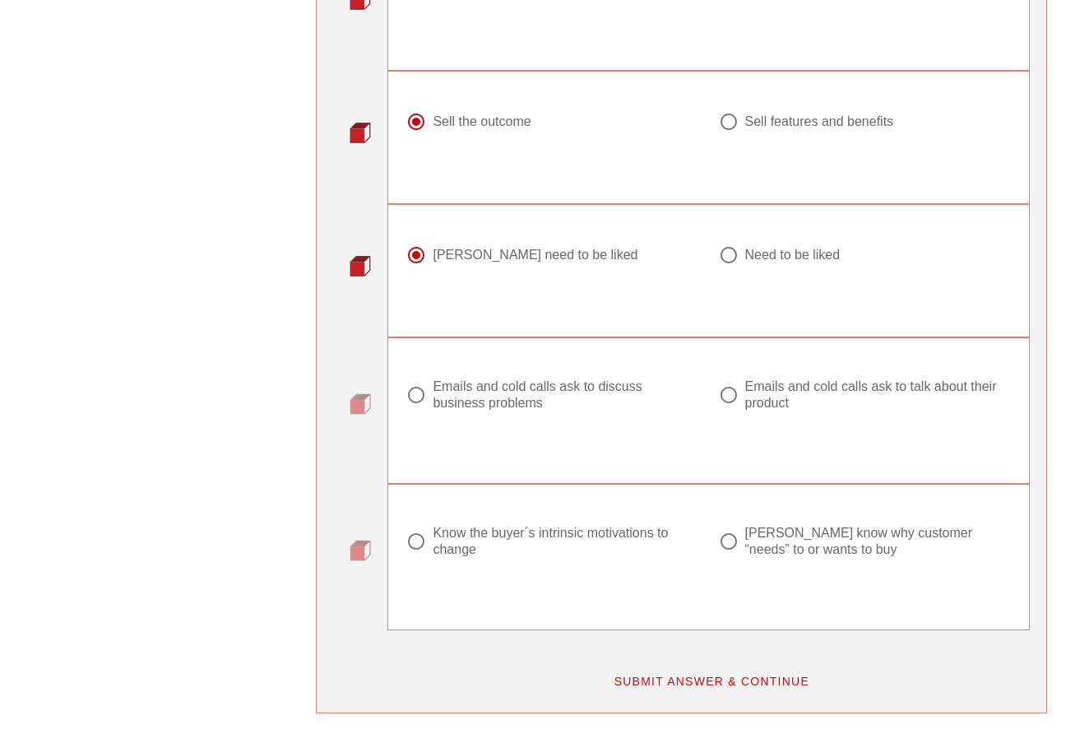
scroll to position [1886, 2]
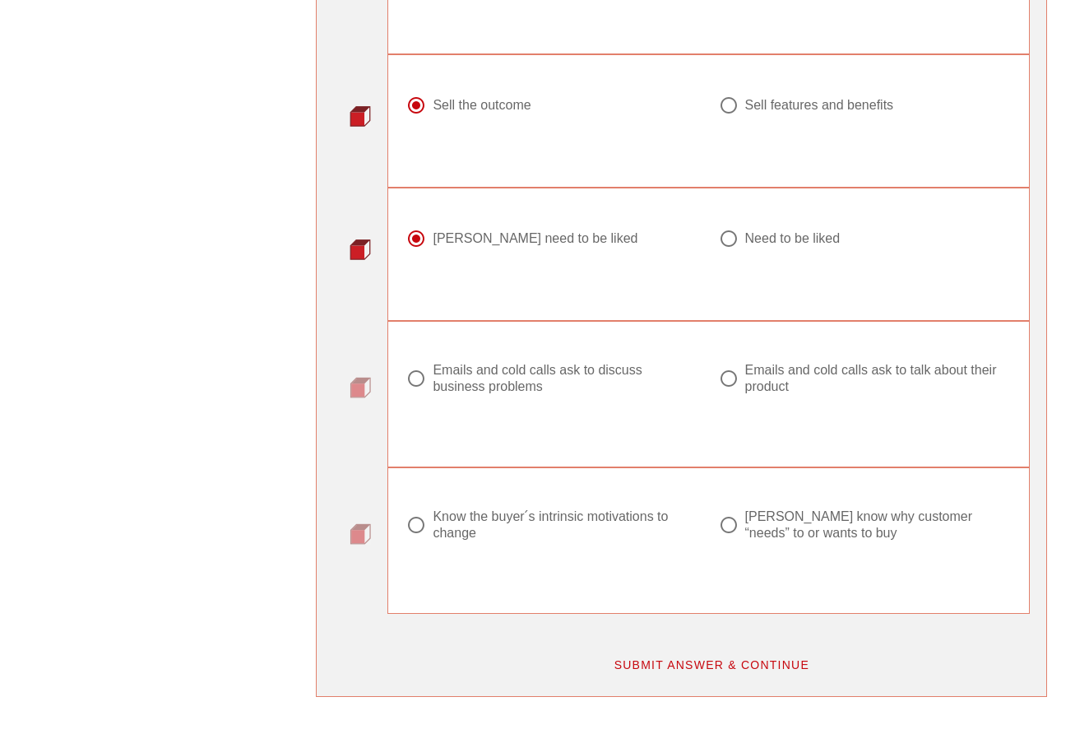
click at [511, 390] on div "Emails and cold calls ask to discuss business problems" at bounding box center [559, 378] width 253 height 33
radio input "true"
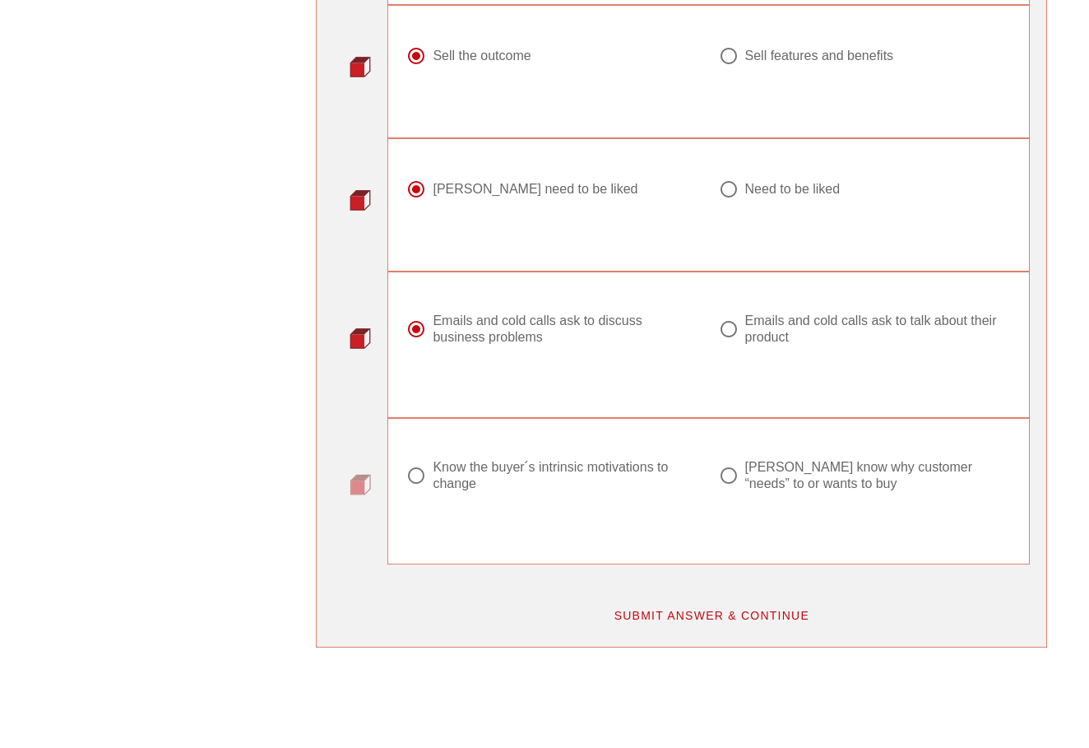
scroll to position [1956, 2]
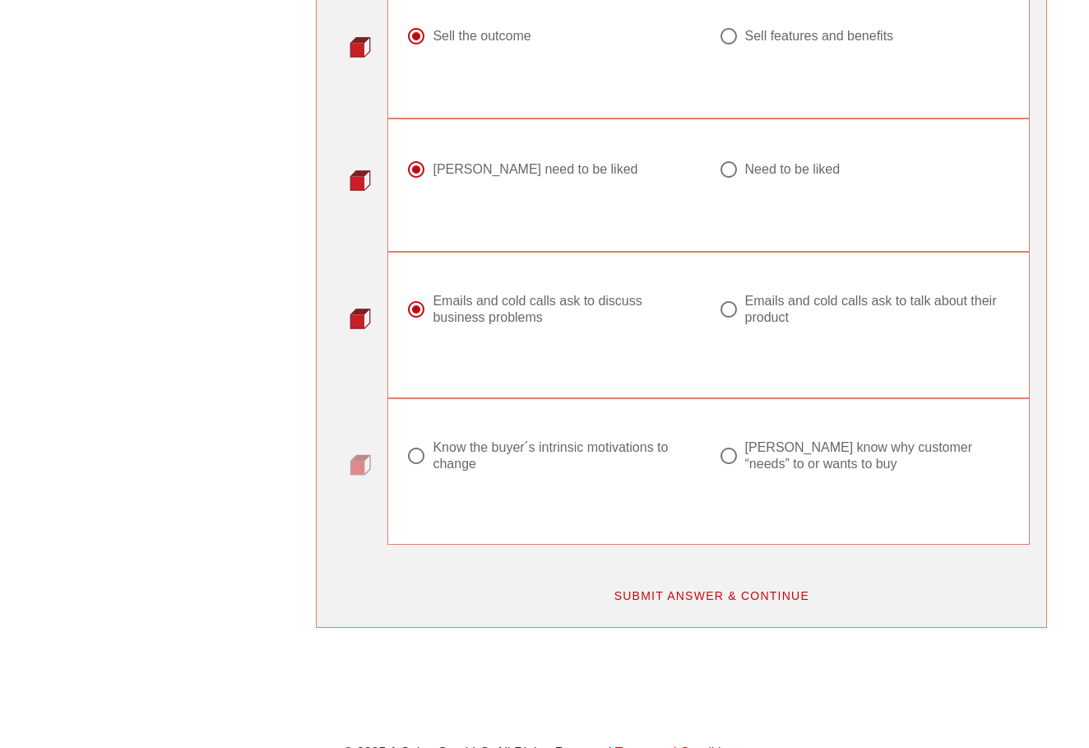
click at [541, 466] on div "Know the buyer ́s intrinsic motivations to change" at bounding box center [559, 455] width 253 height 33
radio input "true"
click at [650, 600] on button "SUBMIT ANSWER & CONTINUE" at bounding box center [711, 596] width 223 height 30
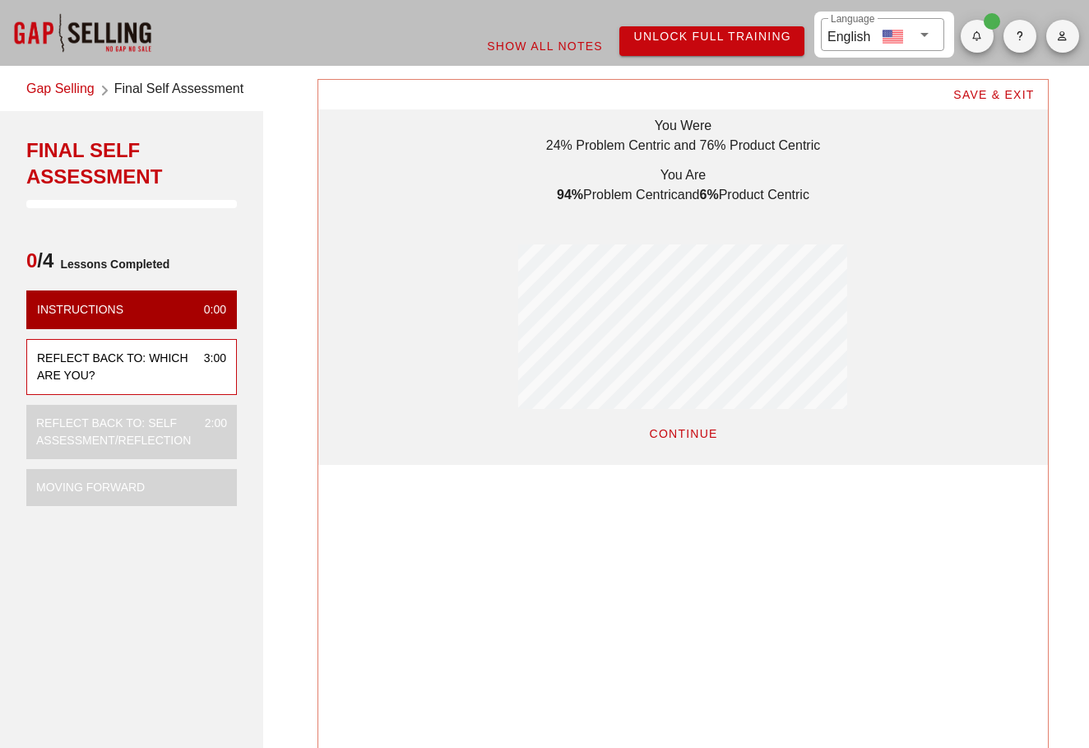
scroll to position [385, 730]
click at [697, 432] on span "CONTINUE" at bounding box center [682, 433] width 69 height 13
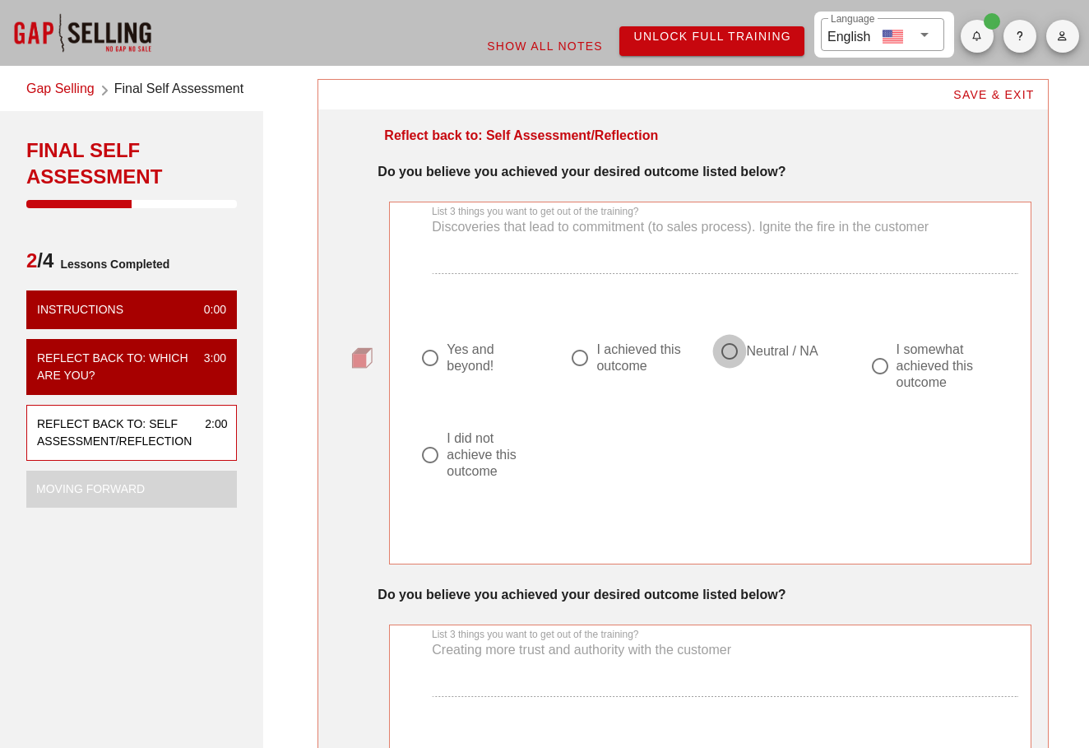
click at [740, 354] on div at bounding box center [730, 351] width 28 height 28
radio input "true"
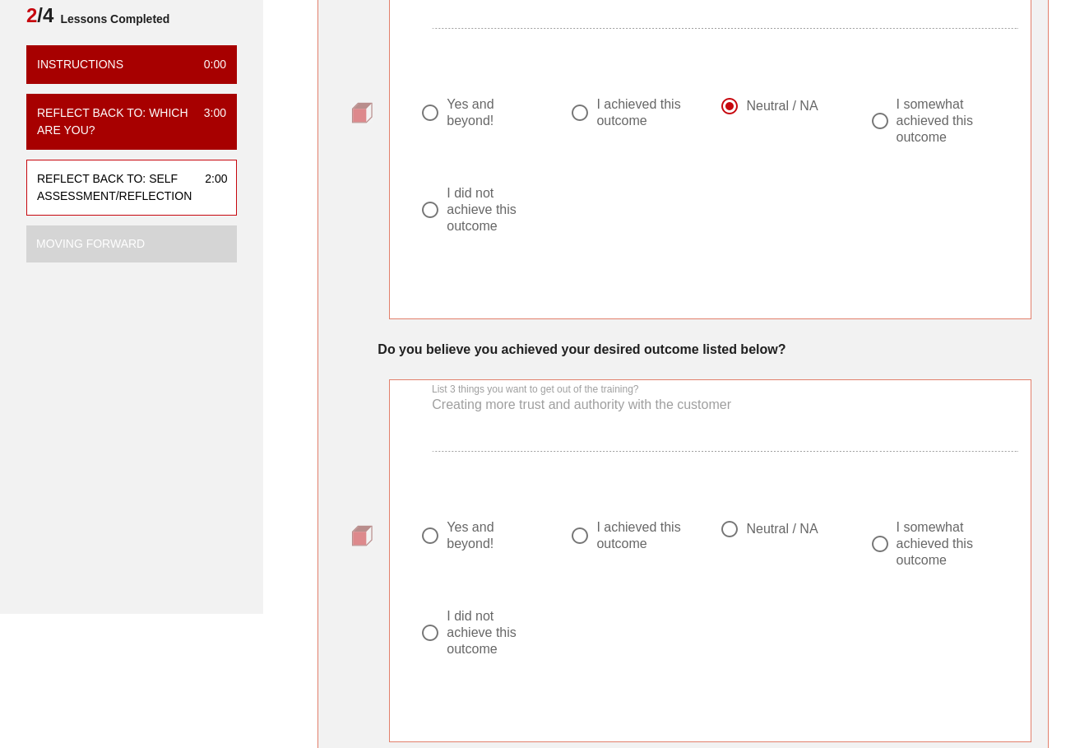
scroll to position [254, 0]
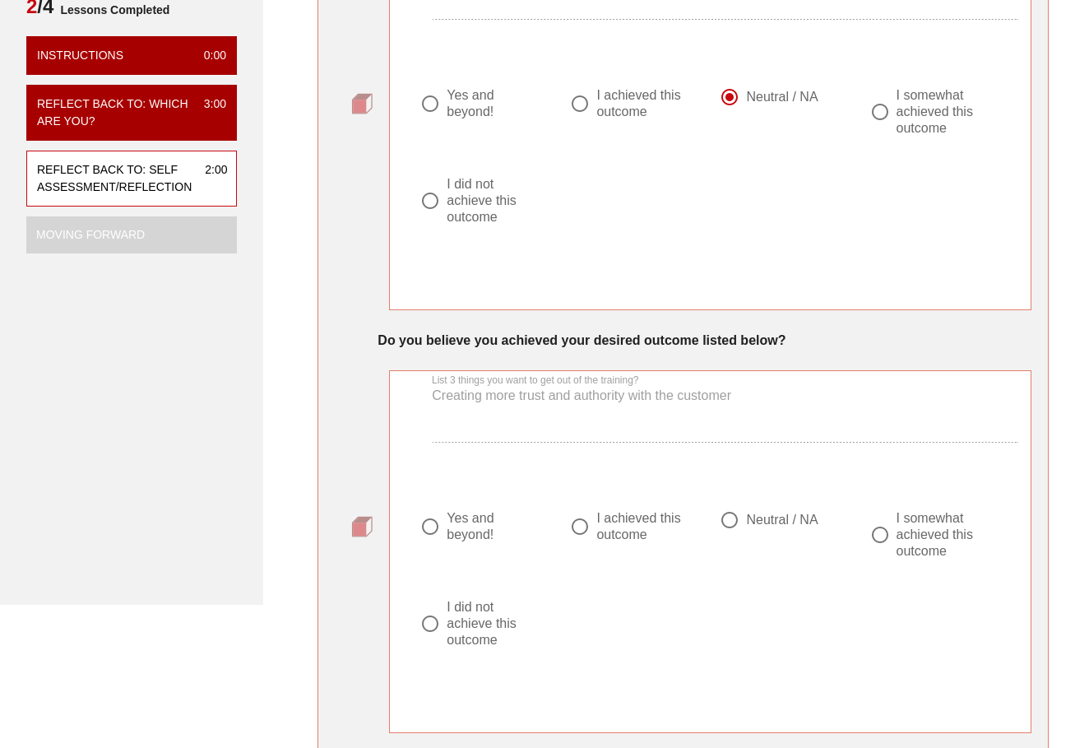
click at [767, 517] on div "Neutral / NA" at bounding box center [782, 520] width 72 height 16
radio input "true"
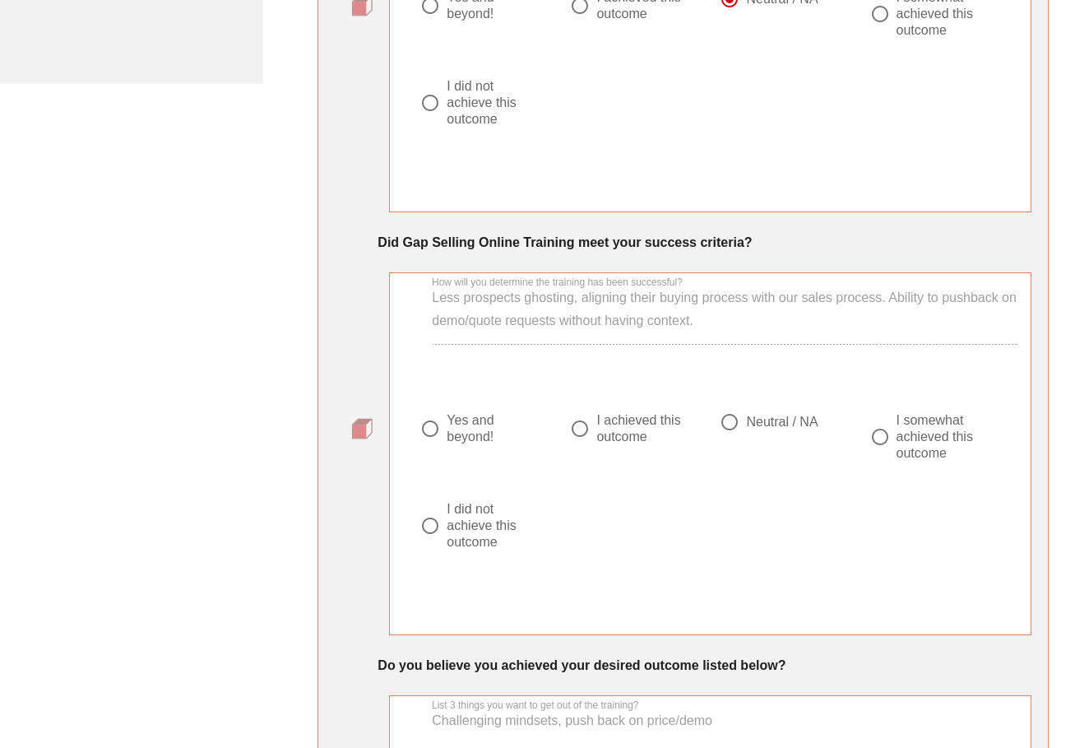
click at [764, 428] on div "Neutral / NA" at bounding box center [782, 422] width 72 height 16
radio input "true"
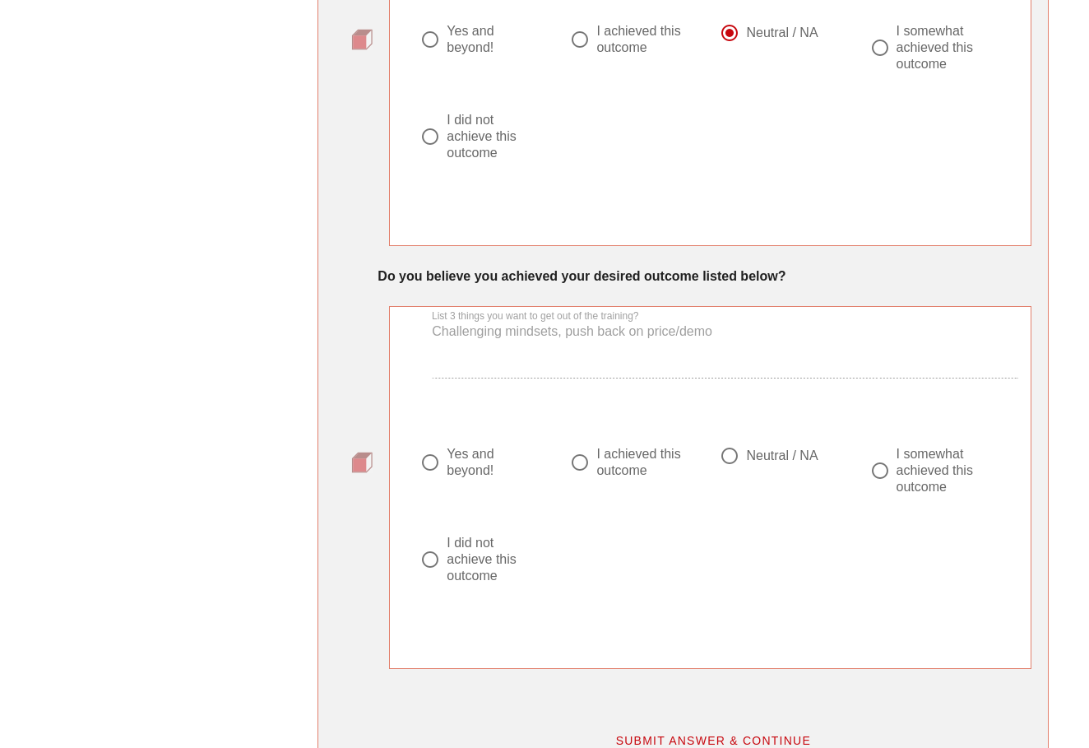
click at [748, 457] on div "Neutral / NA" at bounding box center [782, 456] width 72 height 16
radio input "true"
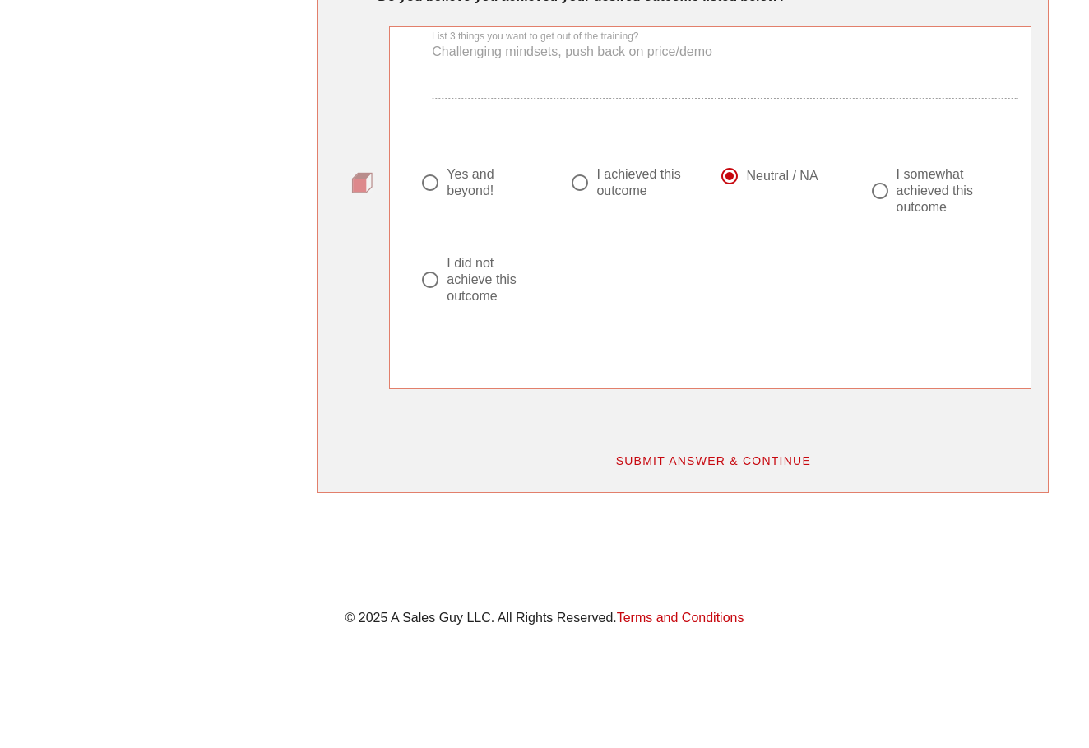
scroll to position [1445, 0]
click at [748, 457] on span "SUBMIT ANSWER & CONTINUE" at bounding box center [713, 460] width 197 height 13
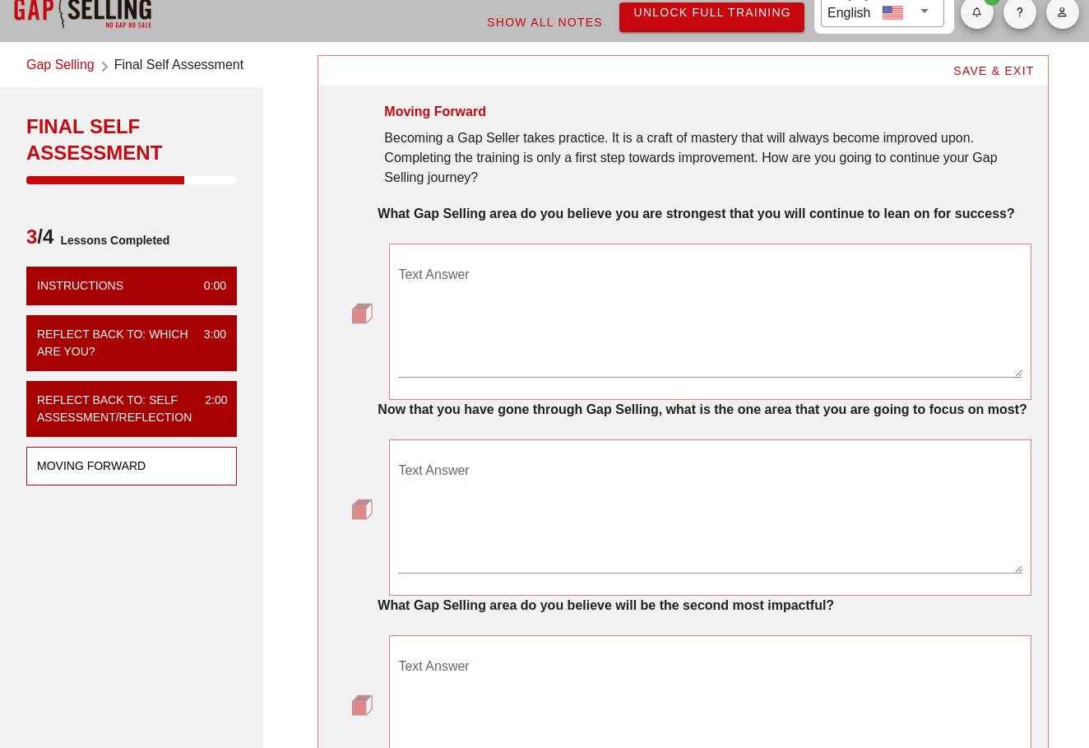
scroll to position [32, 0]
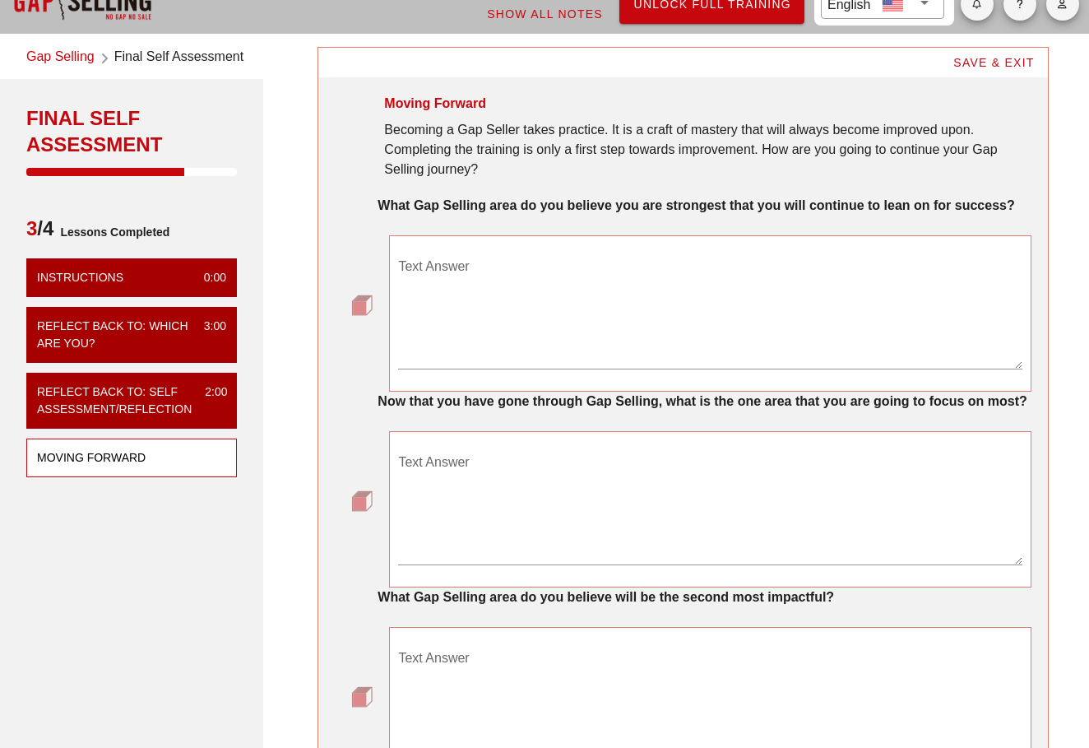
click at [659, 336] on textarea "Text Answer" at bounding box center [710, 310] width 624 height 115
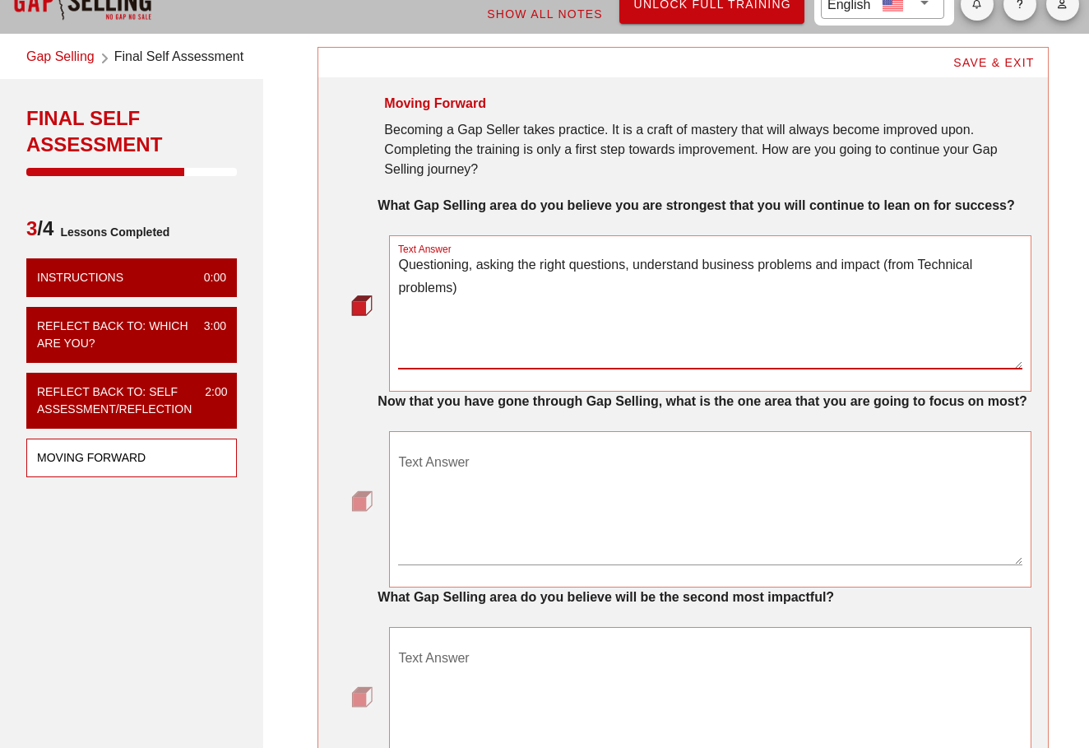
type textarea "Questioning, asking the right questions, understand business problems and impac…"
click at [496, 546] on textarea "Text Answer" at bounding box center [710, 506] width 624 height 115
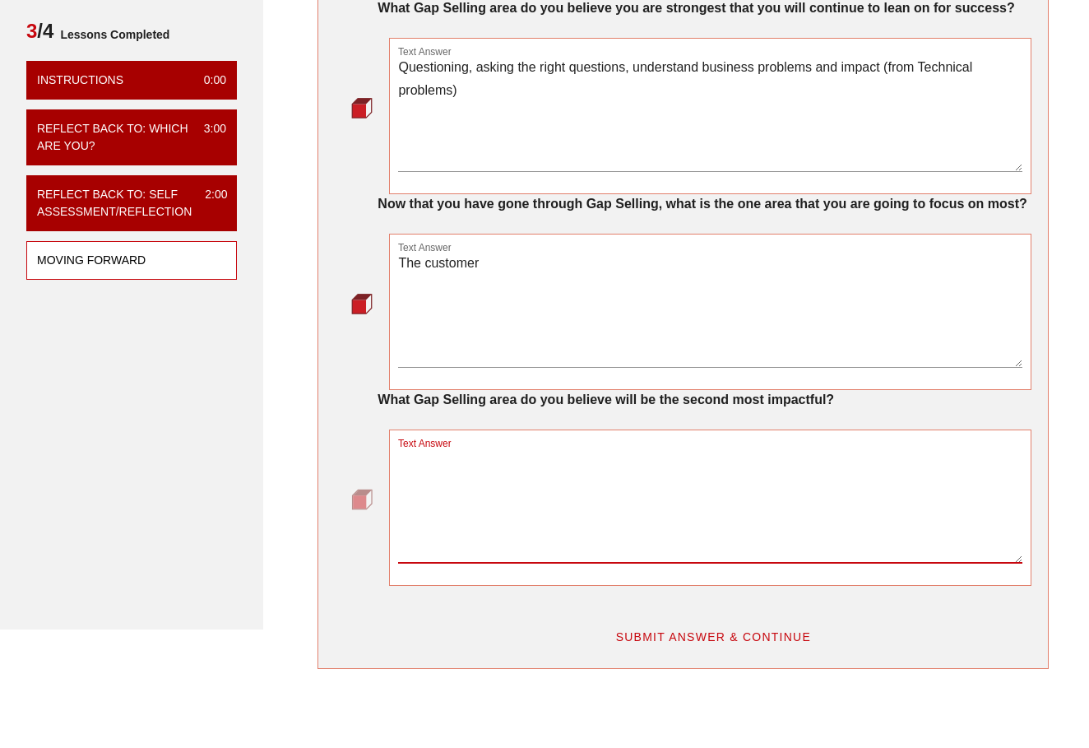
scroll to position [248, 0]
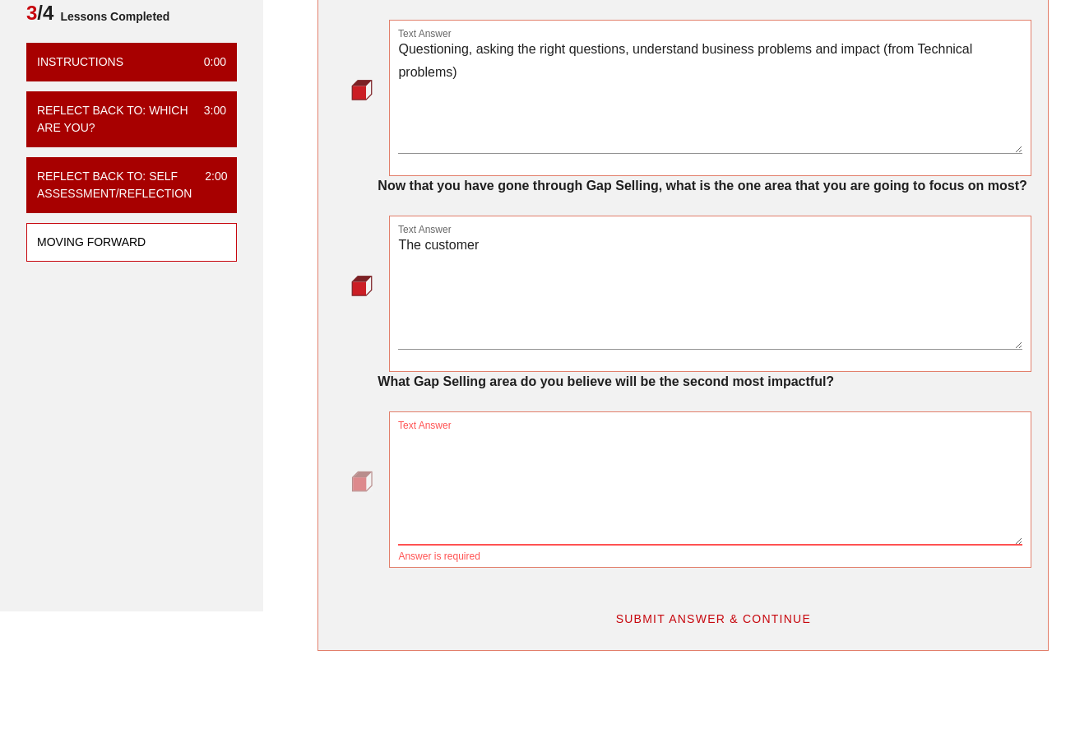
click at [566, 504] on textarea "Text Answer" at bounding box center [710, 486] width 624 height 115
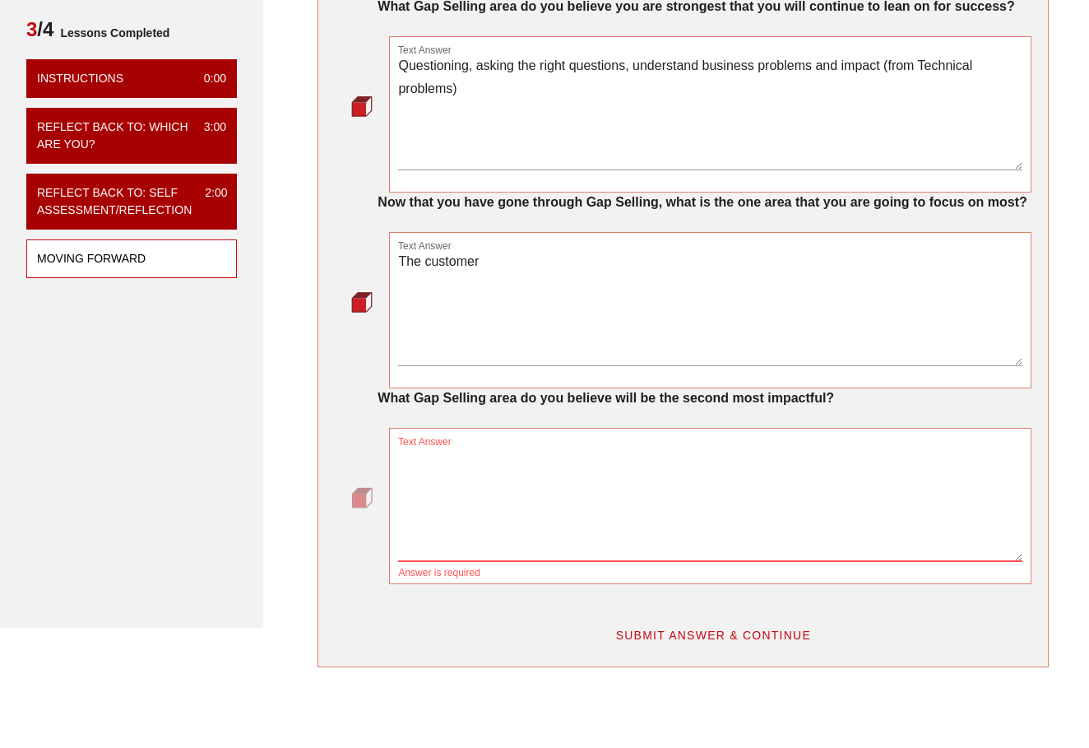
scroll to position [279, 0]
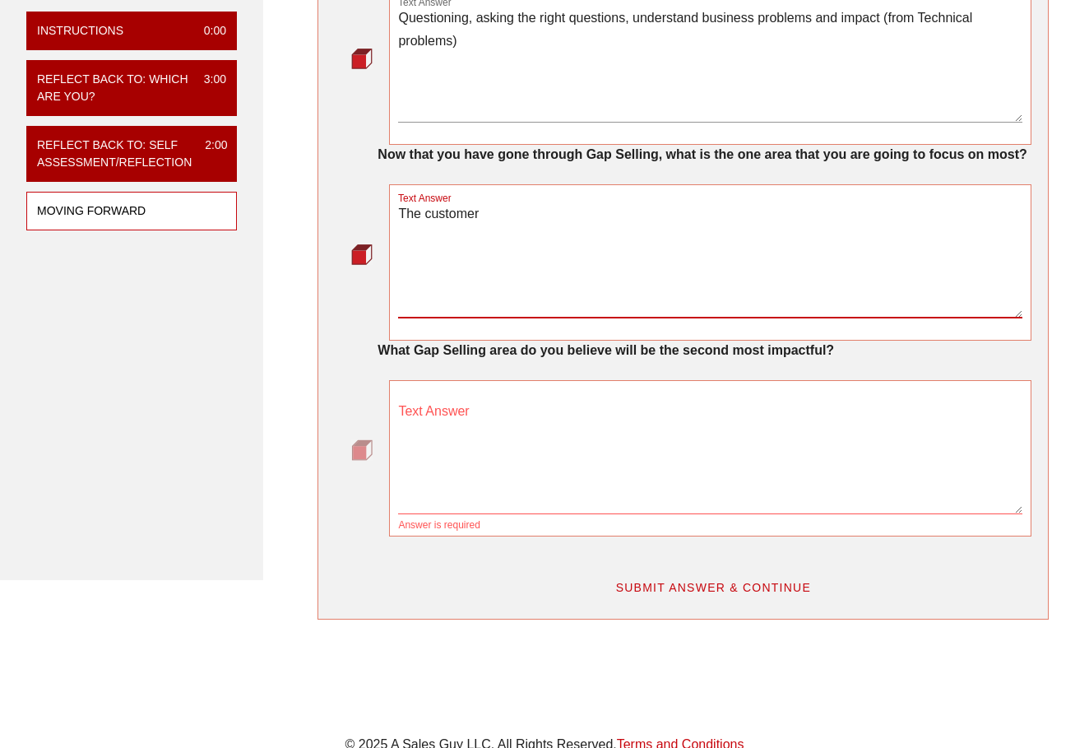
click at [491, 258] on textarea "The customer" at bounding box center [710, 259] width 624 height 115
type textarea "Questioning, leading with value"
click at [488, 450] on textarea "Text Answer" at bounding box center [710, 455] width 624 height 115
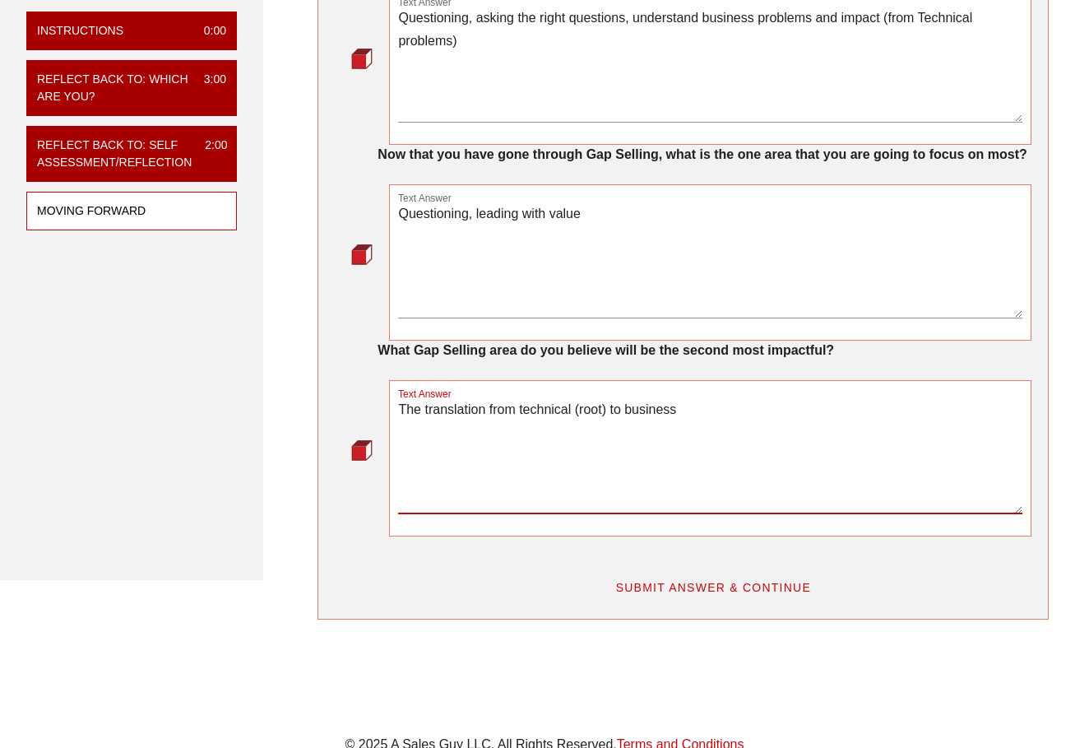
type textarea "The translation from technical (root) to business"
click at [674, 594] on span "SUBMIT ANSWER & CONTINUE" at bounding box center [713, 587] width 197 height 13
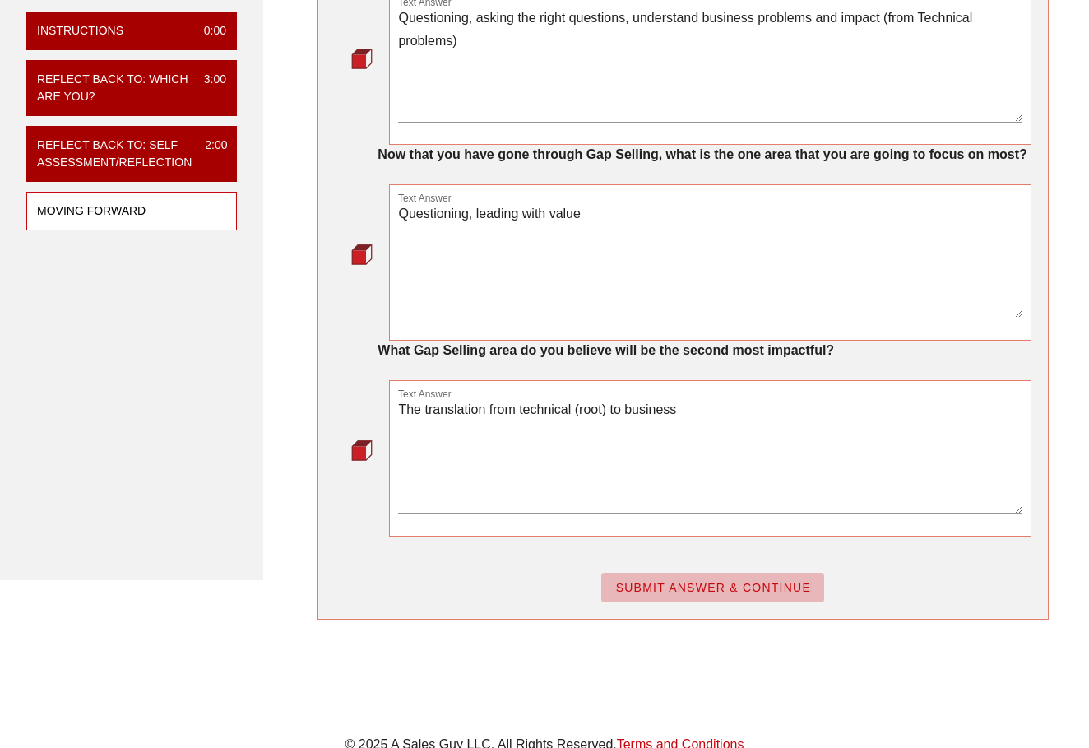
scroll to position [0, 0]
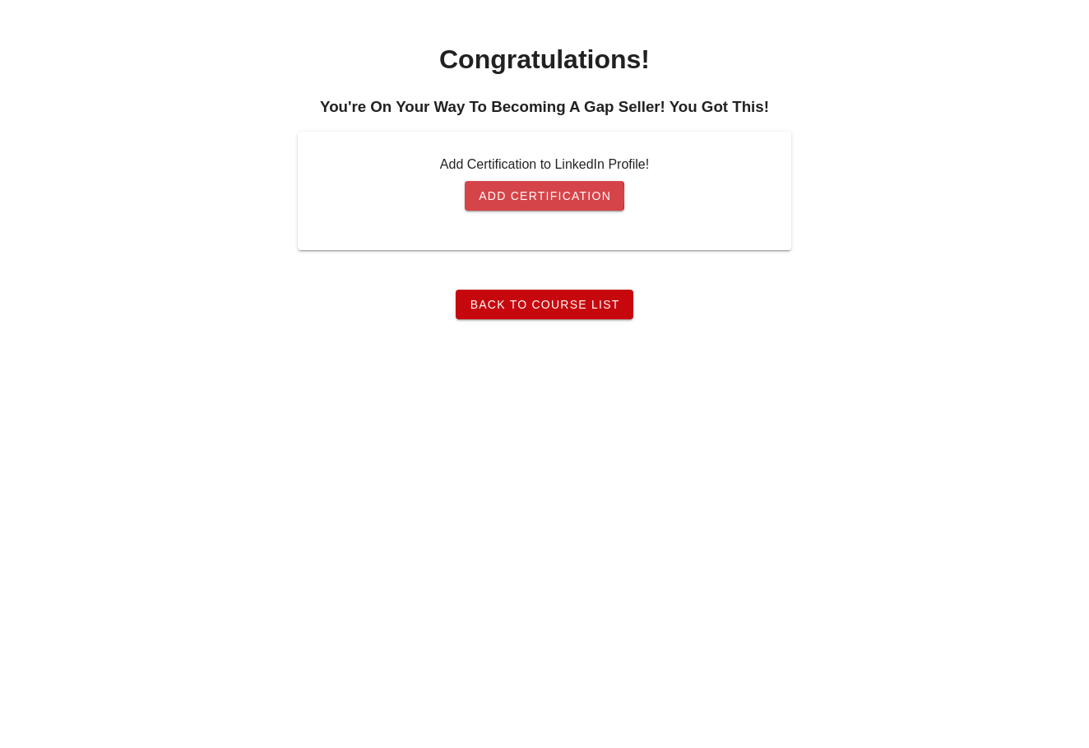
click at [568, 202] on span "Add Certification" at bounding box center [544, 195] width 133 height 13
